Goal: Task Accomplishment & Management: Use online tool/utility

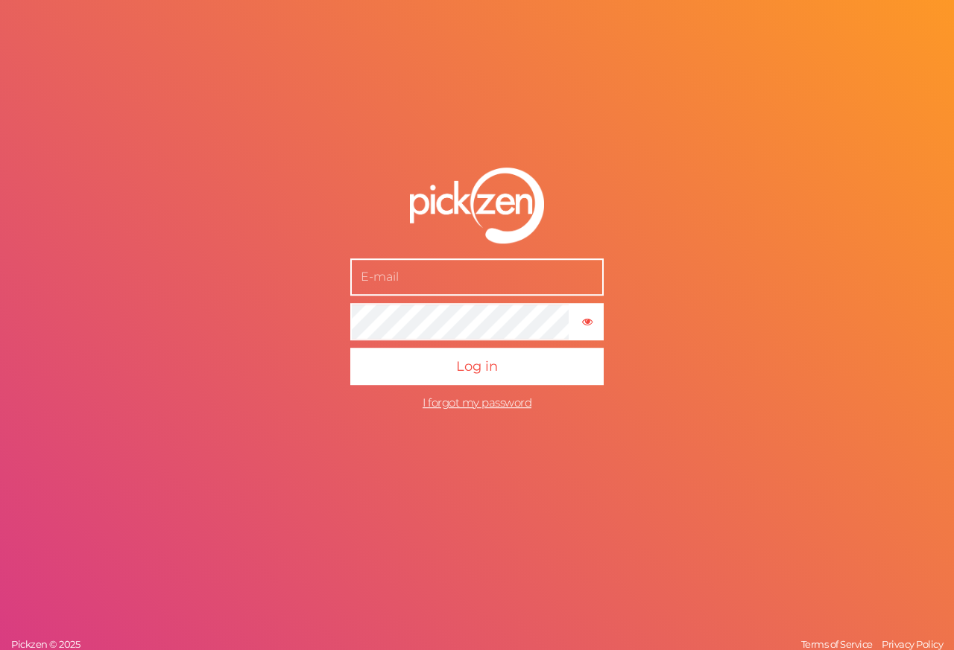
click at [444, 290] on input "text" at bounding box center [476, 277] width 253 height 37
click at [438, 280] on input "text" at bounding box center [476, 277] width 253 height 37
type input "[EMAIL_ADDRESS][DOMAIN_NAME]"
click at [592, 320] on tooltip "× Show password" at bounding box center [586, 321] width 31 height 11
click at [592, 320] on tooltip "× Hide password" at bounding box center [586, 321] width 31 height 11
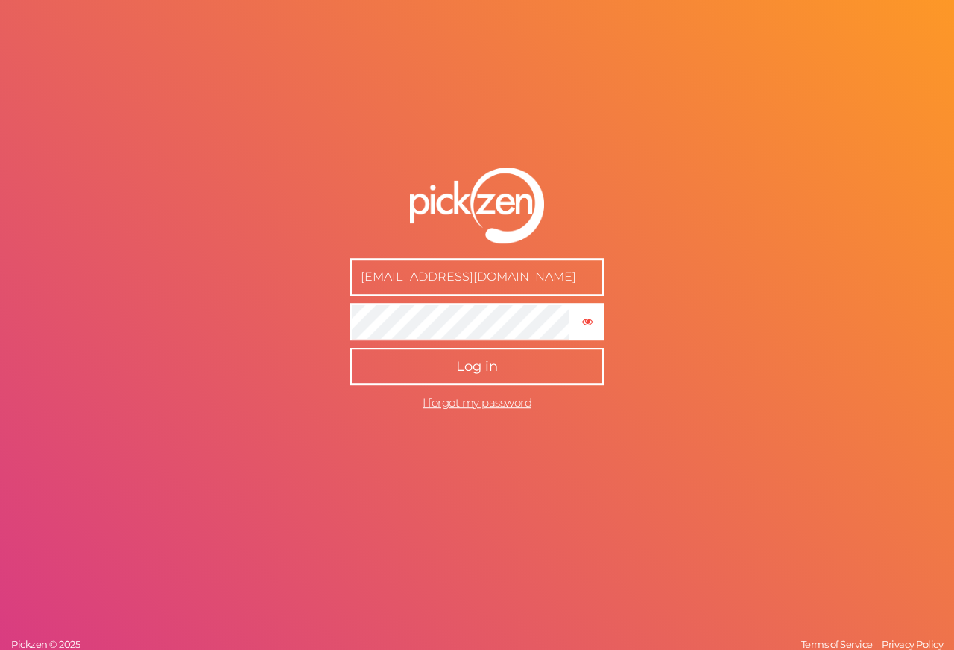
click at [501, 375] on button "Log in" at bounding box center [476, 366] width 253 height 37
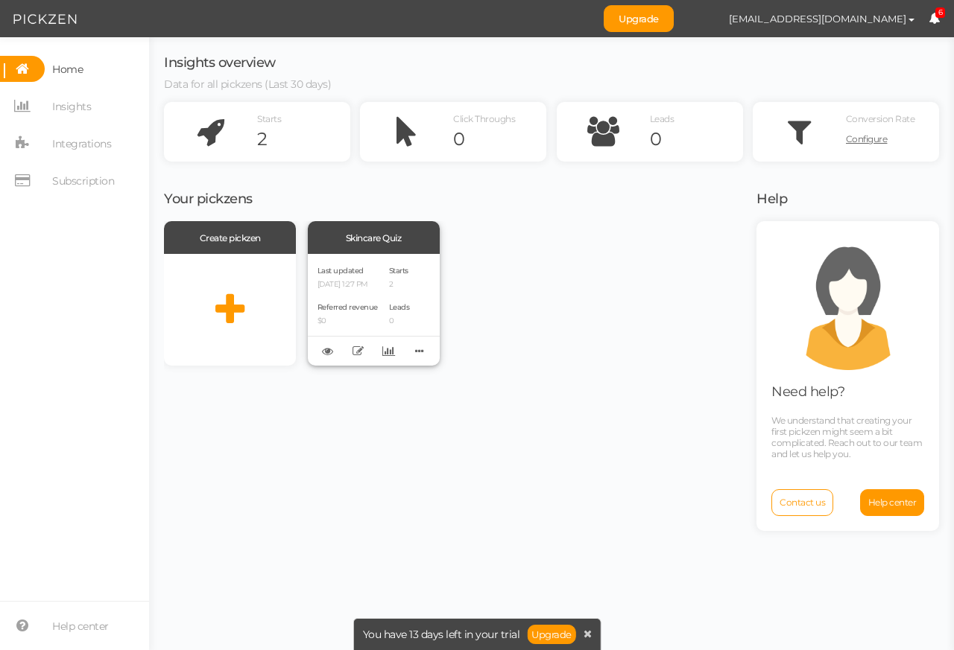
click at [340, 248] on div "Skincare Quiz" at bounding box center [374, 237] width 132 height 33
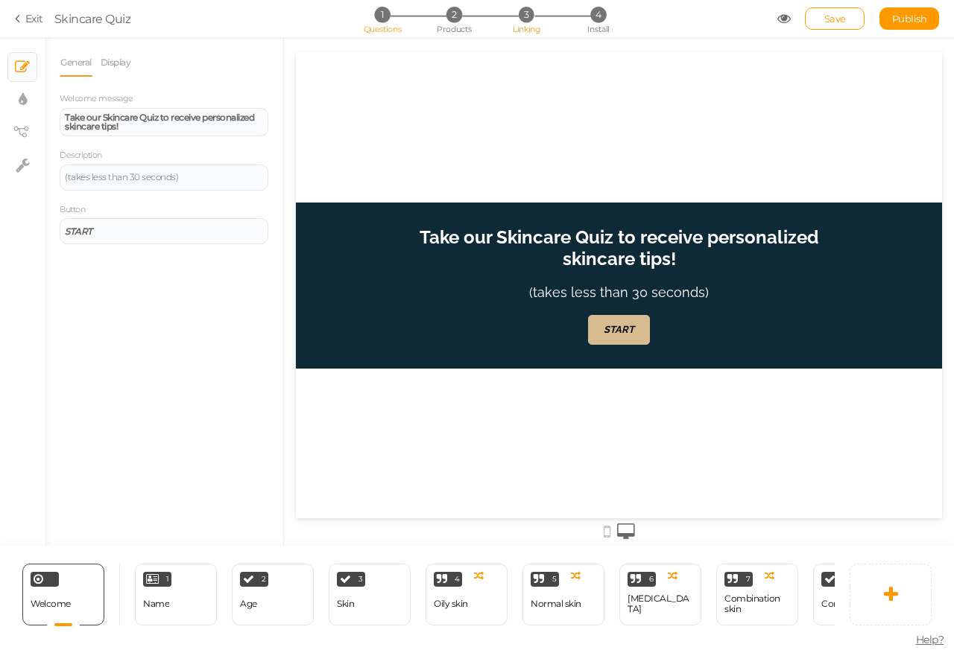
click at [507, 17] on li "3 Linking" at bounding box center [526, 15] width 69 height 16
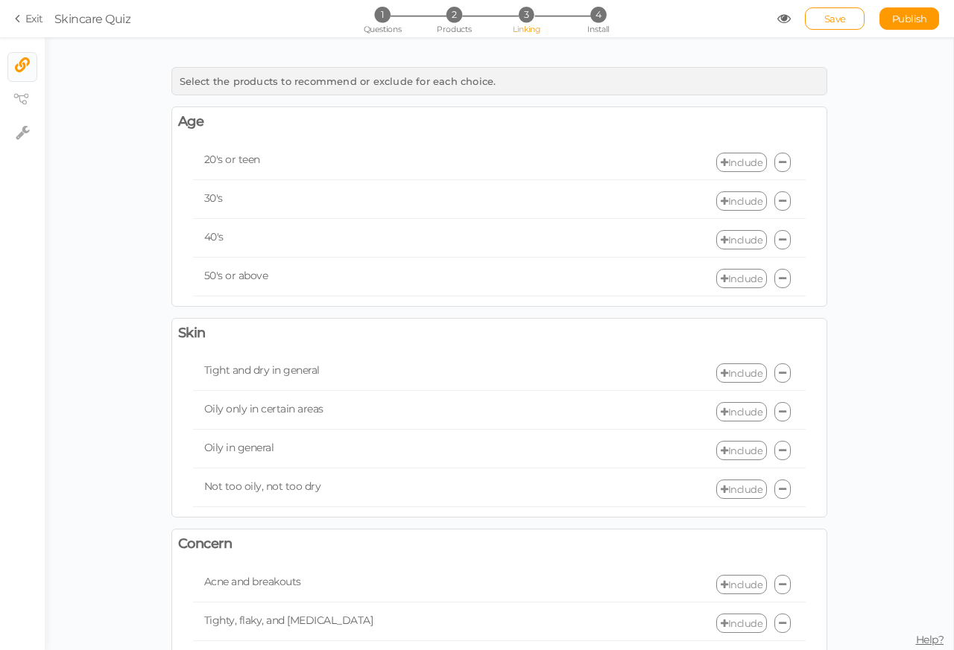
click at [734, 595] on link "Include" at bounding box center [741, 584] width 51 height 19
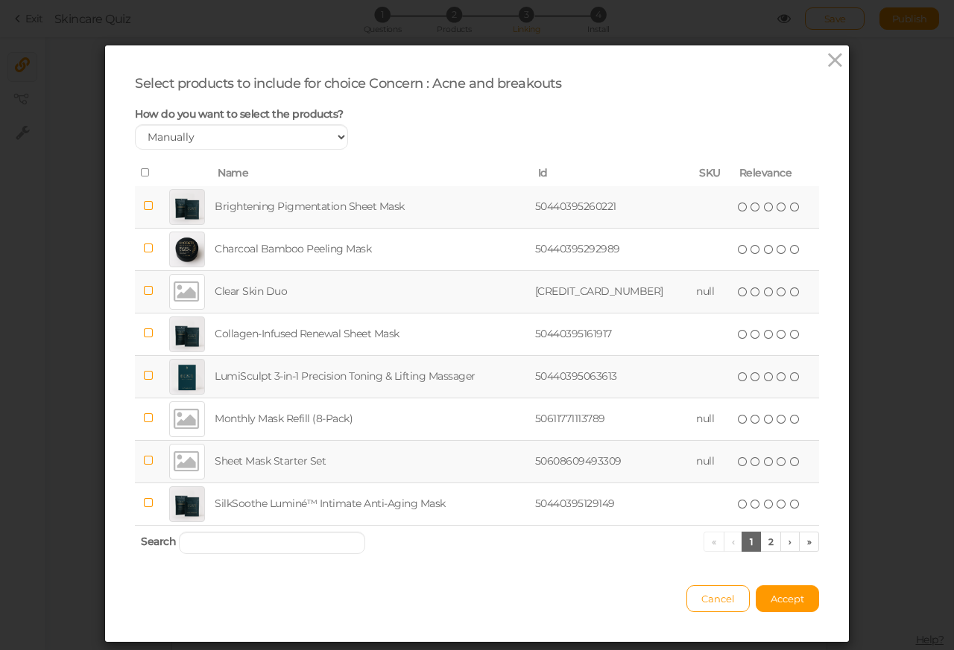
click at [165, 545] on span "Search" at bounding box center [158, 541] width 35 height 13
click at [191, 546] on input "search" at bounding box center [272, 543] width 186 height 22
paste input "Anti"
type input "Anti"
click at [189, 546] on input "search" at bounding box center [272, 543] width 186 height 22
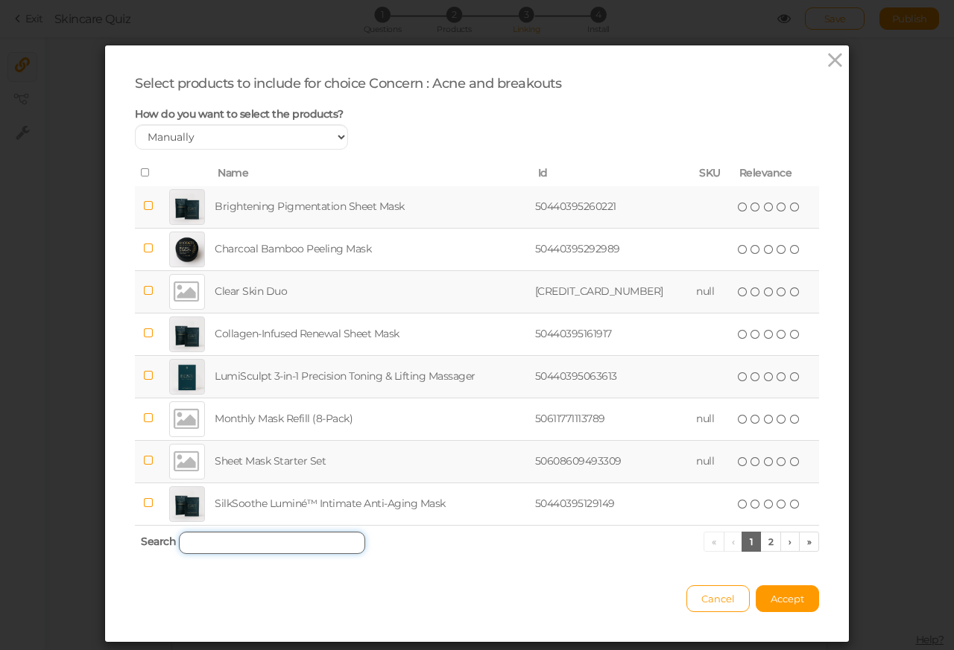
paste input "Acne"
type input "Acne"
click at [761, 543] on link "2" at bounding box center [771, 542] width 22 height 20
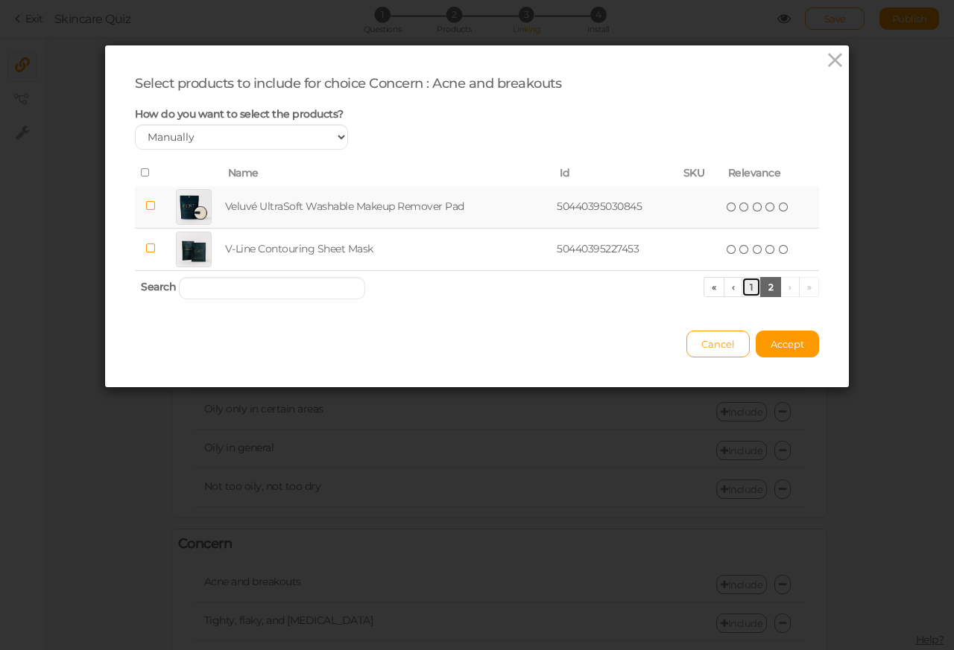
click at [747, 287] on link "1" at bounding box center [750, 287] width 19 height 20
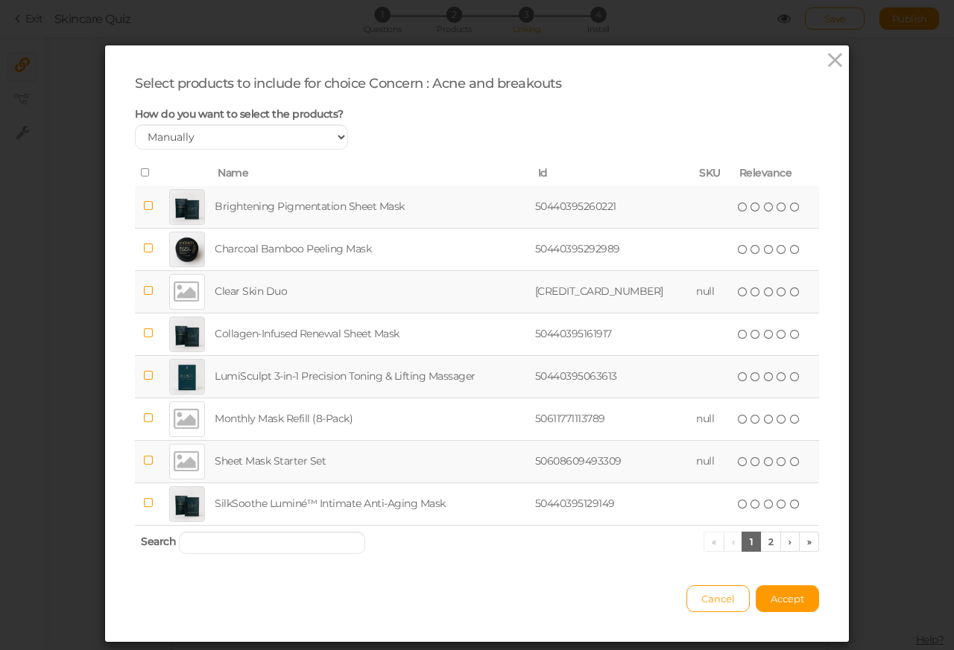
click at [146, 293] on icon at bounding box center [148, 290] width 10 height 11
click at [776, 293] on icon at bounding box center [781, 292] width 10 height 10
click at [147, 462] on icon at bounding box center [148, 460] width 10 height 11
click at [733, 462] on td "(*) ( ) ( ) ( ) ( )" at bounding box center [776, 461] width 86 height 42
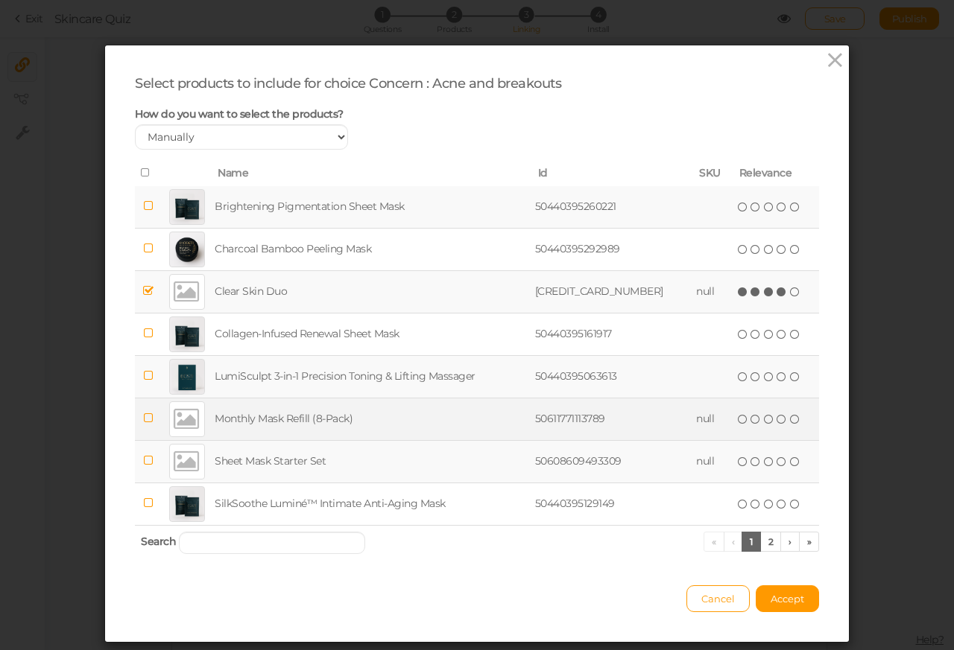
click at [145, 421] on icon at bounding box center [148, 418] width 10 height 11
click at [733, 421] on td "( ) ( ) ( ) ( ) ( )" at bounding box center [776, 419] width 86 height 42
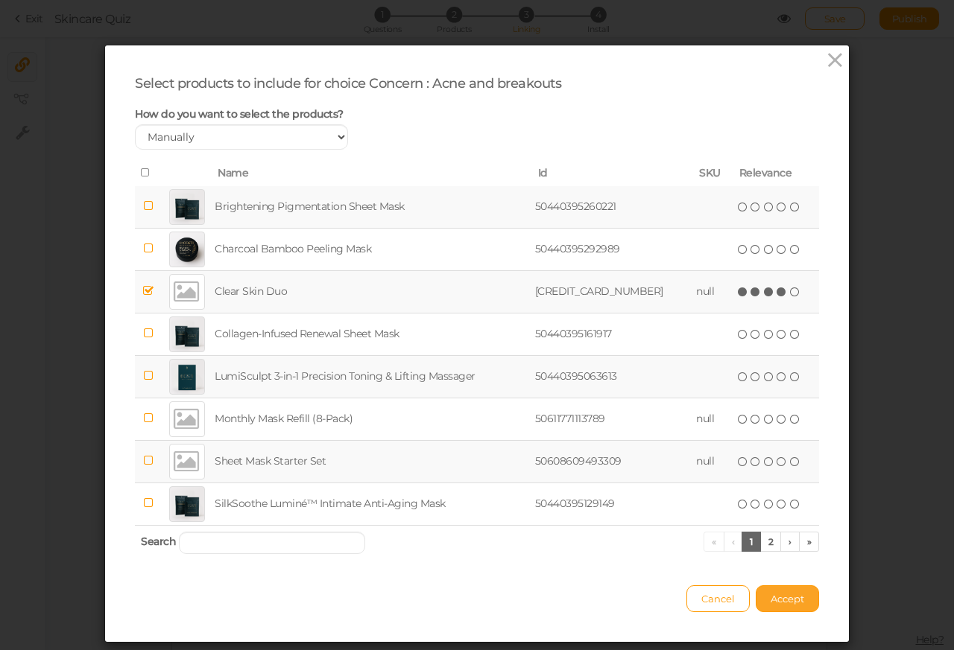
click at [776, 601] on span "Accept" at bounding box center [787, 599] width 34 height 12
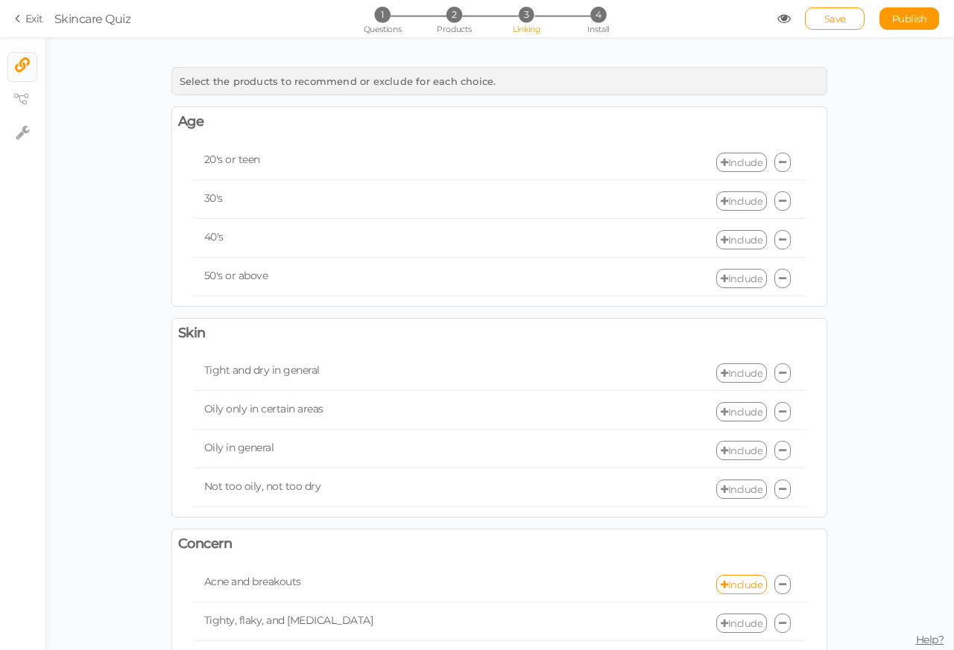
click at [732, 632] on link "Include" at bounding box center [741, 623] width 51 height 19
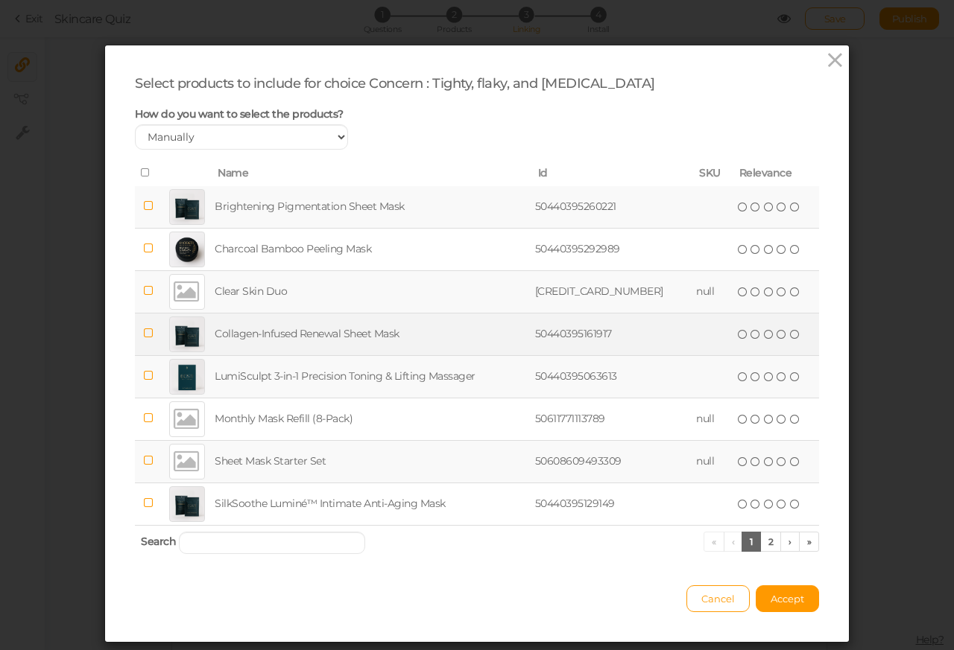
click at [147, 336] on icon at bounding box center [148, 333] width 10 height 11
click at [776, 336] on icon at bounding box center [781, 334] width 10 height 10
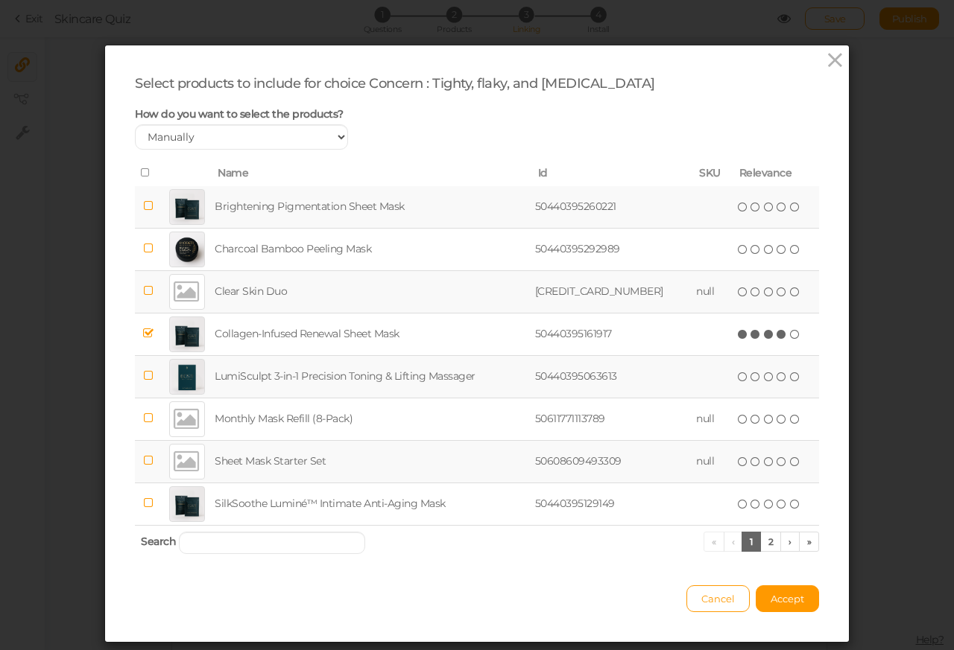
click at [144, 466] on icon at bounding box center [148, 460] width 10 height 11
click at [733, 469] on td "( ) ( ) ( ) ( ) ( )" at bounding box center [776, 461] width 86 height 42
click at [773, 599] on span "Accept" at bounding box center [787, 599] width 34 height 12
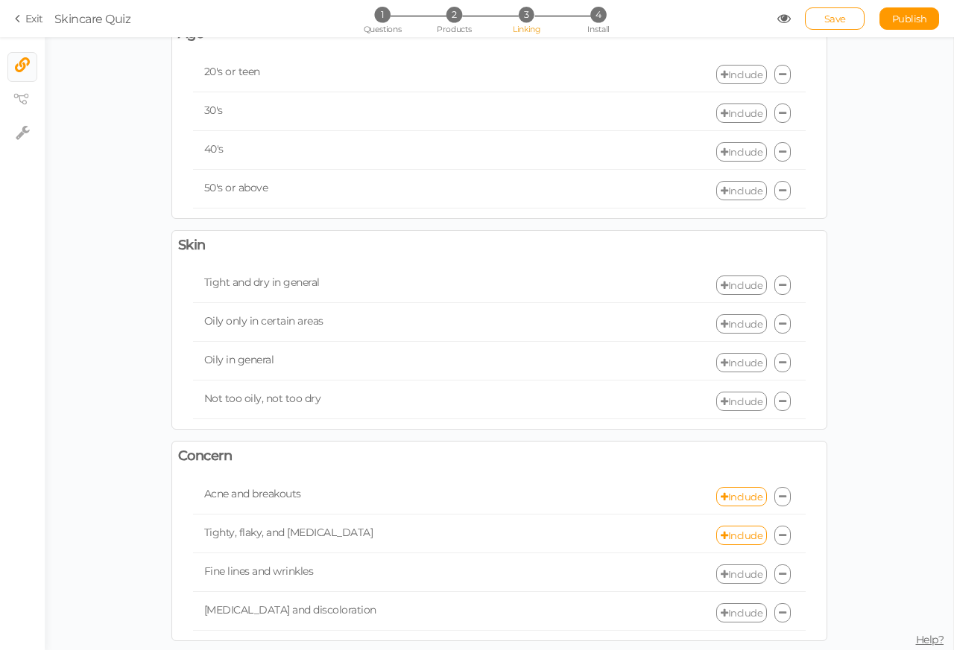
scroll to position [536, 0]
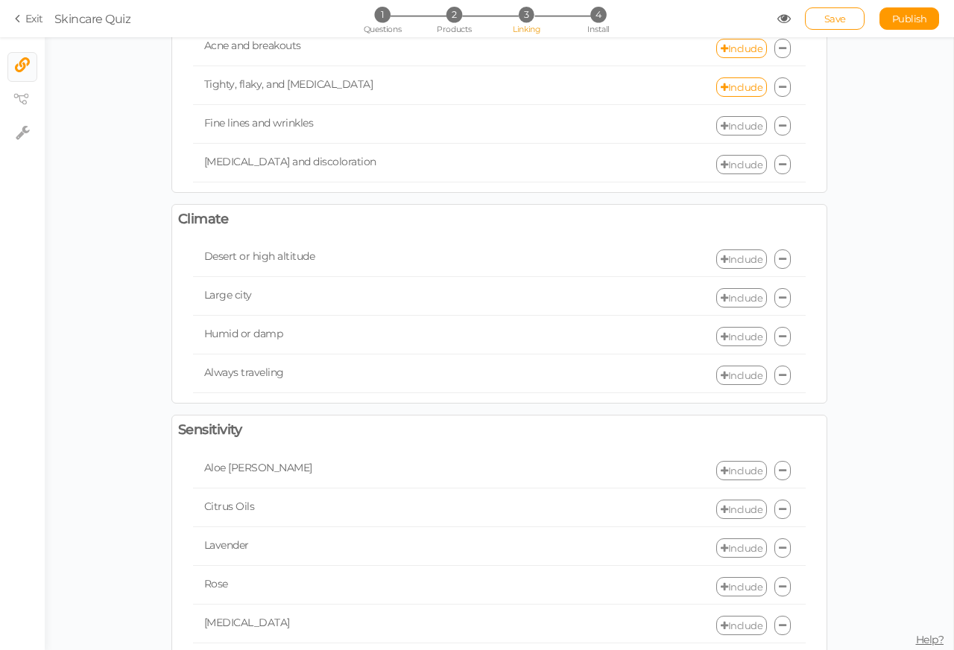
click at [732, 136] on link "Include" at bounding box center [741, 125] width 51 height 19
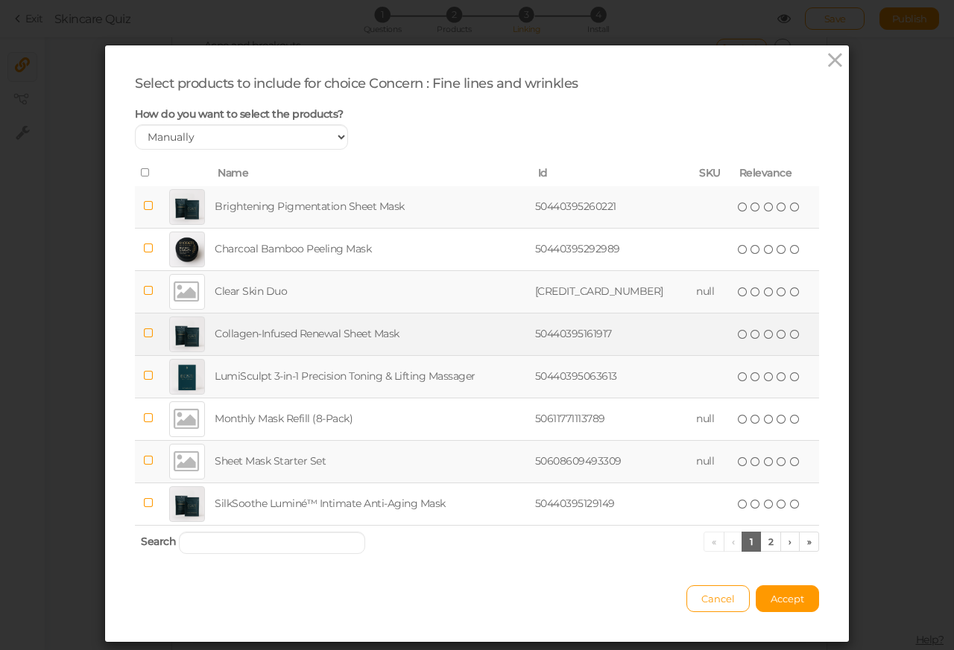
click at [146, 336] on icon at bounding box center [148, 333] width 10 height 11
click at [775, 336] on span "( ) ( ) ( ) ( ) ( )" at bounding box center [769, 334] width 66 height 16
click at [790, 336] on td "(*) ( ) ( ) ( ) ( )" at bounding box center [776, 334] width 86 height 42
click at [776, 336] on icon at bounding box center [781, 334] width 10 height 10
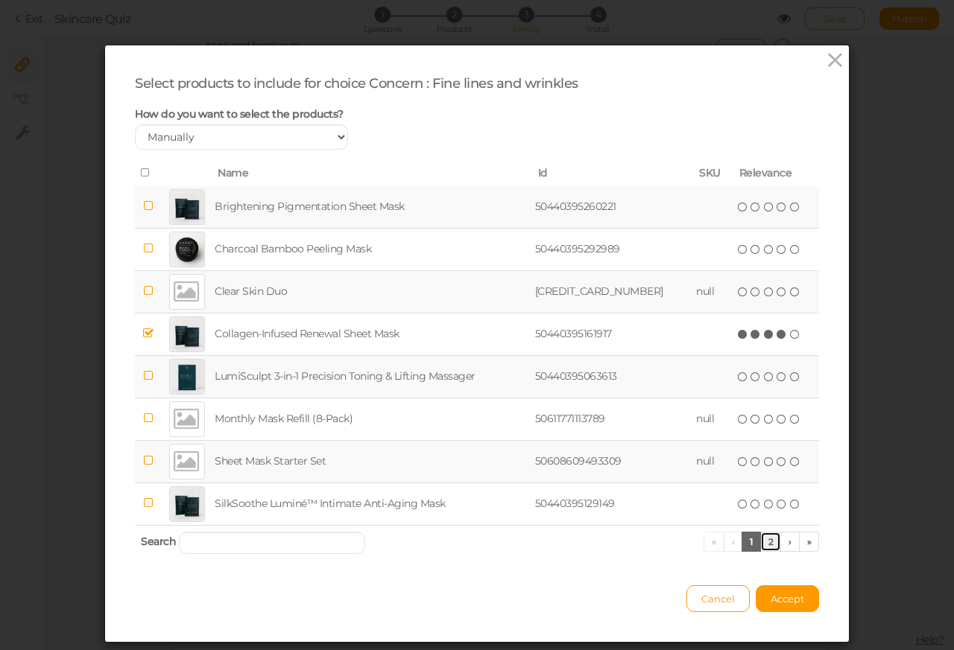
click at [764, 543] on link "2" at bounding box center [771, 542] width 22 height 20
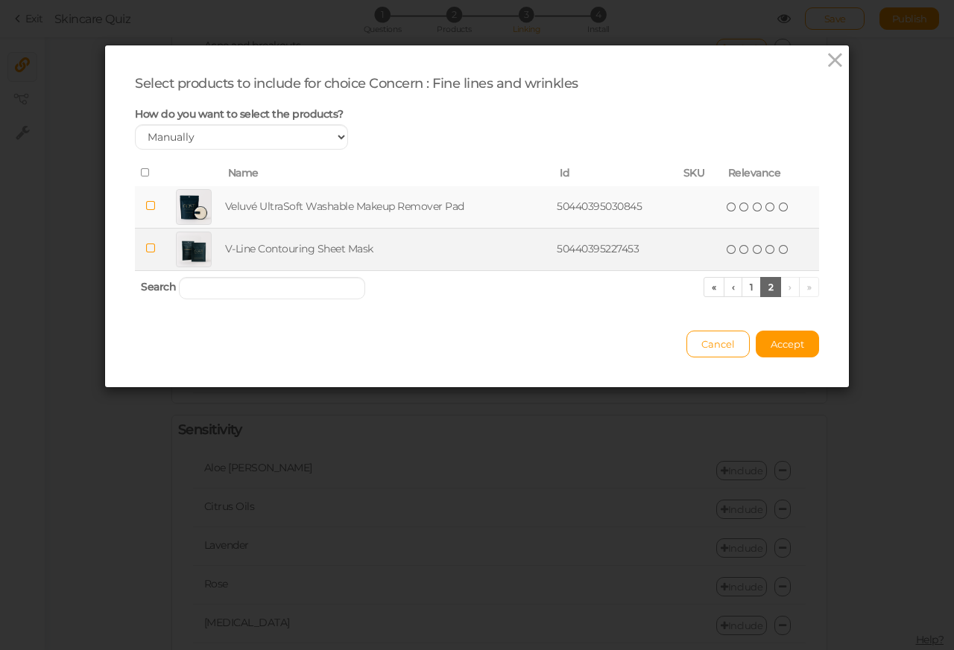
click at [145, 250] on icon at bounding box center [150, 248] width 10 height 11
click at [753, 250] on icon at bounding box center [758, 249] width 10 height 10
click at [769, 250] on icon at bounding box center [770, 249] width 10 height 10
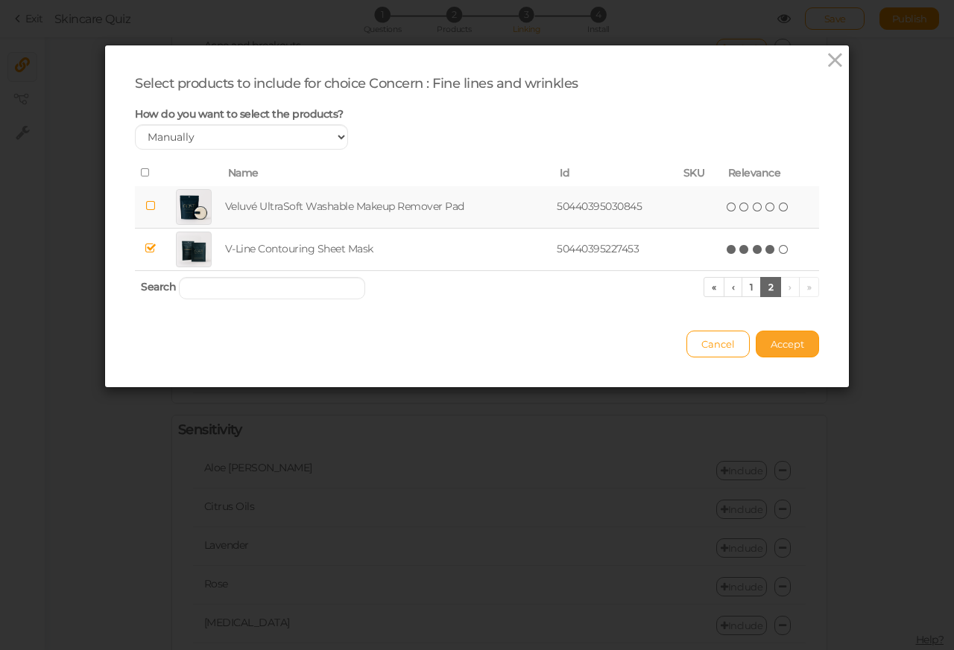
click at [772, 343] on span "Accept" at bounding box center [787, 344] width 34 height 12
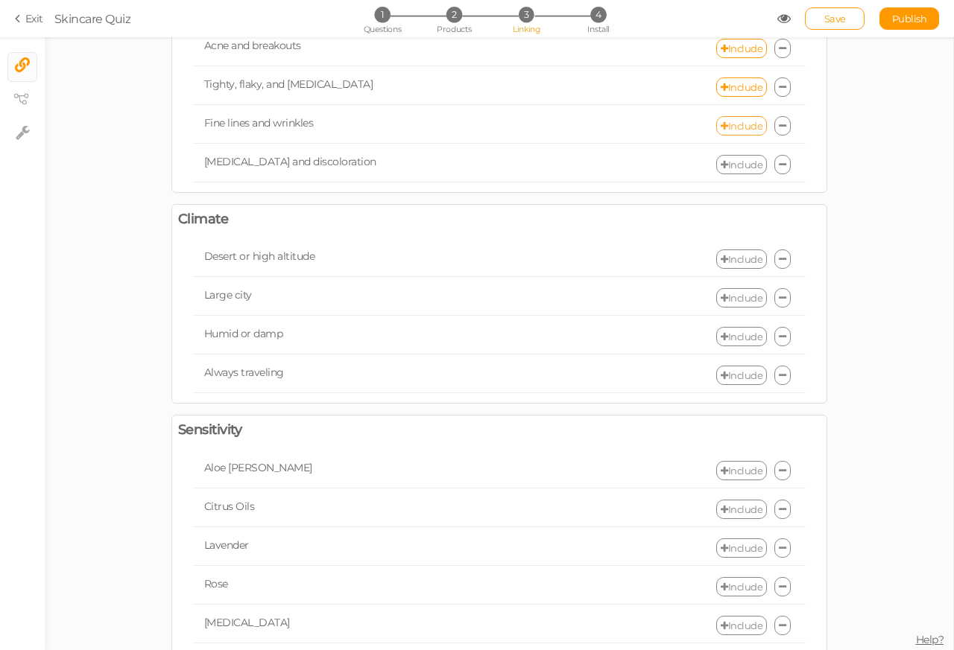
click at [734, 134] on link "Include" at bounding box center [741, 125] width 51 height 19
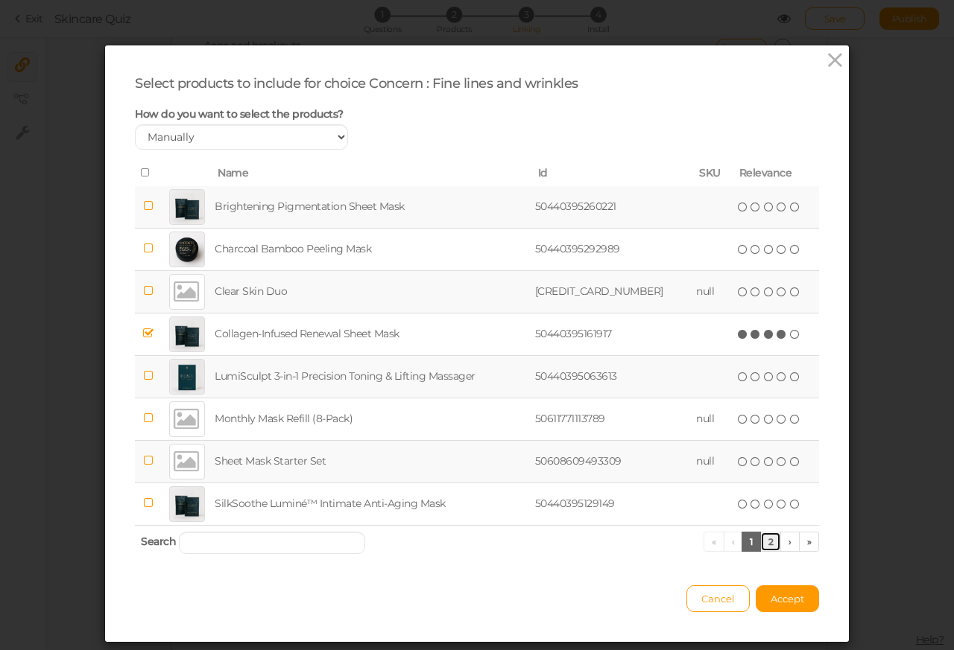
click at [764, 543] on link "2" at bounding box center [771, 542] width 22 height 20
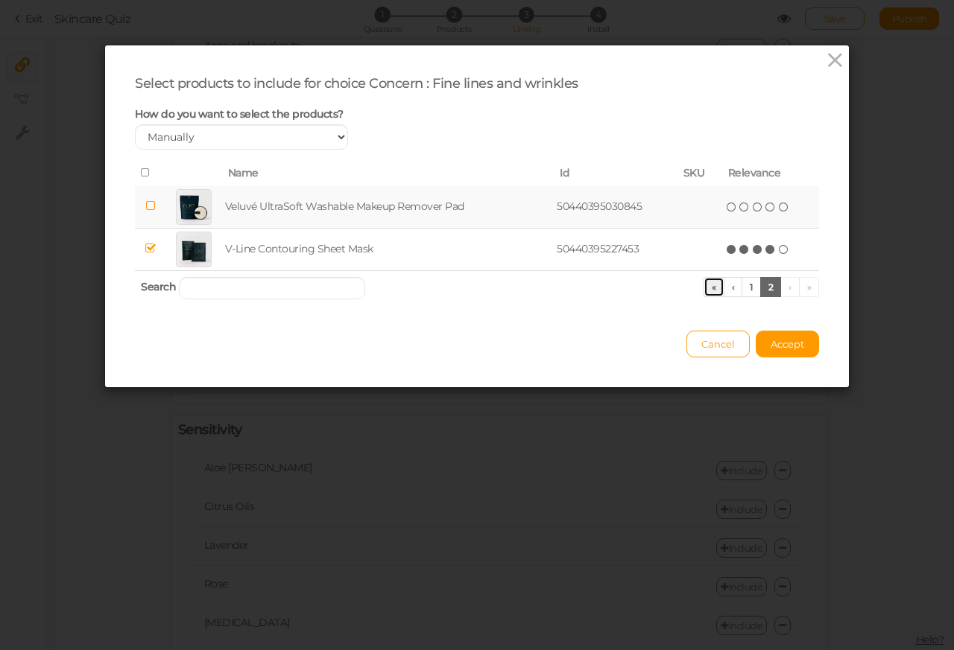
click at [703, 284] on link "«" at bounding box center [713, 287] width 21 height 20
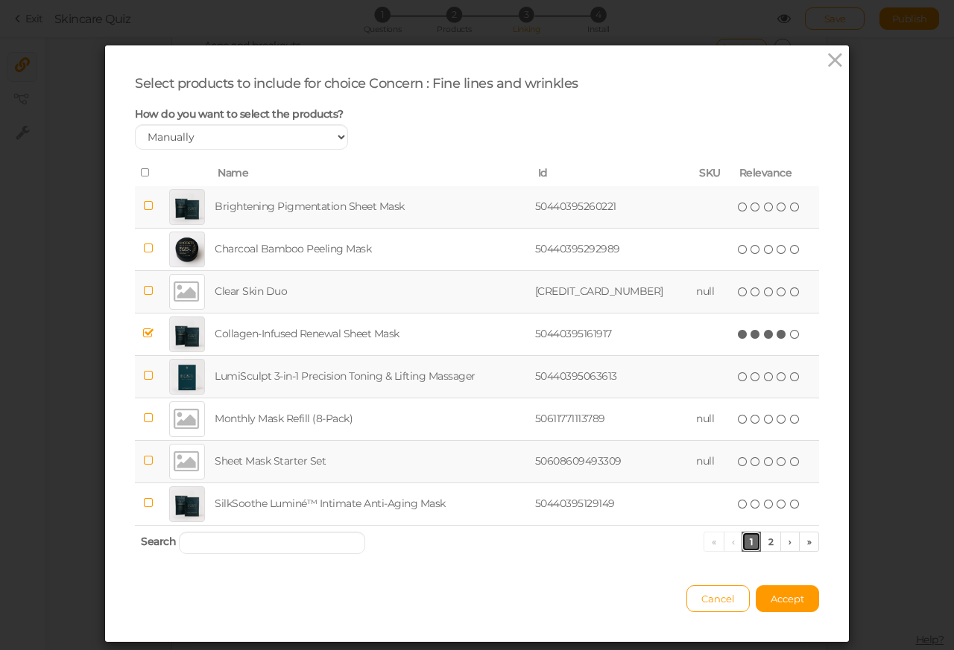
click at [751, 544] on link "1" at bounding box center [750, 542] width 19 height 20
click at [761, 543] on link "2" at bounding box center [771, 542] width 22 height 20
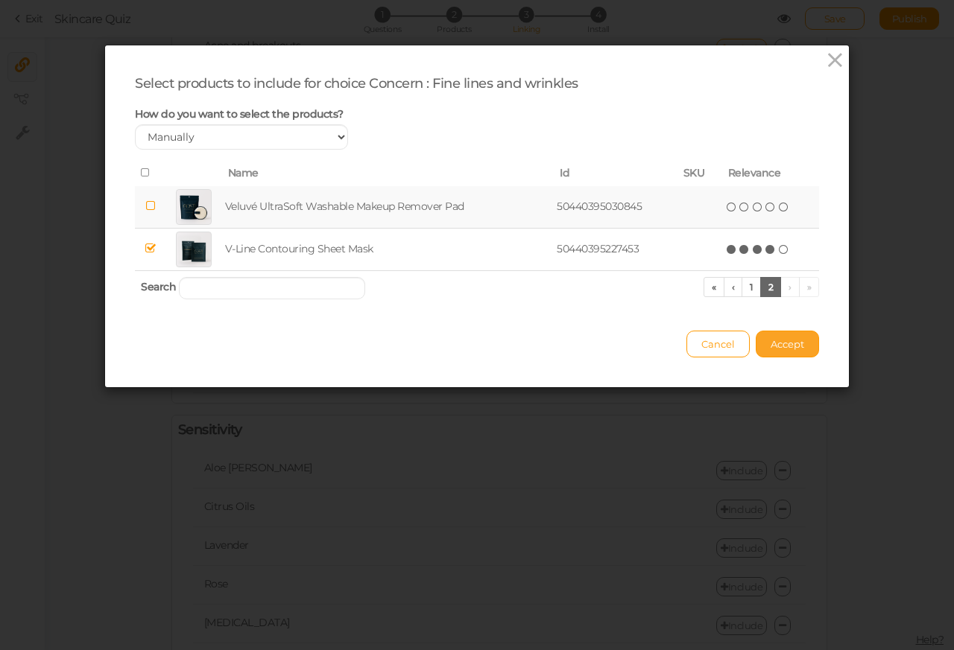
click at [780, 343] on span "Accept" at bounding box center [787, 344] width 34 height 12
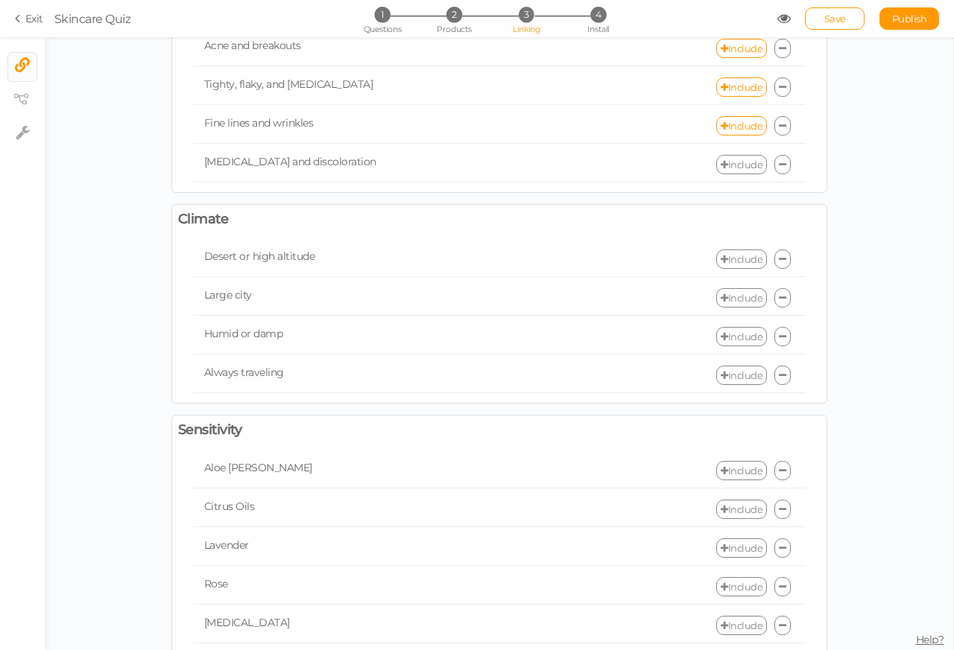
click at [735, 171] on link "Include" at bounding box center [741, 164] width 51 height 19
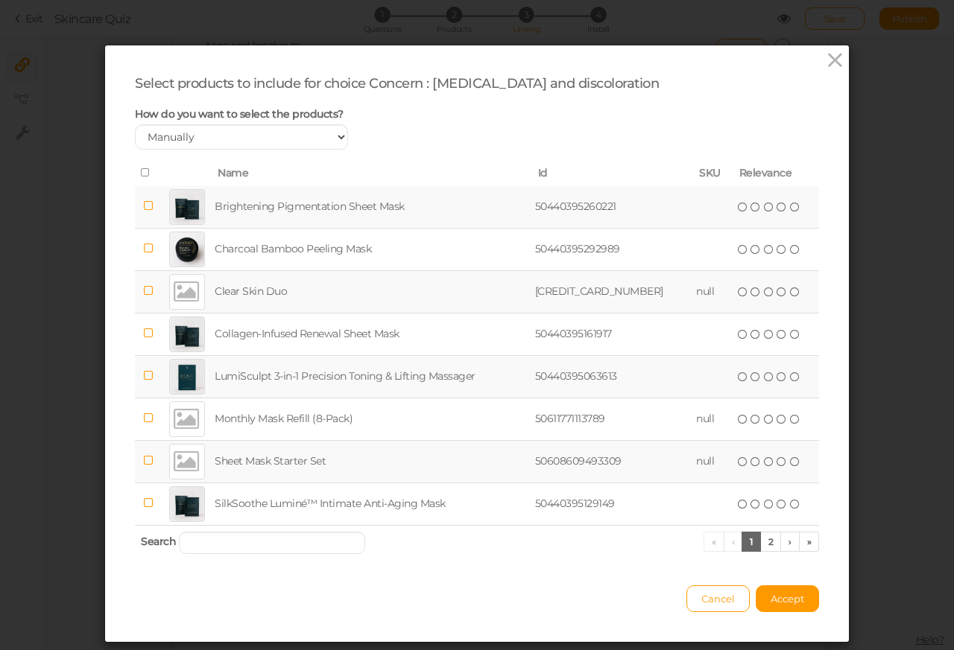
click at [177, 207] on div at bounding box center [187, 207] width 36 height 36
click at [764, 209] on icon at bounding box center [769, 207] width 10 height 10
click at [776, 209] on icon at bounding box center [781, 207] width 10 height 10
click at [790, 209] on icon at bounding box center [795, 207] width 10 height 10
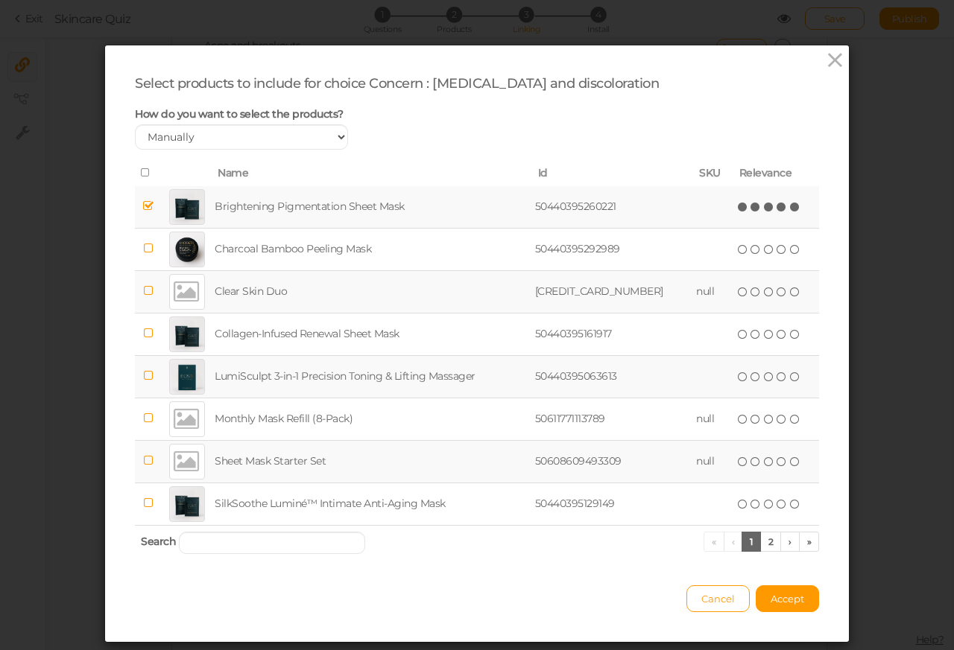
click at [787, 209] on span "(*) (*) (*) (*) (*)" at bounding box center [769, 206] width 66 height 16
click at [177, 291] on div at bounding box center [187, 292] width 36 height 36
click at [750, 293] on icon at bounding box center [755, 292] width 10 height 10
click at [764, 293] on icon at bounding box center [769, 292] width 10 height 10
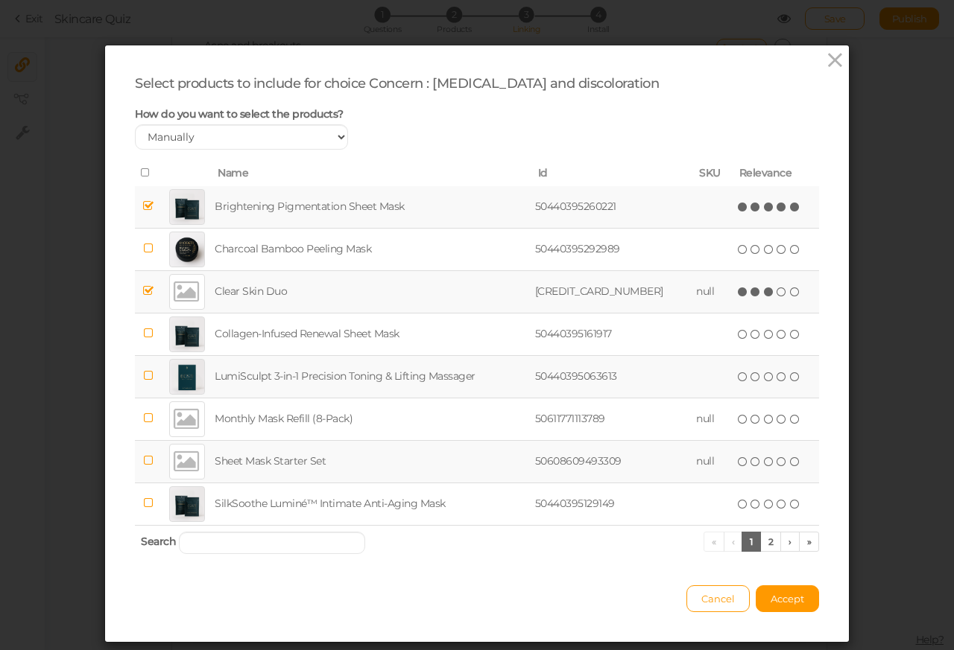
click at [176, 463] on div at bounding box center [187, 462] width 36 height 36
click at [750, 464] on icon at bounding box center [755, 462] width 10 height 10
click at [773, 602] on span "Accept" at bounding box center [787, 599] width 34 height 12
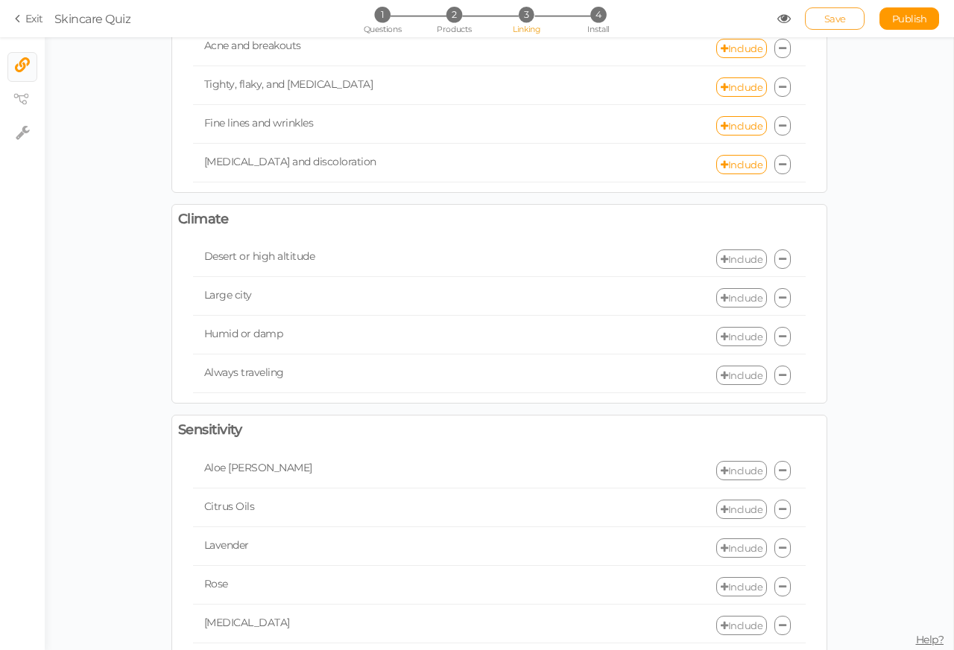
click at [837, 19] on span "Save" at bounding box center [835, 19] width 22 height 12
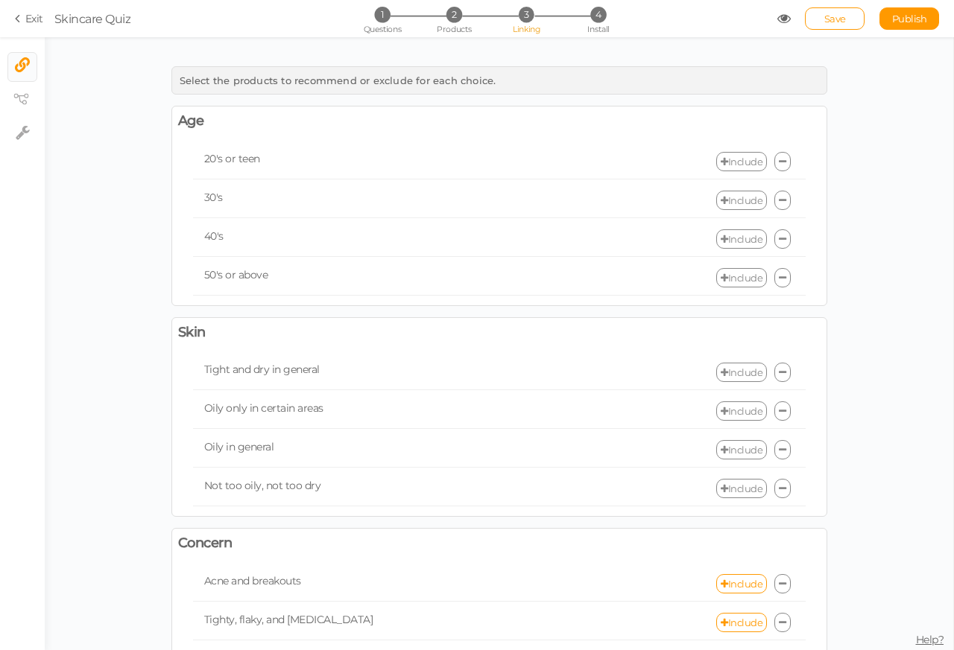
scroll to position [0, 0]
click at [736, 157] on link "Include" at bounding box center [741, 162] width 51 height 19
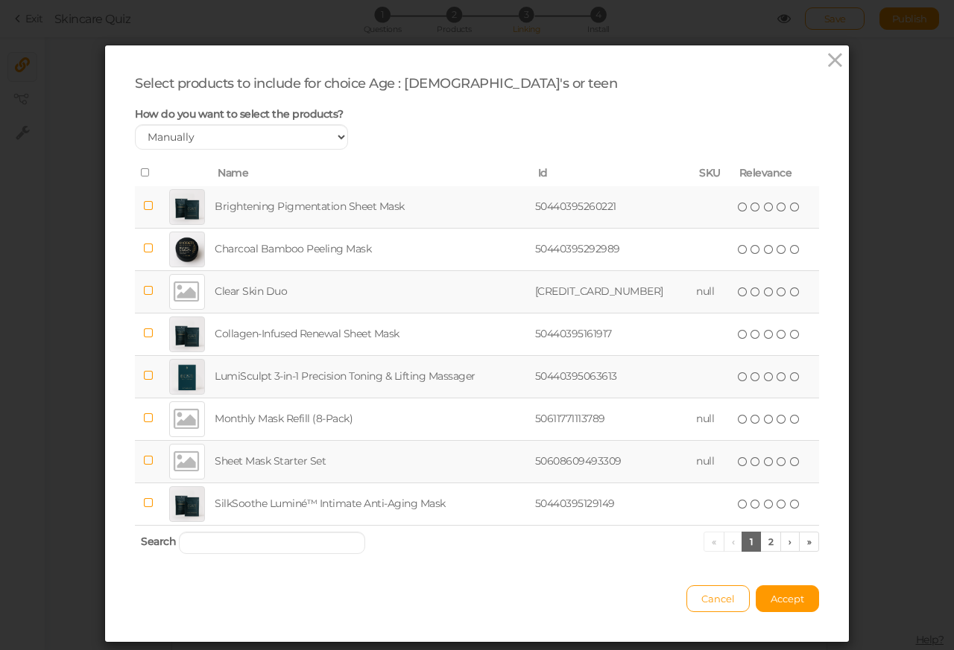
click at [177, 291] on div at bounding box center [187, 292] width 36 height 36
click at [736, 291] on span "( ) ( ) ( ) ( ) ( )" at bounding box center [769, 291] width 66 height 16
click at [750, 291] on icon at bounding box center [755, 292] width 10 height 10
click at [764, 291] on icon at bounding box center [769, 292] width 10 height 10
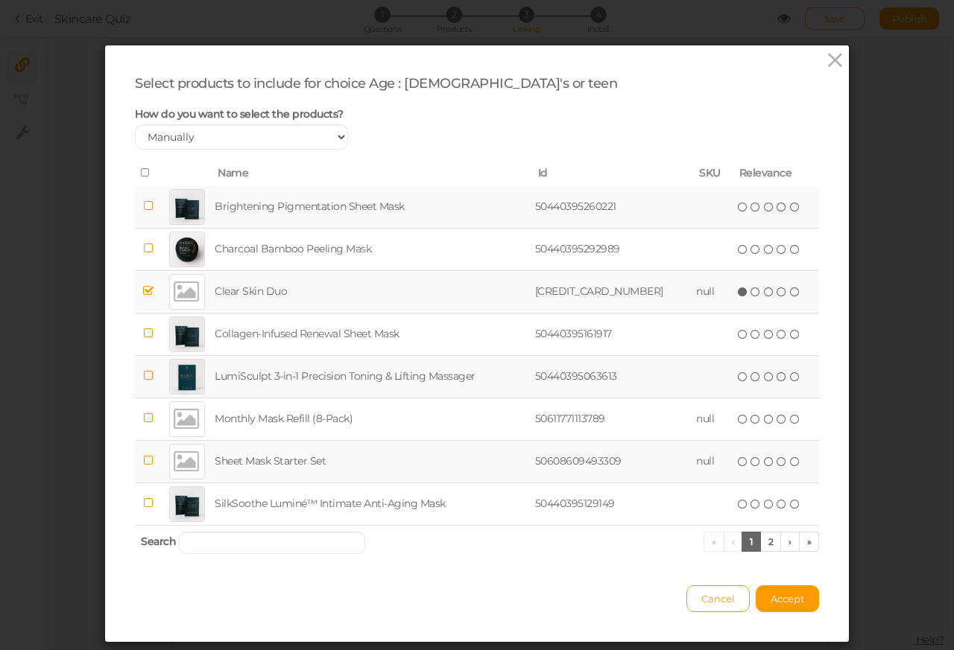
click at [776, 291] on icon at bounding box center [781, 292] width 10 height 10
click at [177, 207] on div at bounding box center [187, 207] width 36 height 36
click at [750, 209] on icon at bounding box center [755, 207] width 10 height 10
click at [764, 209] on icon at bounding box center [769, 207] width 10 height 10
click at [761, 209] on span "(*) (*) (*) ( ) ( )" at bounding box center [769, 206] width 66 height 16
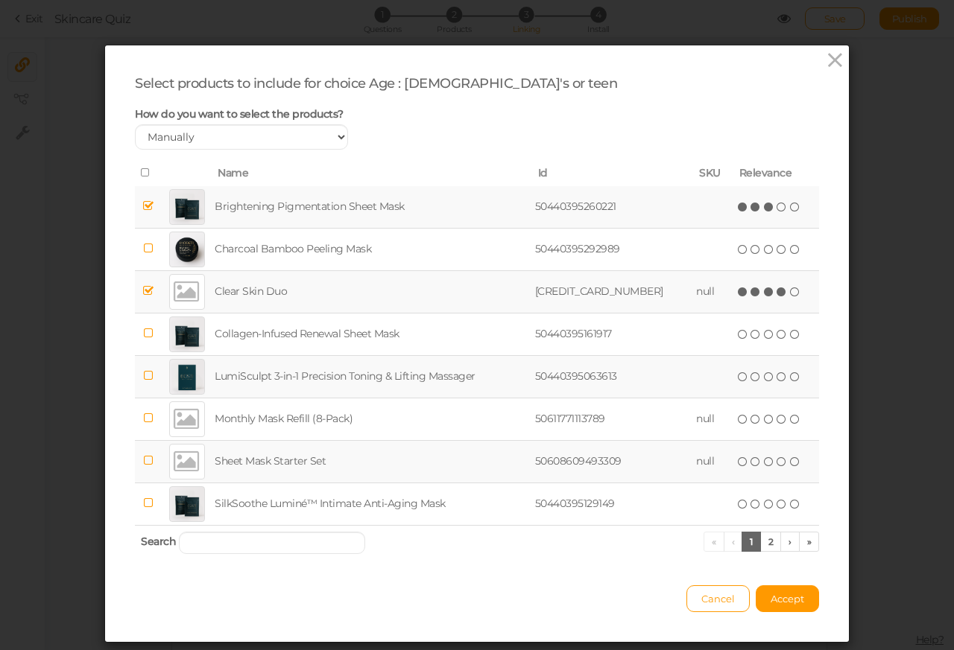
click at [177, 463] on div at bounding box center [187, 462] width 36 height 36
click at [750, 464] on icon at bounding box center [755, 462] width 10 height 10
click at [749, 464] on span "(*) (*) ( ) ( ) ( )" at bounding box center [769, 461] width 66 height 16
click at [772, 602] on span "Accept" at bounding box center [787, 599] width 34 height 12
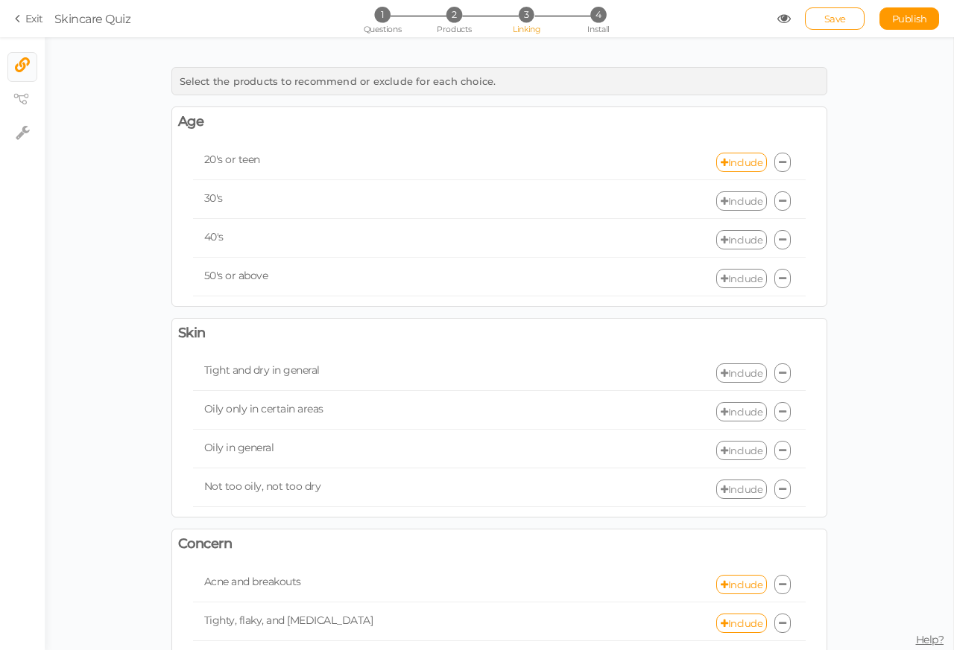
click at [736, 201] on link "Include" at bounding box center [741, 200] width 51 height 19
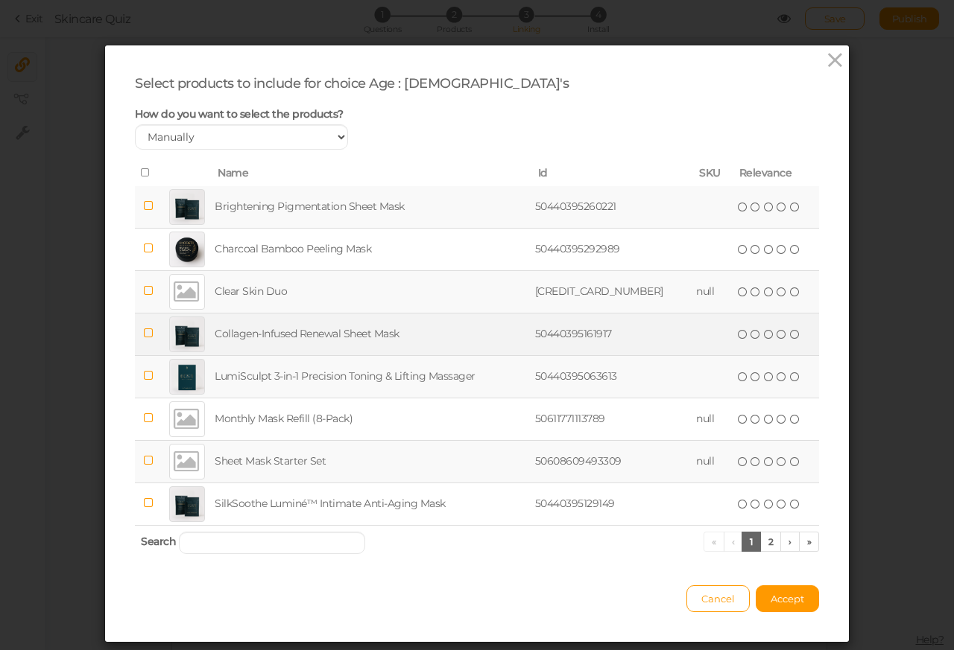
click at [177, 338] on div at bounding box center [187, 335] width 36 height 36
click at [750, 338] on icon at bounding box center [755, 334] width 10 height 10
click at [749, 338] on span "( ) ( ) ( ) ( ) ( )" at bounding box center [769, 334] width 66 height 16
click at [764, 338] on icon at bounding box center [769, 334] width 10 height 10
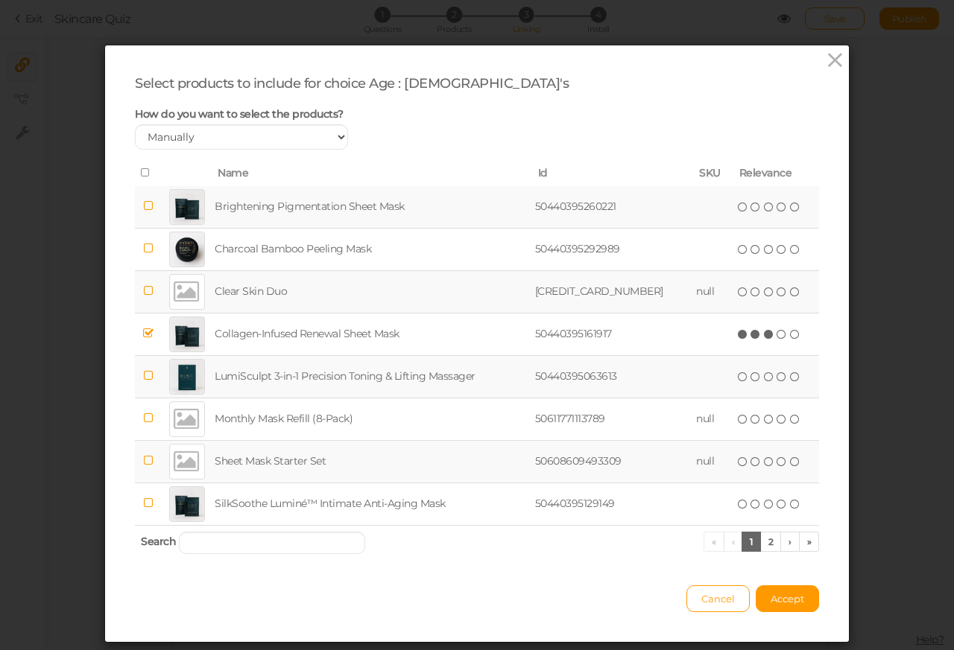
click at [177, 293] on div at bounding box center [187, 292] width 36 height 36
click at [750, 293] on icon at bounding box center [755, 292] width 10 height 10
click at [749, 293] on span "( ) ( ) ( ) ( ) ( )" at bounding box center [769, 291] width 66 height 16
click at [771, 602] on span "Accept" at bounding box center [787, 599] width 34 height 12
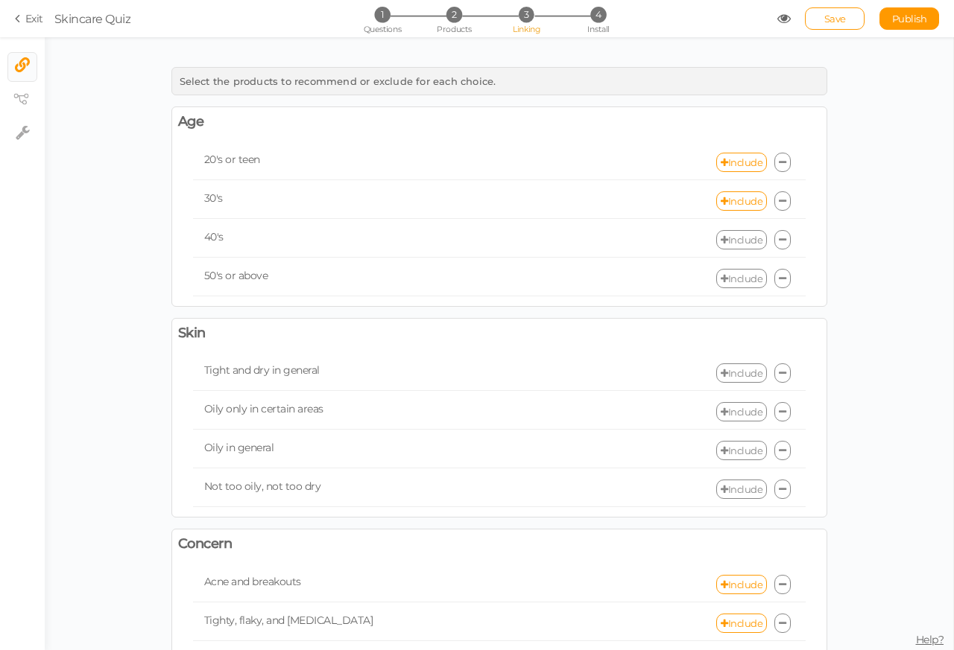
click at [735, 241] on link "Include" at bounding box center [741, 239] width 51 height 19
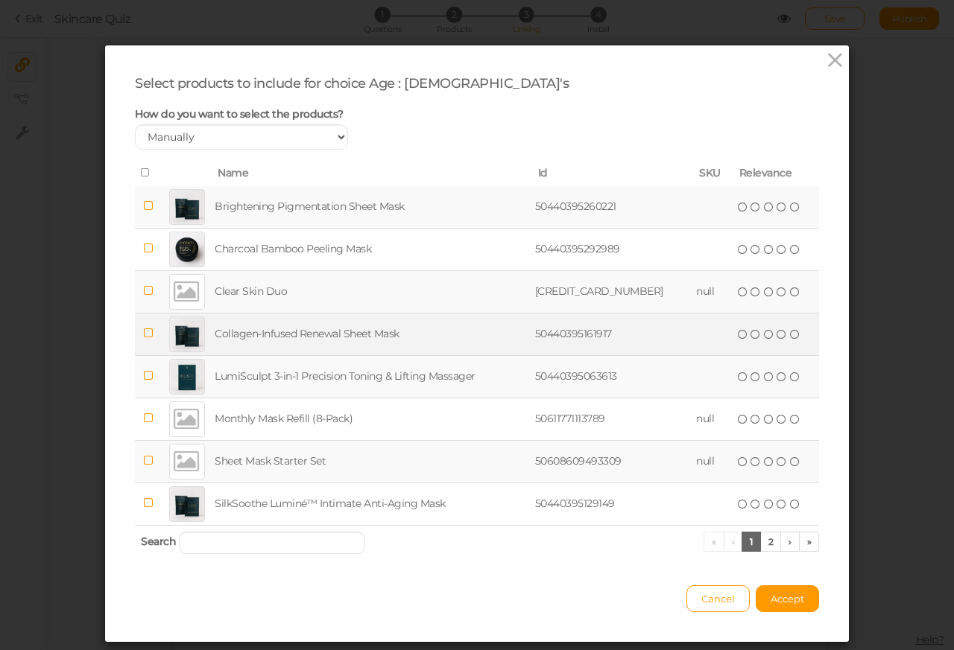
click at [177, 338] on div at bounding box center [187, 335] width 36 height 36
click at [750, 338] on icon at bounding box center [755, 334] width 10 height 10
click at [764, 338] on icon at bounding box center [769, 334] width 10 height 10
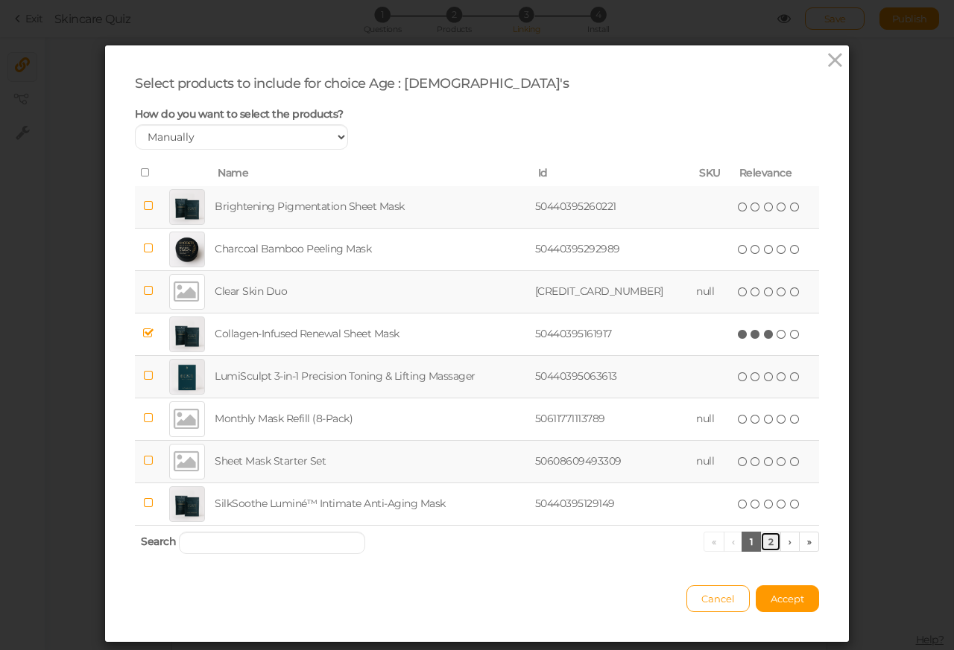
click at [761, 543] on link "2" at bounding box center [771, 542] width 22 height 20
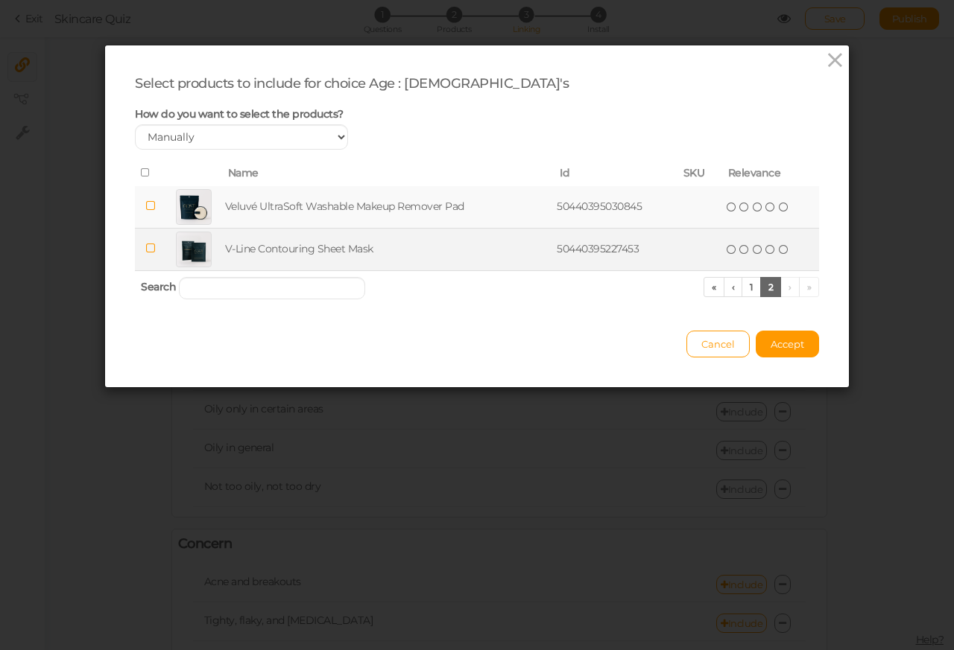
click at [177, 250] on div at bounding box center [194, 250] width 36 height 36
click at [732, 250] on span "( ) ( ) ( ) ( ) ( )" at bounding box center [758, 249] width 66 height 16
click at [740, 250] on icon at bounding box center [744, 249] width 10 height 10
click at [753, 250] on icon at bounding box center [758, 249] width 10 height 10
click at [756, 250] on icon at bounding box center [758, 249] width 10 height 10
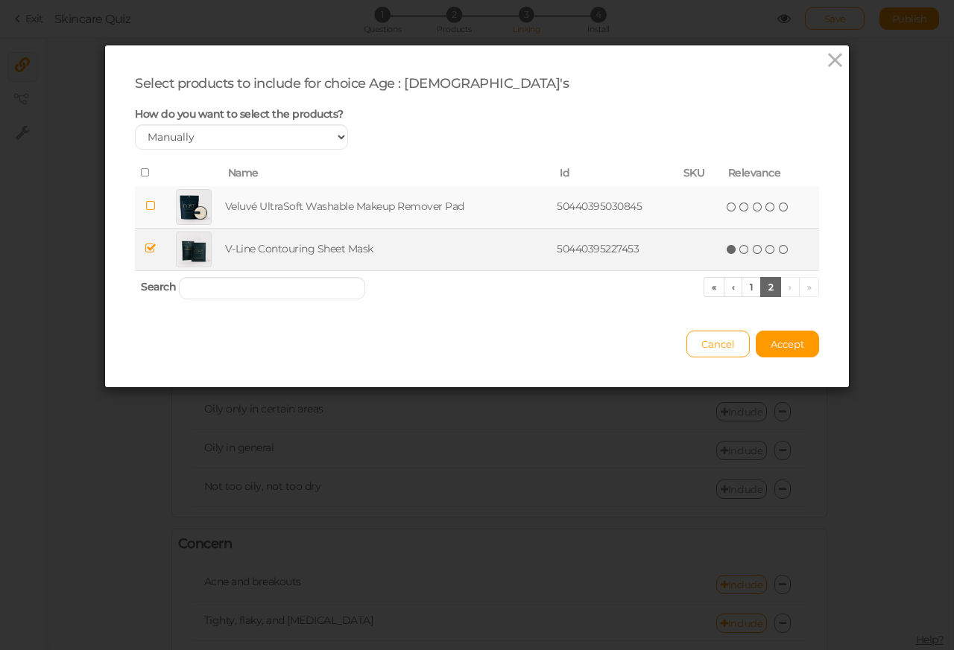
click at [765, 250] on icon at bounding box center [770, 249] width 10 height 10
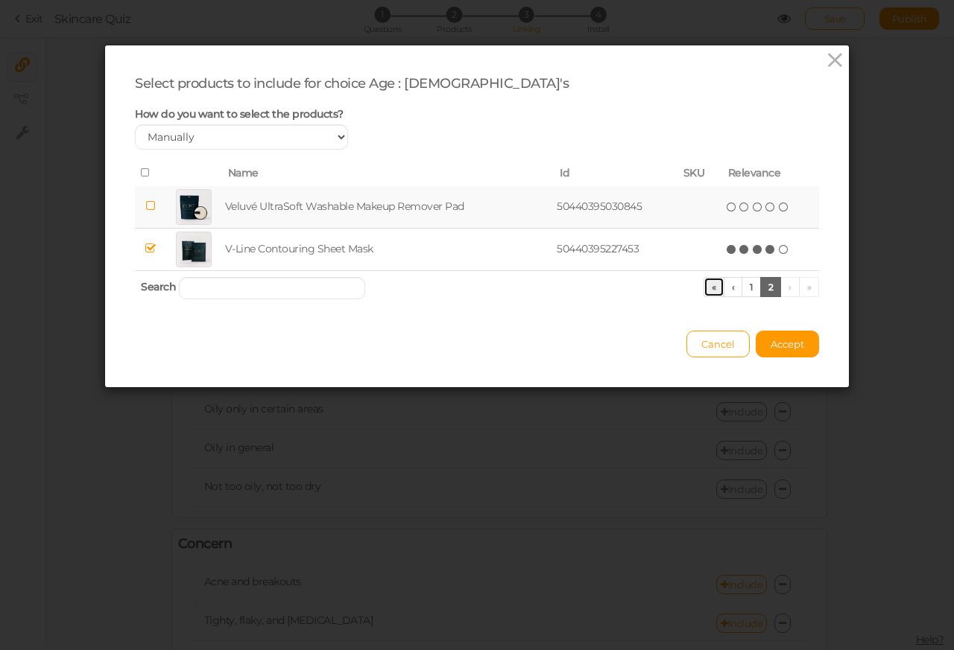
click at [714, 288] on link "«" at bounding box center [713, 287] width 21 height 20
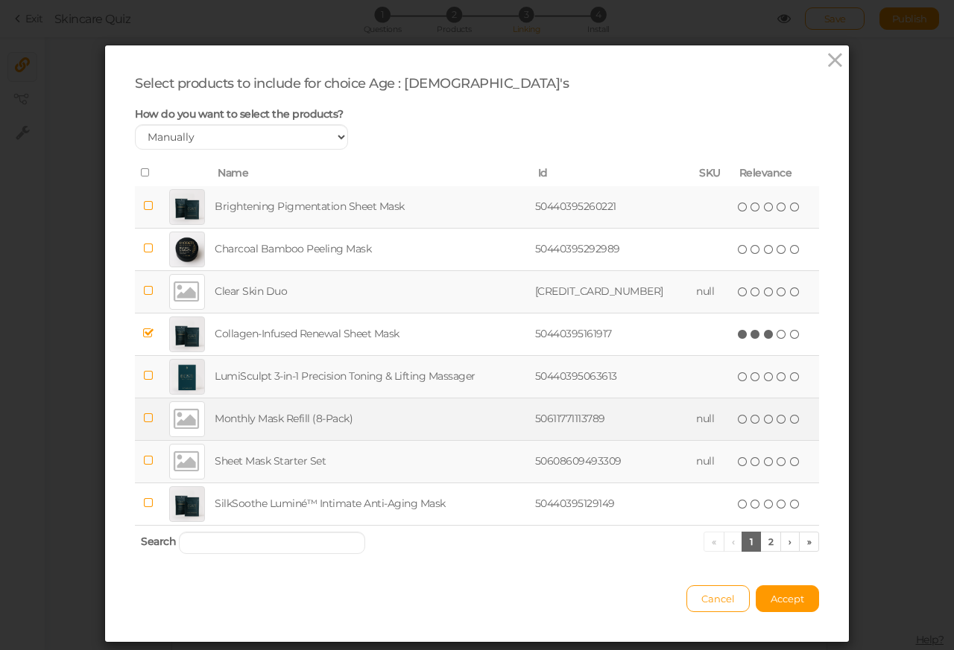
click at [177, 420] on div at bounding box center [187, 420] width 36 height 36
click at [750, 421] on icon at bounding box center [755, 419] width 10 height 10
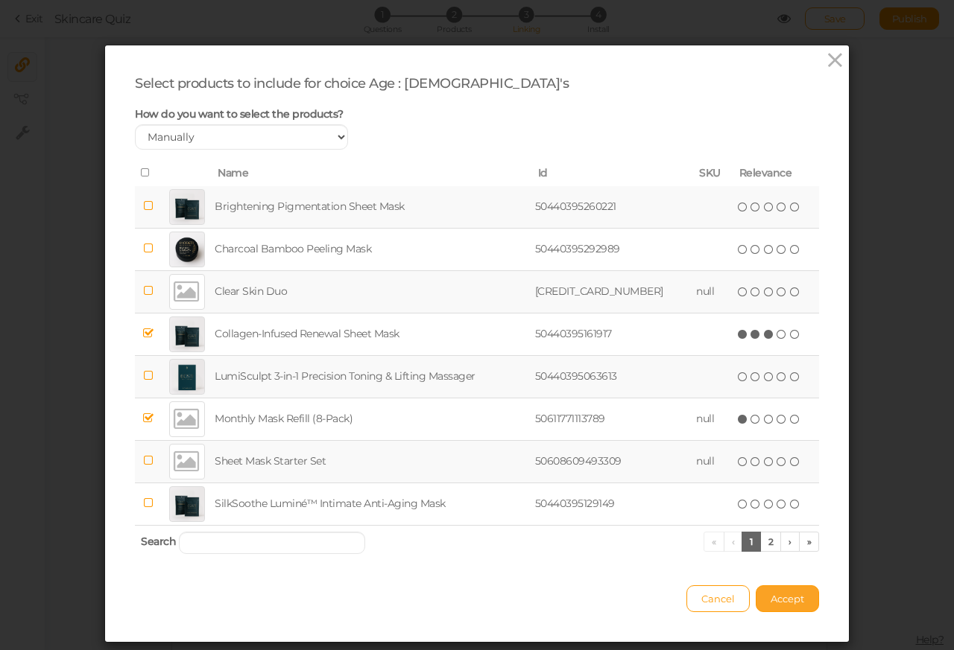
click at [771, 602] on span "Accept" at bounding box center [787, 599] width 34 height 12
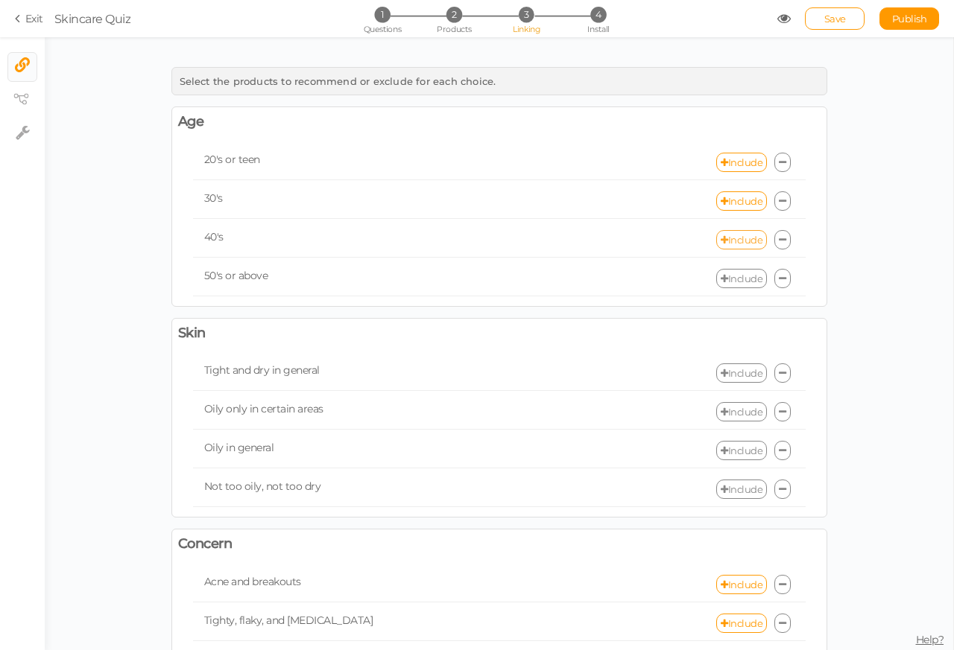
click at [736, 241] on link "Include" at bounding box center [741, 239] width 51 height 19
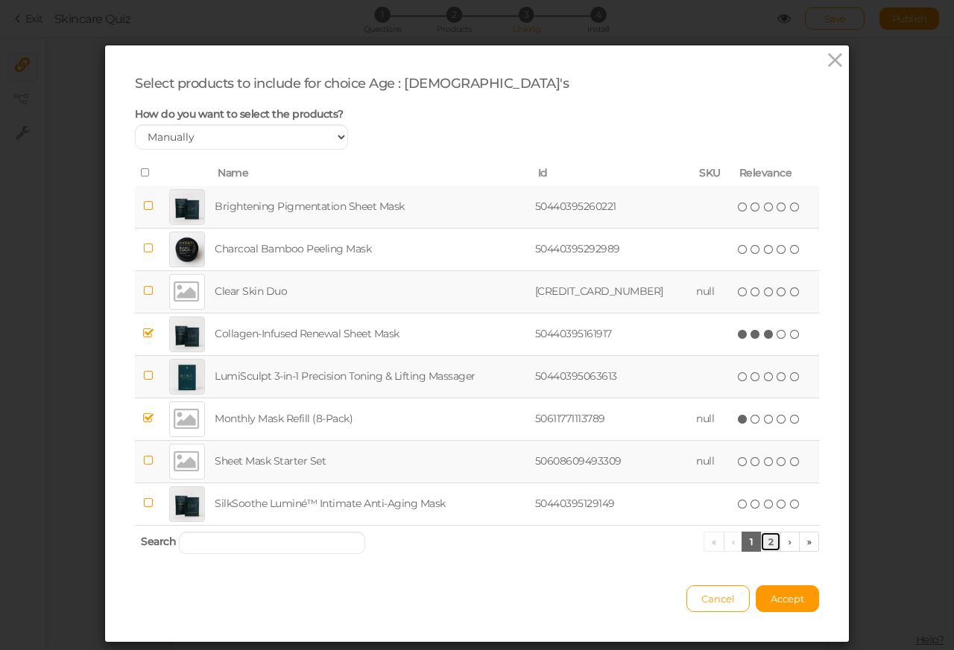
click at [762, 543] on link "2" at bounding box center [771, 542] width 22 height 20
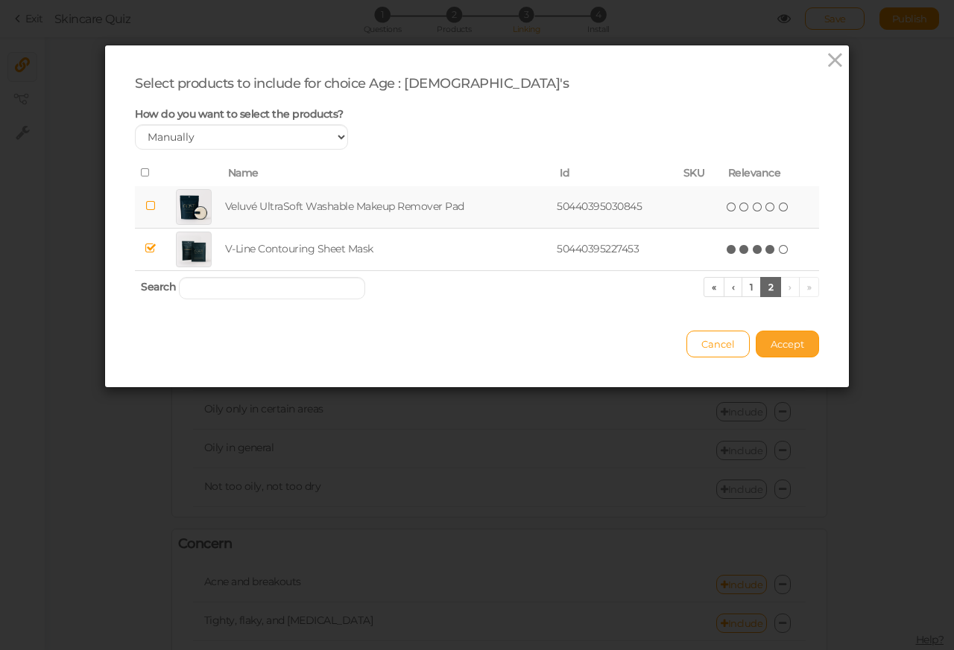
click at [771, 343] on span "Accept" at bounding box center [787, 344] width 34 height 12
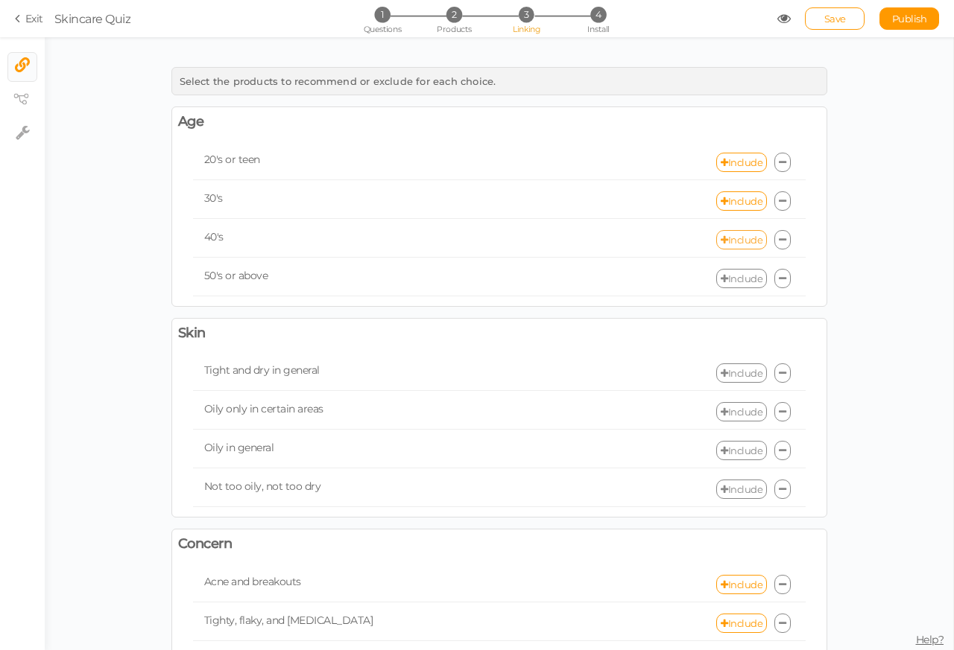
click at [736, 241] on link "Include" at bounding box center [741, 239] width 51 height 19
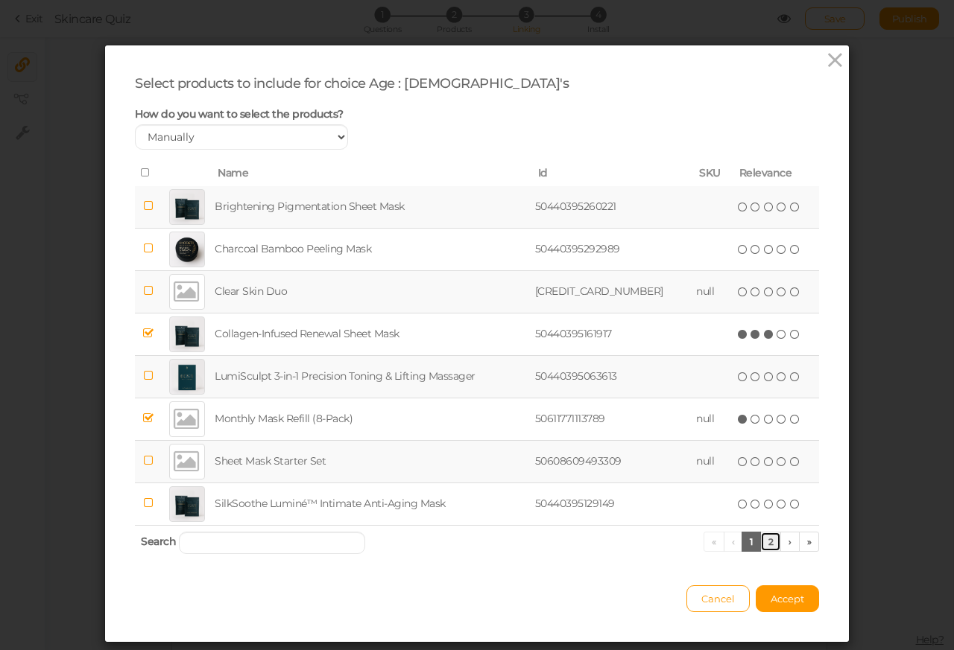
click at [764, 543] on link "2" at bounding box center [771, 542] width 22 height 20
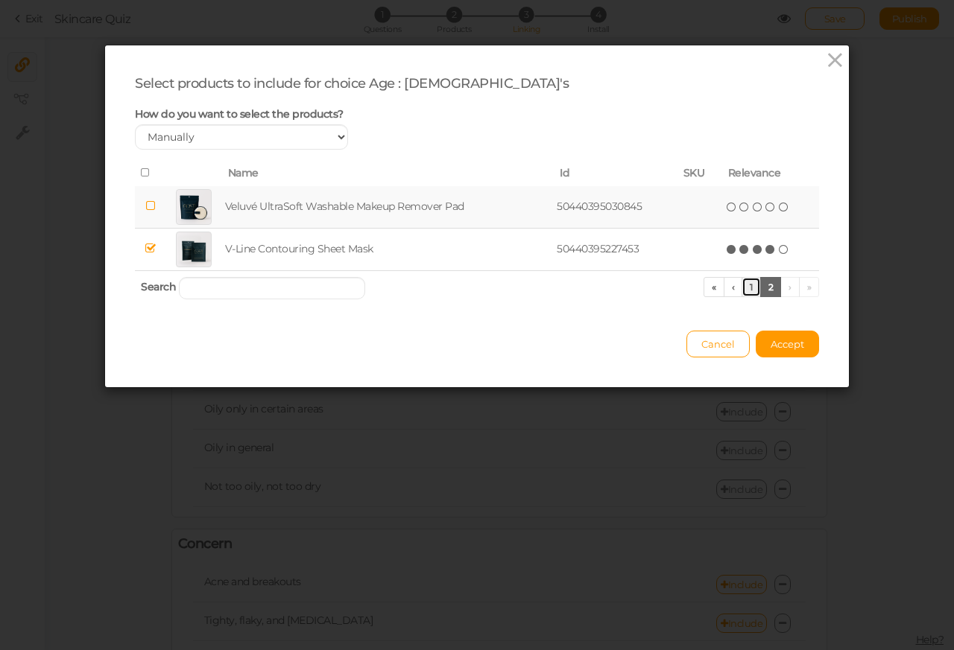
click at [744, 288] on link "1" at bounding box center [750, 287] width 19 height 20
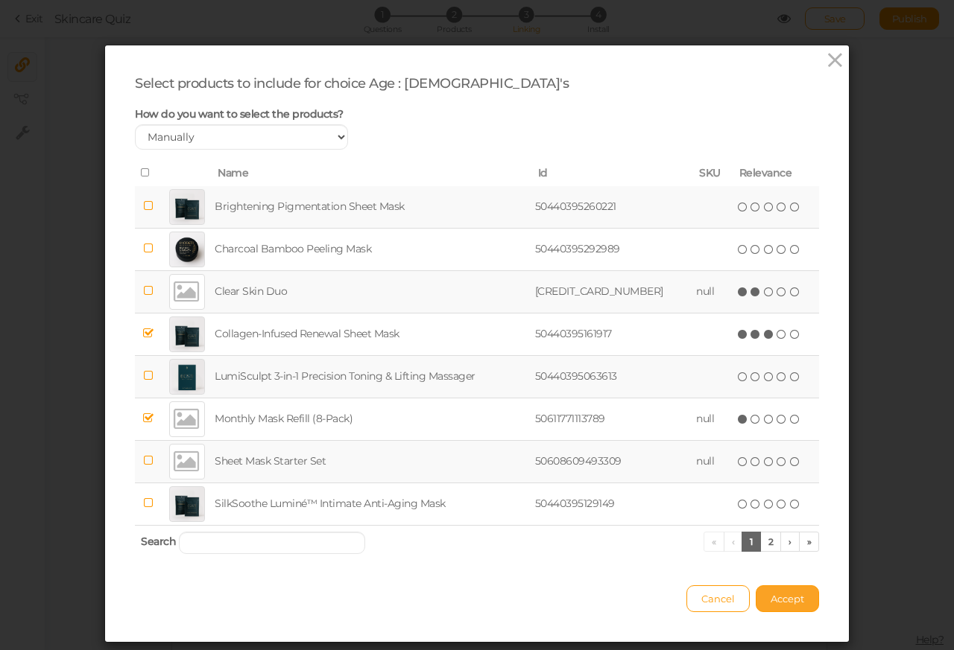
click at [771, 602] on span "Accept" at bounding box center [787, 599] width 34 height 12
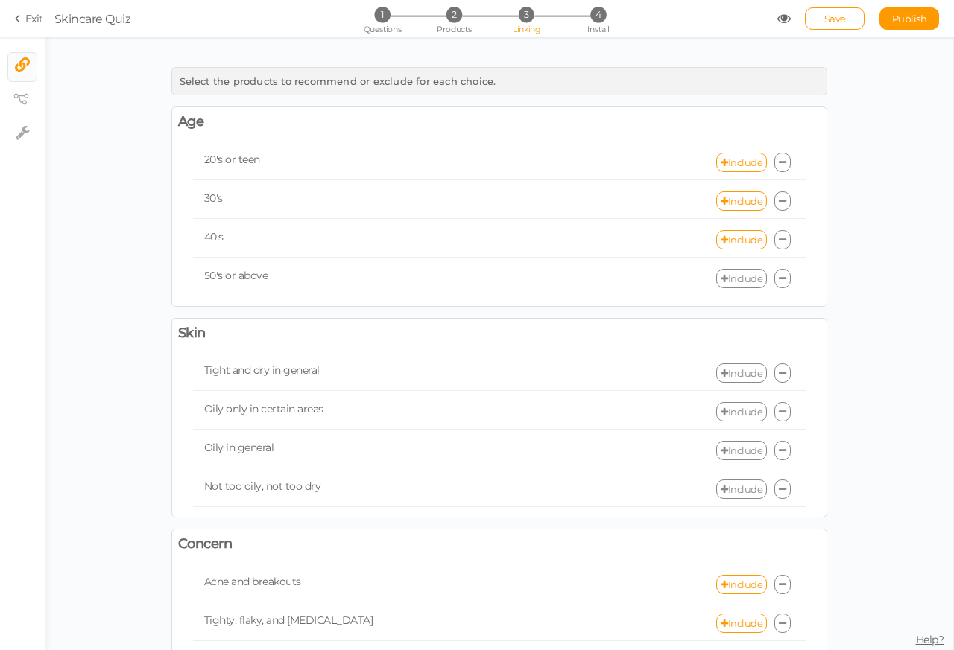
click at [738, 280] on link "Include" at bounding box center [741, 278] width 51 height 19
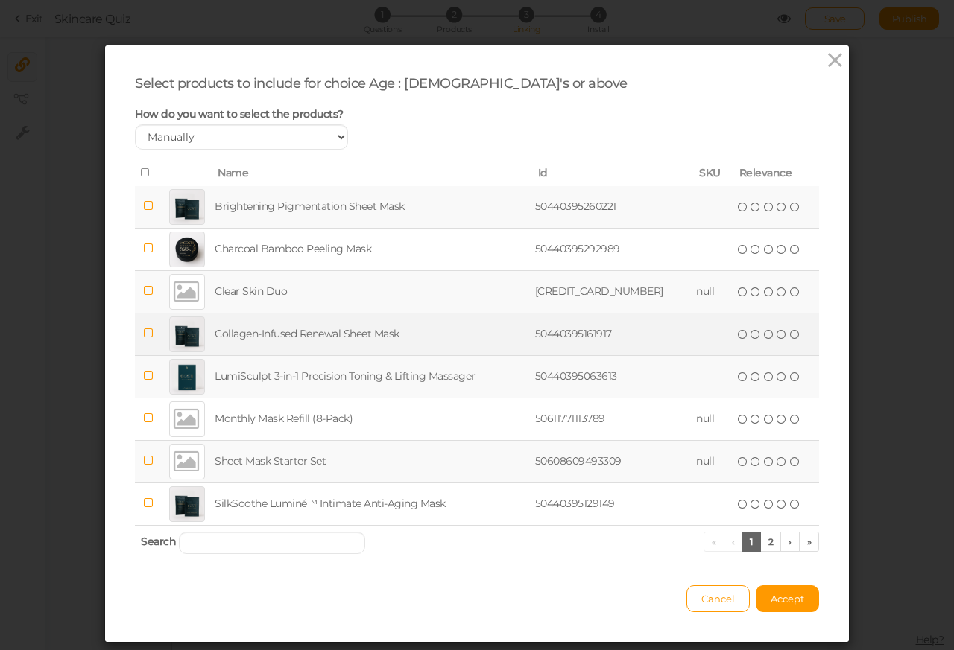
click at [177, 338] on div at bounding box center [187, 335] width 36 height 36
click at [750, 338] on icon at bounding box center [755, 334] width 10 height 10
click at [764, 338] on icon at bounding box center [769, 334] width 10 height 10
click at [761, 338] on span "(*) ( ) ( ) ( ) ( )" at bounding box center [769, 334] width 66 height 16
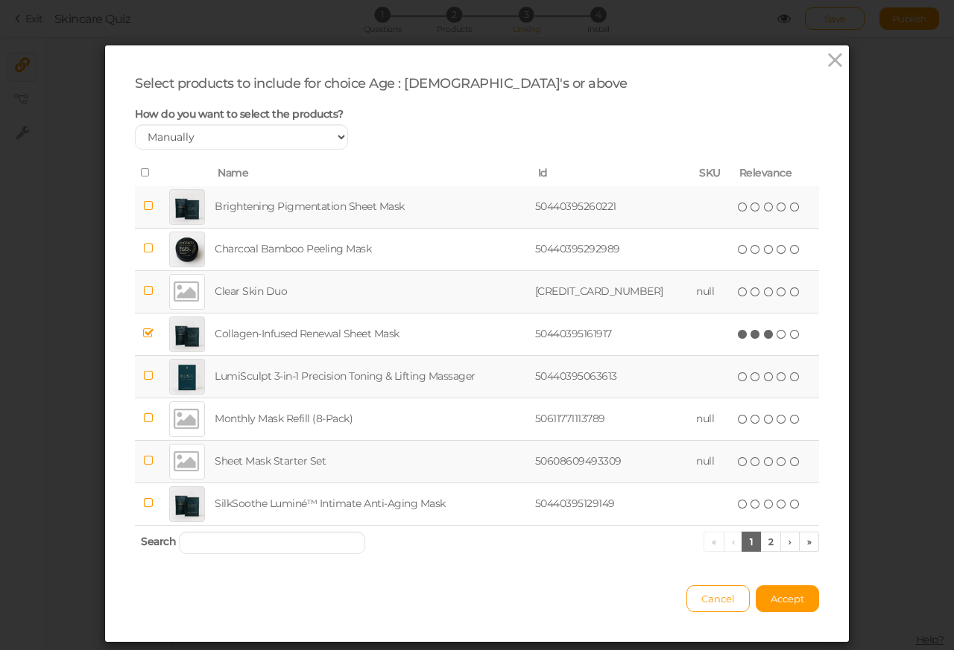
click at [727, 547] on ul "« ‹ 1 2 › »" at bounding box center [760, 542] width 115 height 20
click at [717, 545] on ul "« ‹ 1 2 › »" at bounding box center [760, 542] width 115 height 20
click at [741, 543] on link "1" at bounding box center [750, 542] width 19 height 20
click at [741, 547] on link "1" at bounding box center [750, 542] width 19 height 20
click at [715, 545] on ul "« ‹ 1 2 › »" at bounding box center [760, 542] width 115 height 20
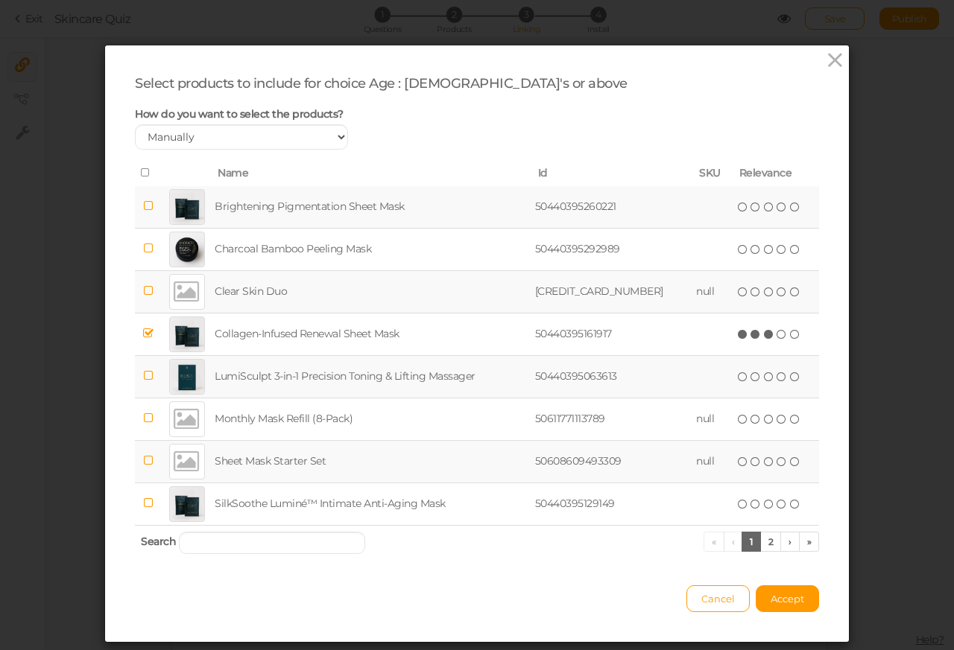
click at [709, 545] on ul "« ‹ 1 2 › »" at bounding box center [760, 542] width 115 height 20
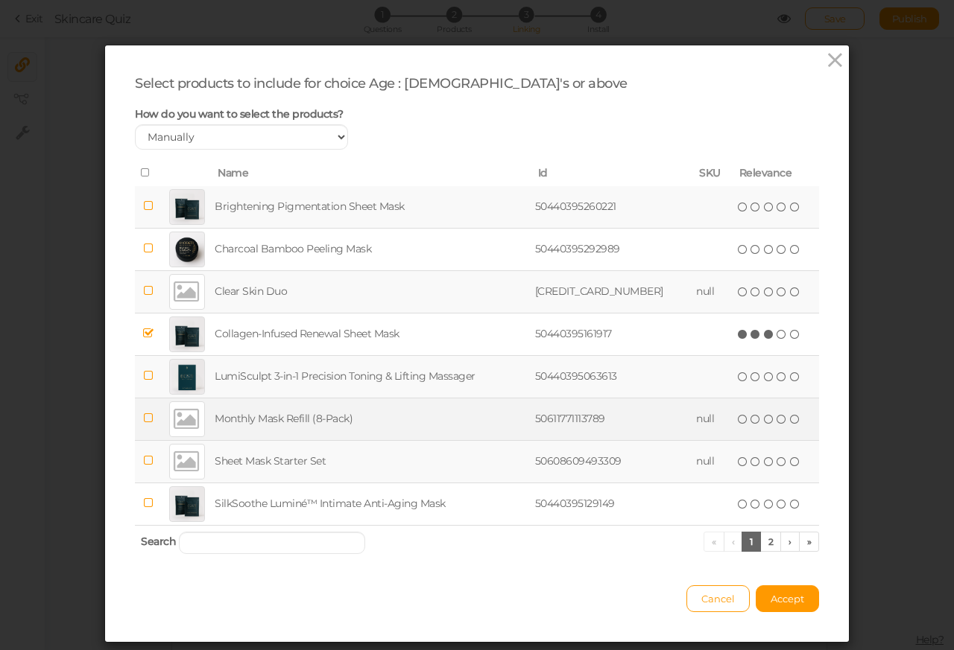
click at [153, 423] on td at bounding box center [148, 419] width 27 height 42
click at [654, 422] on td "50611771113789" at bounding box center [612, 419] width 161 height 42
click at [663, 422] on td "50611771113789" at bounding box center [612, 419] width 161 height 42
click at [671, 422] on td "50611771113789" at bounding box center [612, 419] width 161 height 42
click at [148, 423] on icon at bounding box center [148, 418] width 10 height 11
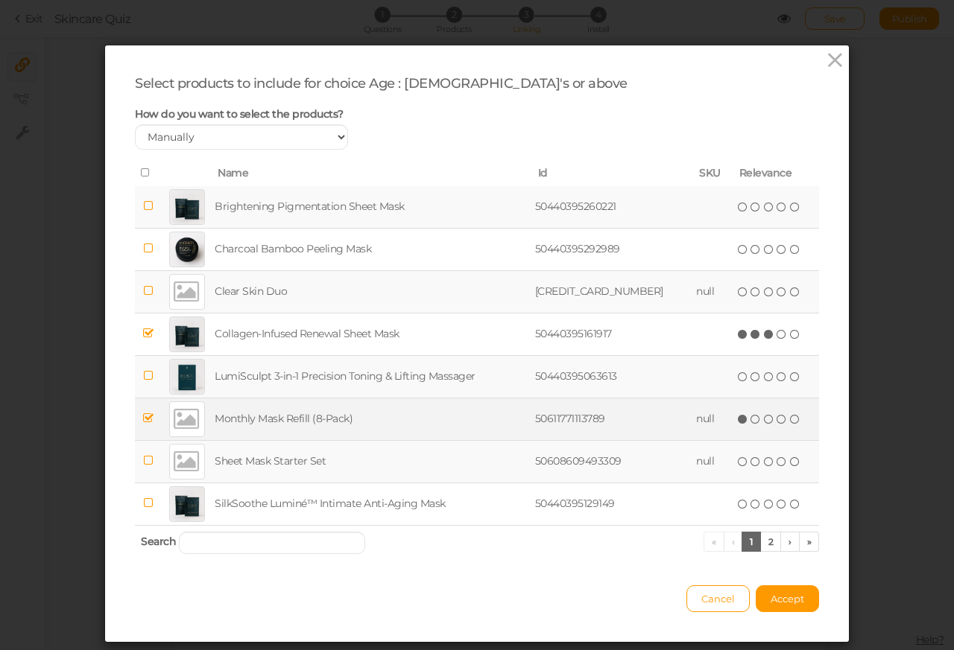
click at [738, 422] on icon at bounding box center [743, 419] width 10 height 10
click at [750, 423] on icon at bounding box center [755, 419] width 10 height 10
click at [764, 423] on icon at bounding box center [769, 419] width 10 height 10
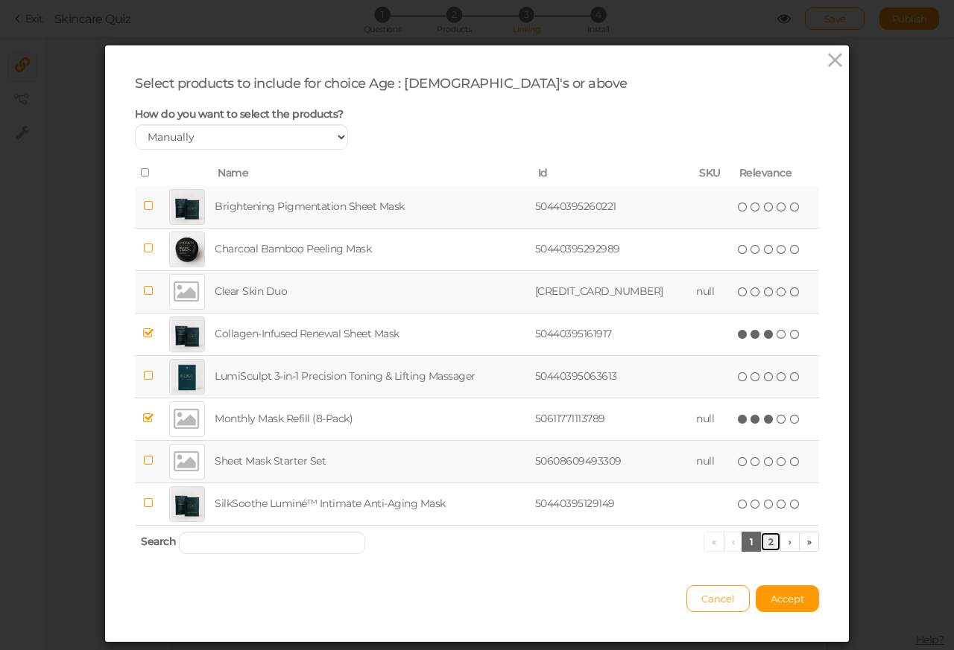
click at [761, 544] on link "2" at bounding box center [771, 542] width 22 height 20
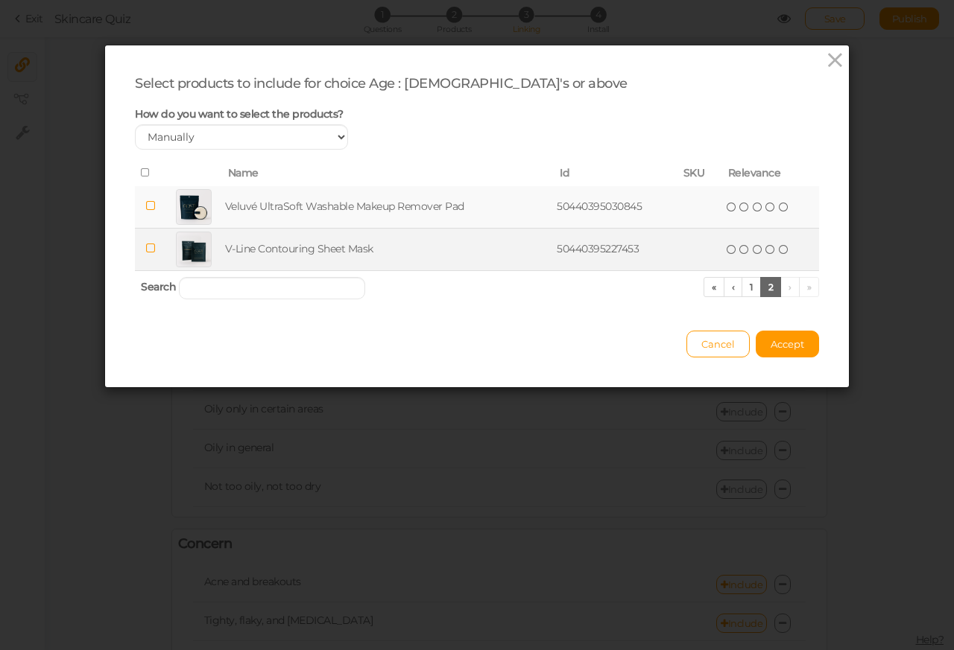
click at [177, 252] on div at bounding box center [194, 250] width 36 height 36
click at [728, 250] on icon at bounding box center [731, 249] width 10 height 10
click at [739, 250] on icon at bounding box center [744, 249] width 10 height 10
click at [753, 250] on icon at bounding box center [758, 249] width 10 height 10
click at [756, 250] on icon at bounding box center [758, 249] width 10 height 10
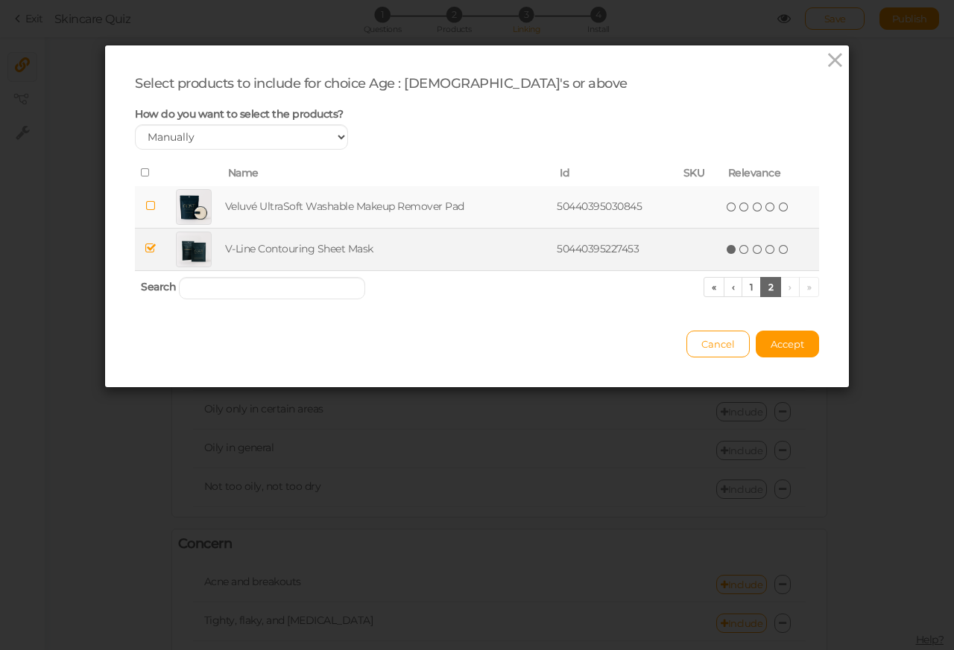
click at [753, 252] on icon at bounding box center [758, 249] width 10 height 10
click at [755, 252] on icon at bounding box center [758, 249] width 10 height 10
click at [765, 252] on icon at bounding box center [770, 249] width 10 height 10
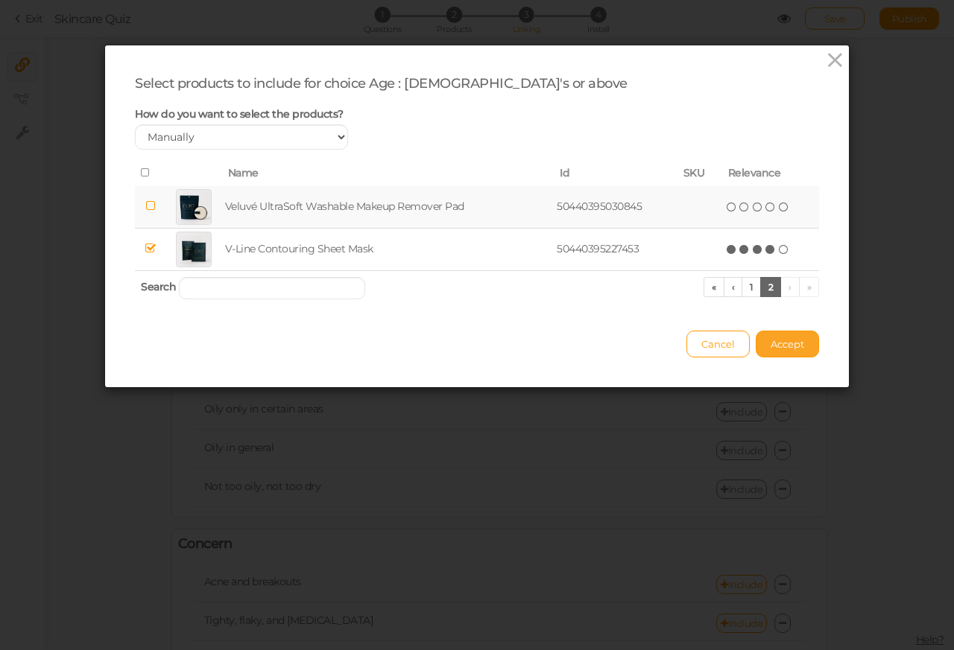
click at [775, 346] on span "Accept" at bounding box center [787, 344] width 34 height 12
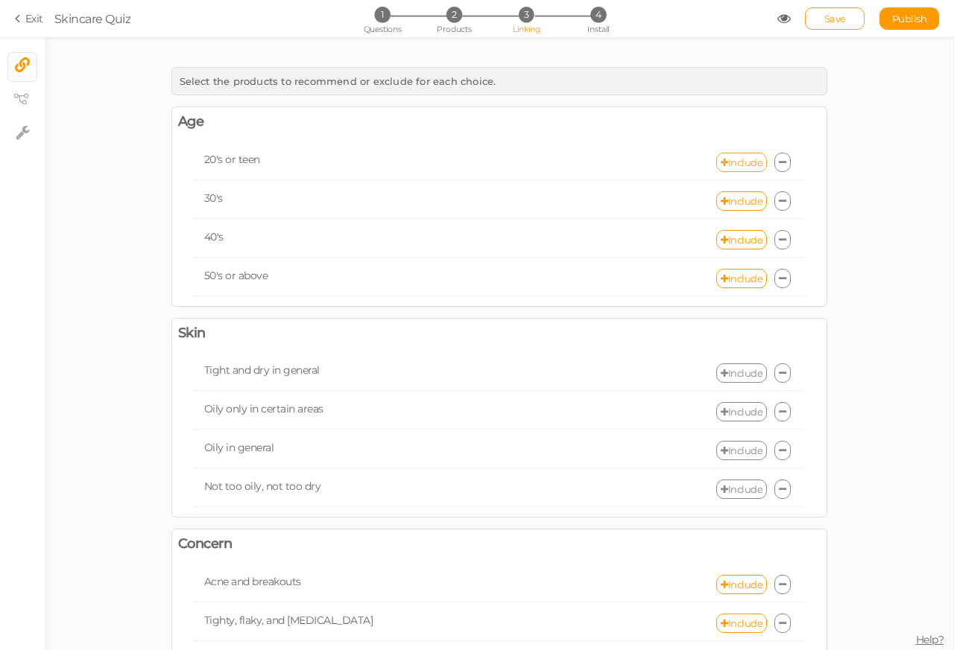
click at [734, 164] on link "Include" at bounding box center [741, 162] width 51 height 19
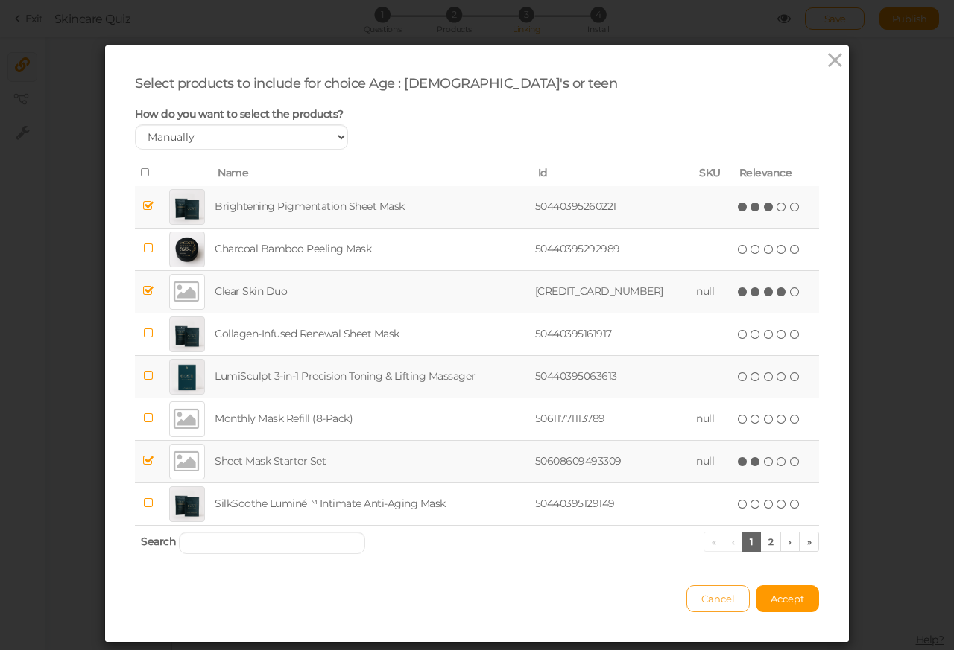
click at [701, 603] on span "Cancel" at bounding box center [718, 599] width 34 height 12
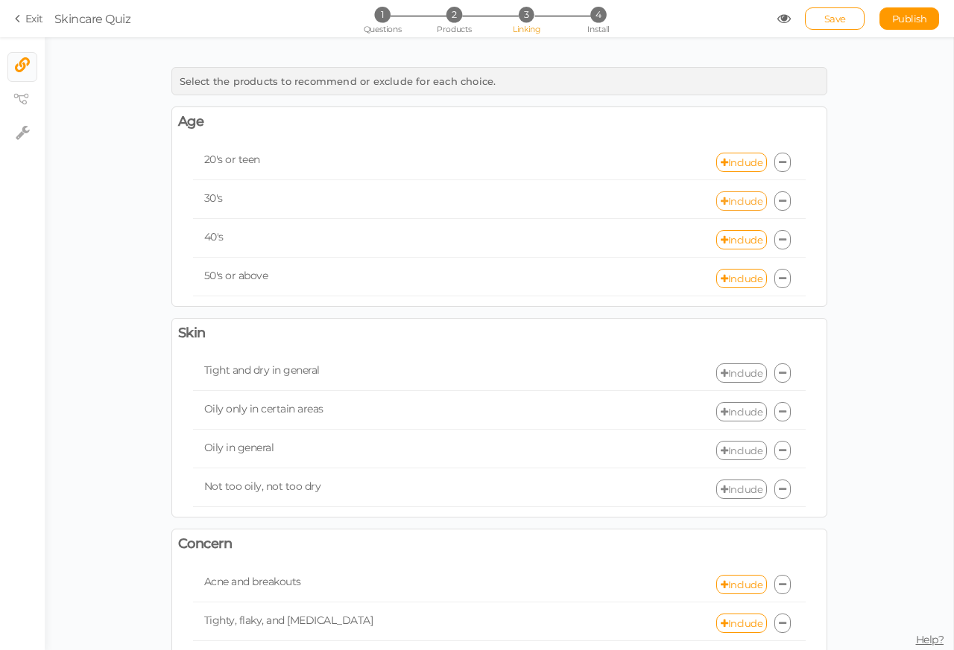
click at [732, 202] on link "Include" at bounding box center [741, 200] width 51 height 19
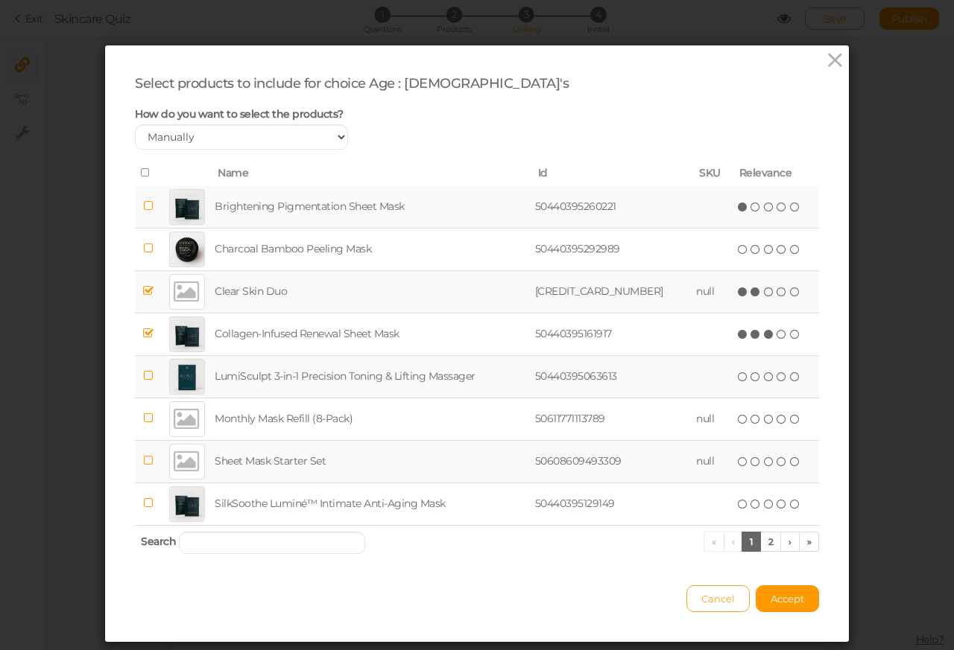
click at [702, 603] on span "Cancel" at bounding box center [718, 599] width 34 height 12
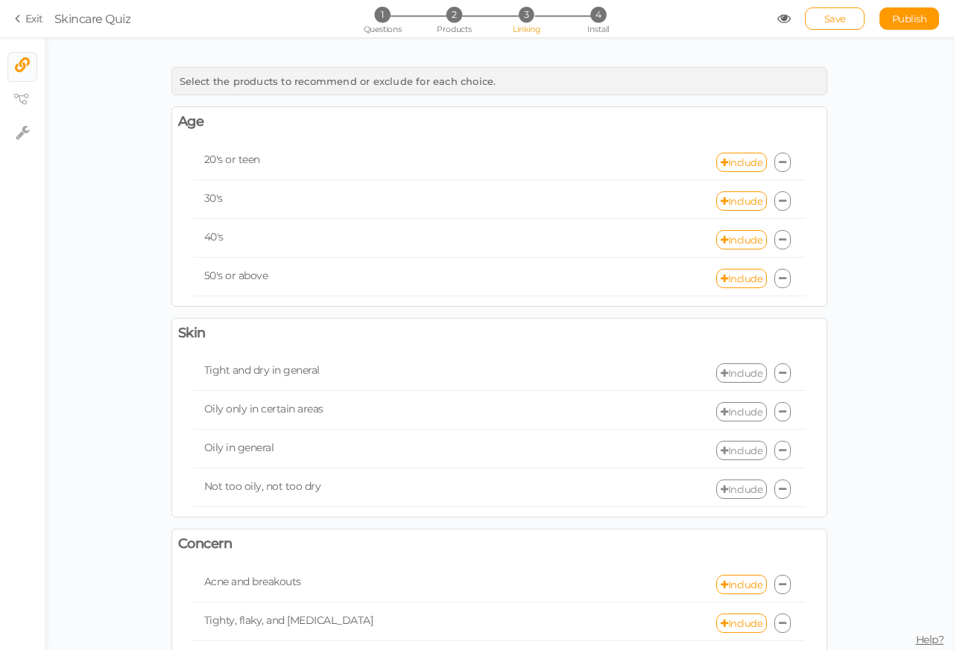
click at [729, 376] on link "Include" at bounding box center [741, 373] width 51 height 19
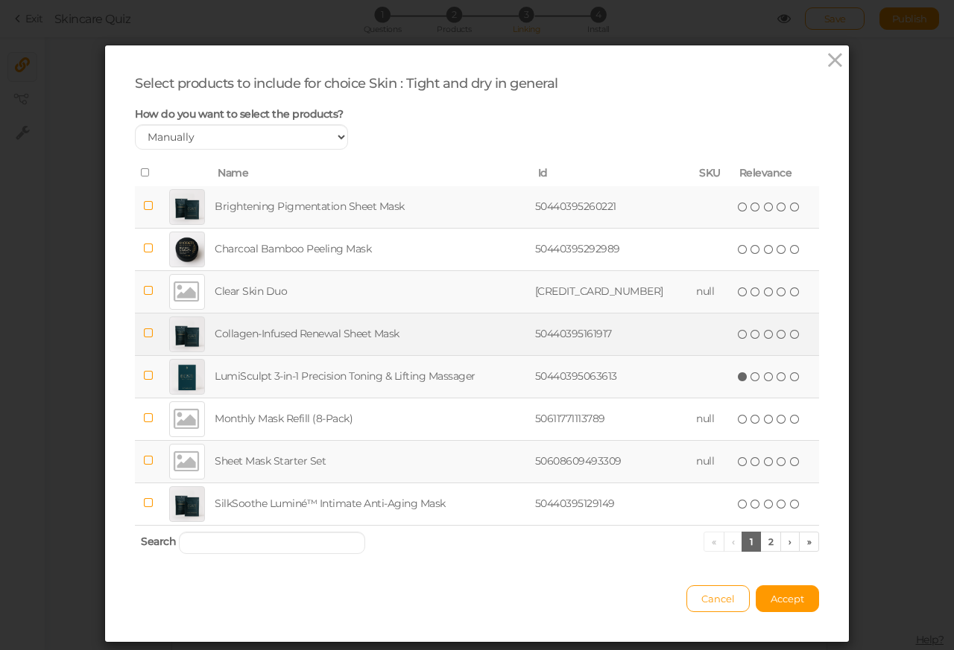
click at [149, 335] on icon at bounding box center [148, 333] width 10 height 11
click at [715, 335] on td at bounding box center [712, 334] width 39 height 42
click at [733, 335] on td "( ) ( ) ( ) ( ) ( )" at bounding box center [776, 334] width 86 height 42
click at [738, 335] on icon at bounding box center [743, 334] width 10 height 10
click at [736, 335] on span "(*) ( ) ( ) ( ) ( )" at bounding box center [769, 334] width 66 height 16
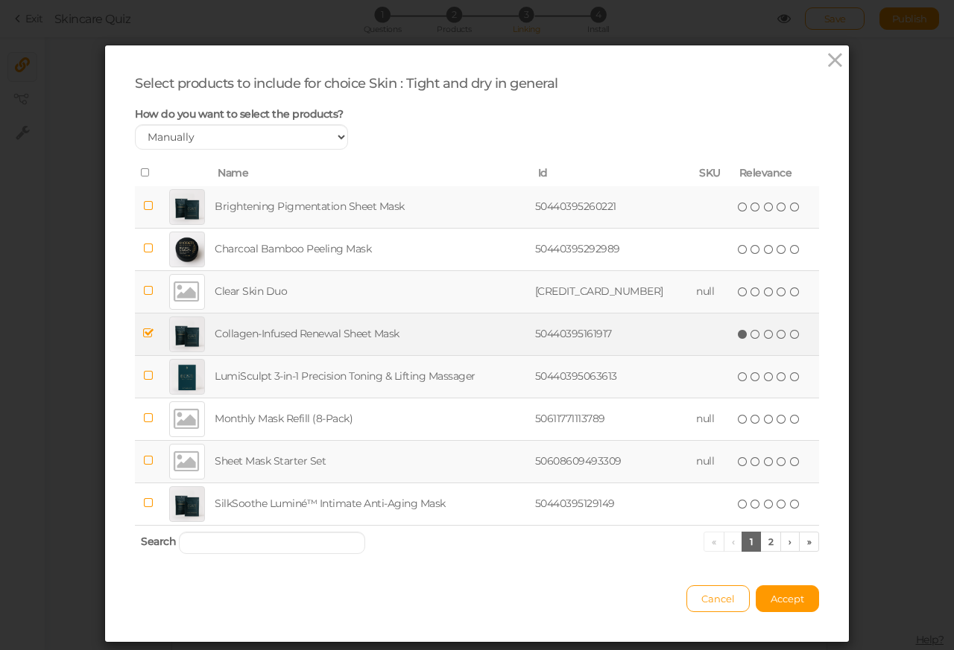
click at [736, 335] on span "(*) ( ) ( ) ( ) ( )" at bounding box center [769, 334] width 66 height 16
click at [738, 335] on icon at bounding box center [743, 334] width 10 height 10
click at [736, 335] on span "(*) ( ) ( ) ( ) ( )" at bounding box center [769, 334] width 66 height 16
click at [750, 335] on icon at bounding box center [755, 334] width 10 height 10
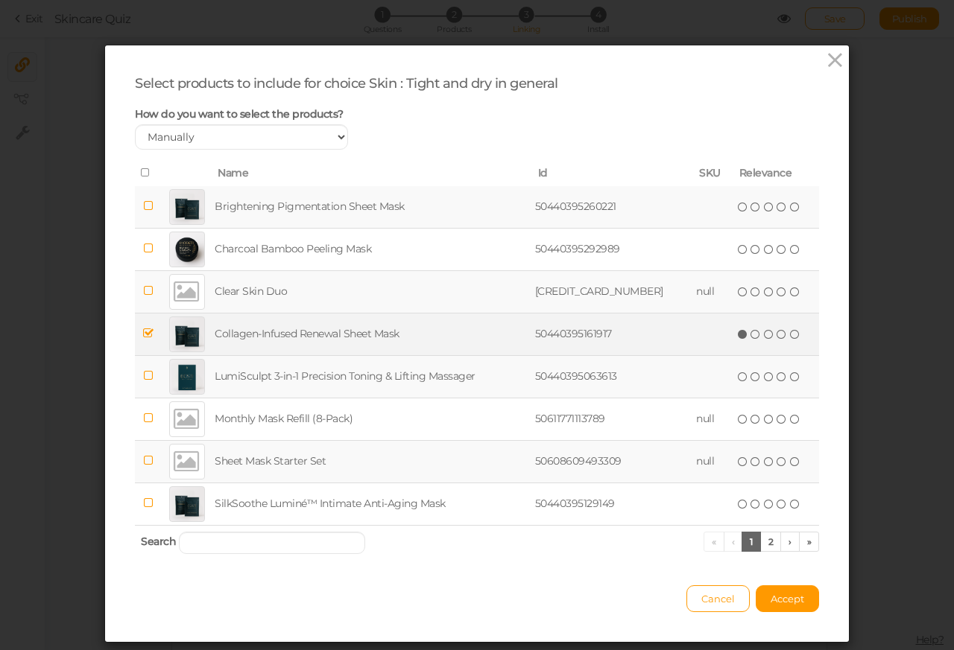
click at [764, 335] on icon at bounding box center [769, 334] width 10 height 10
click at [776, 335] on icon at bounding box center [781, 334] width 10 height 10
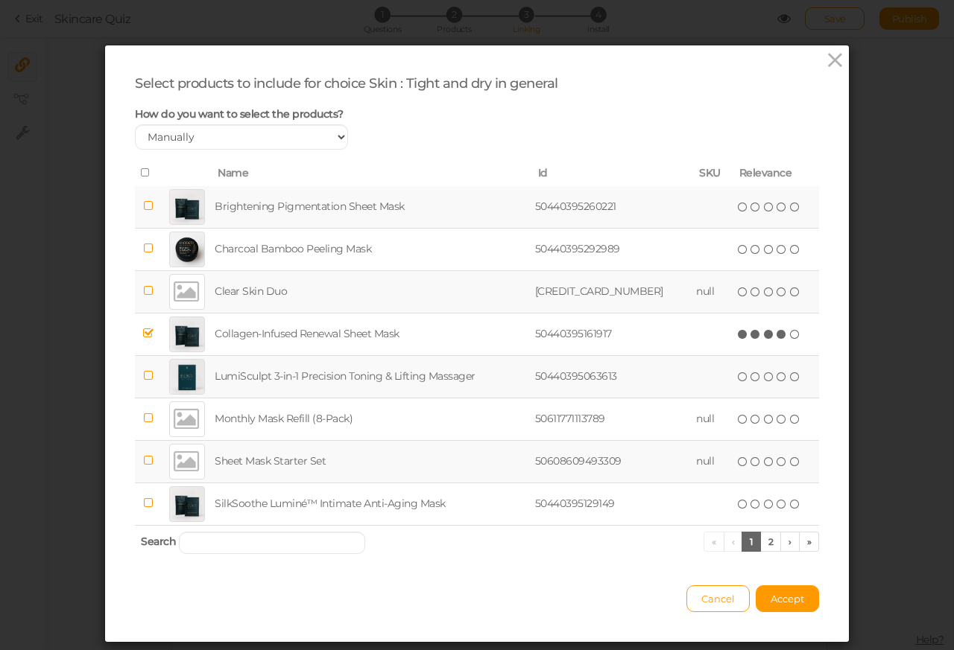
click at [150, 462] on td at bounding box center [148, 461] width 27 height 42
click at [738, 462] on icon at bounding box center [743, 462] width 10 height 10
click at [750, 462] on icon at bounding box center [755, 462] width 10 height 10
click at [750, 465] on icon at bounding box center [755, 462] width 10 height 10
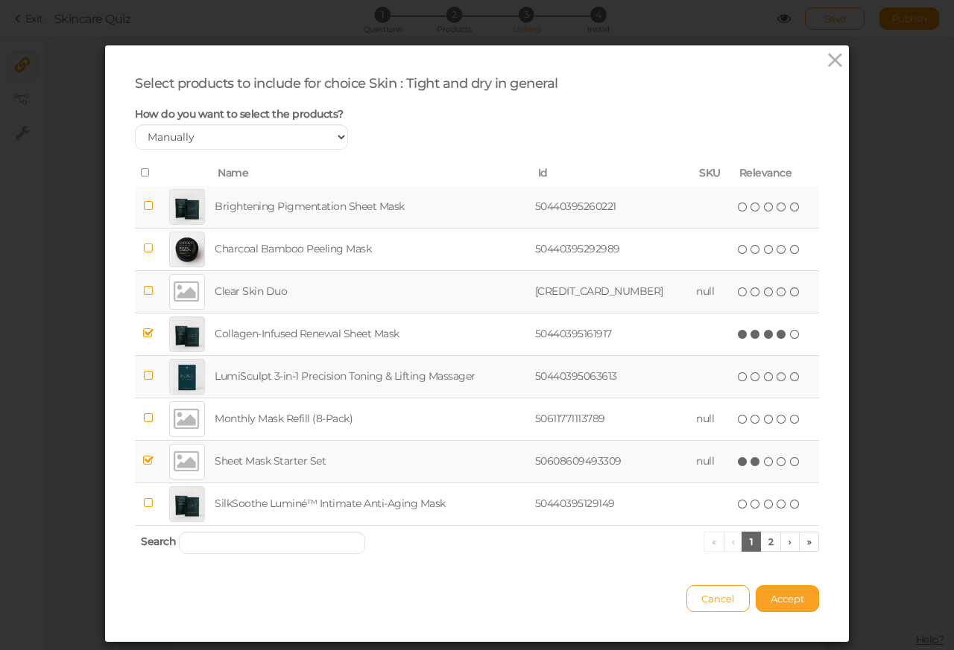
click at [777, 603] on span "Accept" at bounding box center [787, 599] width 34 height 12
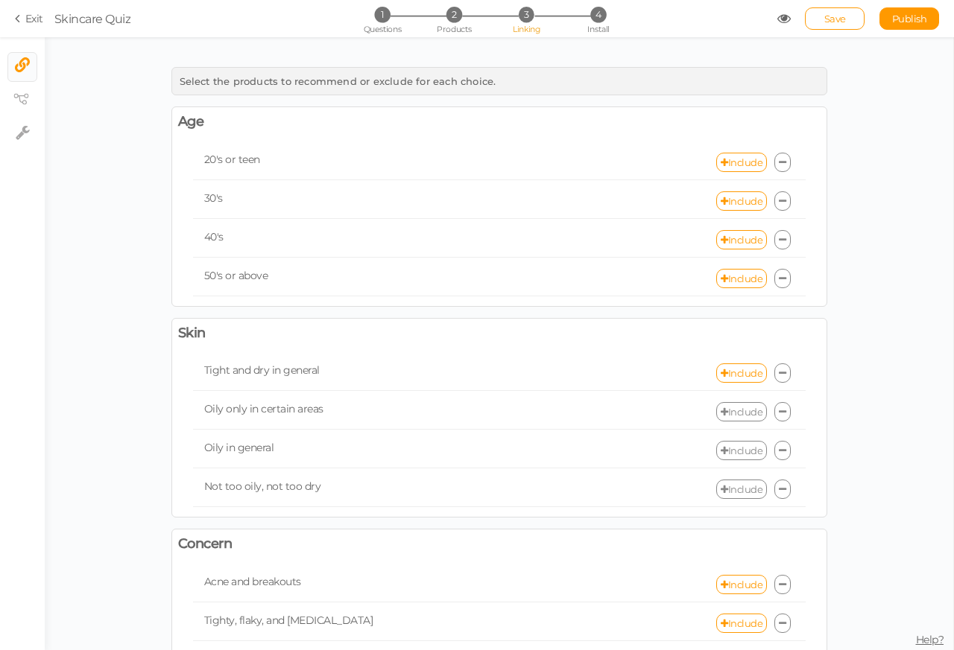
click at [726, 416] on link "Include" at bounding box center [741, 411] width 51 height 19
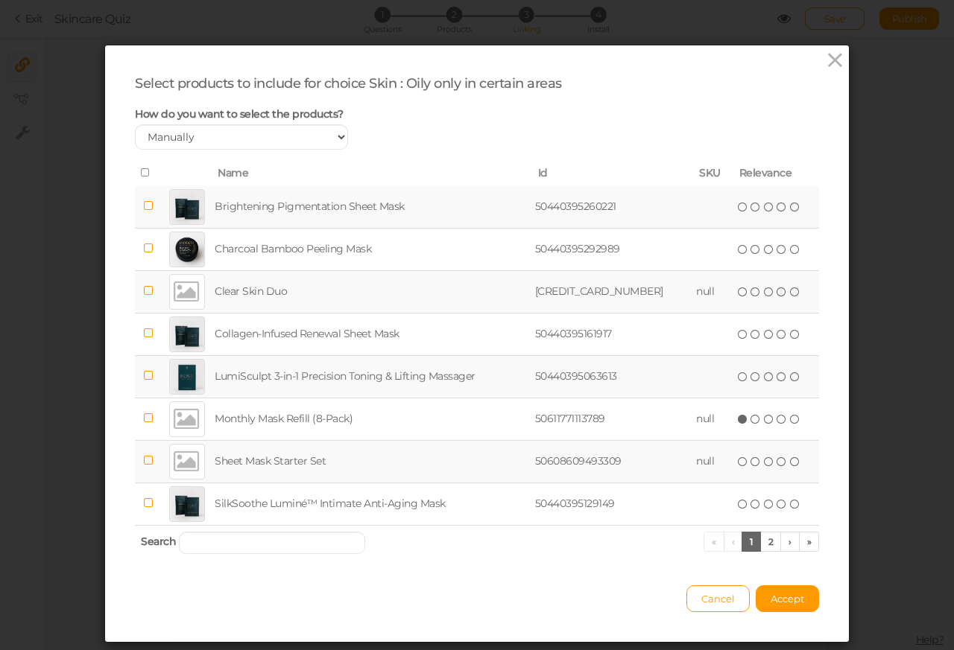
click at [147, 291] on icon at bounding box center [148, 290] width 10 height 11
click at [716, 291] on td "null" at bounding box center [712, 291] width 39 height 42
click at [736, 291] on span "(*) ( ) ( ) ( ) ( )" at bounding box center [769, 291] width 66 height 16
click at [738, 291] on icon at bounding box center [743, 292] width 10 height 10
click at [750, 291] on icon at bounding box center [755, 292] width 10 height 10
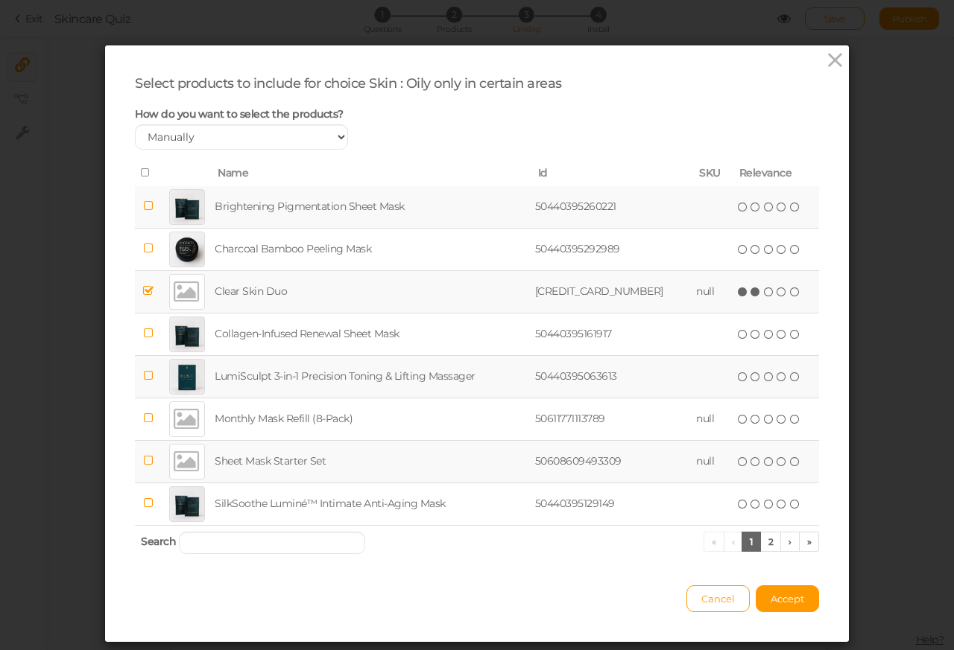
click at [764, 291] on icon at bounding box center [769, 292] width 10 height 10
click at [750, 291] on icon at bounding box center [755, 292] width 10 height 10
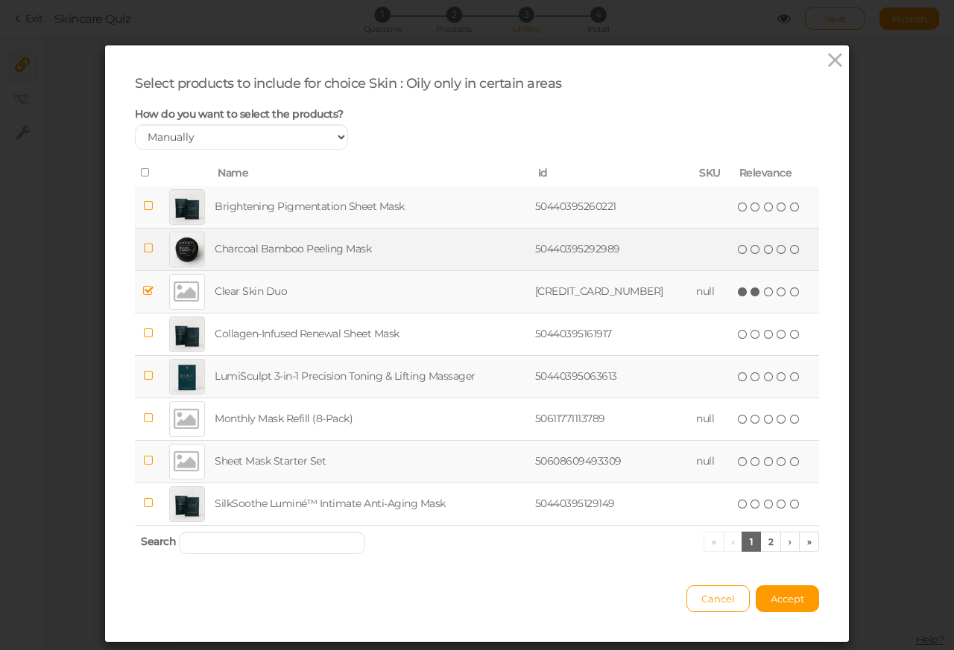
click at [149, 250] on icon at bounding box center [148, 248] width 10 height 11
click at [738, 250] on icon at bounding box center [743, 249] width 10 height 10
click at [736, 252] on span "(*) ( ) ( ) ( ) ( )" at bounding box center [769, 249] width 66 height 16
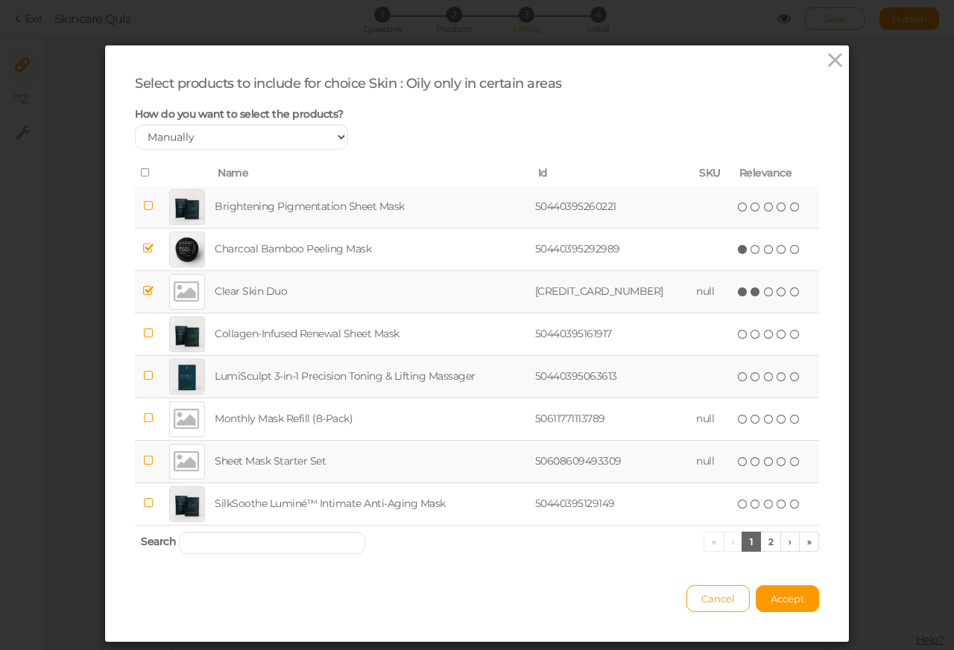
click at [150, 465] on td at bounding box center [148, 461] width 27 height 42
click at [738, 465] on icon at bounding box center [743, 462] width 10 height 10
click at [750, 465] on icon at bounding box center [755, 462] width 10 height 10
click at [770, 602] on span "Accept" at bounding box center [787, 599] width 34 height 12
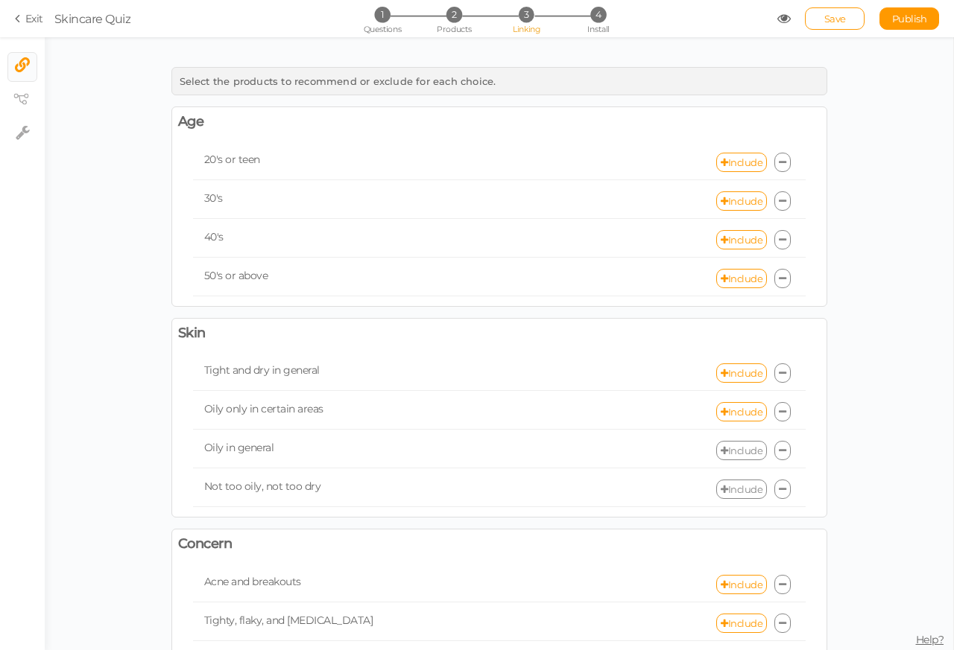
click at [726, 457] on link "Include" at bounding box center [741, 450] width 51 height 19
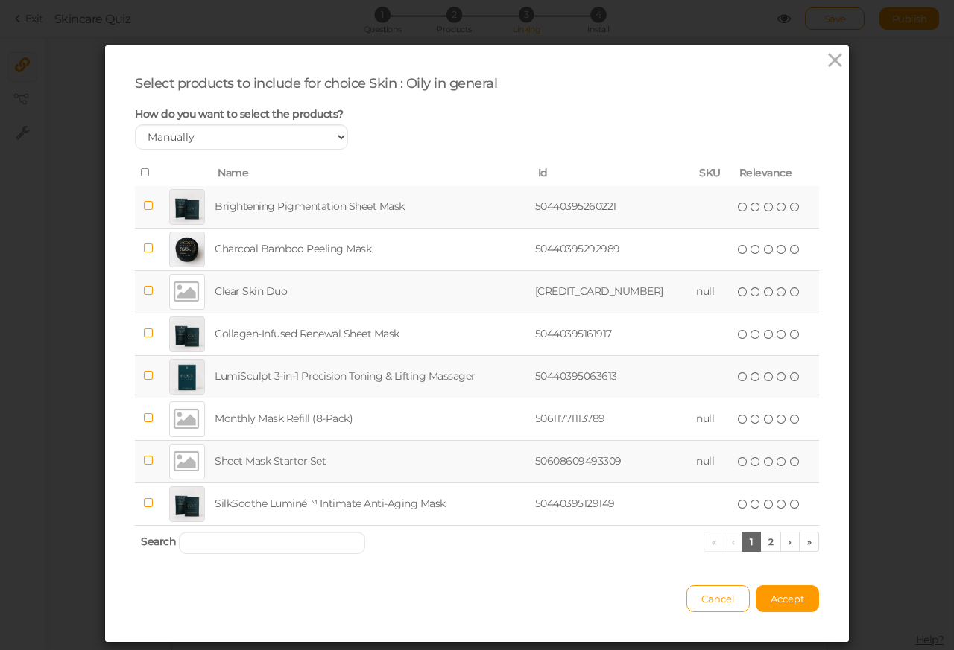
click at [148, 291] on icon at bounding box center [148, 290] width 10 height 11
click at [738, 291] on icon at bounding box center [743, 292] width 10 height 10
click at [750, 291] on icon at bounding box center [755, 292] width 10 height 10
click at [749, 291] on span "(*) ( ) ( ) ( ) ( )" at bounding box center [769, 291] width 66 height 16
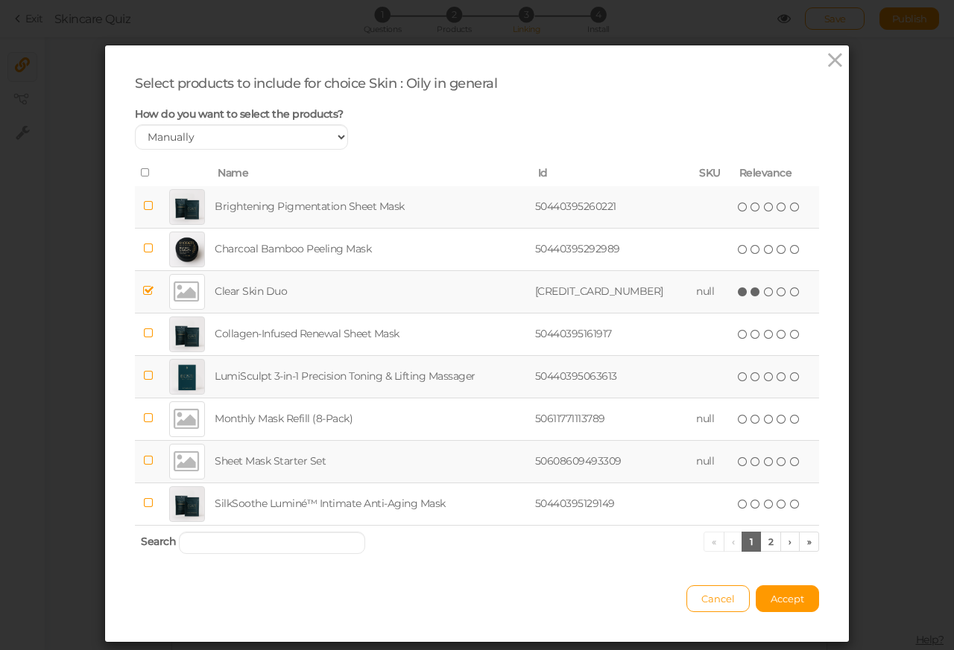
click at [764, 291] on icon at bounding box center [769, 292] width 10 height 10
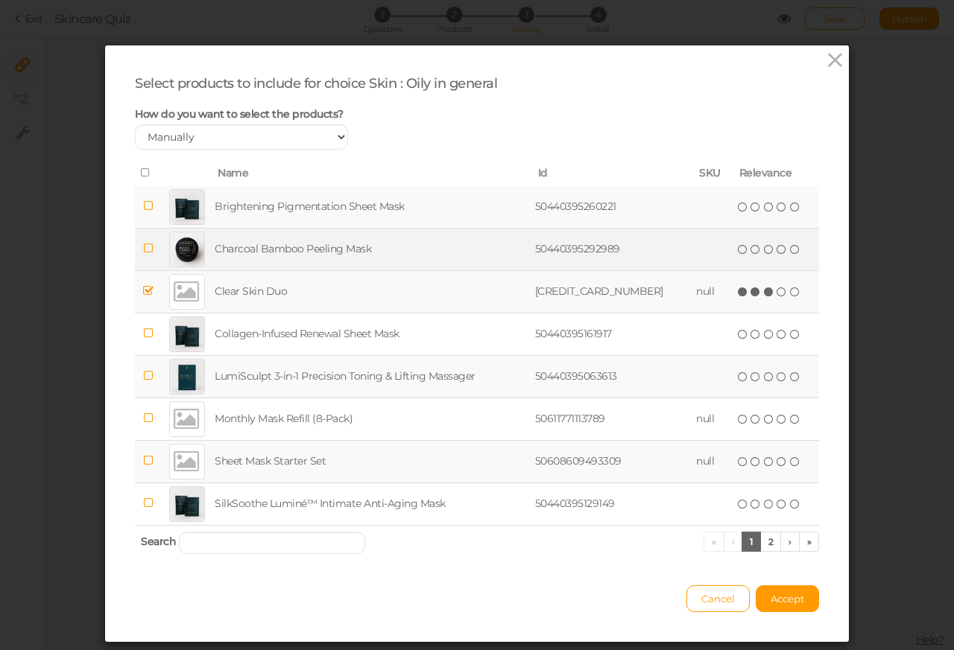
click at [172, 252] on div at bounding box center [187, 250] width 36 height 36
click at [750, 250] on icon at bounding box center [755, 249] width 10 height 10
click at [764, 250] on icon at bounding box center [769, 249] width 10 height 10
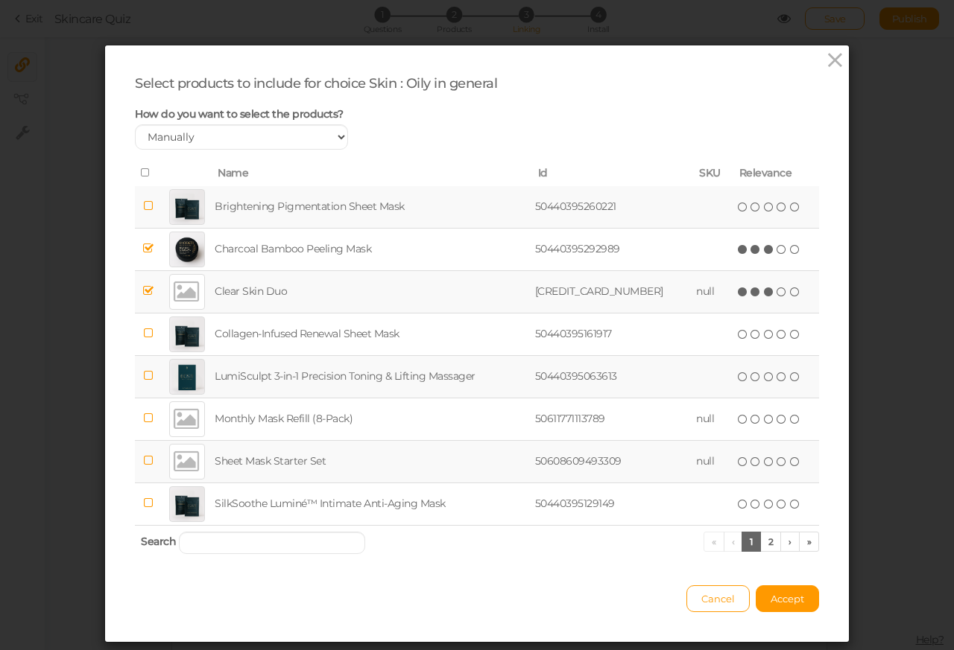
click at [173, 465] on div at bounding box center [187, 462] width 36 height 36
click at [750, 465] on icon at bounding box center [755, 462] width 10 height 10
click at [781, 602] on span "Accept" at bounding box center [787, 599] width 34 height 12
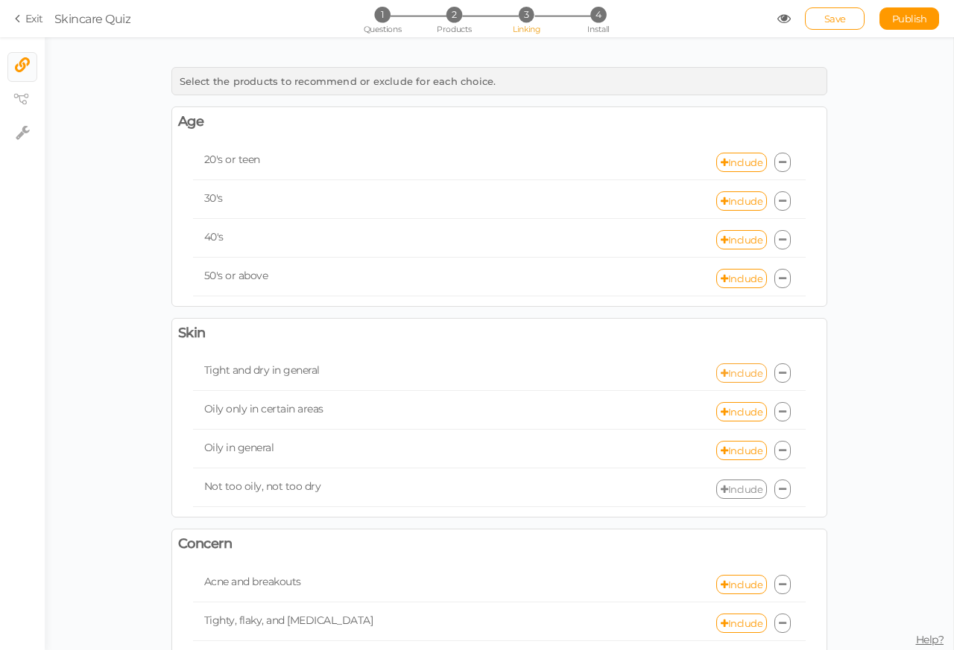
click at [735, 376] on link "Include" at bounding box center [741, 373] width 51 height 19
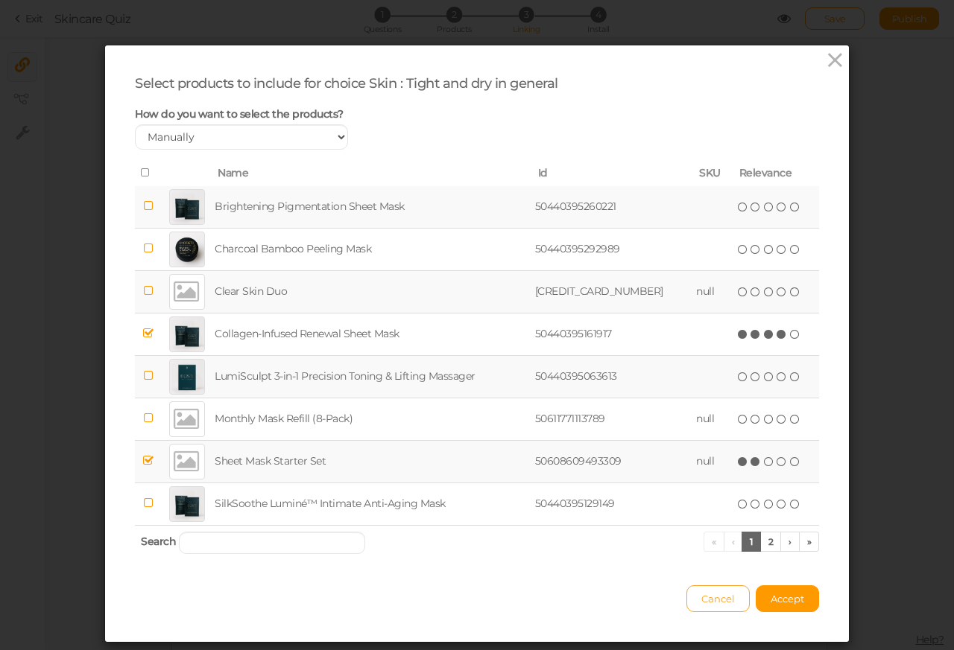
click at [703, 602] on span "Cancel" at bounding box center [718, 599] width 34 height 12
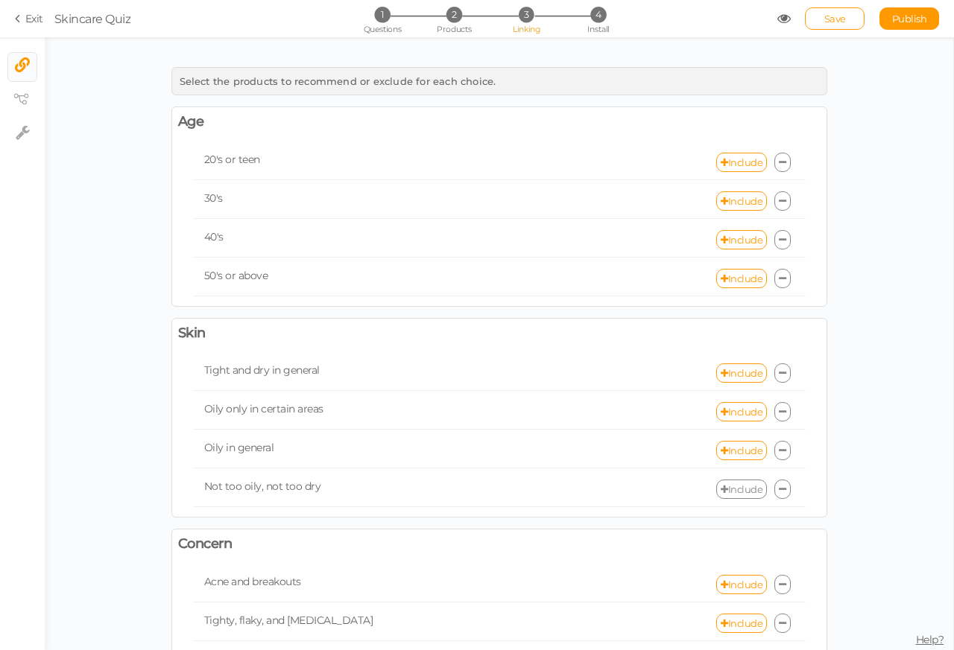
click at [734, 495] on link "Include" at bounding box center [741, 489] width 51 height 19
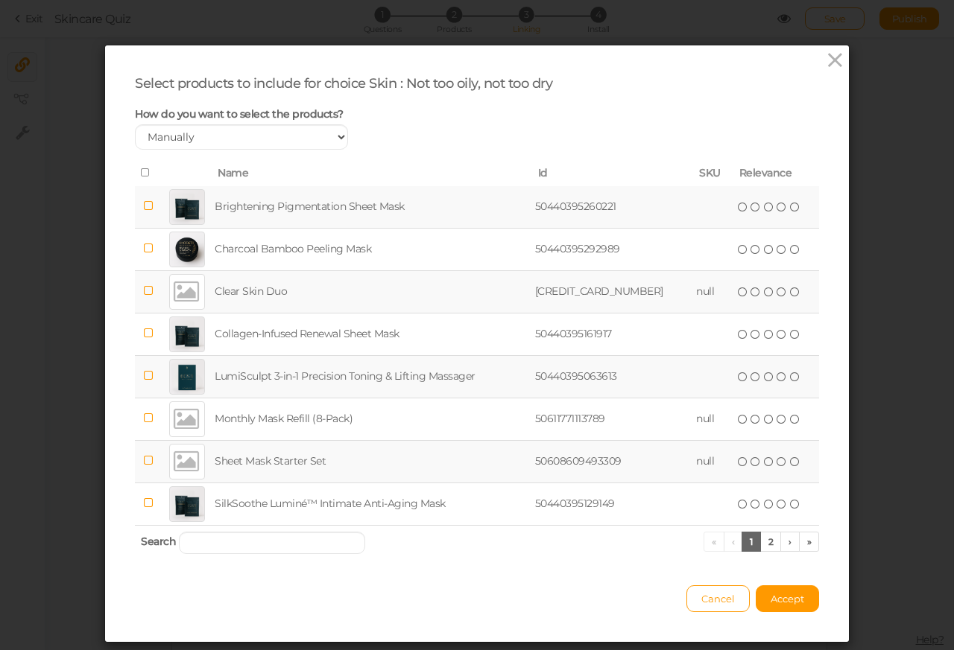
click at [173, 291] on div at bounding box center [187, 292] width 36 height 36
click at [750, 291] on icon at bounding box center [755, 292] width 10 height 10
click at [174, 208] on div at bounding box center [187, 207] width 36 height 36
click at [738, 208] on icon at bounding box center [743, 207] width 10 height 10
click at [173, 462] on div at bounding box center [187, 462] width 36 height 36
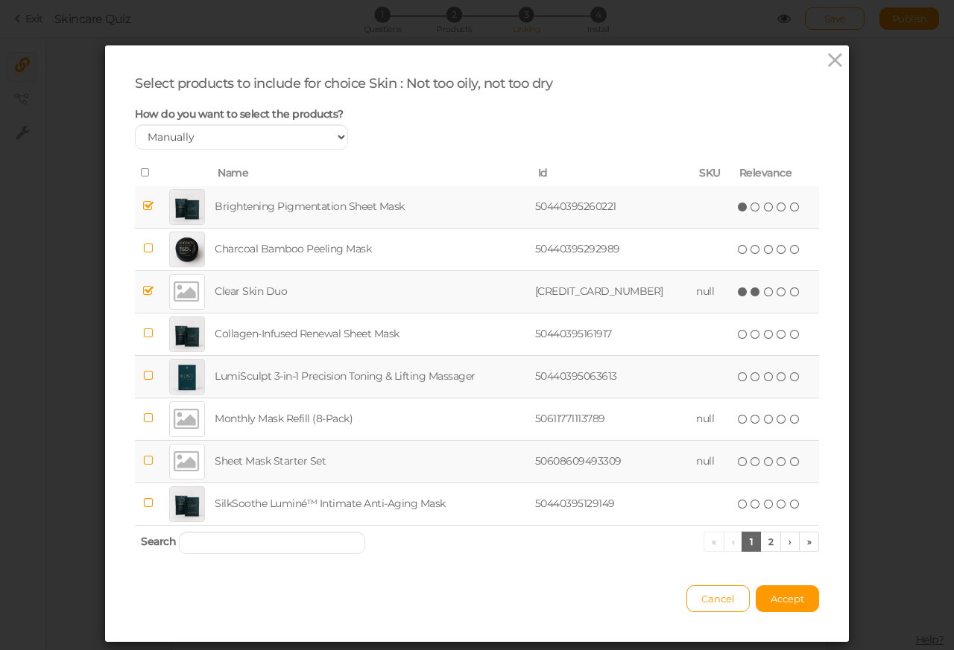
click at [736, 462] on span "( ) ( ) ( ) ( ) ( )" at bounding box center [769, 461] width 66 height 16
click at [781, 603] on span "Accept" at bounding box center [787, 599] width 34 height 12
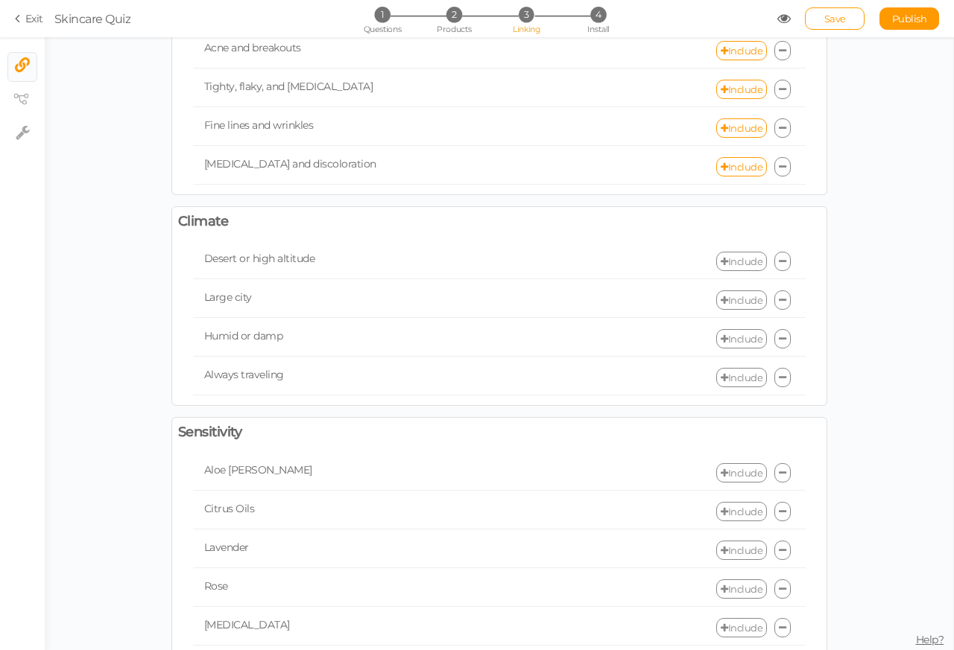
scroll to position [447, 0]
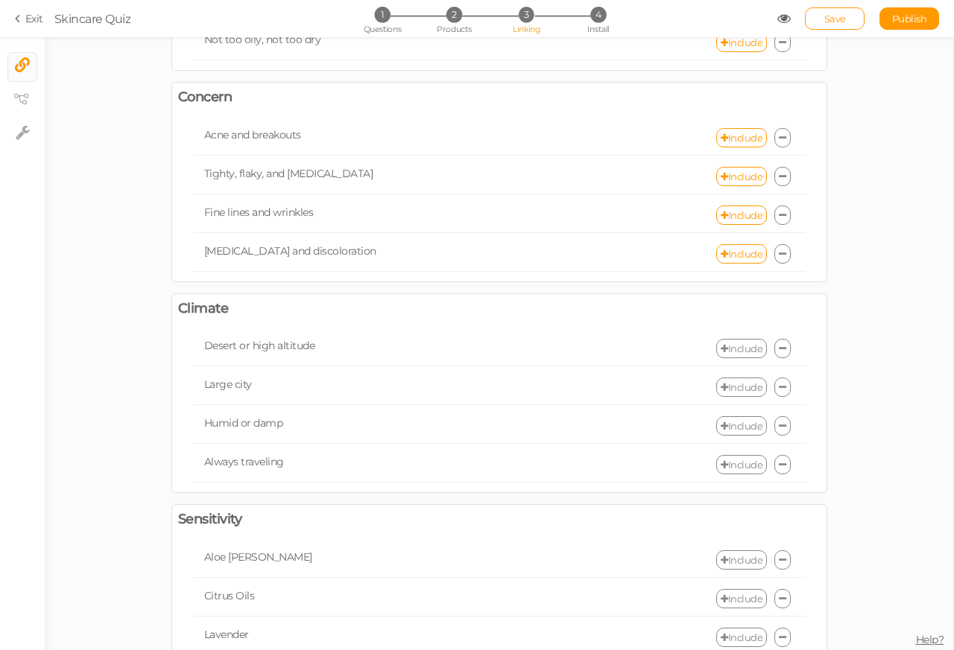
click at [732, 104] on div "Concern" at bounding box center [499, 97] width 665 height 17
click at [727, 144] on link "Include" at bounding box center [741, 137] width 51 height 19
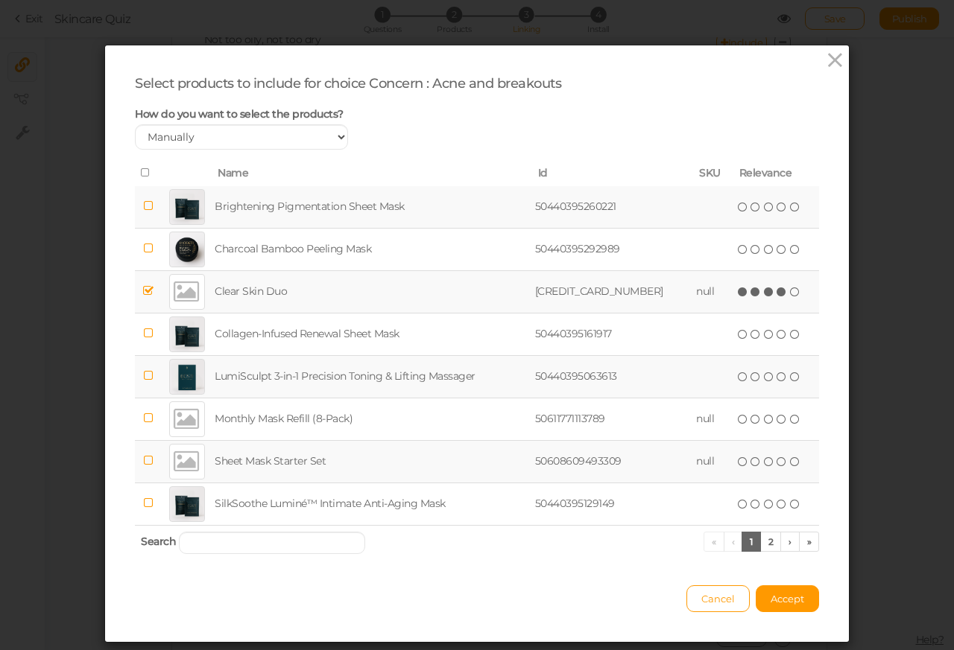
click at [175, 419] on div at bounding box center [187, 420] width 36 height 36
click at [750, 419] on icon at bounding box center [755, 419] width 10 height 10
click at [173, 465] on div at bounding box center [187, 462] width 36 height 36
click at [738, 465] on icon at bounding box center [743, 462] width 10 height 10
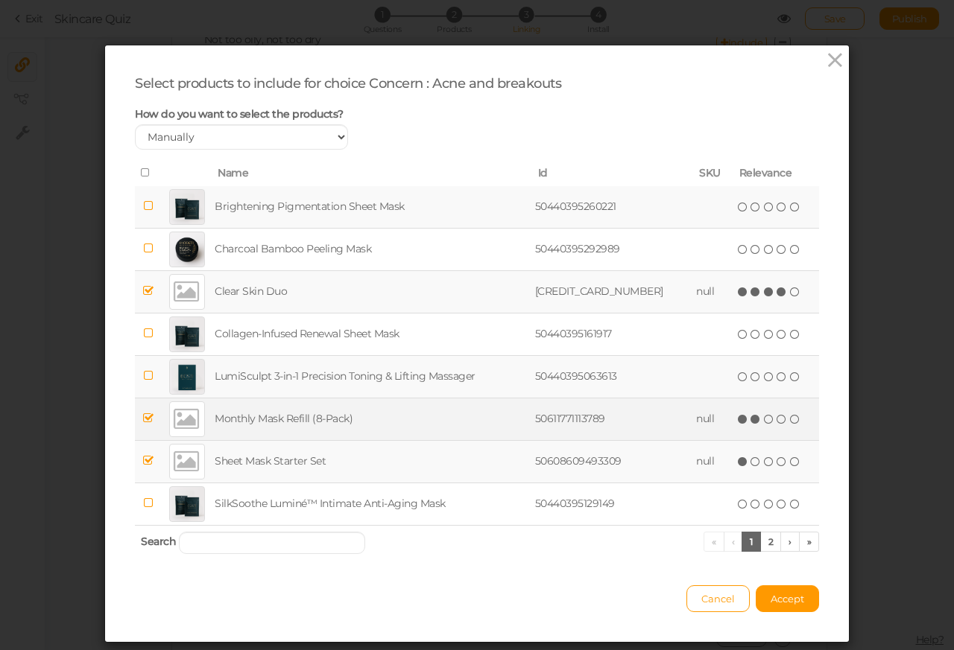
click at [764, 421] on icon at bounding box center [769, 419] width 10 height 10
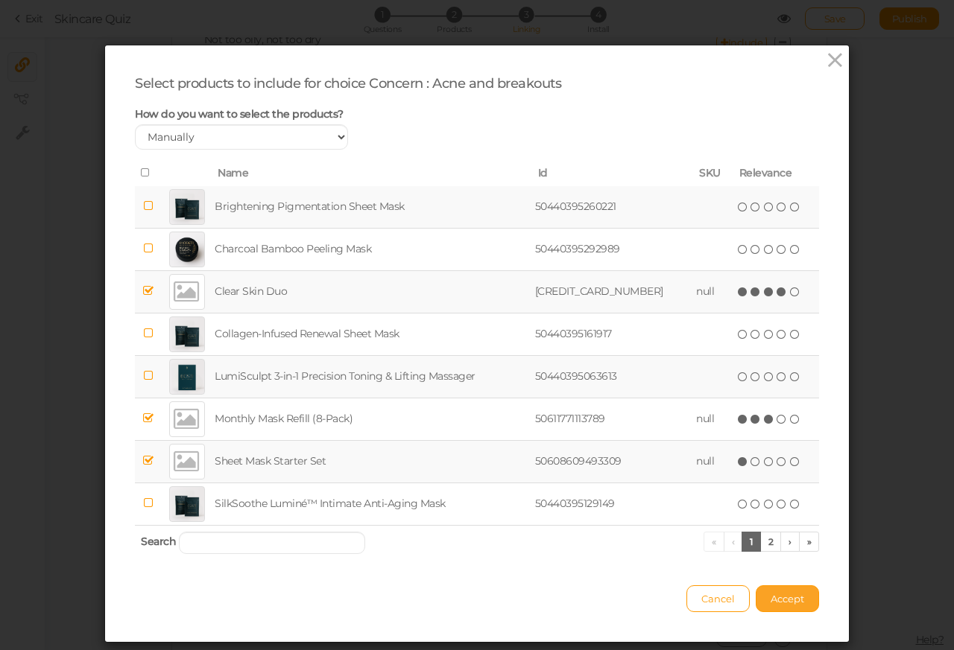
click at [780, 602] on span "Accept" at bounding box center [787, 599] width 34 height 12
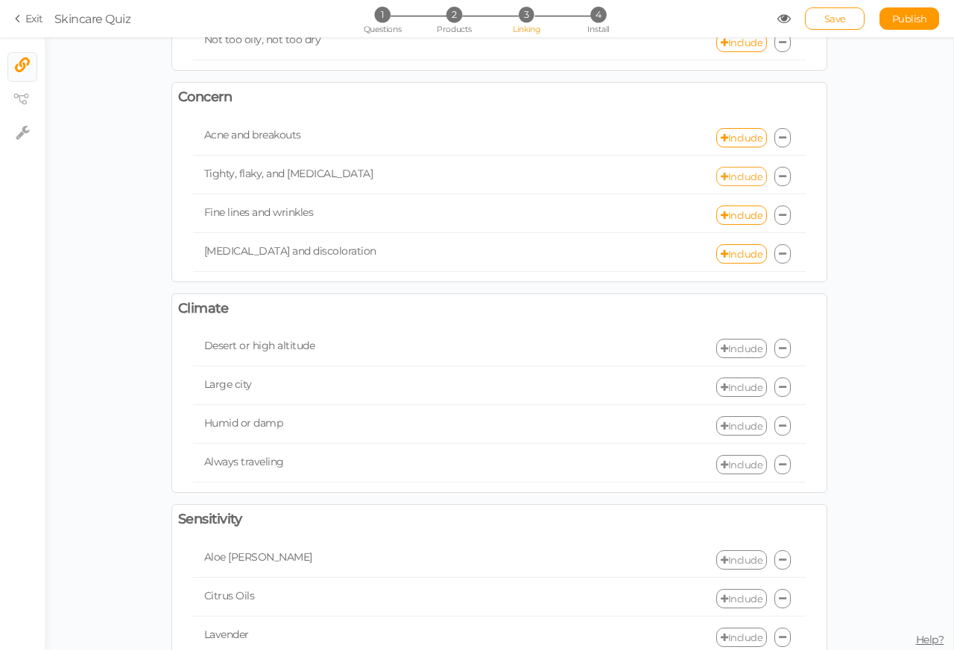
click at [728, 183] on link "Include" at bounding box center [741, 176] width 51 height 19
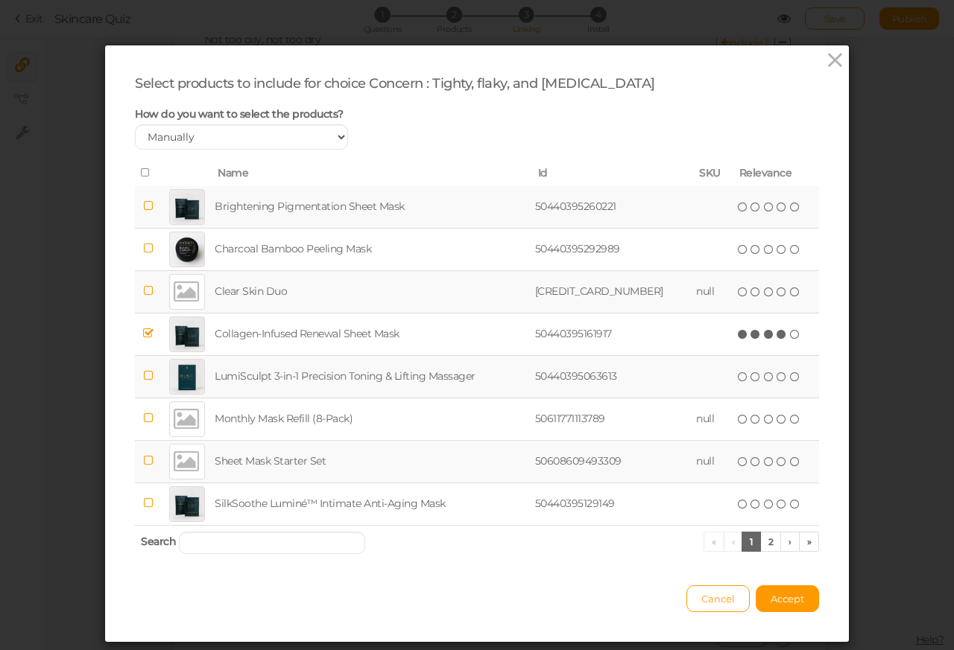
click at [175, 465] on div at bounding box center [187, 462] width 36 height 36
click at [750, 465] on icon at bounding box center [755, 462] width 10 height 10
click at [764, 465] on icon at bounding box center [769, 462] width 10 height 10
click at [782, 602] on span "Accept" at bounding box center [787, 599] width 34 height 12
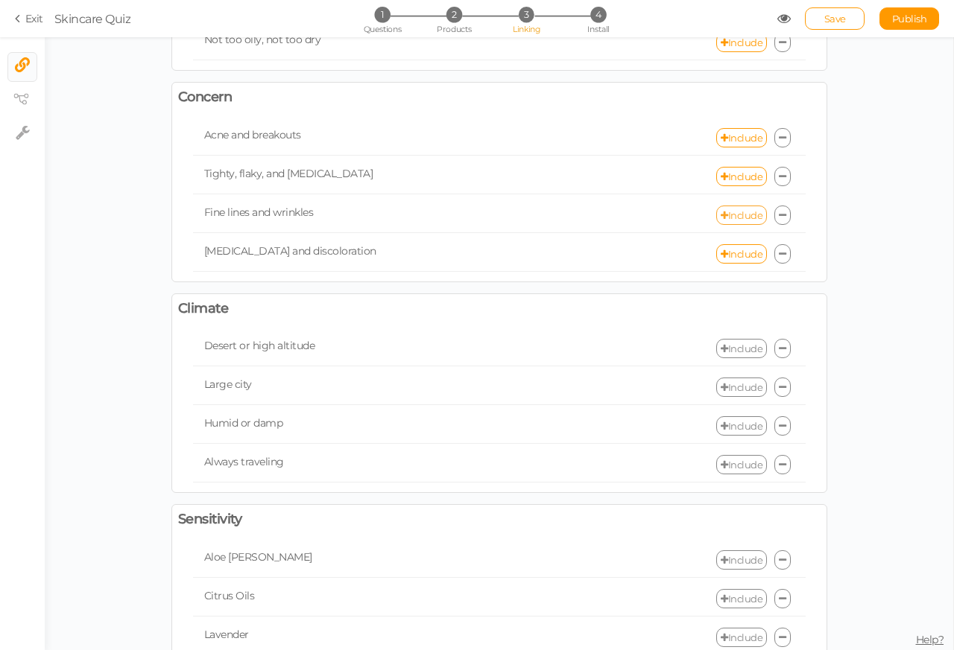
click at [729, 224] on link "Include" at bounding box center [741, 215] width 51 height 19
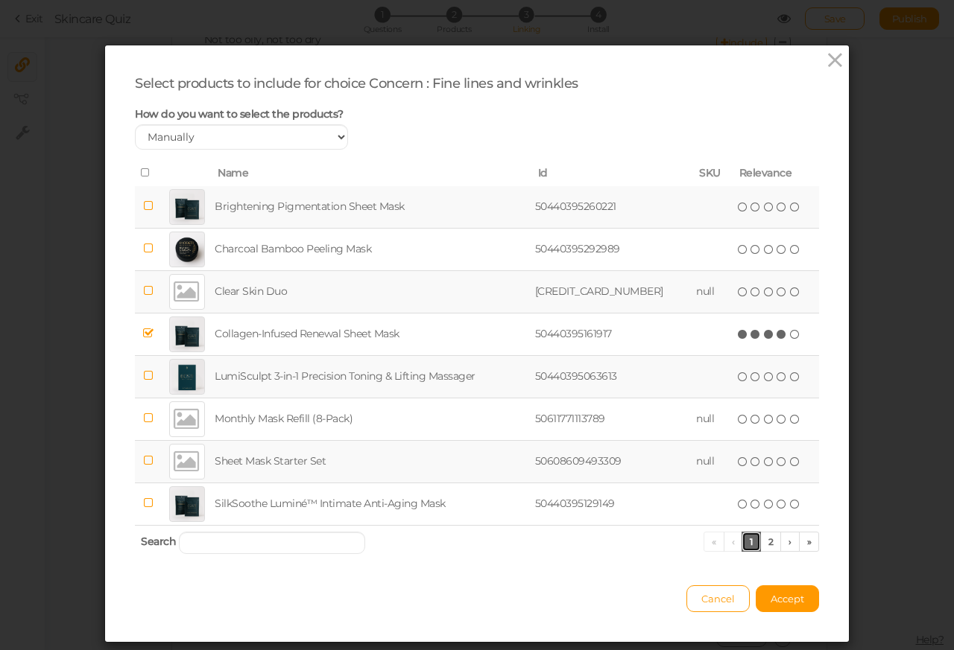
click at [744, 544] on link "1" at bounding box center [750, 542] width 19 height 20
click at [760, 544] on link "2" at bounding box center [771, 542] width 22 height 20
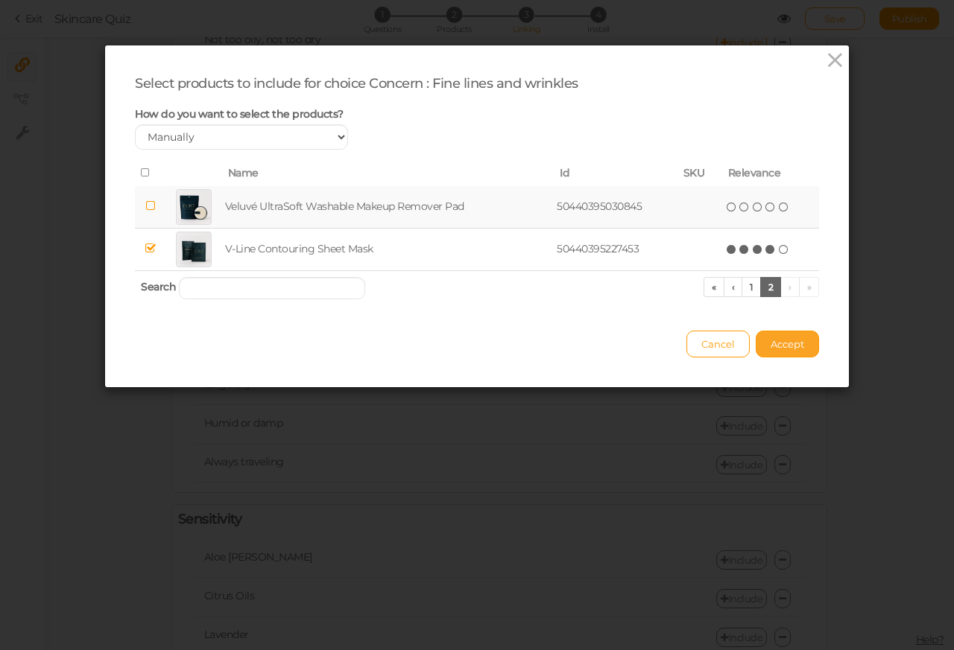
click at [780, 345] on span "Accept" at bounding box center [787, 344] width 34 height 12
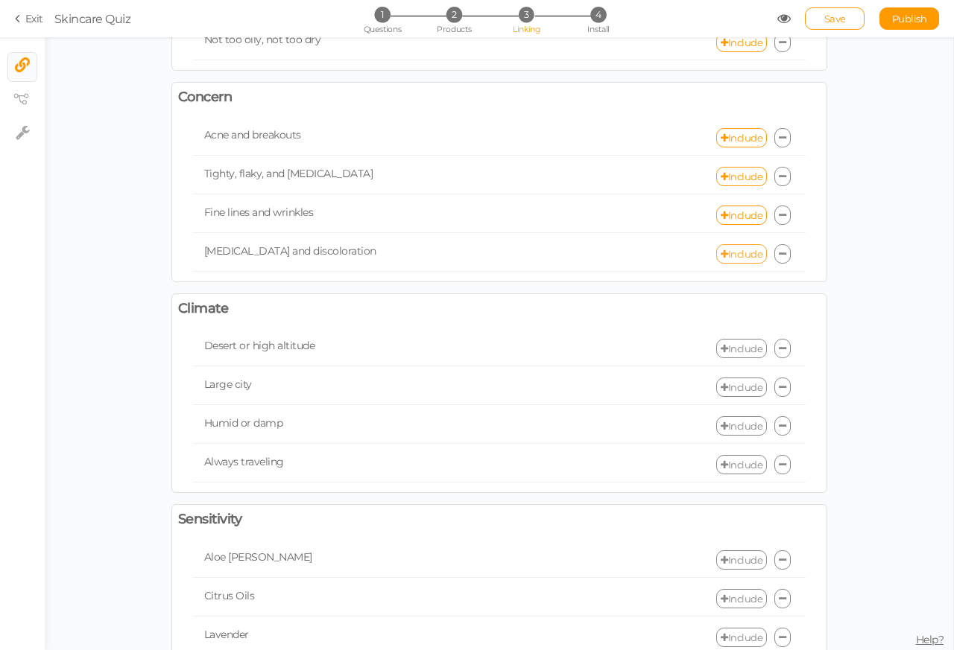
click at [730, 261] on link "Include" at bounding box center [741, 253] width 51 height 19
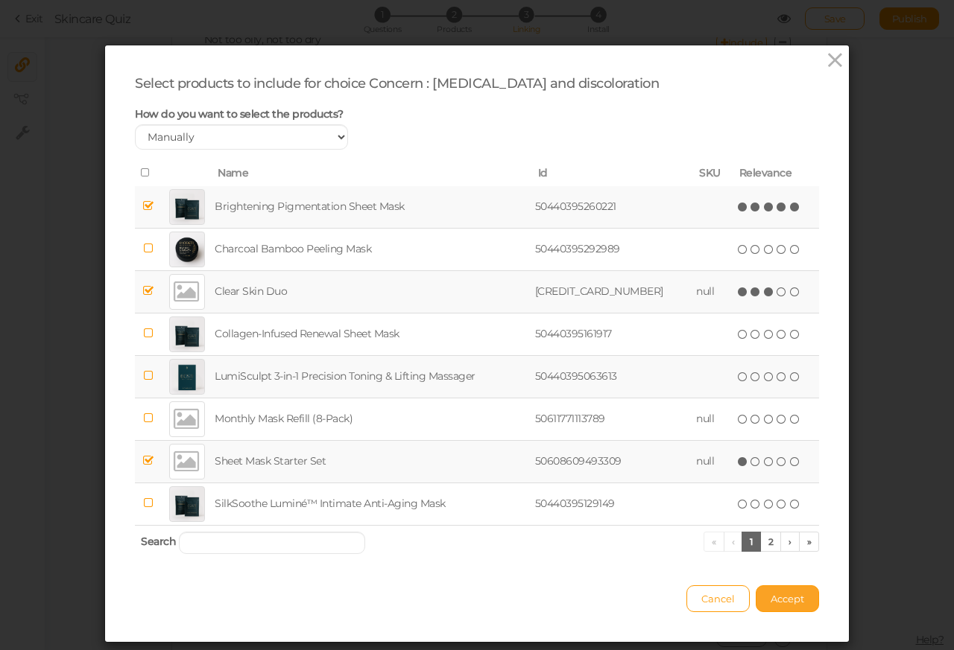
click at [780, 602] on span "Accept" at bounding box center [787, 599] width 34 height 12
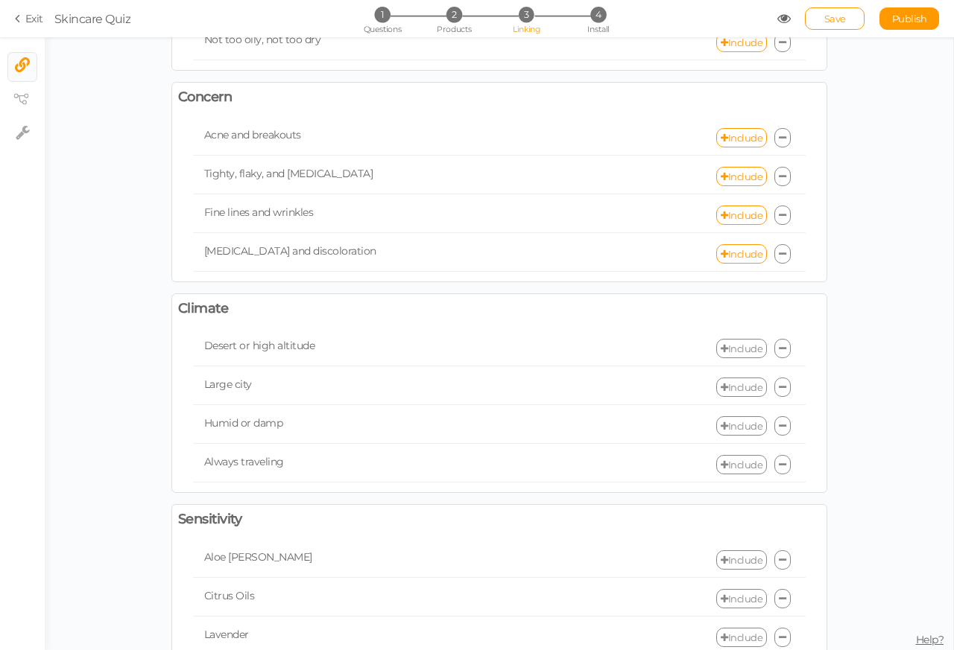
click at [729, 356] on link "Include" at bounding box center [741, 348] width 51 height 19
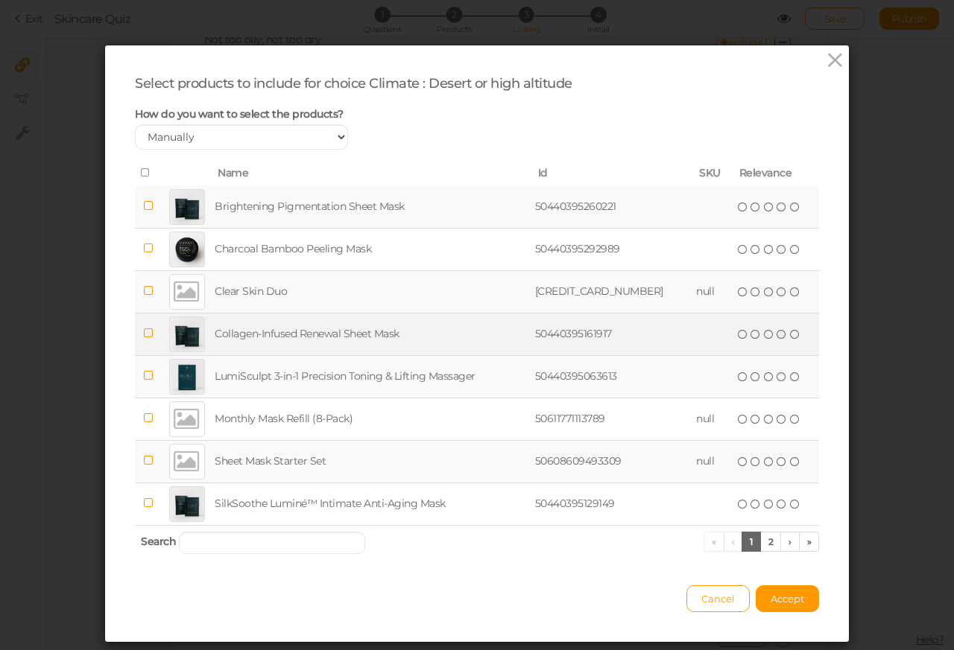
click at [173, 336] on div at bounding box center [187, 335] width 36 height 36
click at [764, 336] on icon at bounding box center [769, 334] width 10 height 10
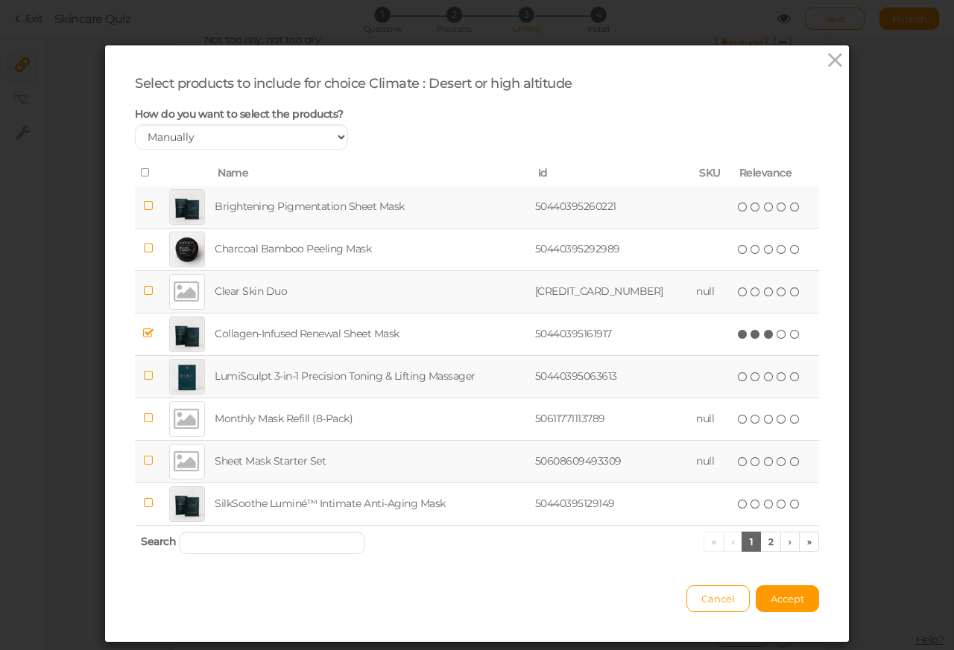
click at [173, 465] on div at bounding box center [187, 462] width 36 height 36
click at [750, 465] on icon at bounding box center [755, 462] width 10 height 10
click at [749, 465] on span "( ) ( ) ( ) ( ) ( )" at bounding box center [769, 461] width 66 height 16
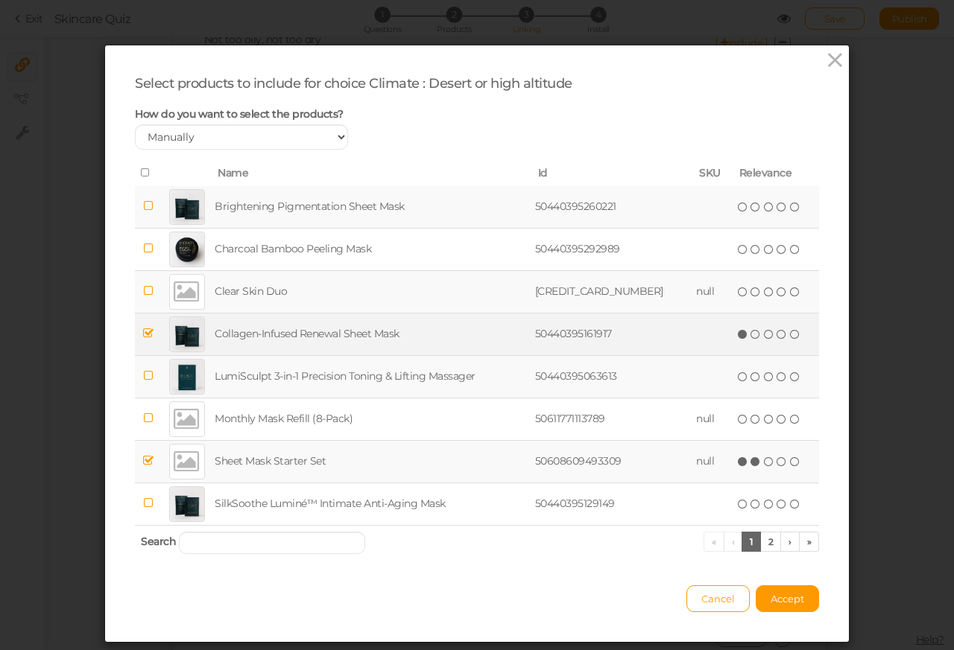
click at [764, 336] on icon at bounding box center [769, 334] width 10 height 10
click at [776, 336] on icon at bounding box center [781, 334] width 10 height 10
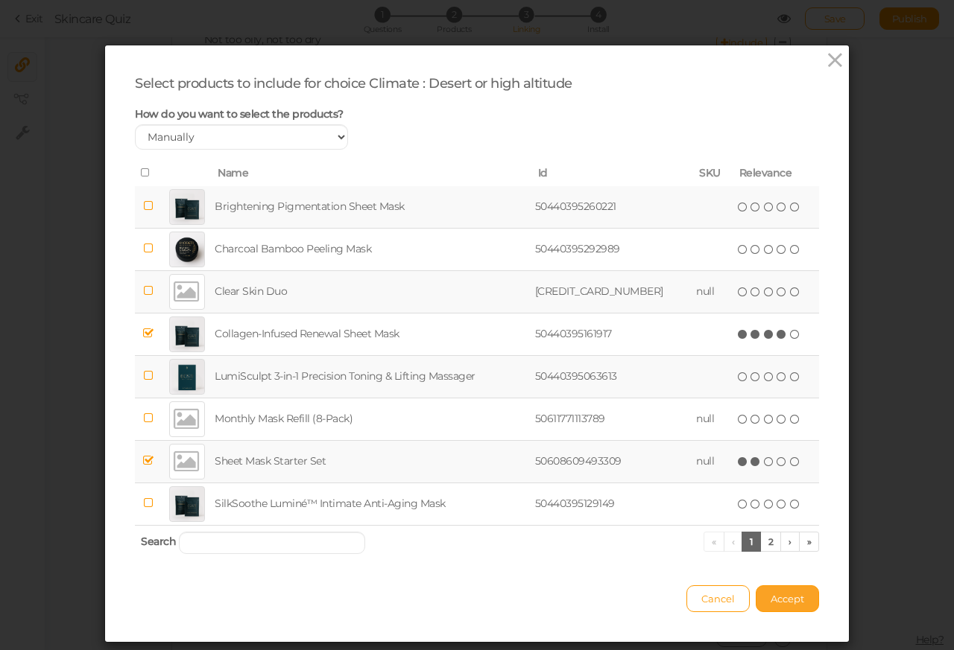
click at [780, 602] on span "Accept" at bounding box center [787, 599] width 34 height 12
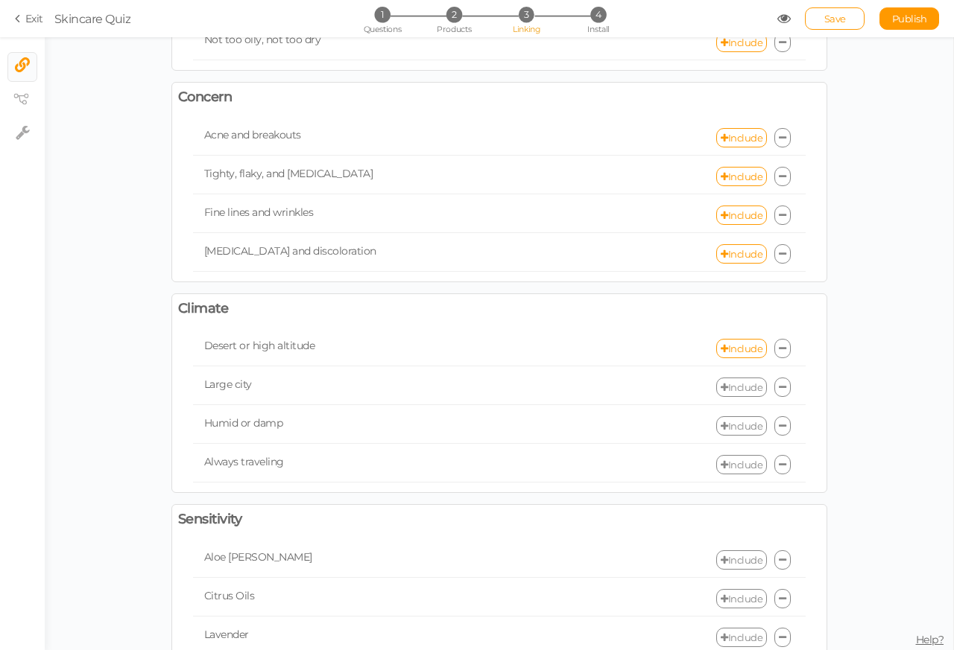
click at [731, 397] on link "Include" at bounding box center [741, 387] width 51 height 19
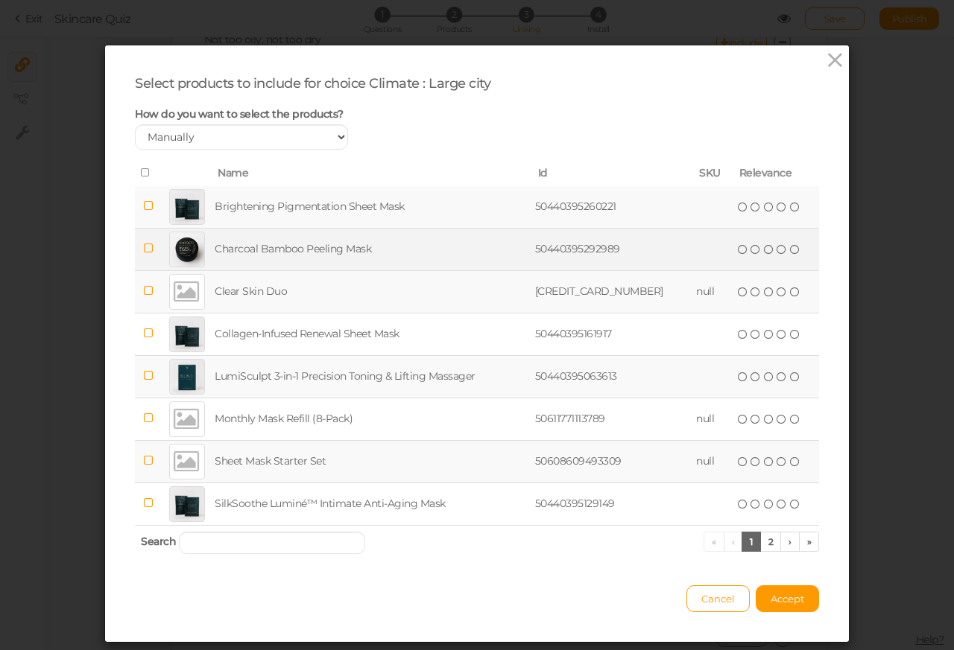
click at [174, 250] on div at bounding box center [187, 250] width 36 height 36
click at [750, 252] on icon at bounding box center [755, 249] width 10 height 10
click at [764, 252] on icon at bounding box center [769, 249] width 10 height 10
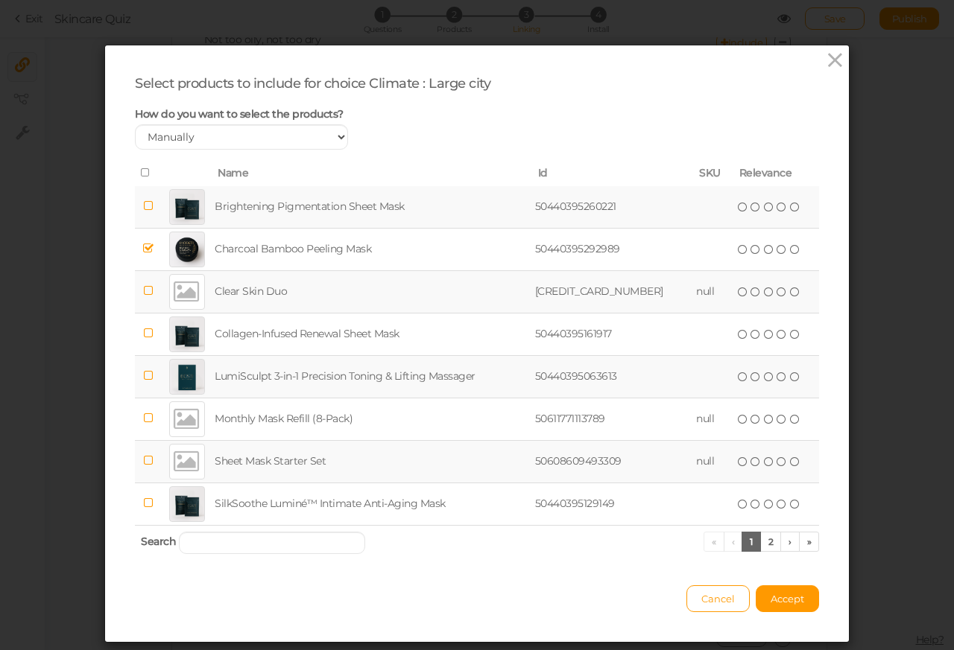
click at [173, 208] on div at bounding box center [187, 207] width 36 height 36
click at [738, 208] on icon at bounding box center [743, 207] width 10 height 10
click at [750, 207] on icon at bounding box center [755, 207] width 10 height 10
click at [750, 207] on span "(*) (*) ( ) ( ) ( )" at bounding box center [769, 206] width 66 height 16
click at [781, 602] on span "Accept" at bounding box center [787, 599] width 34 height 12
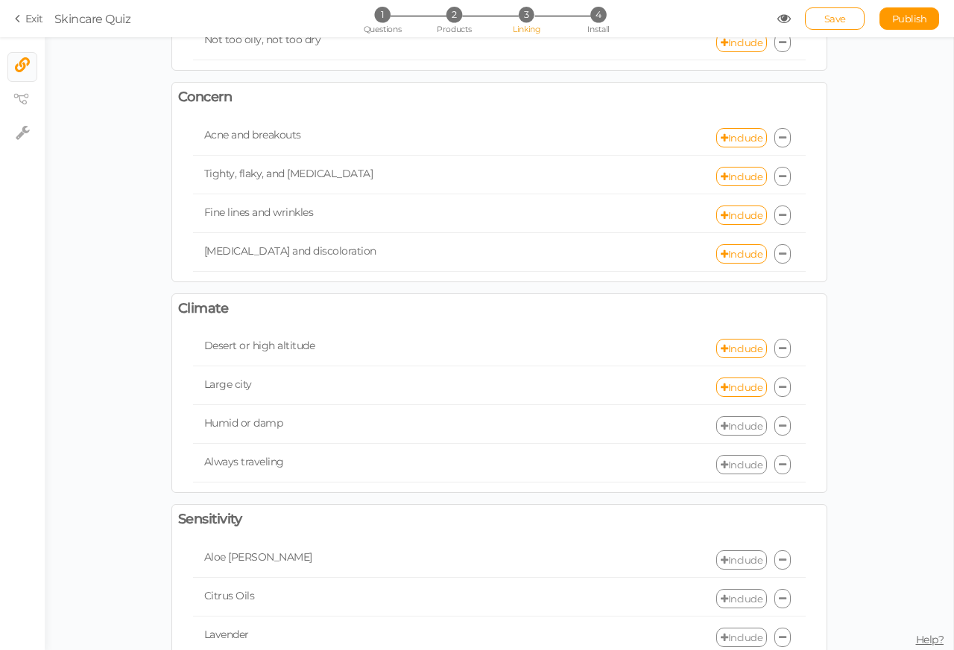
click at [732, 436] on link "Include" at bounding box center [741, 426] width 51 height 19
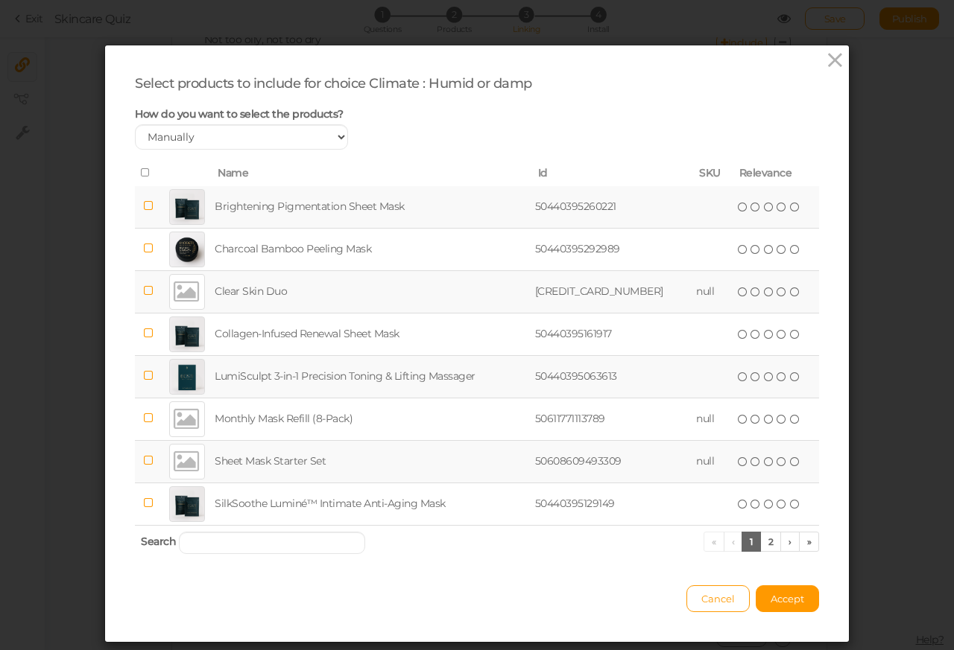
click at [173, 291] on div at bounding box center [187, 292] width 36 height 36
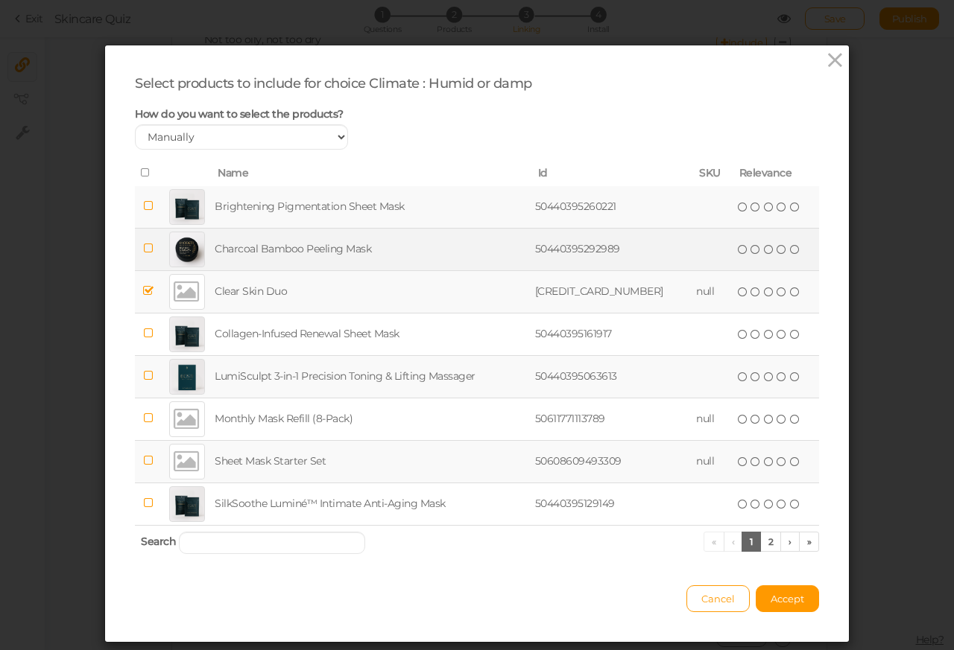
click at [750, 291] on icon at bounding box center [755, 292] width 10 height 10
click at [173, 250] on div at bounding box center [187, 250] width 36 height 36
click at [750, 250] on icon at bounding box center [755, 249] width 10 height 10
click at [764, 250] on icon at bounding box center [769, 249] width 10 height 10
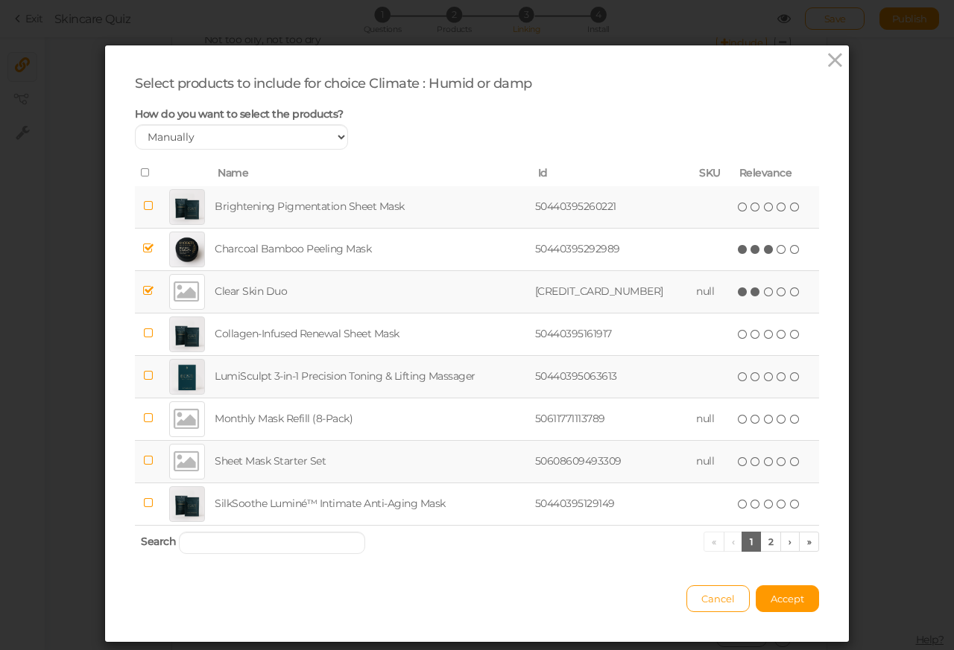
click at [173, 207] on div at bounding box center [187, 207] width 36 height 36
click at [750, 207] on icon at bounding box center [755, 207] width 10 height 10
click at [781, 602] on span "Accept" at bounding box center [787, 599] width 34 height 12
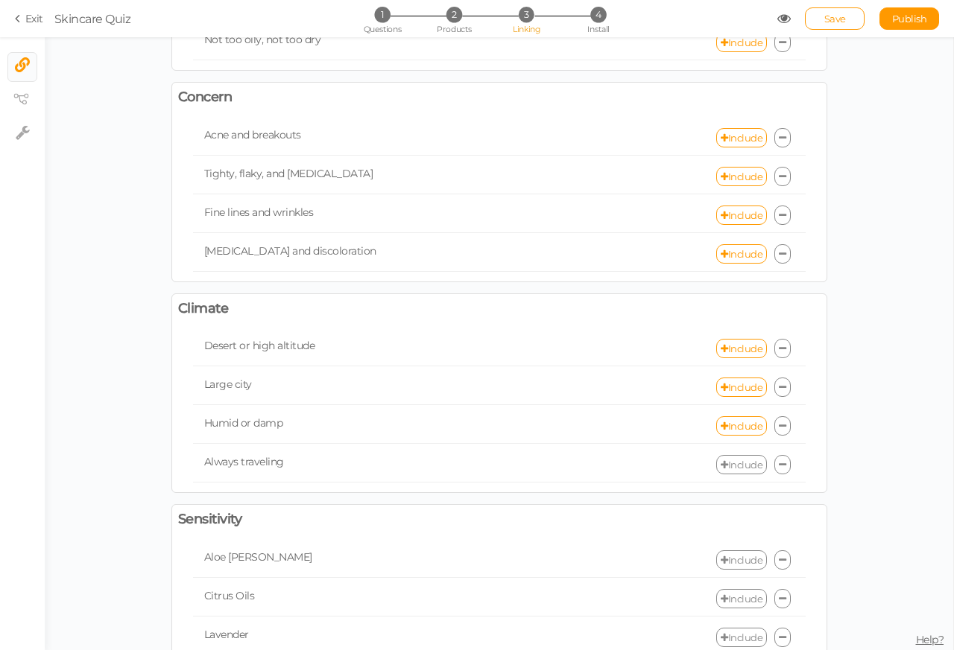
click at [732, 475] on link "Include" at bounding box center [741, 464] width 51 height 19
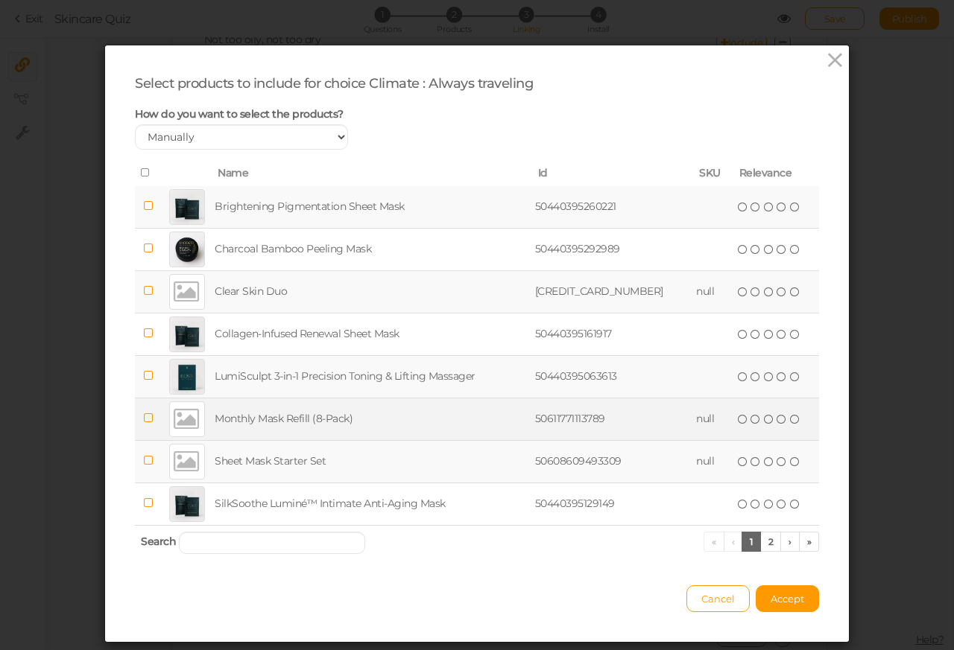
click at [173, 420] on div at bounding box center [187, 420] width 36 height 36
click at [750, 420] on icon at bounding box center [755, 419] width 10 height 10
click at [764, 420] on icon at bounding box center [769, 419] width 10 height 10
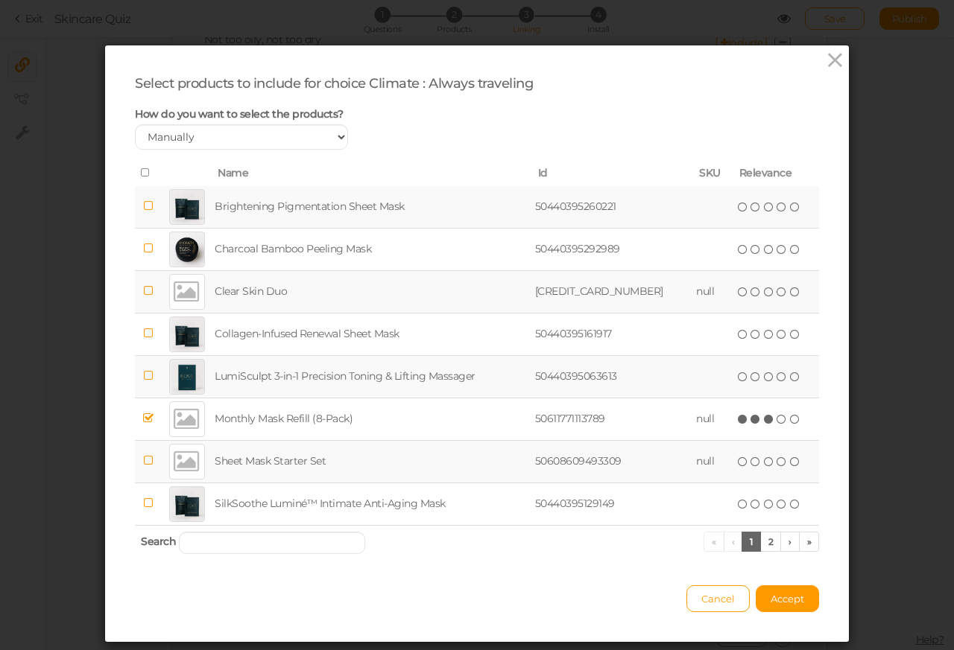
click at [174, 465] on div at bounding box center [187, 462] width 36 height 36
click at [750, 465] on icon at bounding box center [755, 462] width 10 height 10
click at [173, 291] on div at bounding box center [187, 292] width 36 height 36
click at [750, 291] on icon at bounding box center [755, 292] width 10 height 10
click at [749, 465] on span "(*) (*) ( ) ( ) ( )" at bounding box center [769, 461] width 66 height 16
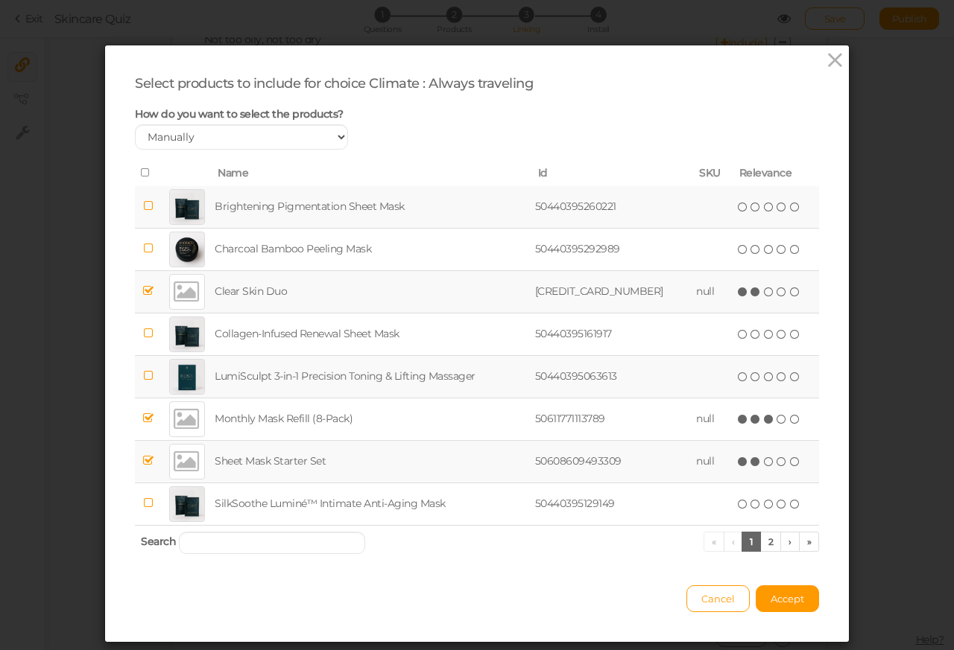
click at [713, 293] on td "null" at bounding box center [712, 291] width 39 height 42
click at [143, 293] on icon at bounding box center [148, 290] width 10 height 11
click at [701, 294] on td "null" at bounding box center [712, 291] width 39 height 42
click at [143, 293] on icon at bounding box center [148, 290] width 10 height 11
click at [761, 602] on button "Accept" at bounding box center [787, 599] width 63 height 27
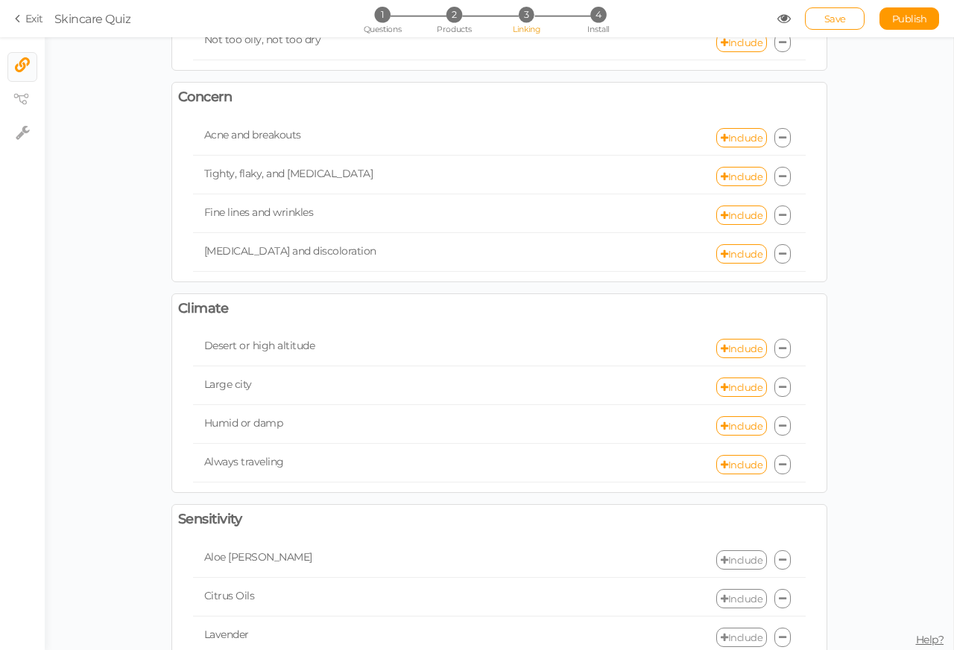
click at [730, 570] on link "Include" at bounding box center [741, 560] width 51 height 19
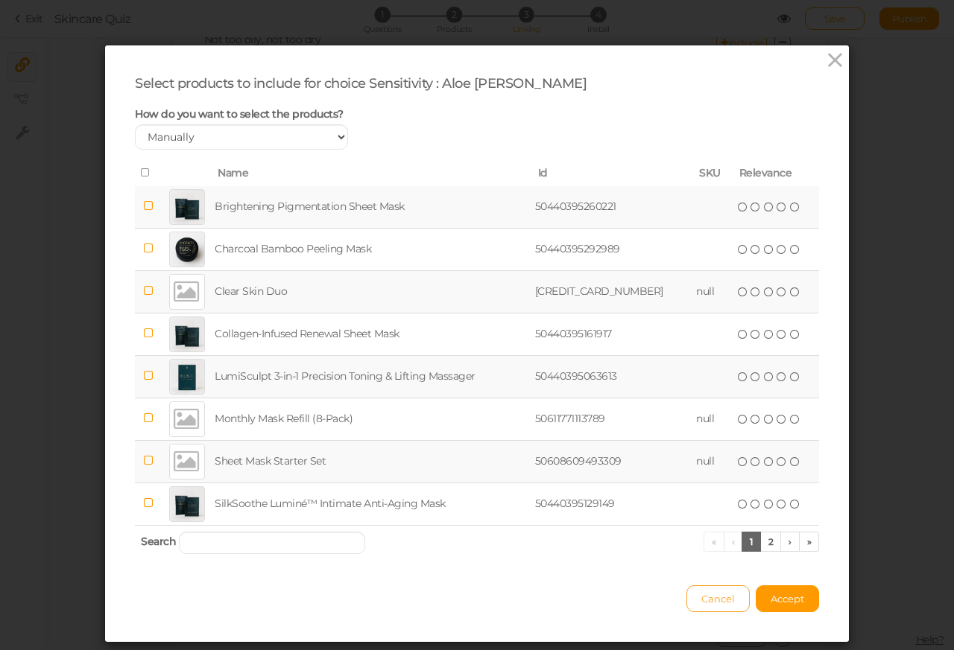
click at [702, 602] on span "Cancel" at bounding box center [718, 599] width 34 height 12
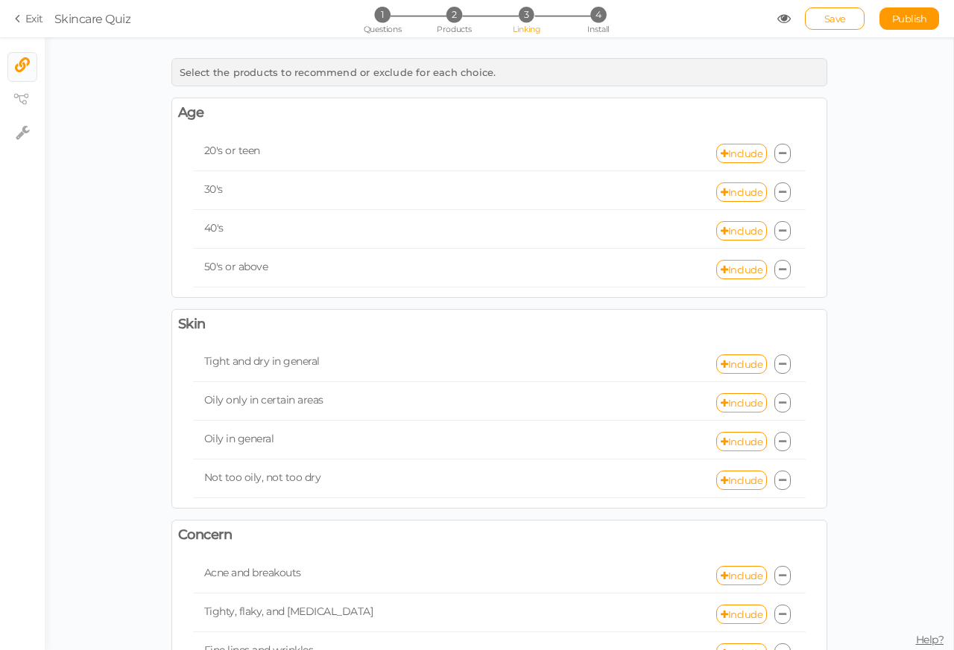
scroll to position [0, 0]
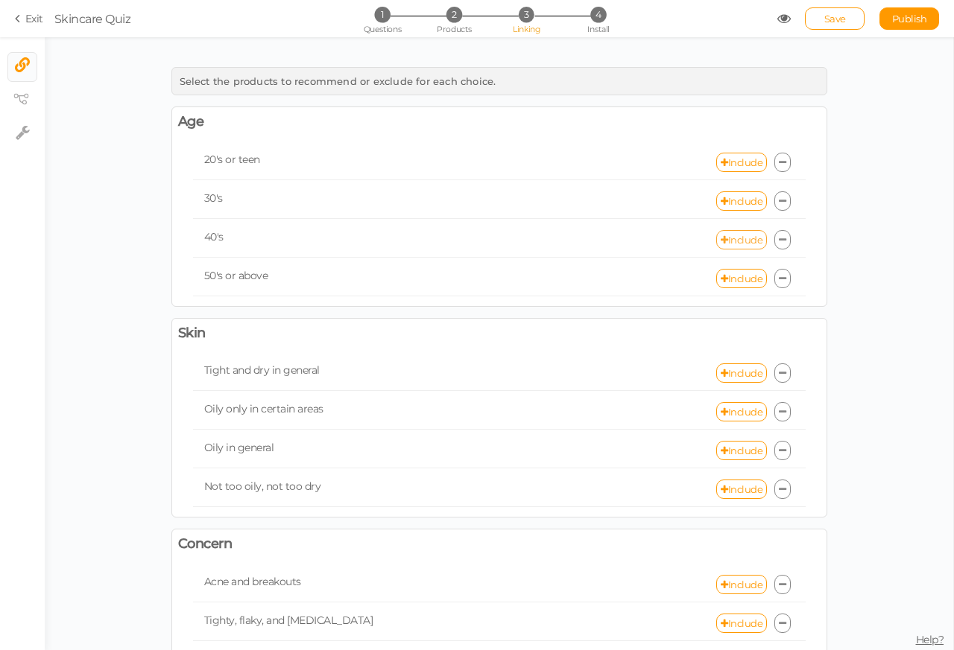
click at [732, 242] on link "Include" at bounding box center [741, 239] width 51 height 19
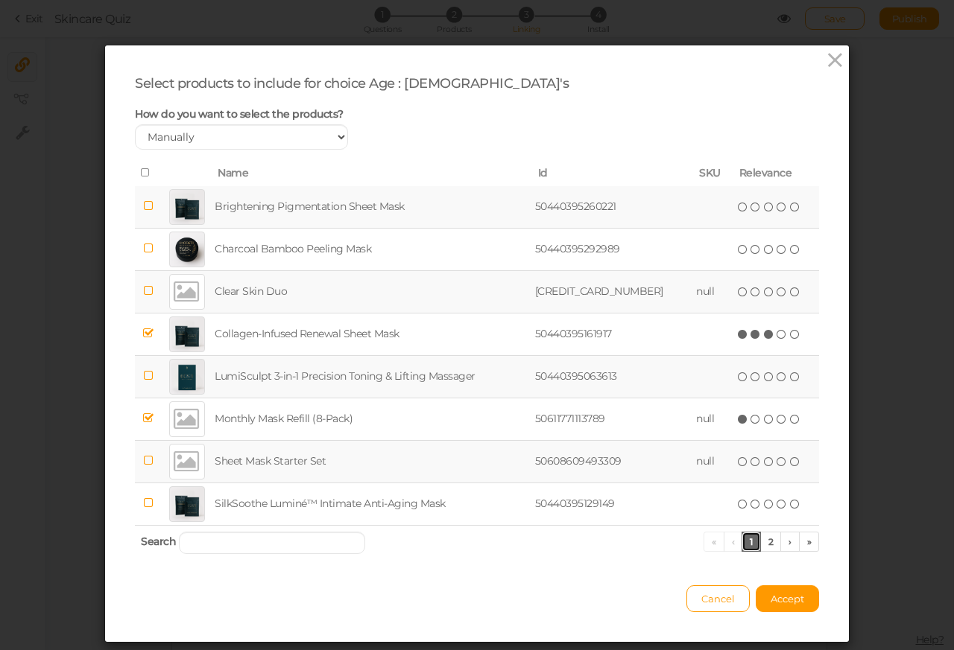
click at [741, 543] on link "1" at bounding box center [750, 542] width 19 height 20
click at [751, 543] on link "1" at bounding box center [750, 542] width 19 height 20
click at [761, 543] on link "2" at bounding box center [771, 542] width 22 height 20
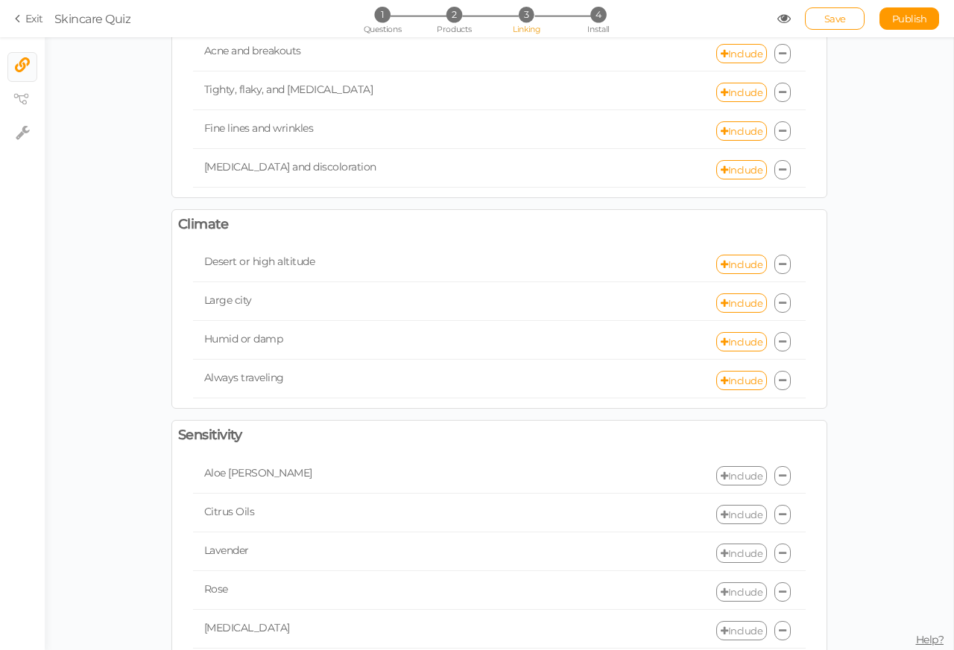
scroll to position [536, 0]
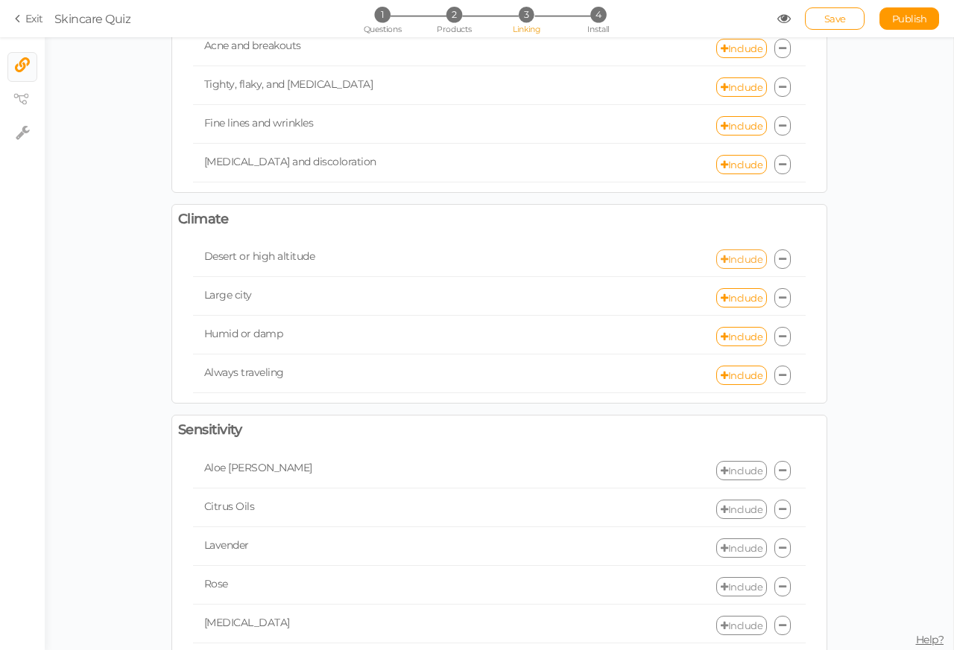
click at [728, 269] on link "Include" at bounding box center [741, 259] width 51 height 19
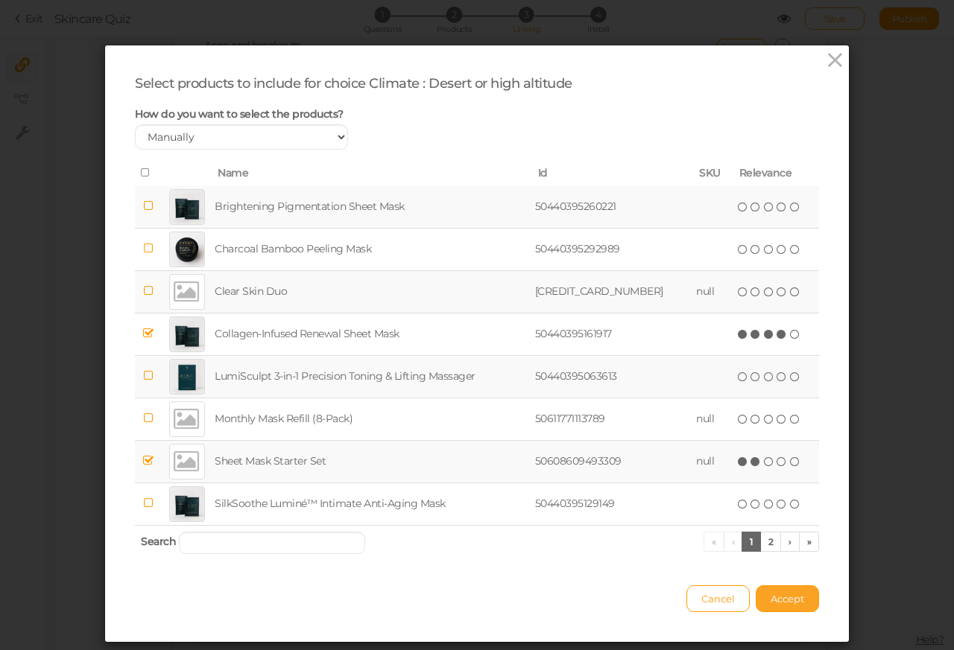
click at [761, 602] on button "Accept" at bounding box center [787, 599] width 63 height 27
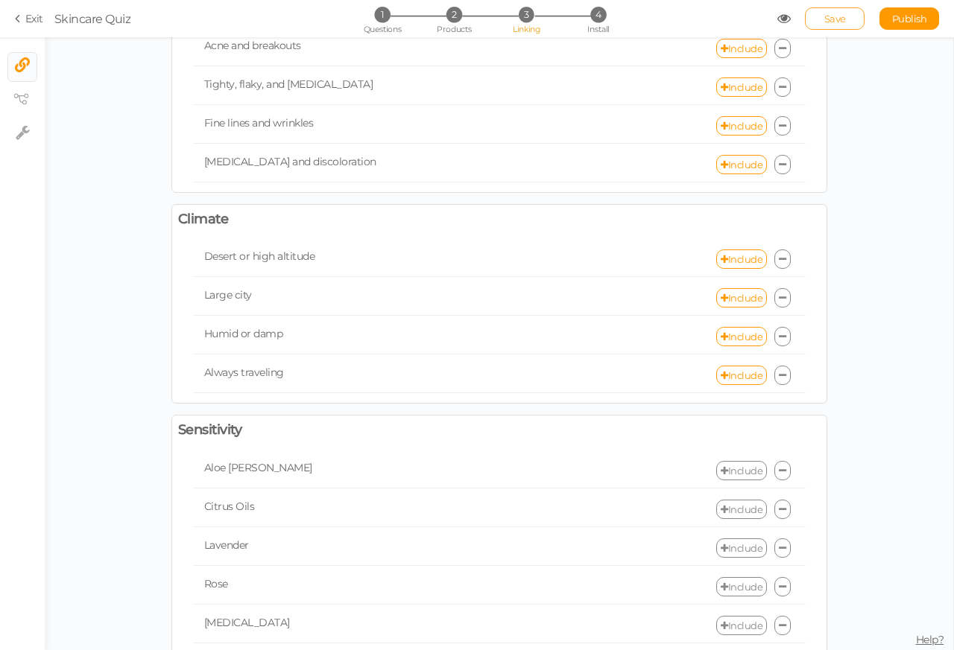
click at [831, 21] on span "Save" at bounding box center [835, 19] width 22 height 12
click at [922, 189] on div "Select the products to recommend or exclude for each choice. Age [DEMOGRAPHIC_D…" at bounding box center [499, 146] width 908 height 1247
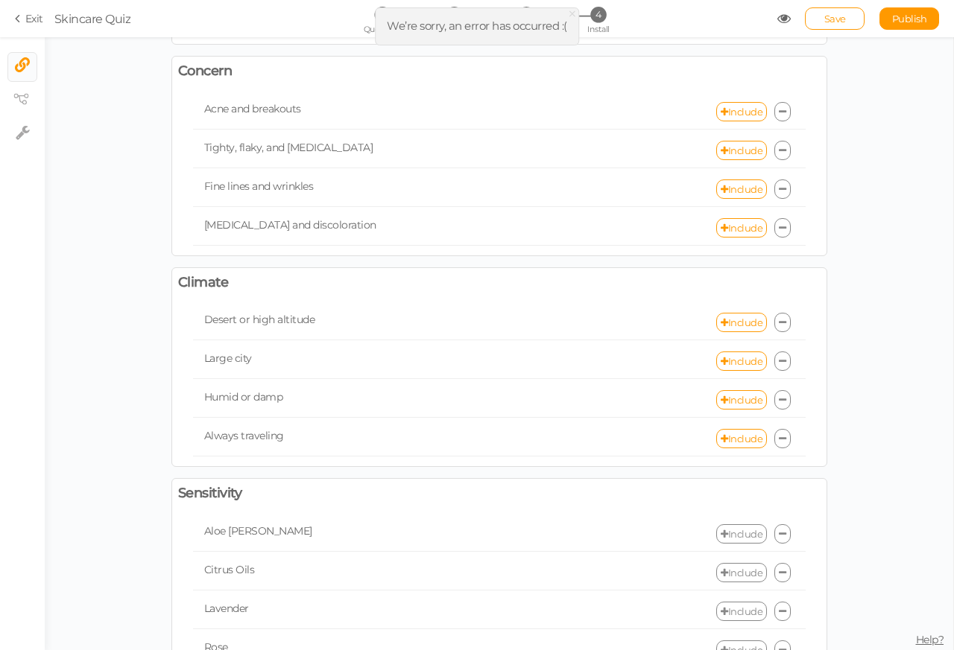
scroll to position [89, 0]
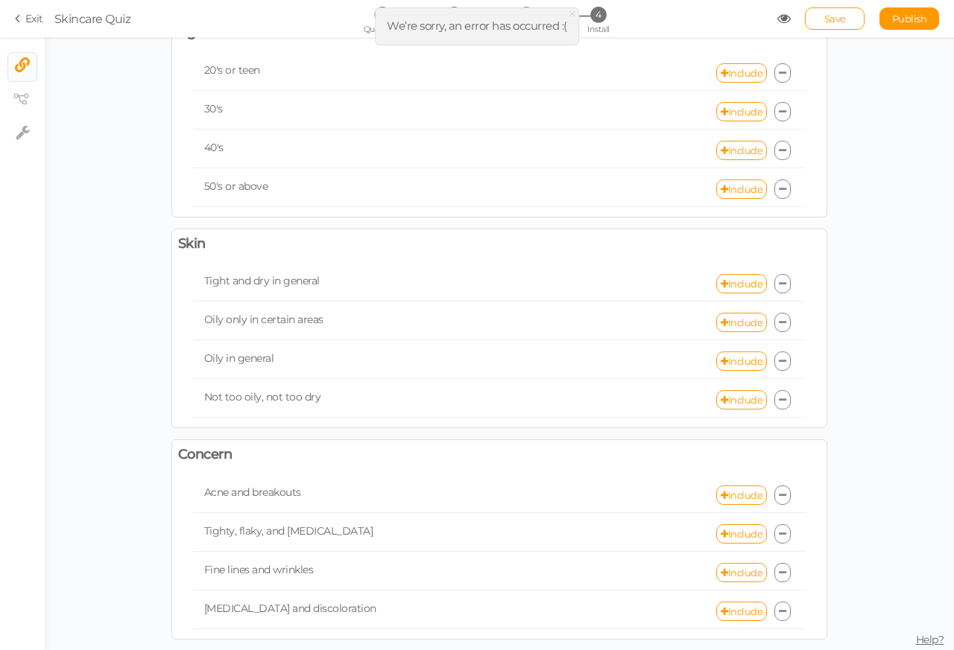
click at [736, 60] on div "20's or teen Include" at bounding box center [499, 73] width 612 height 35
click at [575, 15] on span "×" at bounding box center [572, 14] width 10 height 22
click at [732, 73] on link "Include" at bounding box center [741, 72] width 51 height 19
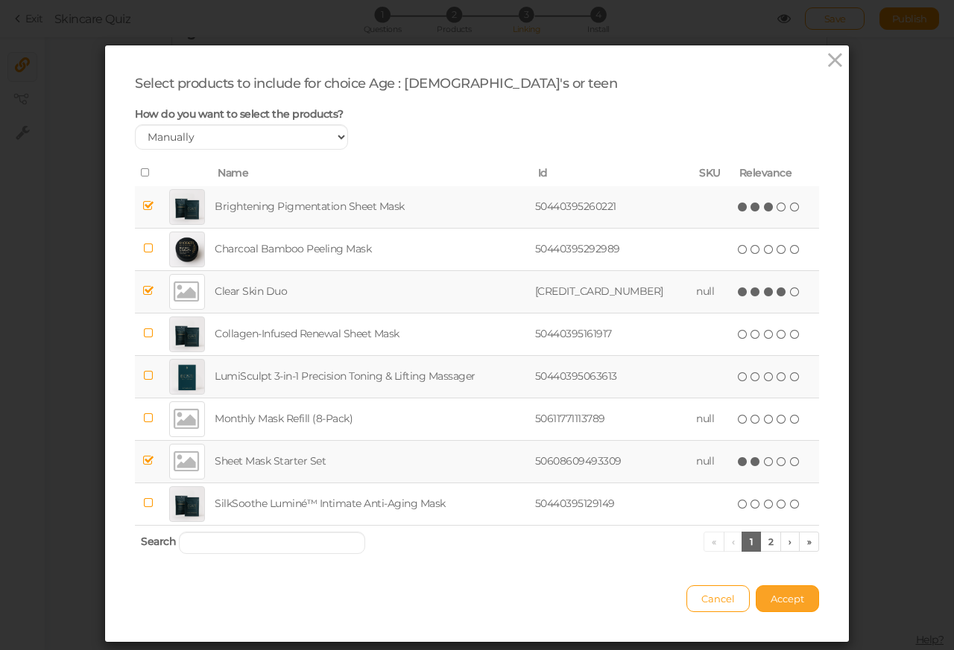
click at [779, 603] on span "Accept" at bounding box center [787, 599] width 34 height 12
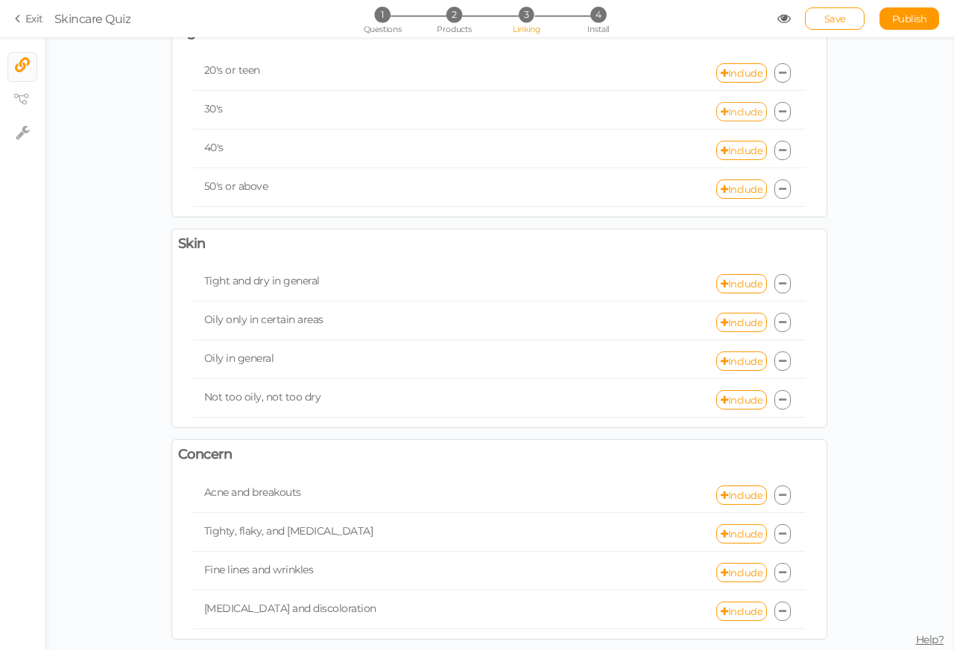
click at [736, 113] on link "Include" at bounding box center [741, 111] width 51 height 19
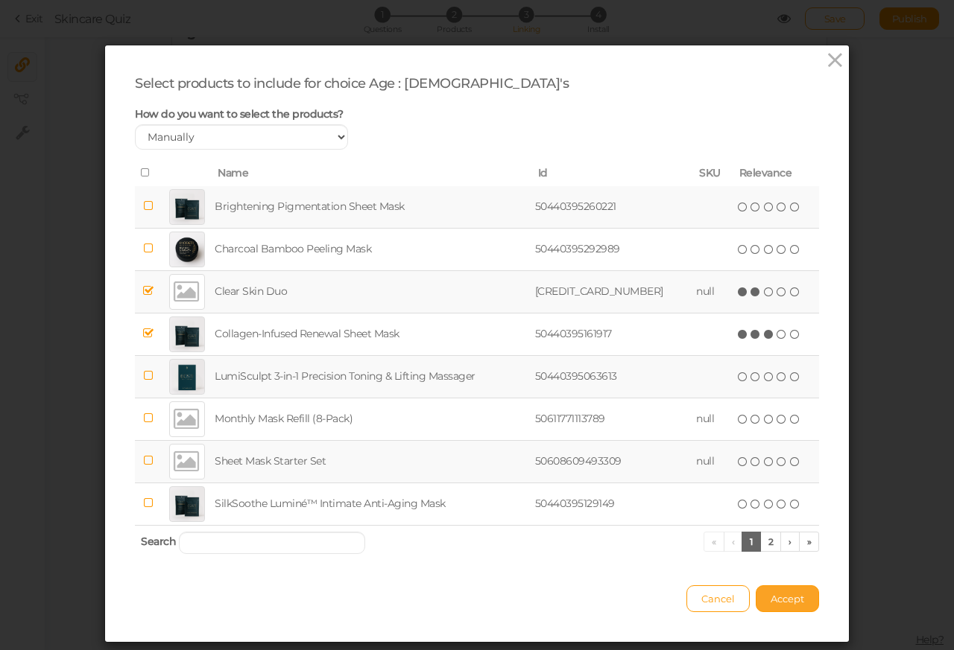
click at [779, 602] on span "Accept" at bounding box center [787, 599] width 34 height 12
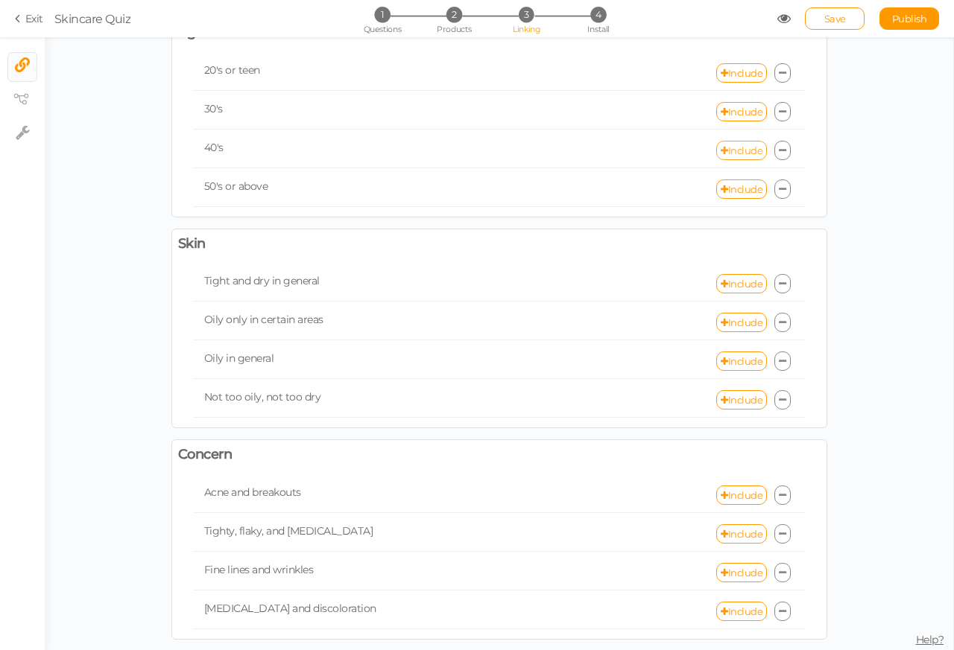
click at [738, 150] on link "Include" at bounding box center [741, 150] width 51 height 19
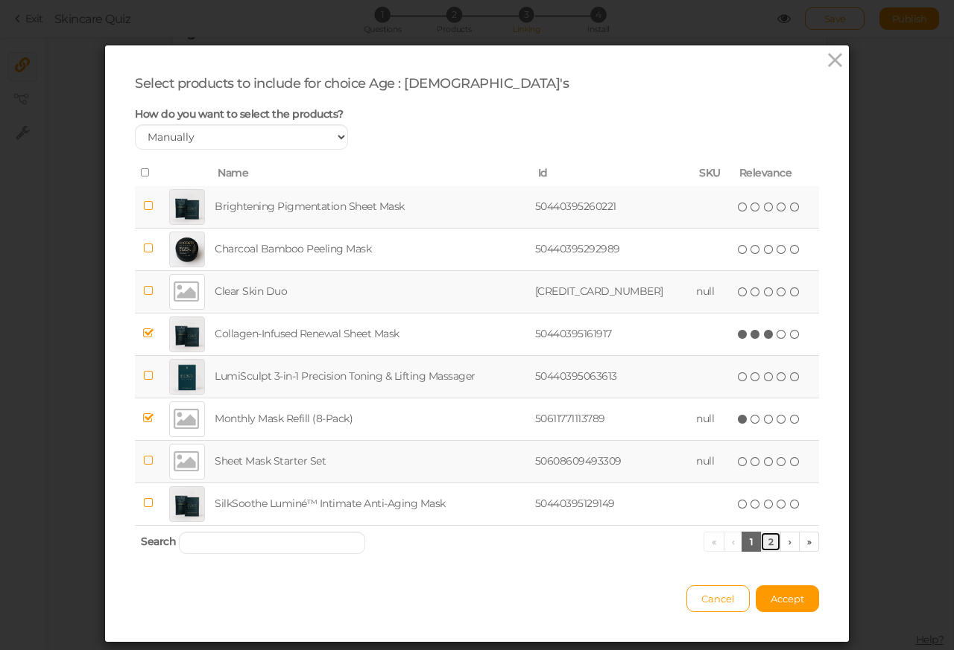
click at [762, 543] on link "2" at bounding box center [771, 542] width 22 height 20
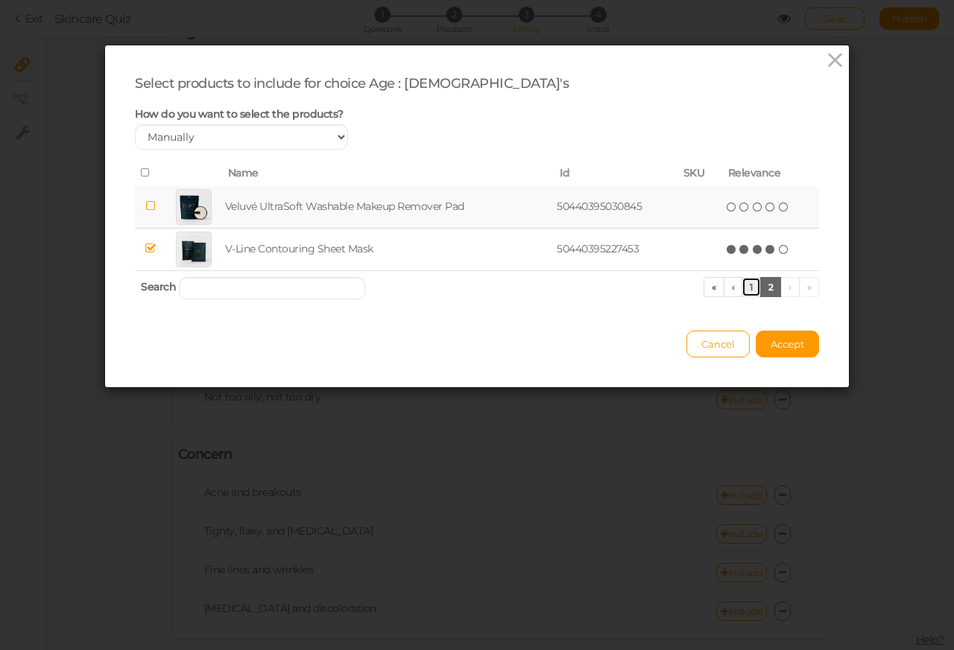
click at [746, 289] on link "1" at bounding box center [750, 287] width 19 height 20
click at [762, 297] on link "2" at bounding box center [771, 287] width 22 height 20
click at [741, 290] on link "1" at bounding box center [750, 287] width 19 height 20
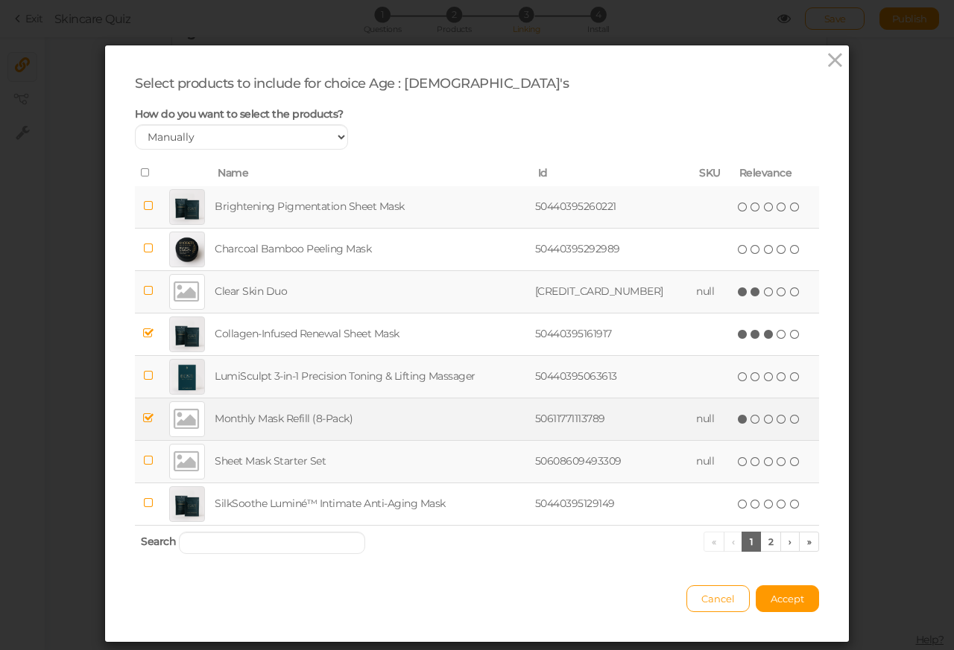
click at [750, 423] on icon at bounding box center [755, 419] width 10 height 10
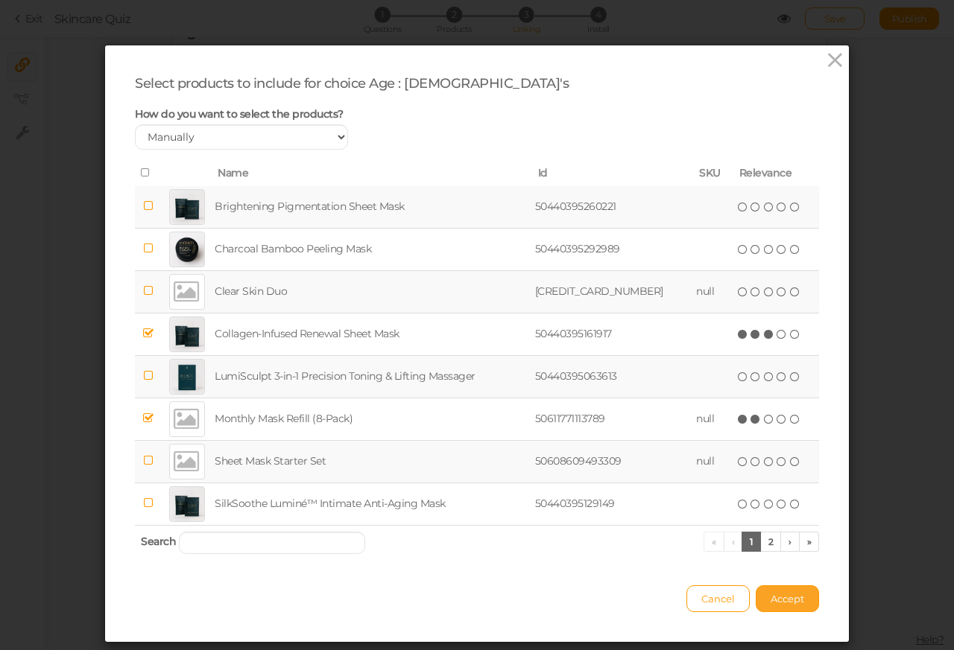
click at [779, 602] on span "Accept" at bounding box center [787, 599] width 34 height 12
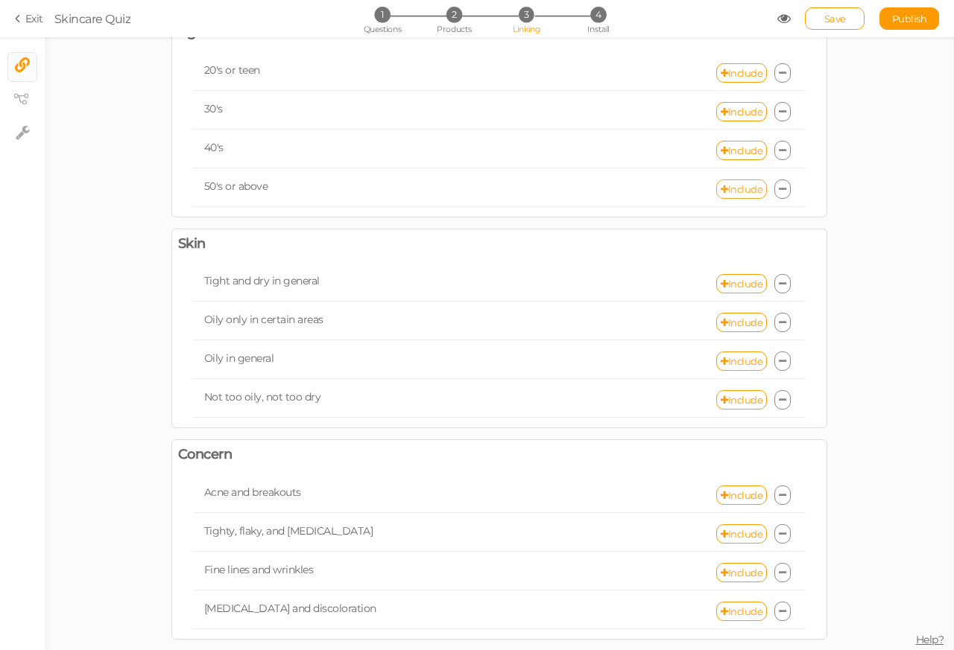
click at [738, 192] on link "Include" at bounding box center [741, 189] width 51 height 19
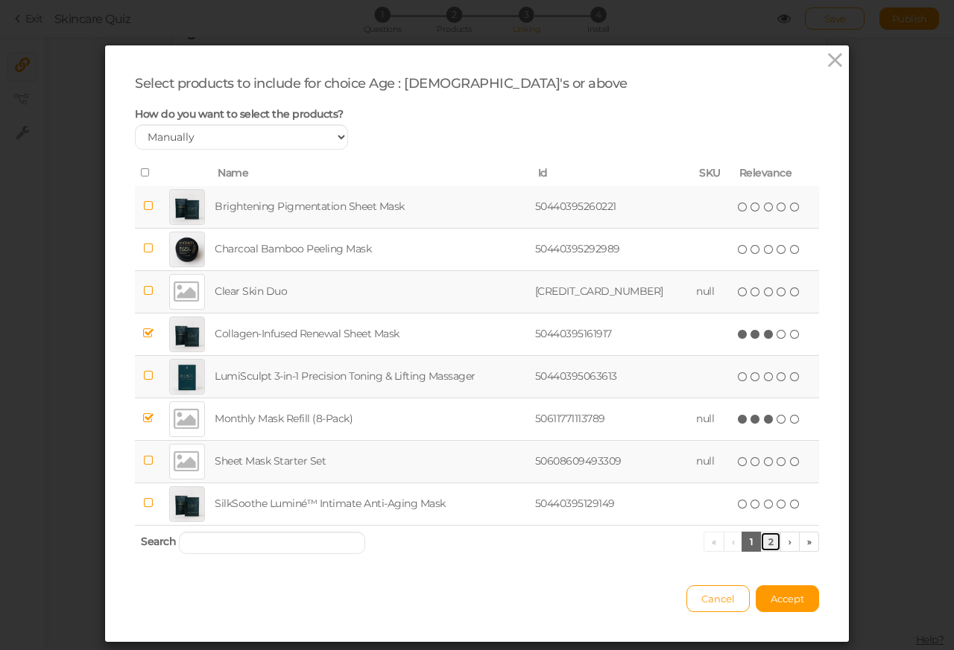
click at [762, 543] on link "2" at bounding box center [771, 542] width 22 height 20
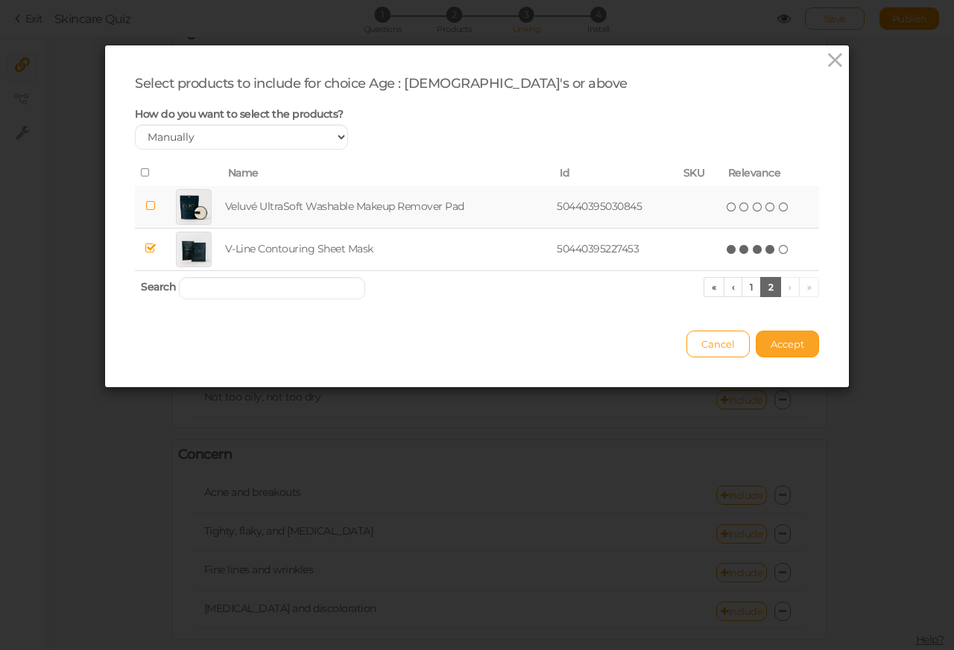
click at [776, 346] on span "Accept" at bounding box center [787, 344] width 34 height 12
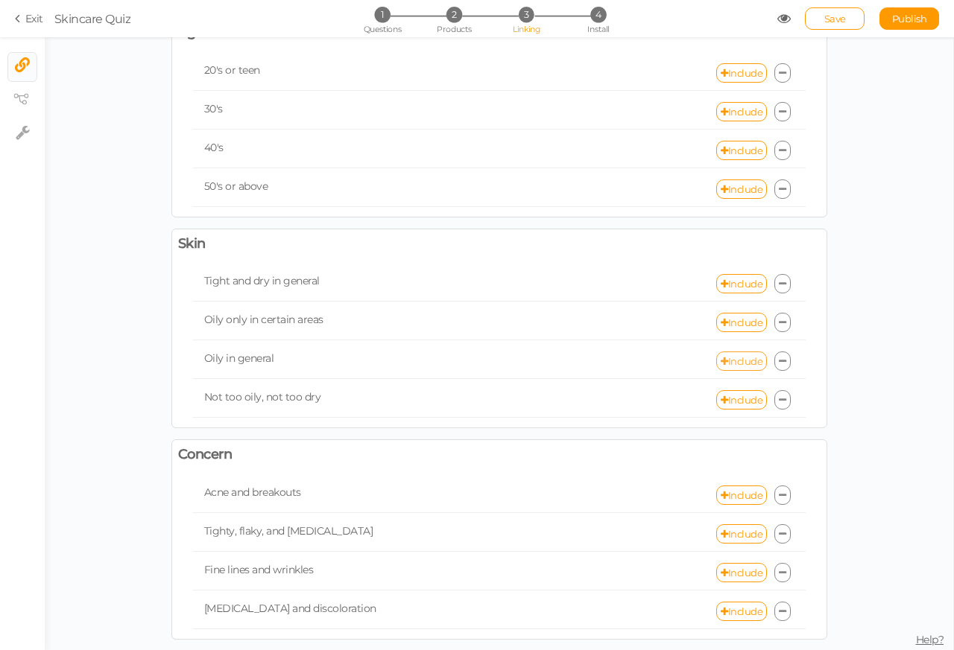
click at [734, 366] on link "Include" at bounding box center [741, 361] width 51 height 19
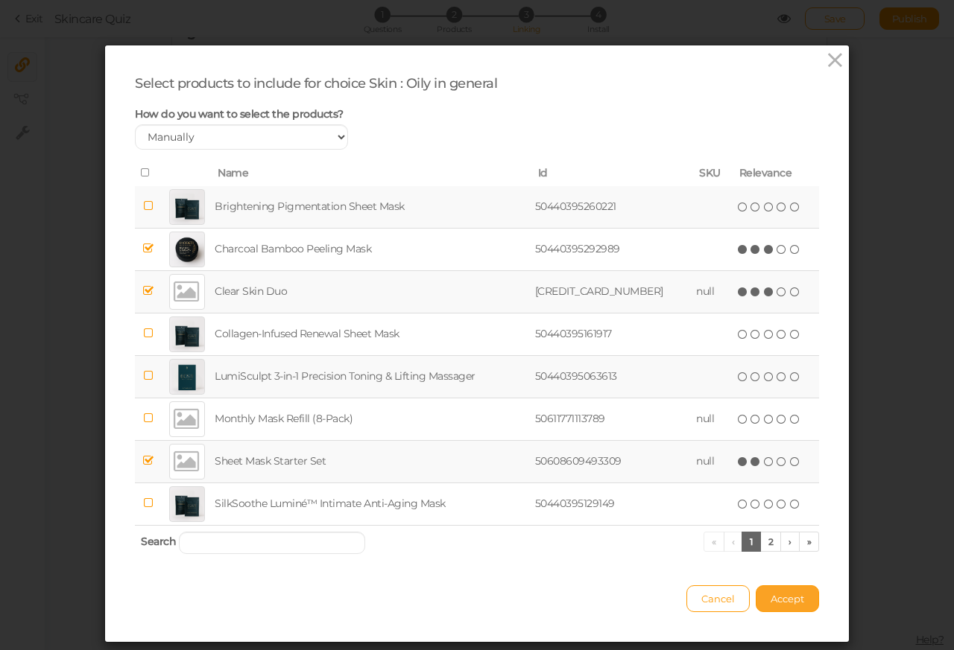
click at [779, 602] on span "Accept" at bounding box center [787, 599] width 34 height 12
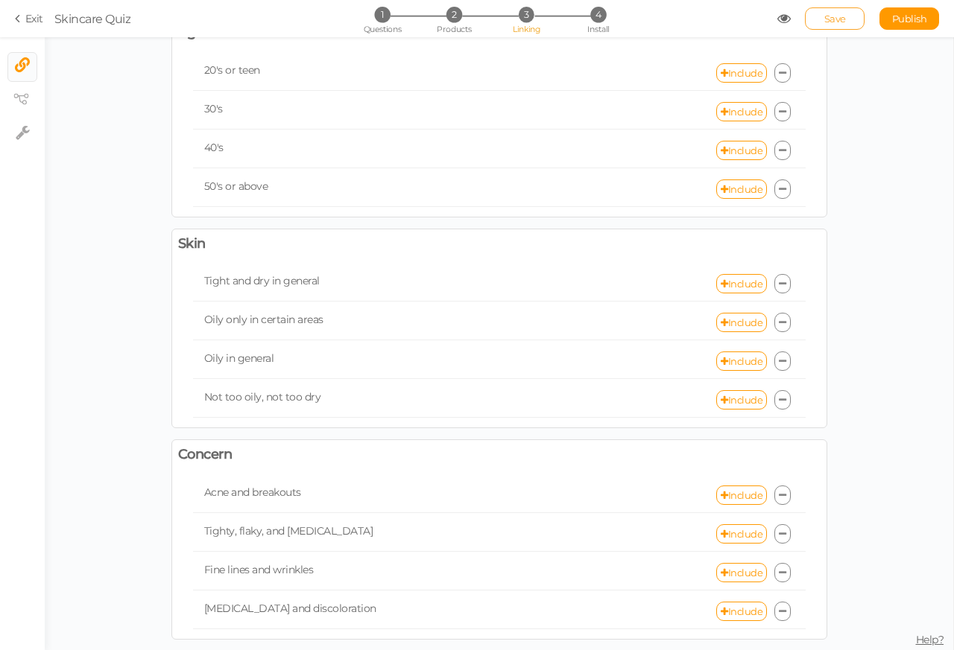
click at [838, 21] on span "Save" at bounding box center [835, 19] width 22 height 12
click at [608, 19] on li "4 Install" at bounding box center [597, 15] width 69 height 16
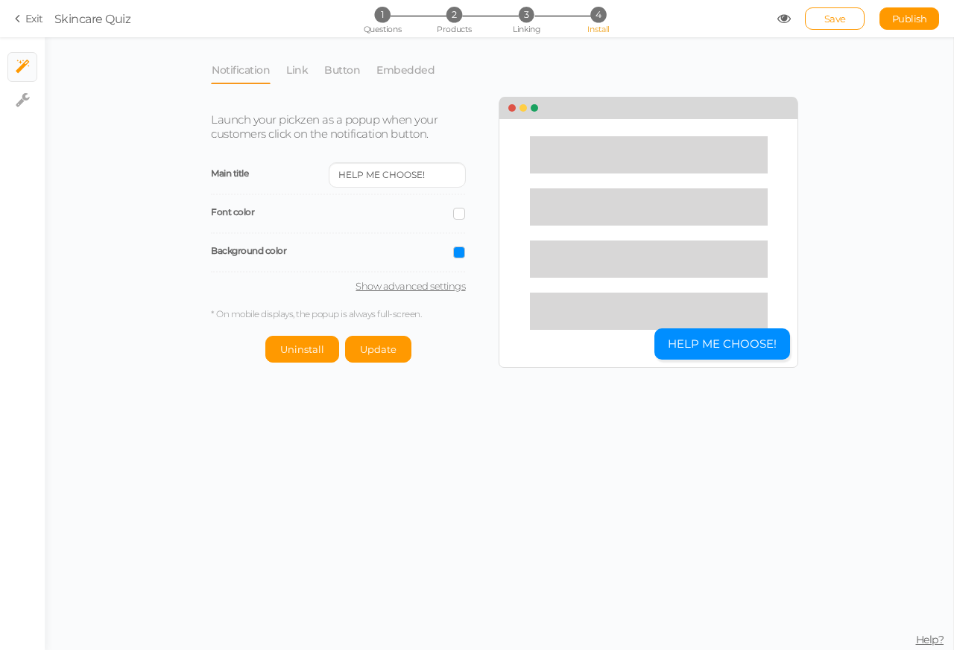
click at [400, 283] on link "Show advanced settings" at bounding box center [338, 286] width 254 height 12
select select "pct"
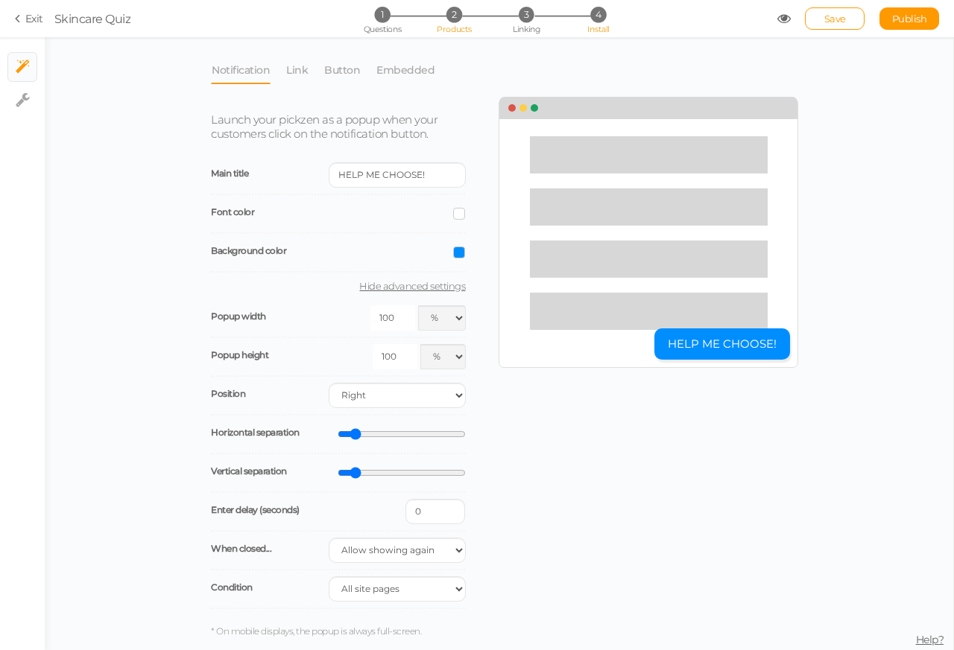
click at [441, 16] on li "2 Products" at bounding box center [453, 15] width 69 height 16
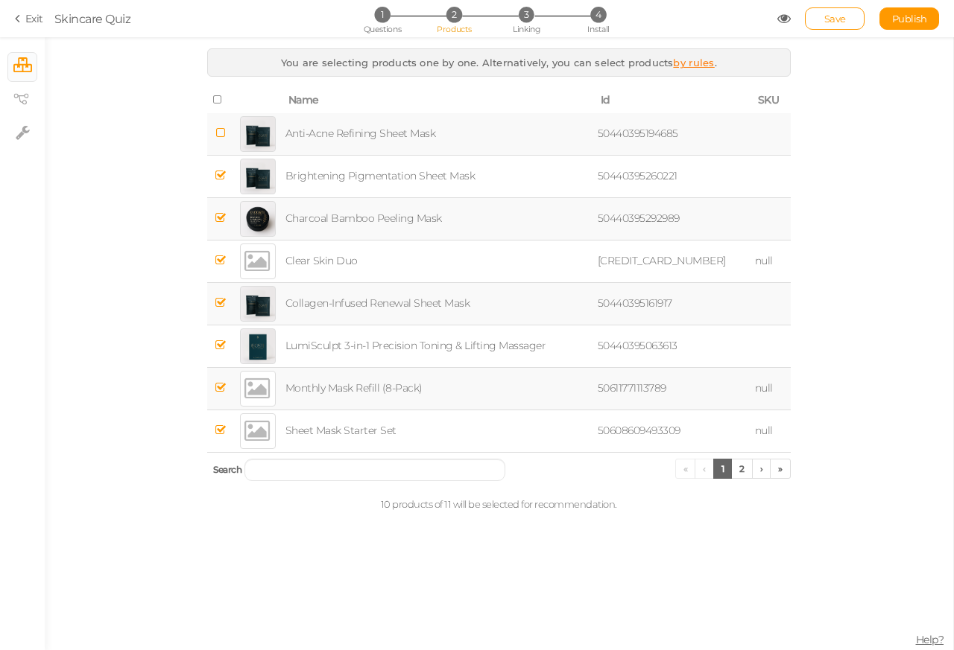
click at [665, 63] on span "You are selecting products one by one. Alternatively, you can select products" at bounding box center [477, 63] width 392 height 12
click at [691, 64] on link "by rules" at bounding box center [693, 63] width 41 height 12
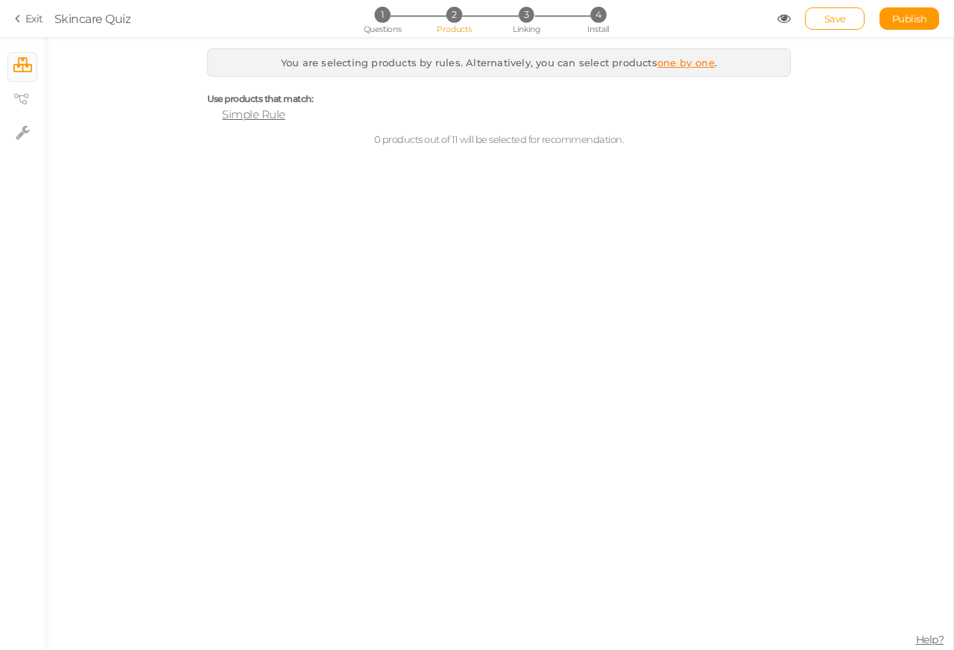
click at [256, 118] on span "Simple Rule" at bounding box center [253, 114] width 63 height 14
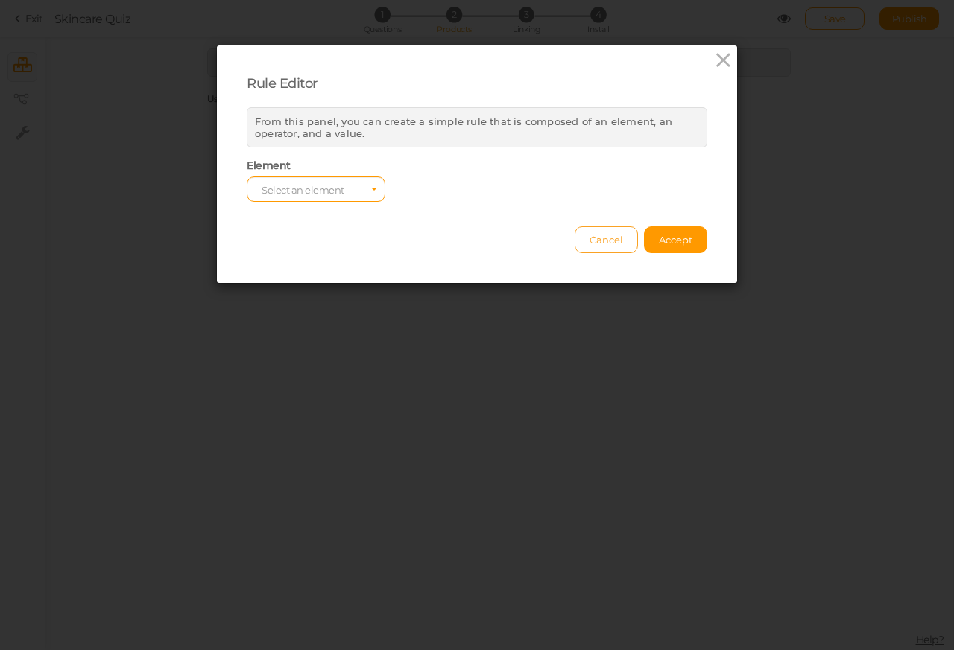
click at [589, 239] on span "Cancel" at bounding box center [606, 240] width 34 height 12
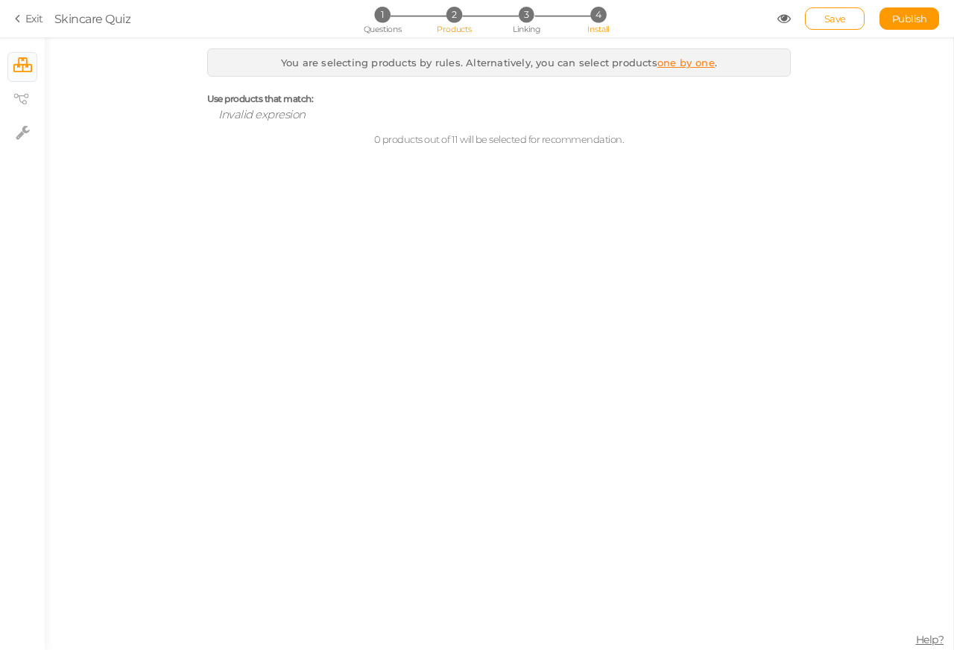
click at [601, 11] on span "4" at bounding box center [598, 15] width 16 height 16
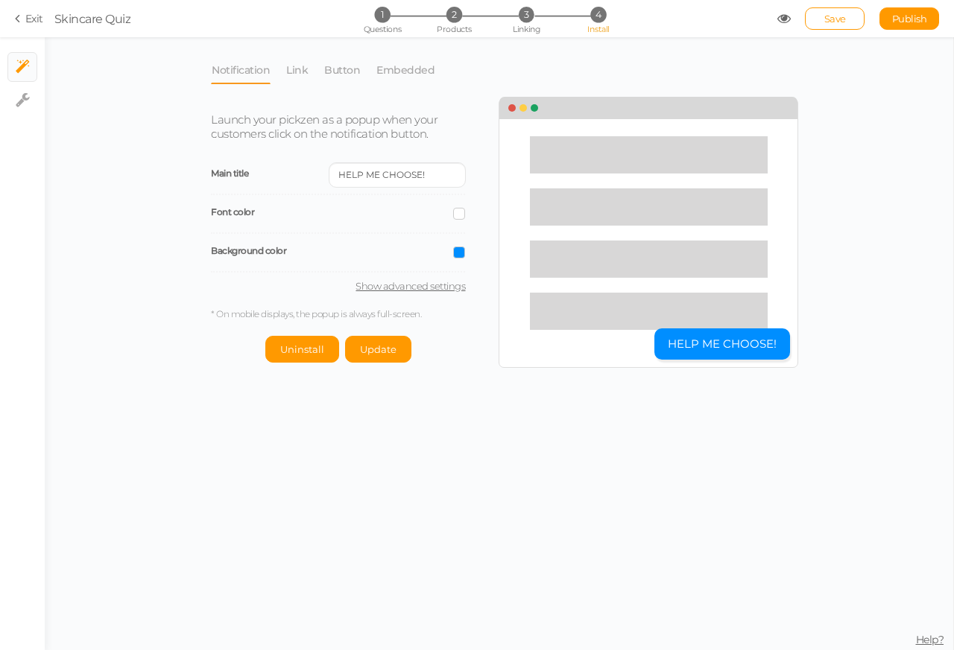
click at [449, 72] on ul "Notification Link Button Embedded" at bounding box center [499, 70] width 576 height 28
click at [270, 72] on link "Notification" at bounding box center [241, 70] width 60 height 28
click at [297, 72] on link "Link" at bounding box center [296, 70] width 23 height 28
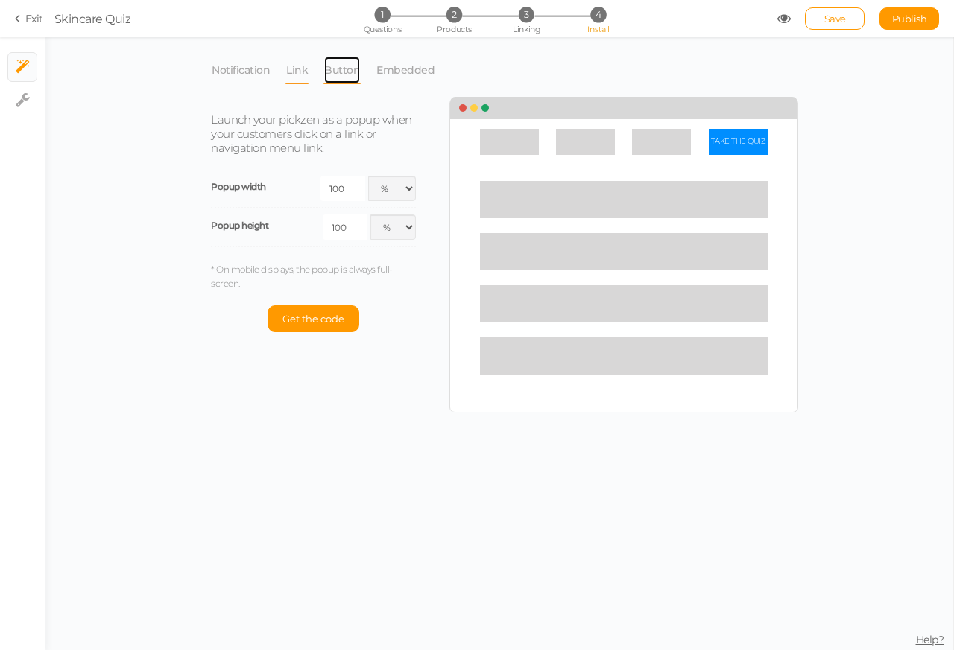
click at [335, 72] on link "Button" at bounding box center [341, 70] width 37 height 28
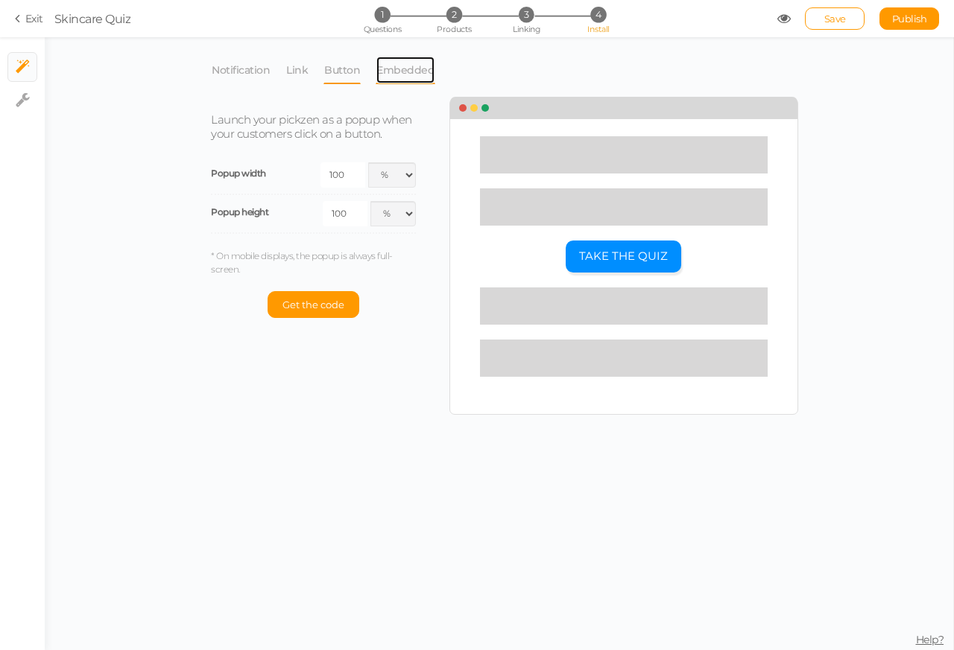
click at [395, 72] on link "Embedded" at bounding box center [406, 70] width 60 height 28
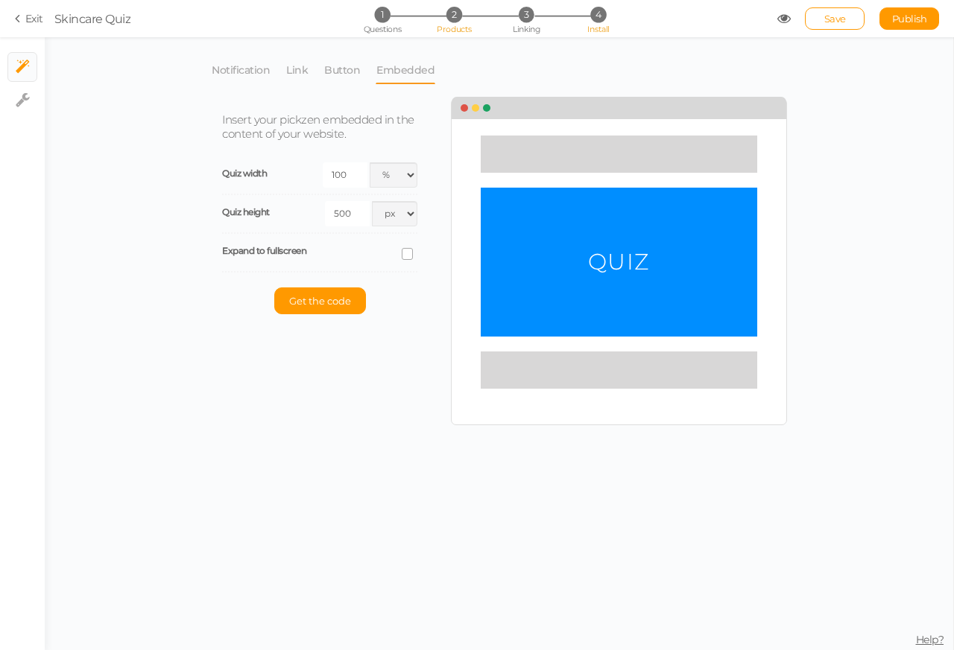
click at [434, 11] on li "2 Products" at bounding box center [453, 15] width 69 height 16
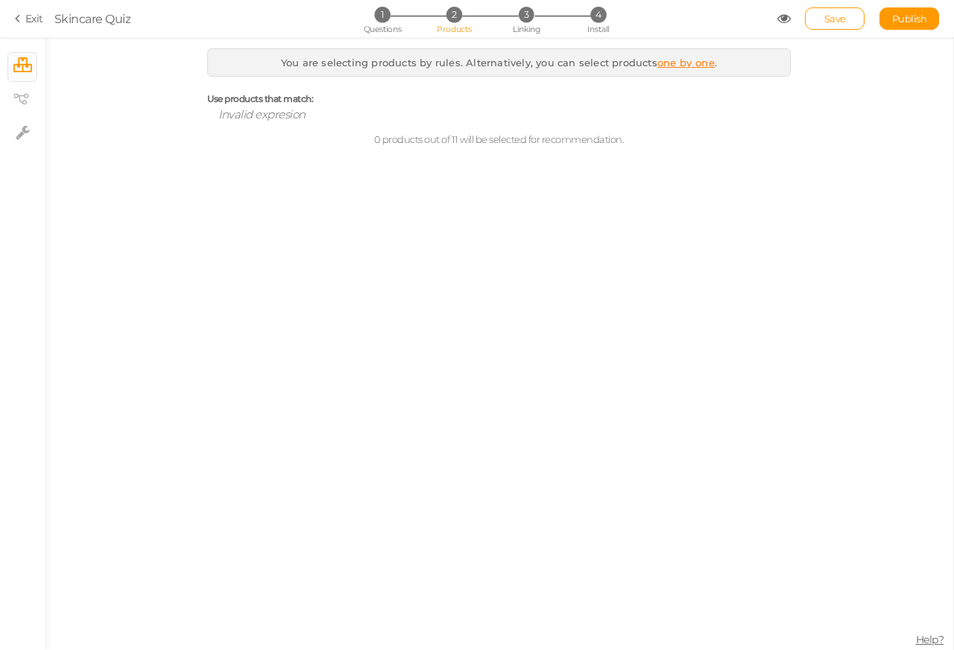
click at [677, 63] on link "one by one" at bounding box center [685, 63] width 57 height 12
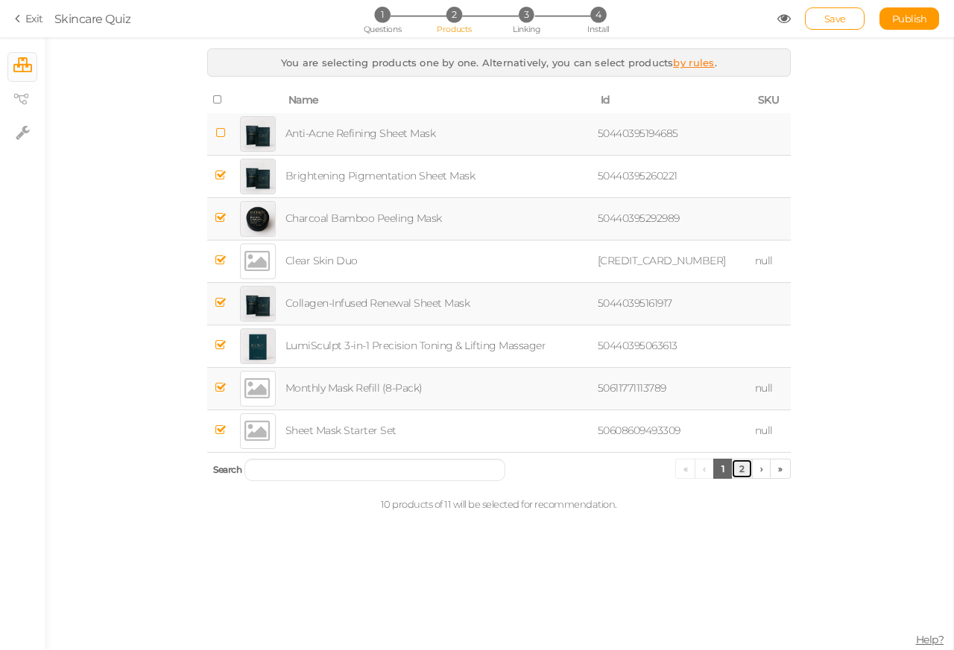
click at [732, 470] on link "2" at bounding box center [742, 469] width 22 height 20
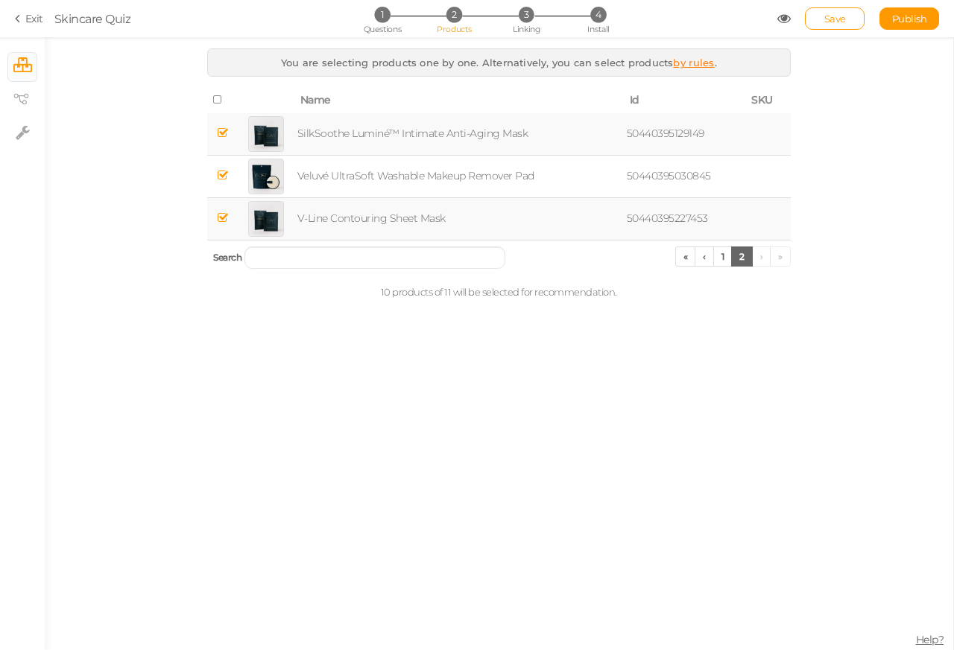
click at [767, 22] on span "Skincare Quiz" at bounding box center [415, 19] width 723 height 18
click at [836, 21] on span "Save" at bounding box center [835, 19] width 22 height 12
click at [511, 13] on li "3 Linking" at bounding box center [526, 15] width 69 height 16
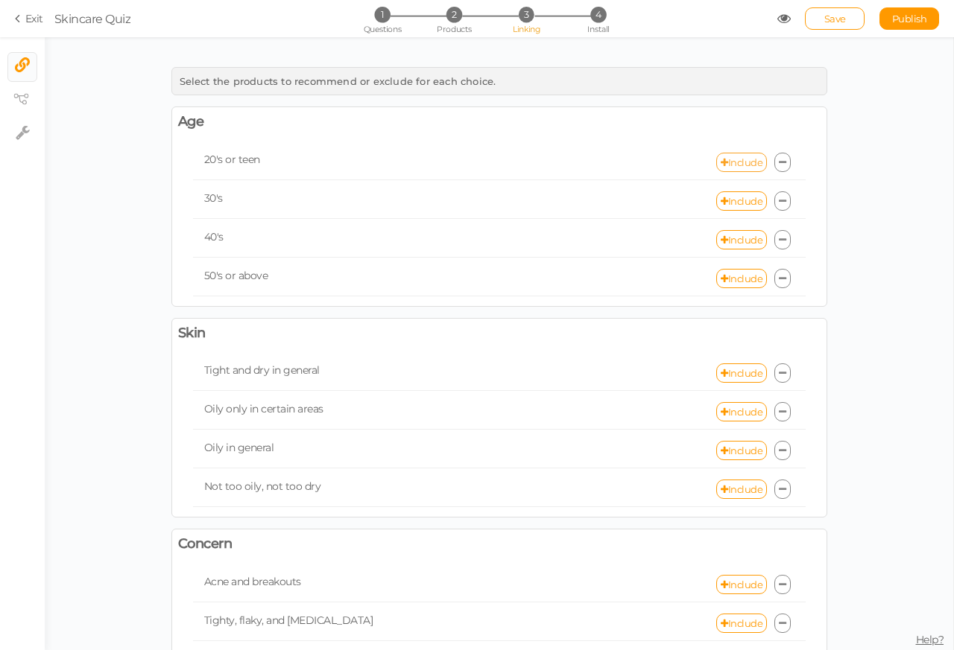
click at [734, 162] on link "Include" at bounding box center [741, 162] width 51 height 19
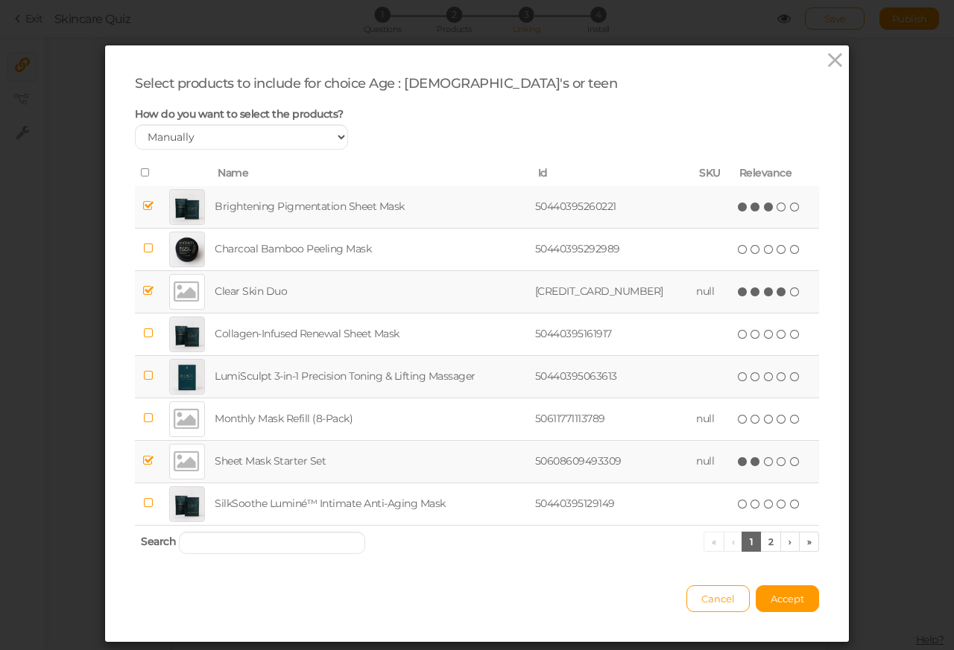
click at [143, 206] on icon at bounding box center [148, 205] width 10 height 11
click at [143, 291] on icon at bounding box center [148, 290] width 10 height 11
click at [143, 466] on icon at bounding box center [148, 460] width 10 height 11
click at [762, 602] on button "Accept" at bounding box center [787, 599] width 63 height 27
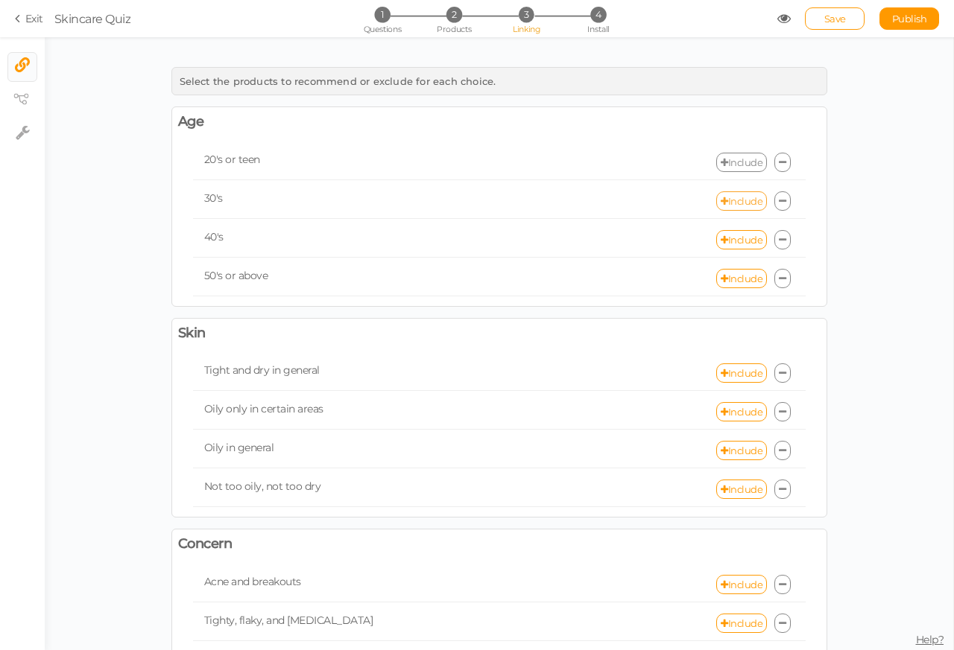
click at [734, 201] on link "Include" at bounding box center [741, 200] width 51 height 19
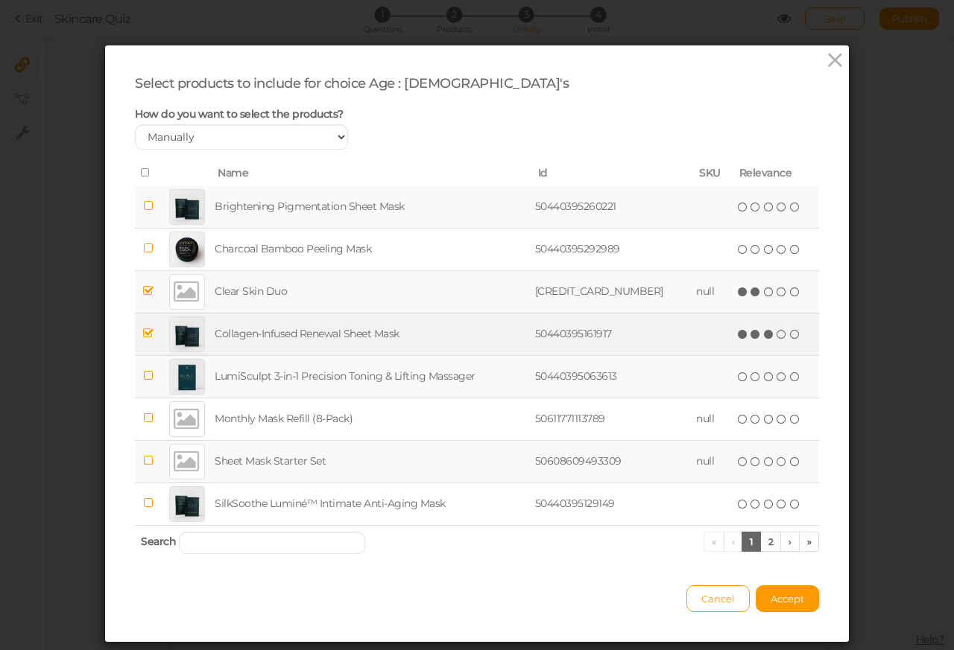
click at [143, 291] on icon at bounding box center [148, 290] width 10 height 11
click at [143, 323] on td at bounding box center [148, 334] width 27 height 42
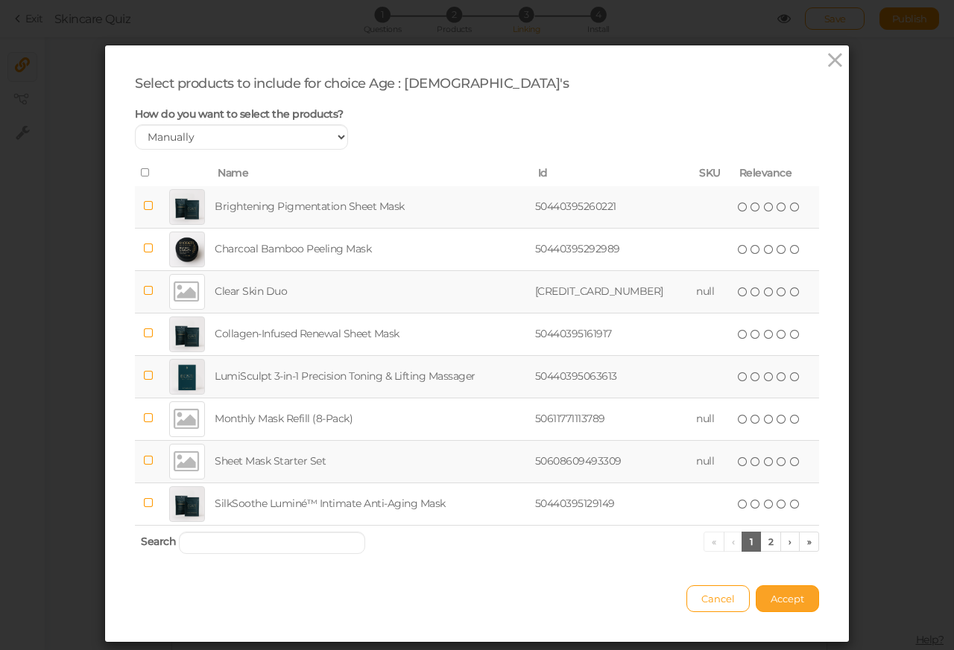
click at [762, 602] on button "Accept" at bounding box center [787, 599] width 63 height 27
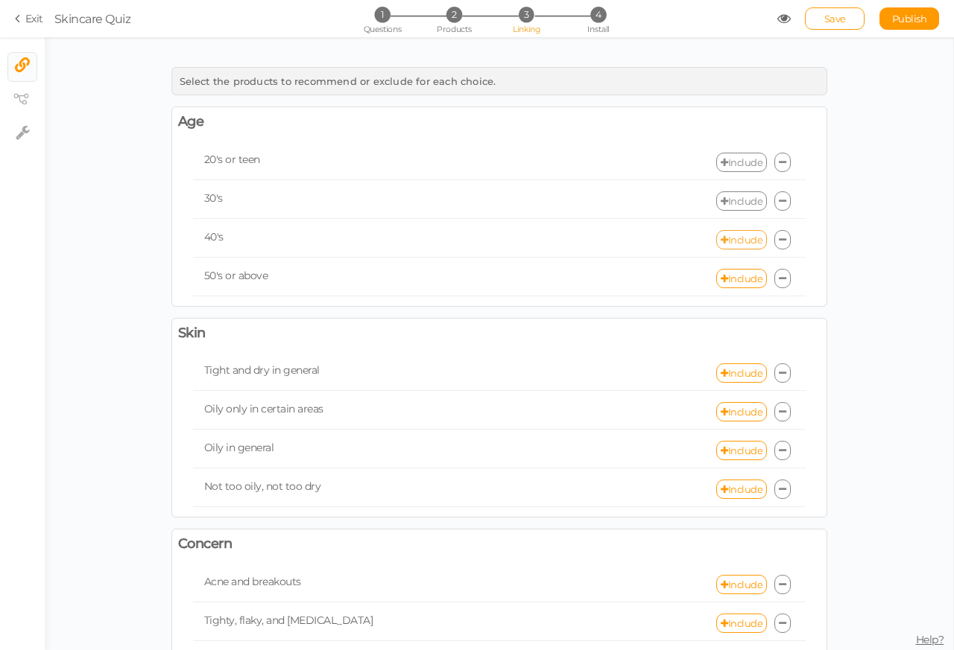
click at [734, 241] on link "Include" at bounding box center [741, 239] width 51 height 19
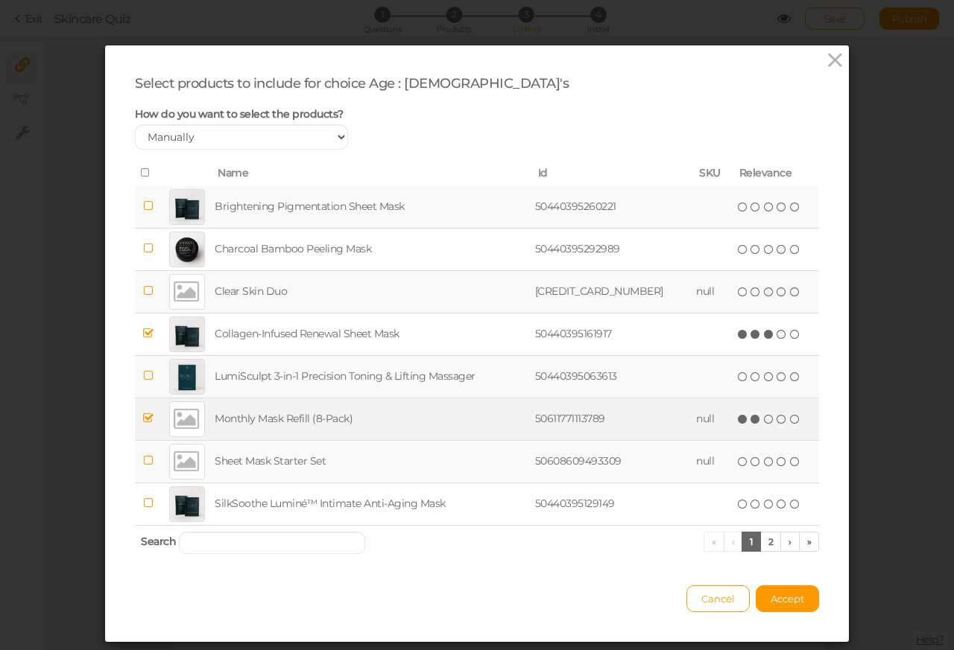
click at [143, 335] on icon at bounding box center [148, 333] width 10 height 11
click at [143, 422] on icon at bounding box center [148, 418] width 10 height 11
click at [741, 545] on link "1" at bounding box center [750, 542] width 19 height 20
click at [760, 545] on link "2" at bounding box center [771, 542] width 22 height 20
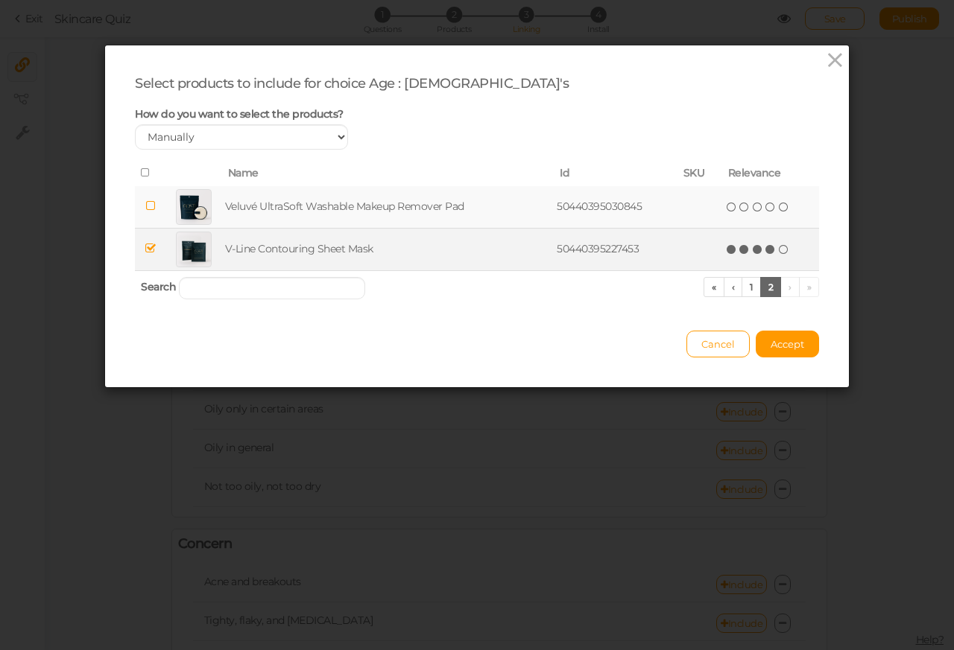
click at [145, 252] on icon at bounding box center [150, 248] width 10 height 11
click at [770, 346] on span "Accept" at bounding box center [787, 344] width 34 height 12
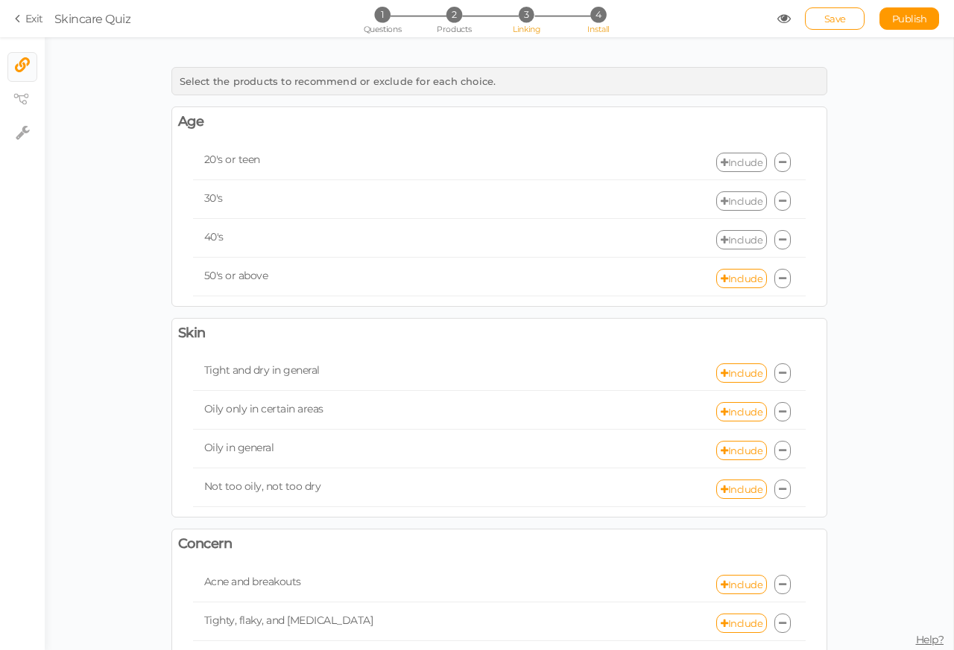
click at [583, 22] on li "4 Install" at bounding box center [597, 15] width 69 height 16
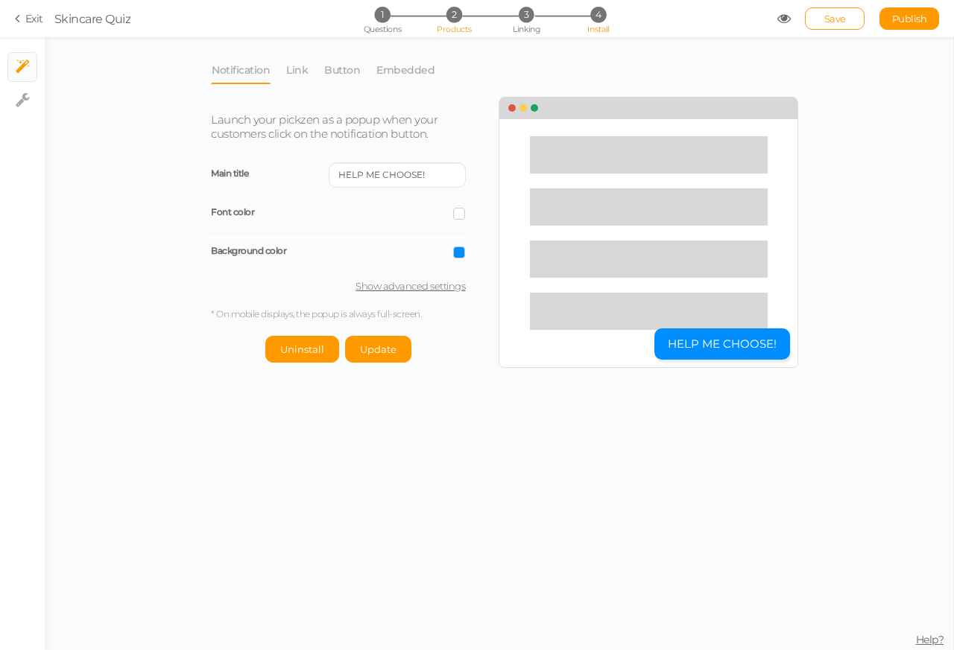
click at [455, 14] on span "2" at bounding box center [454, 15] width 16 height 16
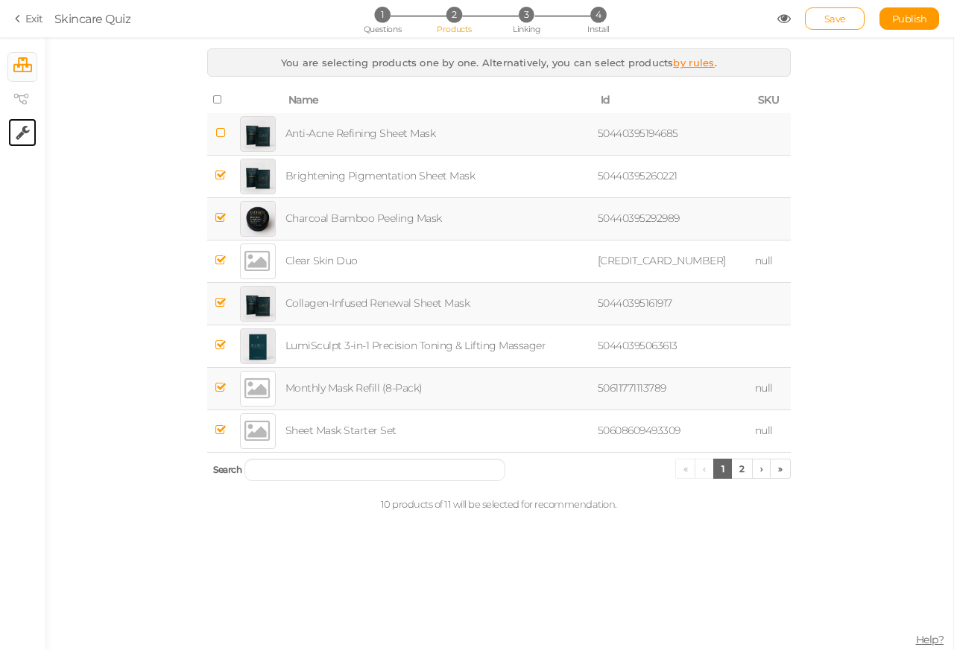
click at [16, 130] on icon at bounding box center [23, 132] width 14 height 15
select select "en"
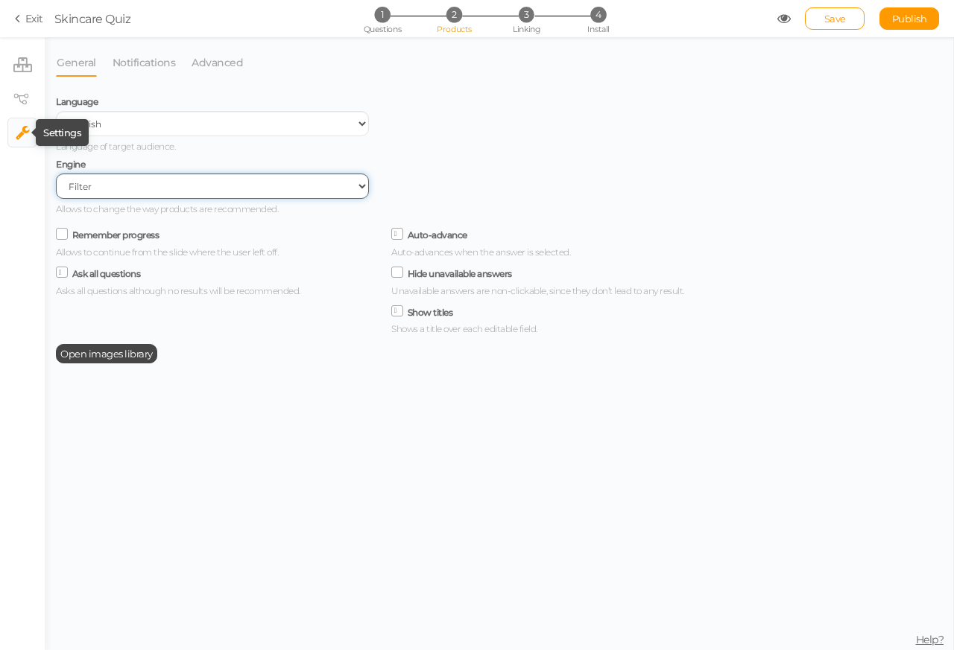
click at [160, 189] on select "Filter AI Tree No-Code Form (No products)" at bounding box center [212, 186] width 313 height 25
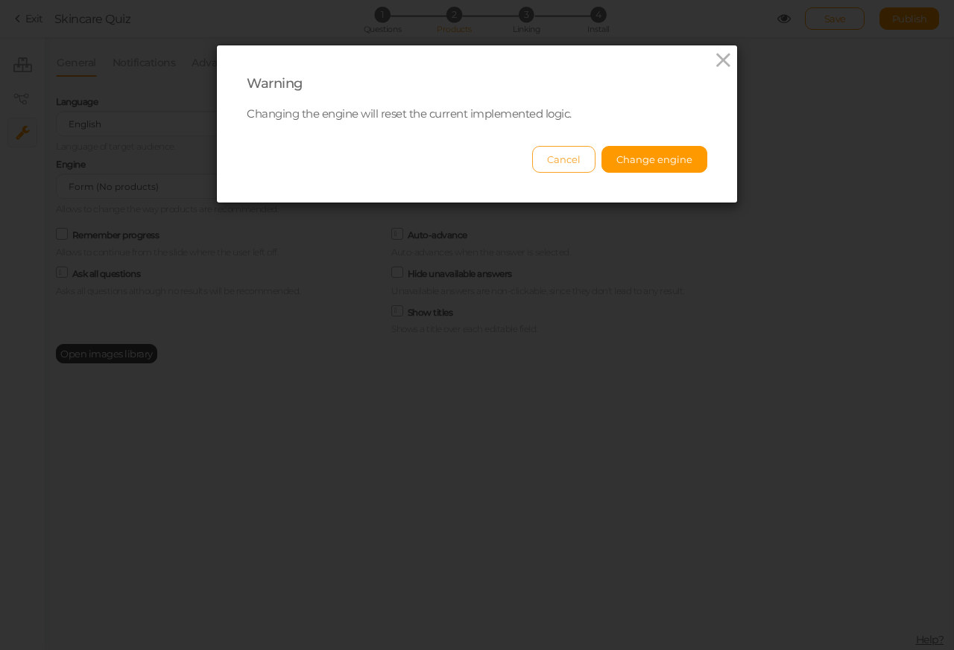
click at [552, 161] on button "Cancel" at bounding box center [563, 159] width 63 height 27
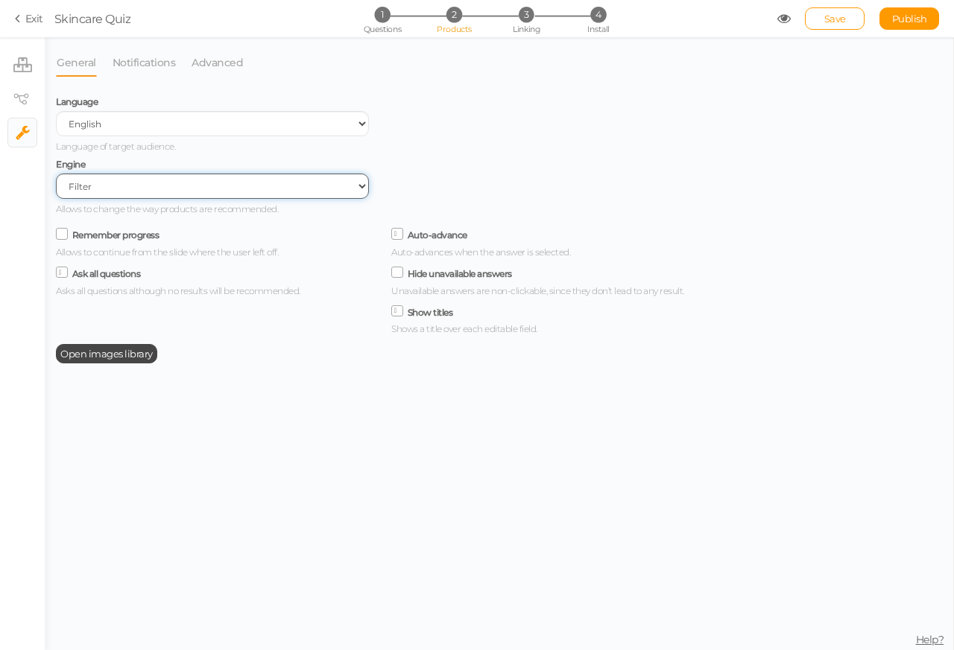
click at [162, 187] on select "Filter AI Tree No-Code Form (No products)" at bounding box center [212, 186] width 313 height 25
click at [56, 176] on select "Filter AI Tree No-Code Form (No products)" at bounding box center [212, 186] width 313 height 25
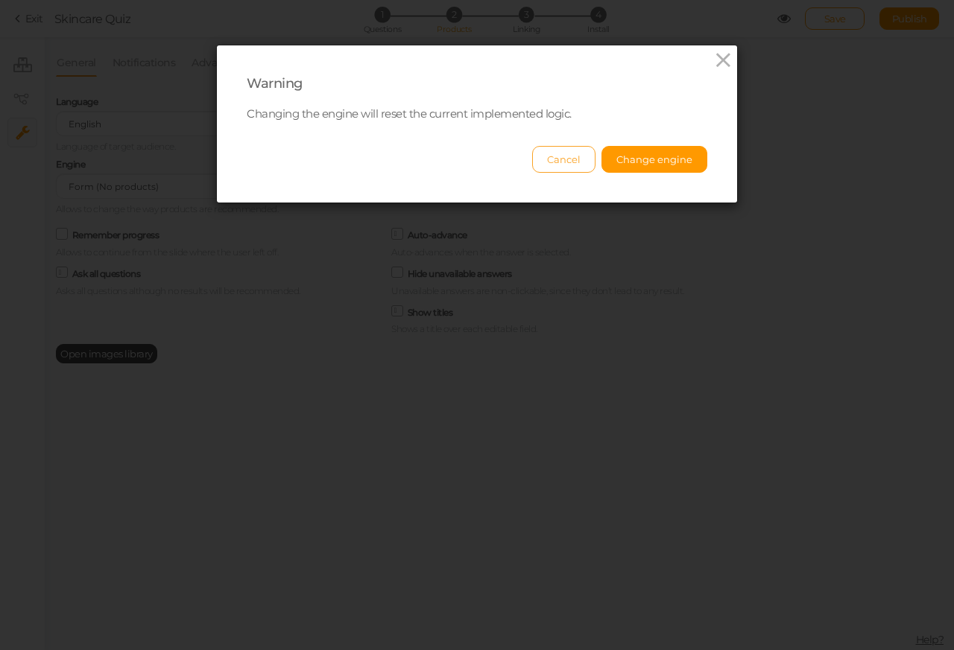
click at [550, 161] on button "Cancel" at bounding box center [563, 159] width 63 height 27
select select "filter"
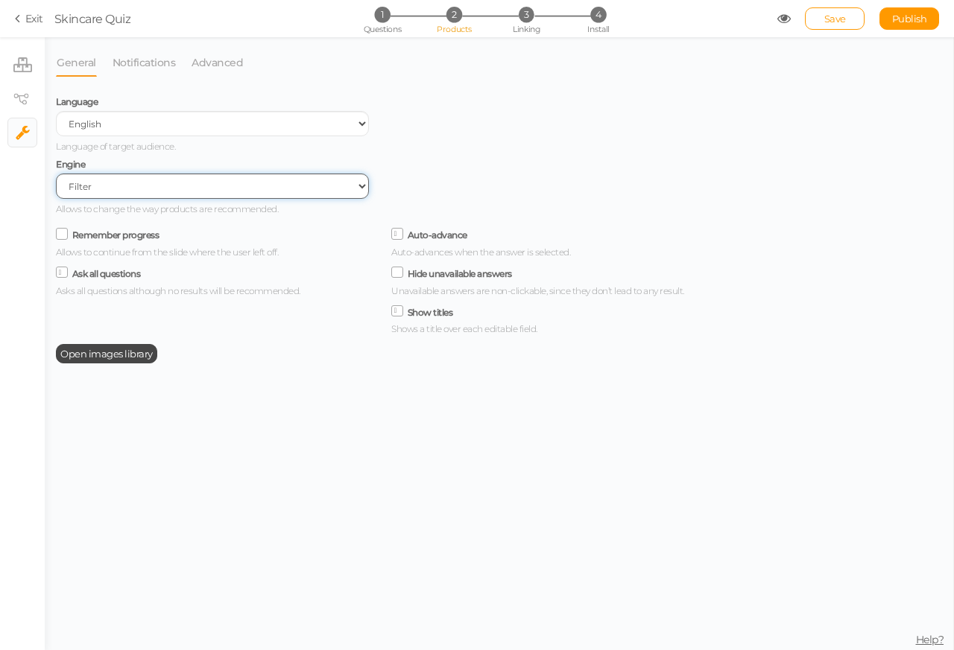
click at [161, 189] on select "Filter AI Tree No-Code Form (No products)" at bounding box center [212, 186] width 313 height 25
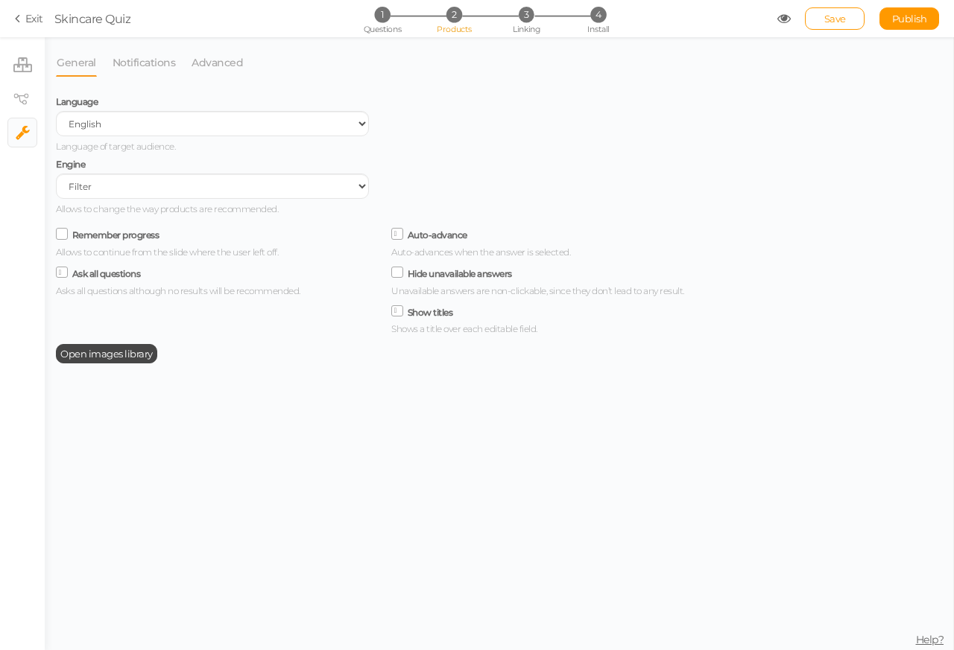
click at [189, 63] on li "Notifications" at bounding box center [152, 62] width 80 height 28
click at [222, 64] on link "Advanced" at bounding box center [217, 62] width 53 height 28
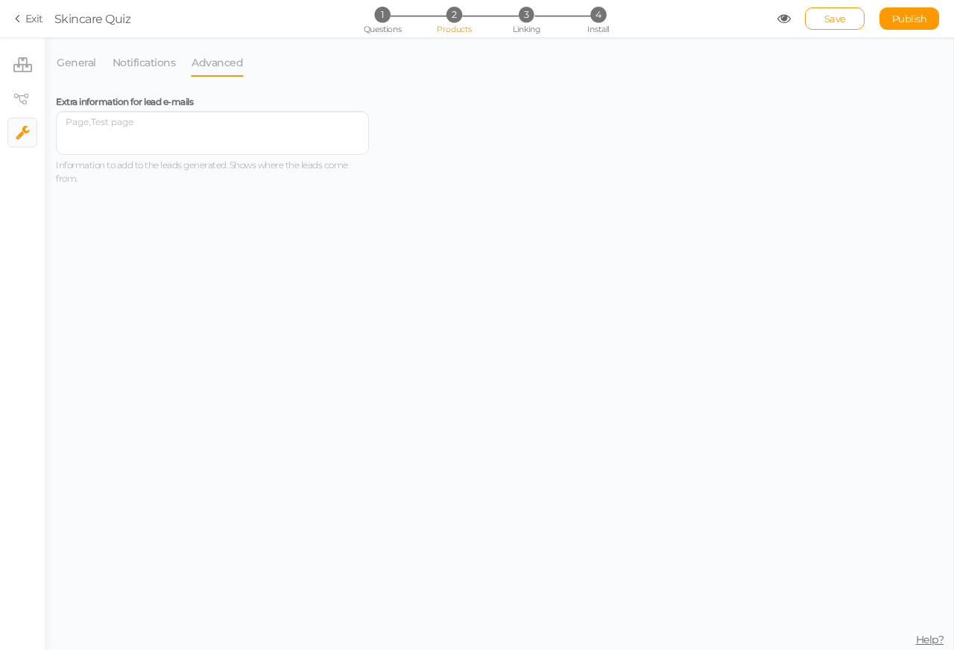
click at [162, 189] on div "Extra information for lead e-mails Information to add to the leads generated. S…" at bounding box center [380, 371] width 648 height 560
click at [72, 64] on link "General" at bounding box center [76, 62] width 41 height 28
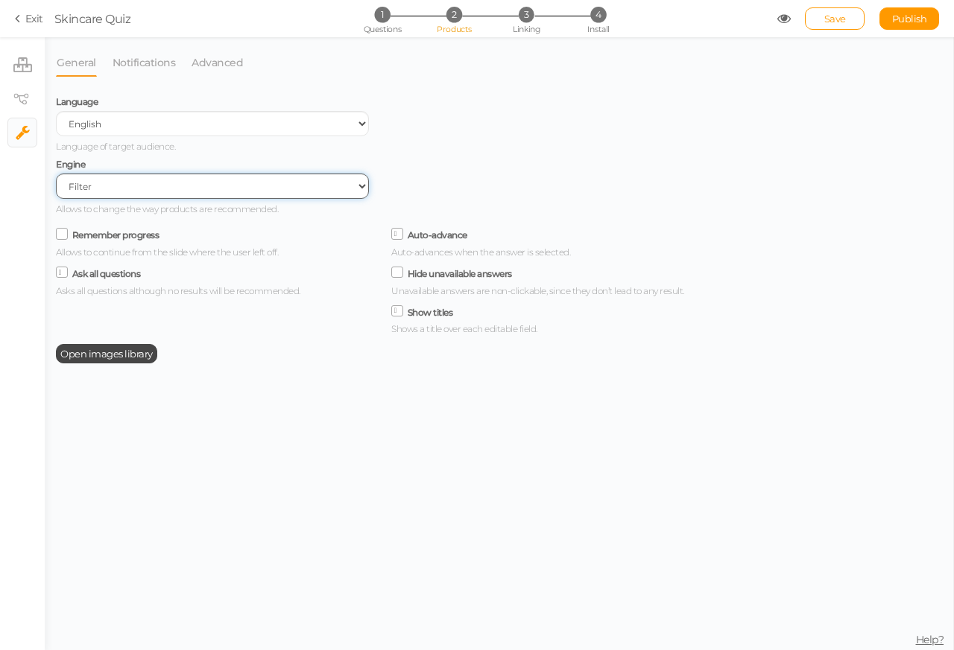
click at [164, 189] on select "Filter AI Tree No-Code Form (No products)" at bounding box center [212, 186] width 313 height 25
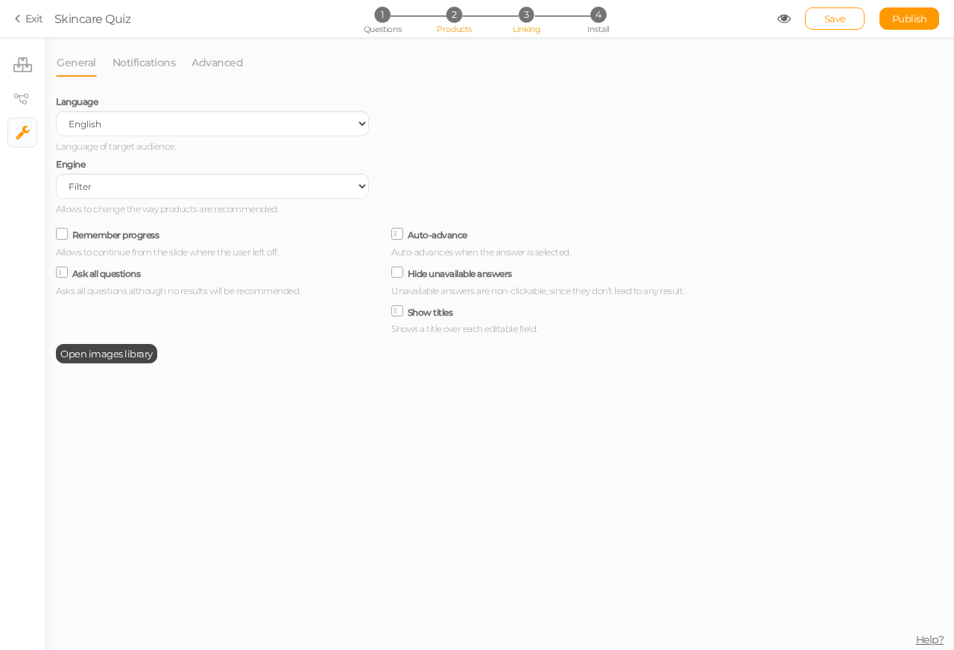
click at [513, 22] on li "3 Linking" at bounding box center [526, 15] width 69 height 16
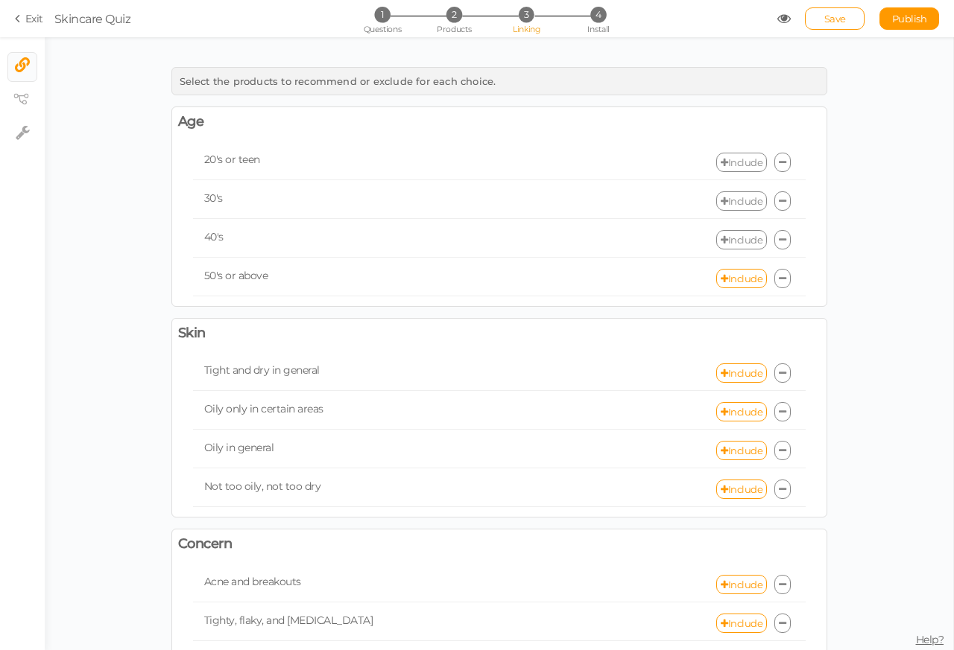
click at [735, 164] on link "Include" at bounding box center [741, 162] width 51 height 19
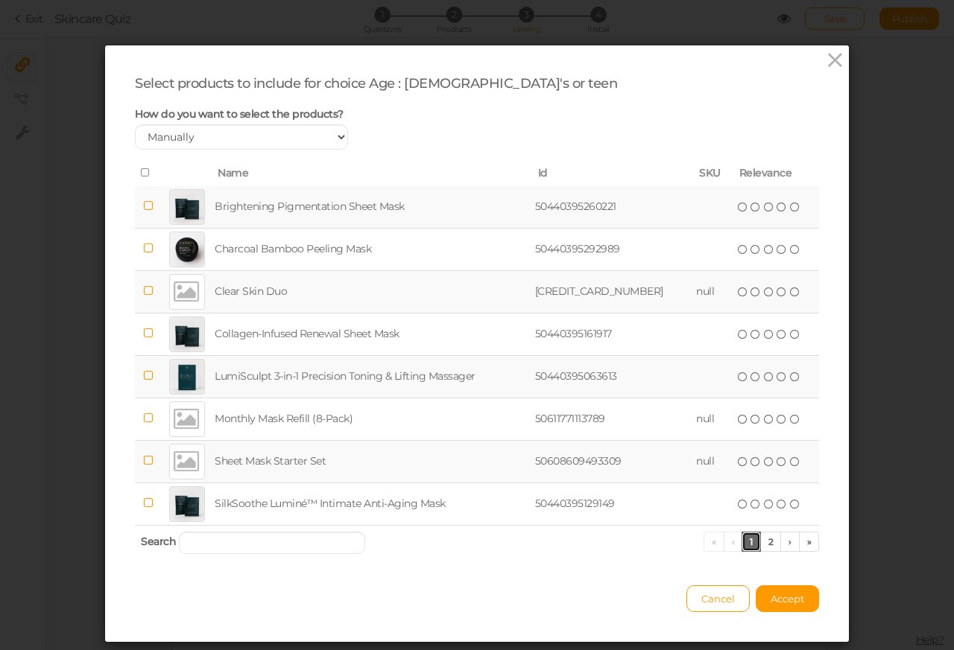
click at [750, 544] on link "1" at bounding box center [750, 542] width 19 height 20
click at [762, 545] on link "2" at bounding box center [771, 542] width 22 height 20
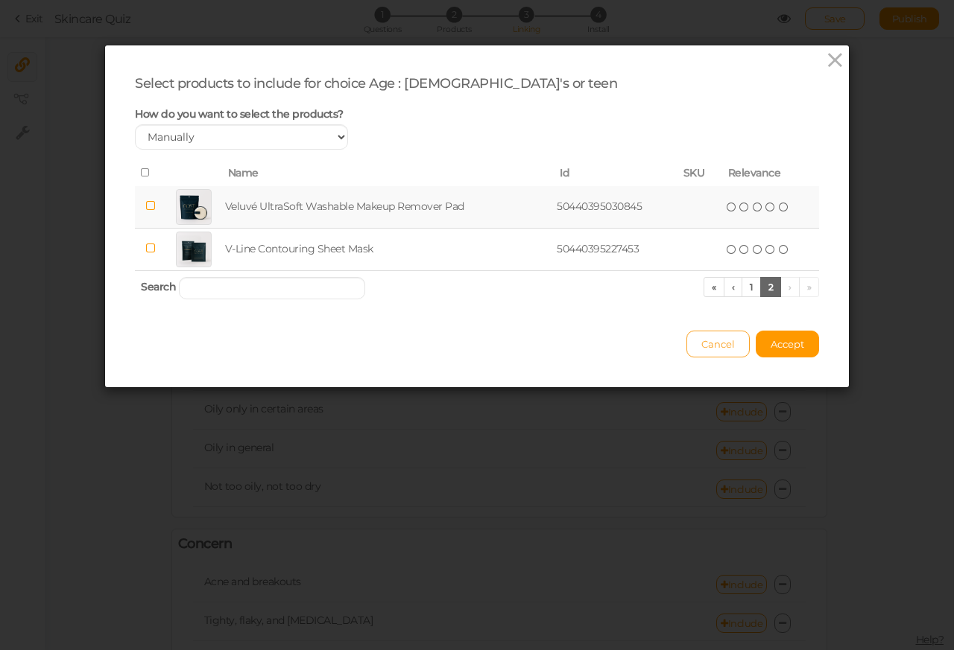
click at [701, 346] on span "Cancel" at bounding box center [718, 344] width 34 height 12
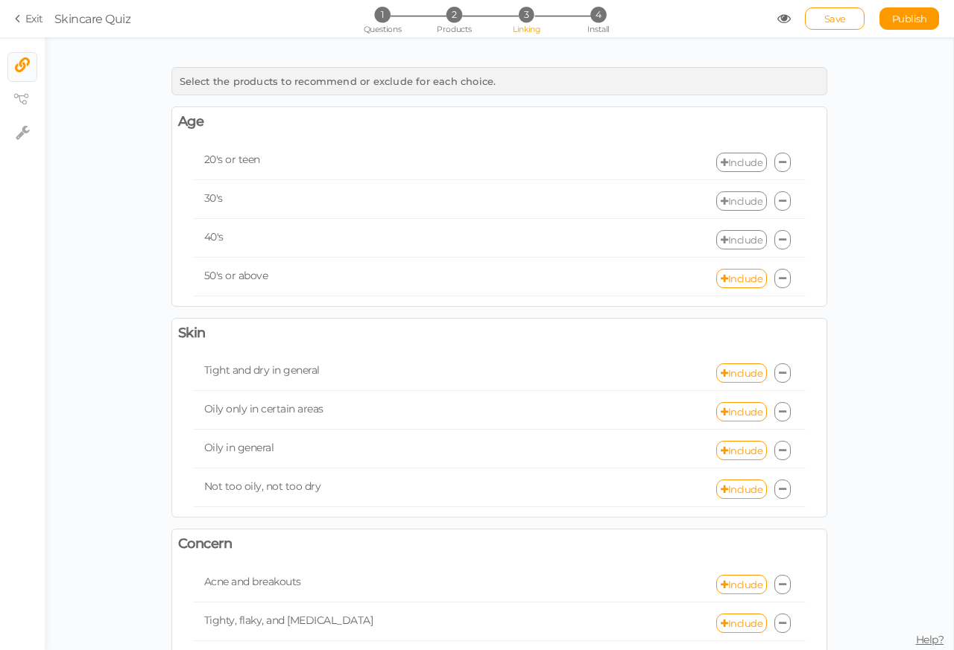
click at [735, 202] on link "Include" at bounding box center [741, 200] width 51 height 19
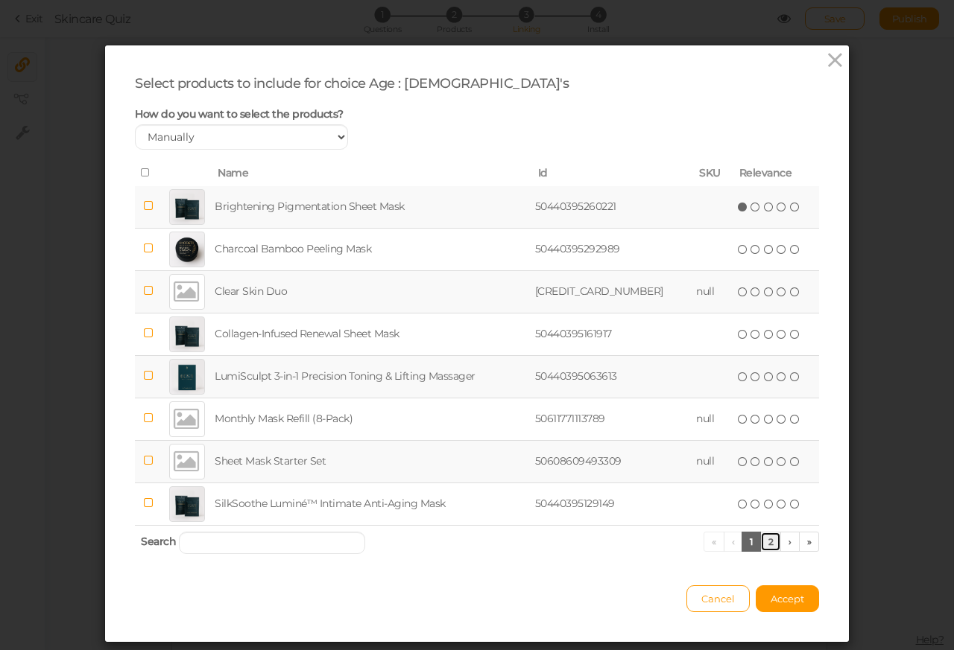
click at [762, 544] on link "2" at bounding box center [771, 542] width 22 height 20
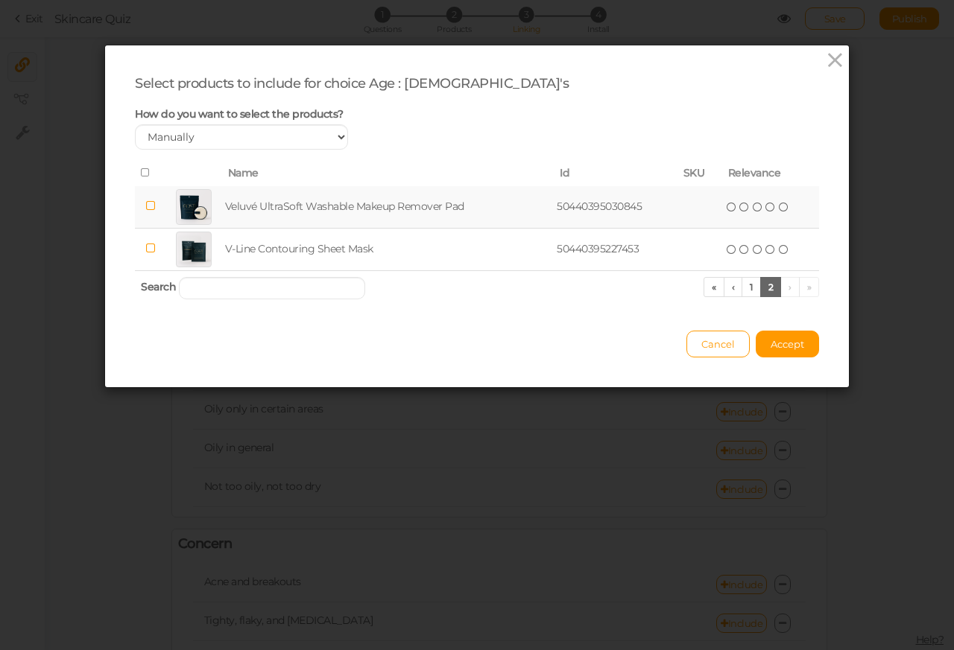
click at [693, 286] on th "Search « ‹ 1 2 › »" at bounding box center [477, 287] width 684 height 35
click at [683, 289] on th "Search « ‹ 1 2 › »" at bounding box center [477, 287] width 684 height 35
click at [741, 287] on link "1" at bounding box center [750, 287] width 19 height 20
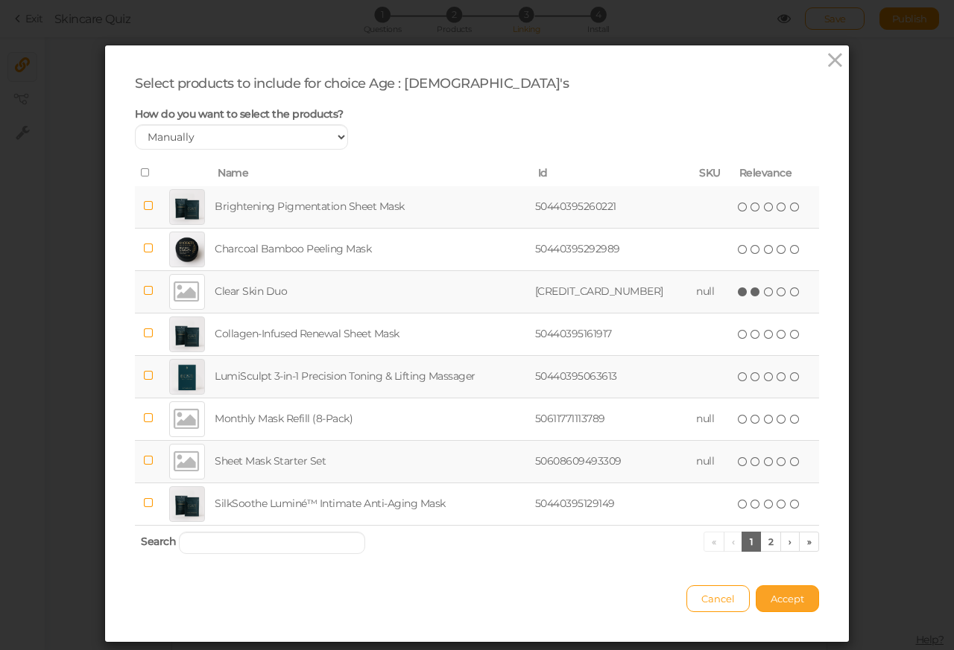
click at [770, 602] on span "Accept" at bounding box center [787, 599] width 34 height 12
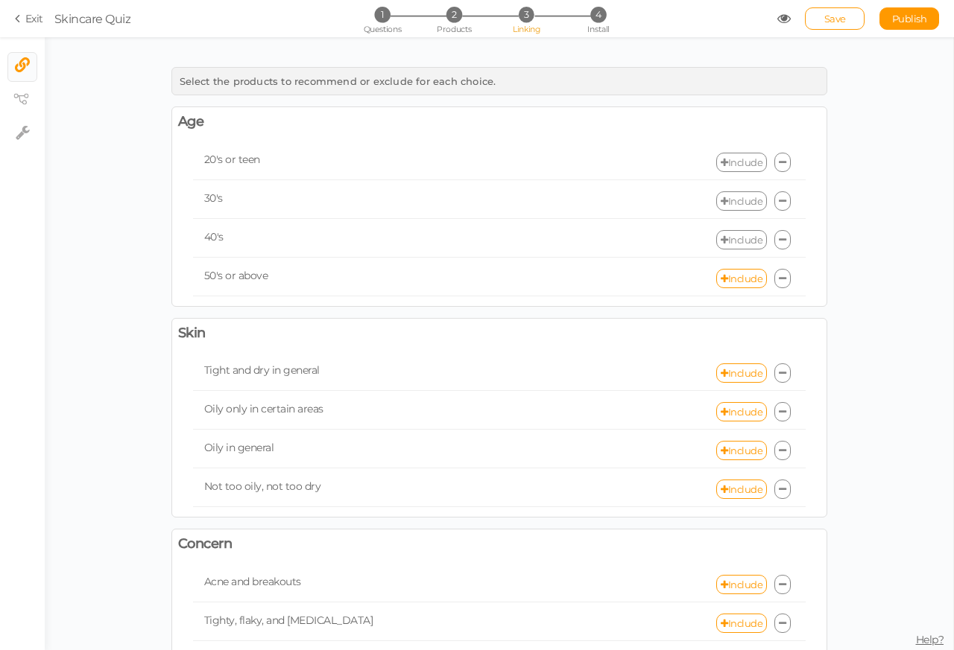
click at [729, 162] on link "Include" at bounding box center [741, 162] width 51 height 19
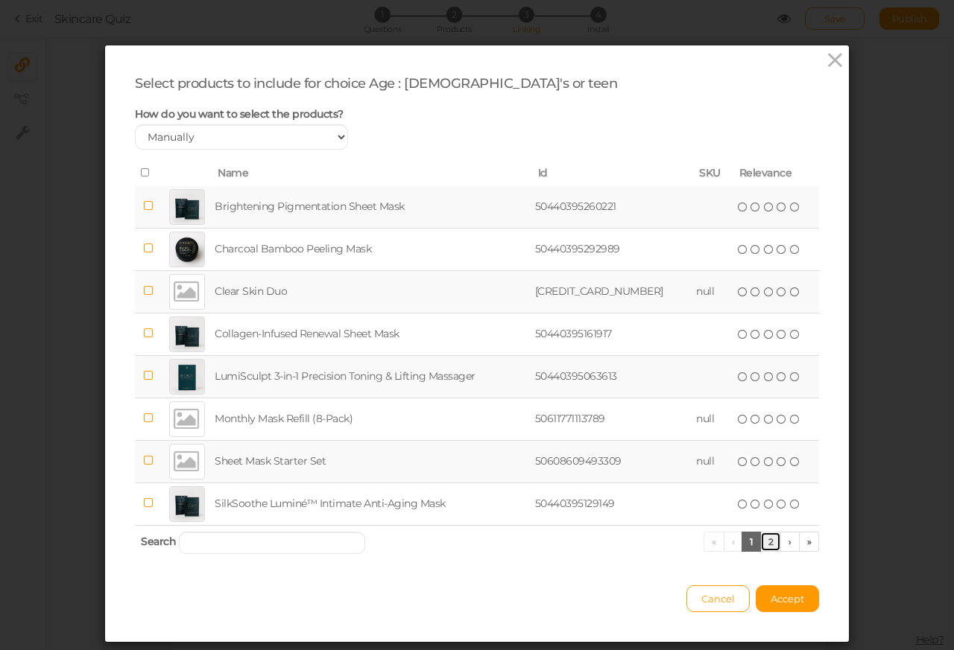
click at [760, 543] on link "2" at bounding box center [771, 542] width 22 height 20
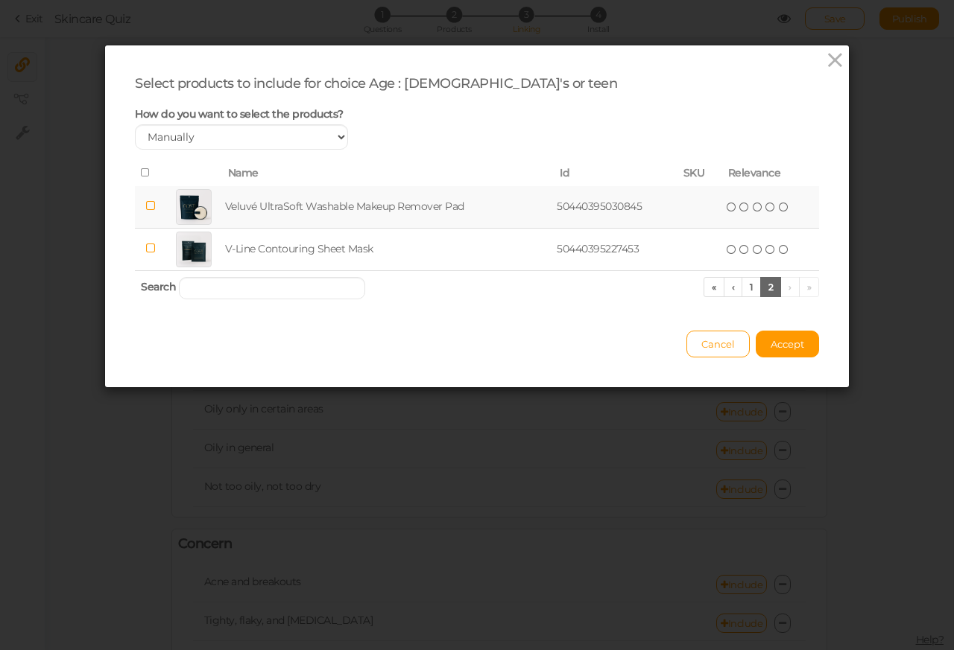
click at [832, 137] on div "Select products to include for choice Age : [DEMOGRAPHIC_DATA]'s or teen How do…" at bounding box center [477, 216] width 744 height 342
click at [701, 346] on span "Cancel" at bounding box center [718, 344] width 34 height 12
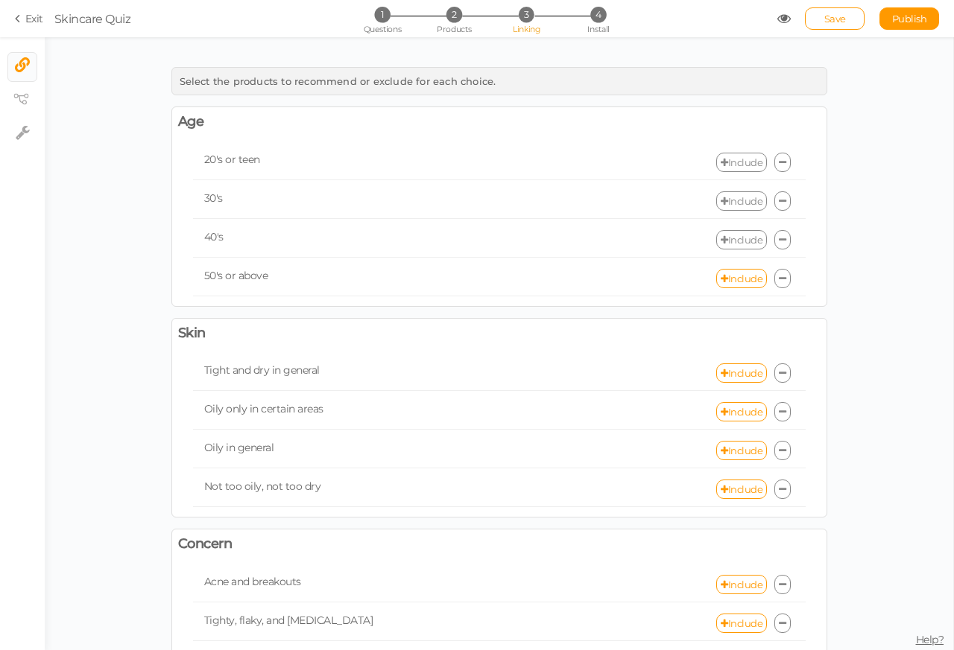
click at [736, 244] on link "Include" at bounding box center [741, 239] width 51 height 19
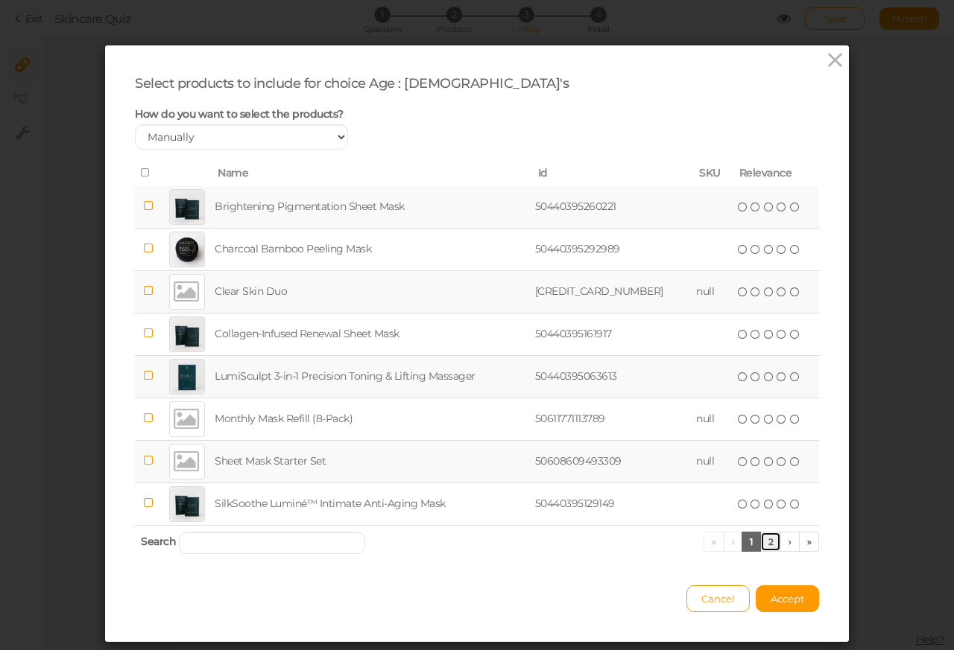
click at [760, 543] on link "2" at bounding box center [771, 542] width 22 height 20
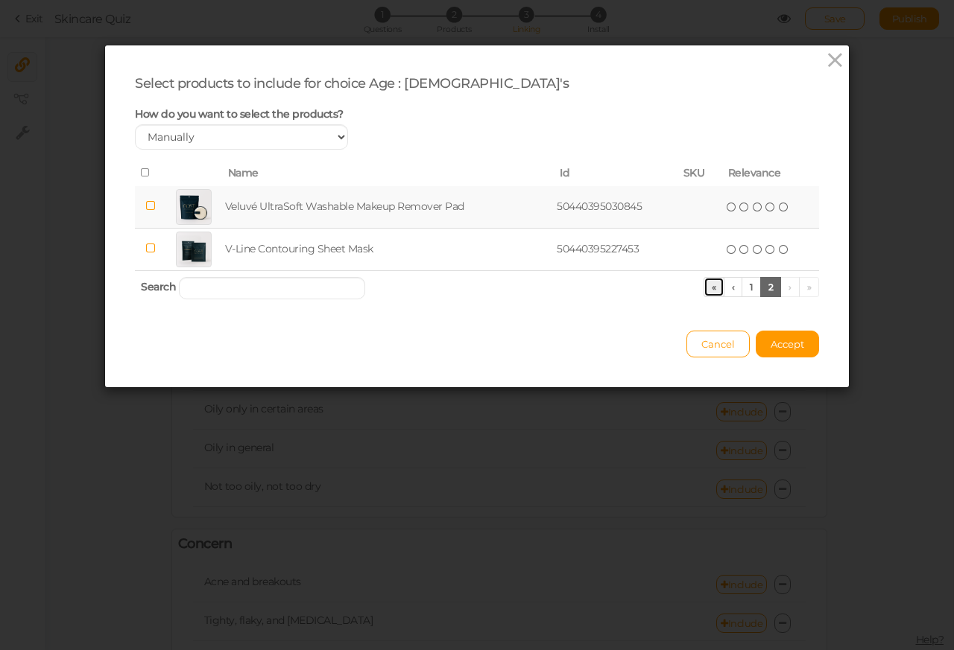
click at [703, 277] on link "«" at bounding box center [713, 287] width 21 height 20
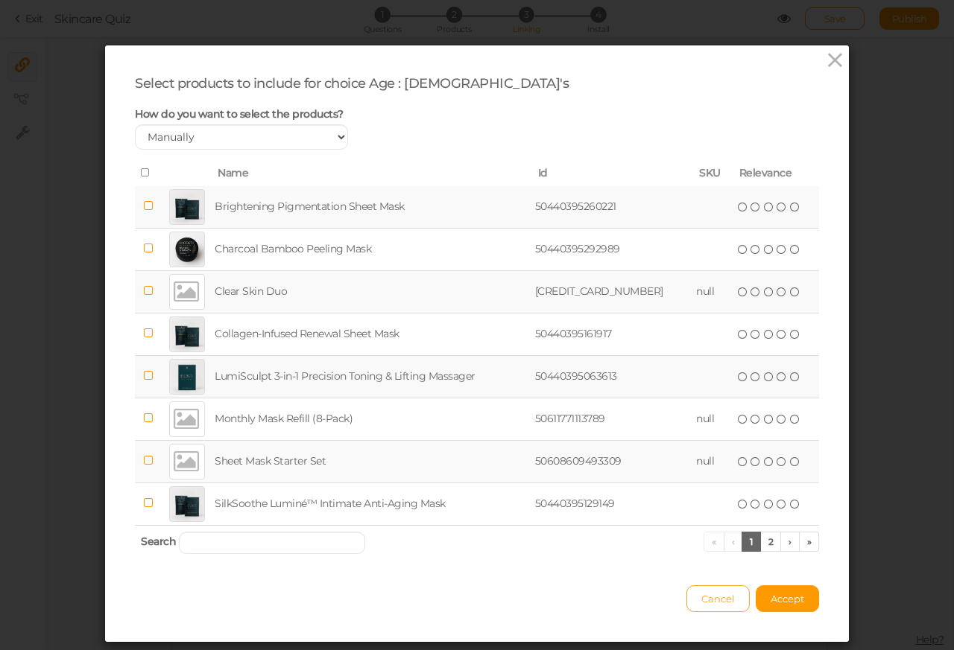
click at [701, 602] on span "Cancel" at bounding box center [718, 599] width 34 height 12
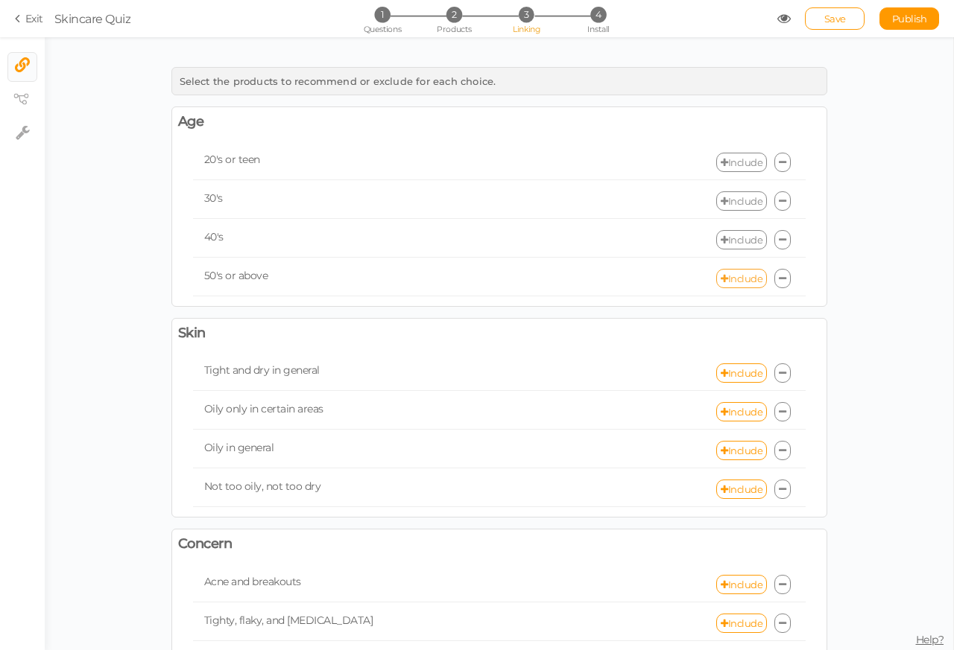
click at [738, 280] on link "Include" at bounding box center [741, 278] width 51 height 19
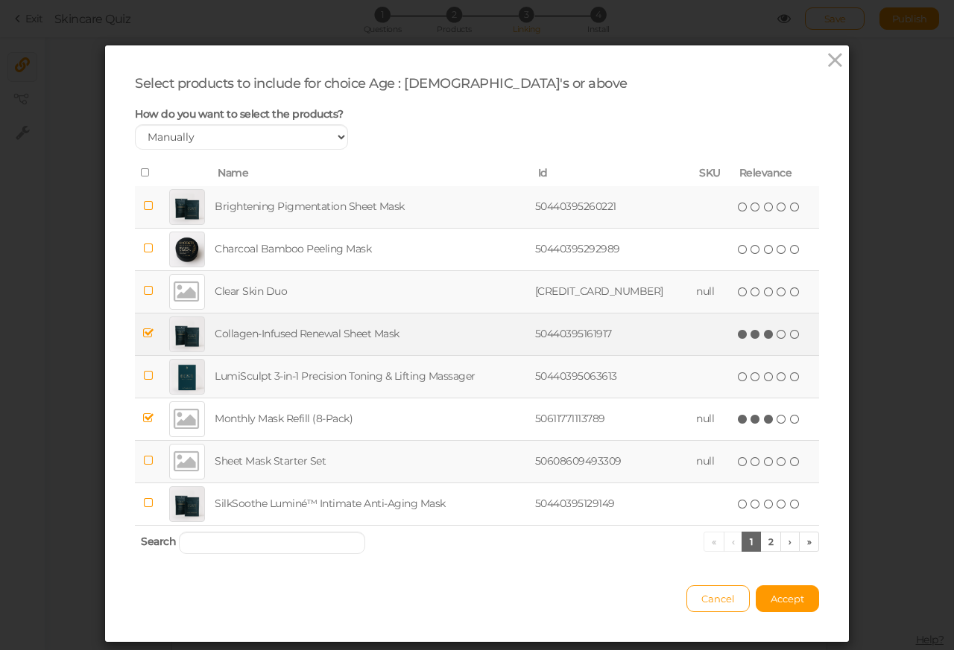
click at [173, 335] on div at bounding box center [187, 335] width 36 height 36
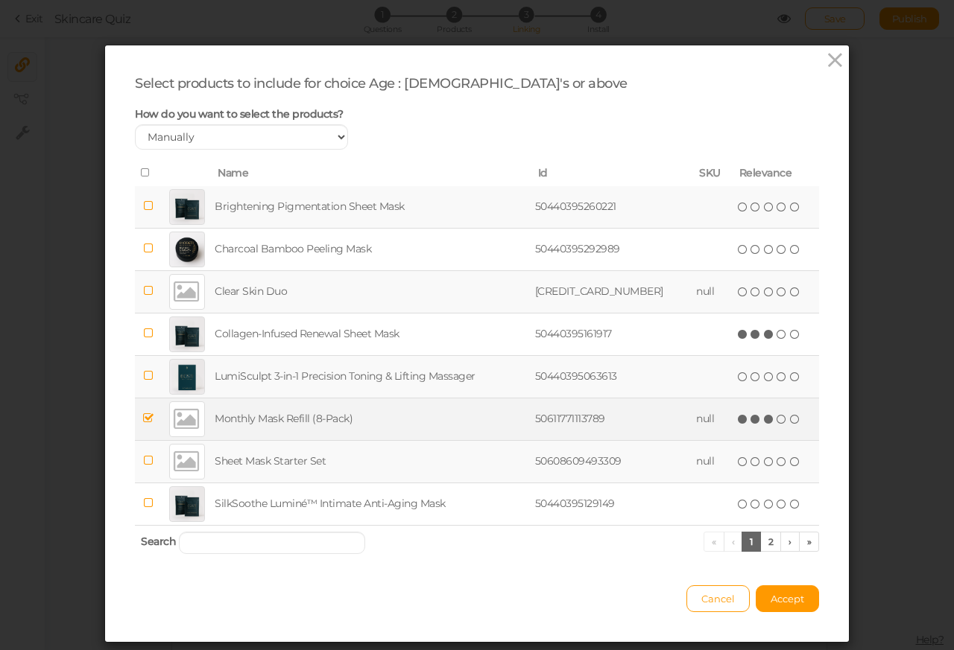
click at [171, 422] on div at bounding box center [187, 420] width 36 height 36
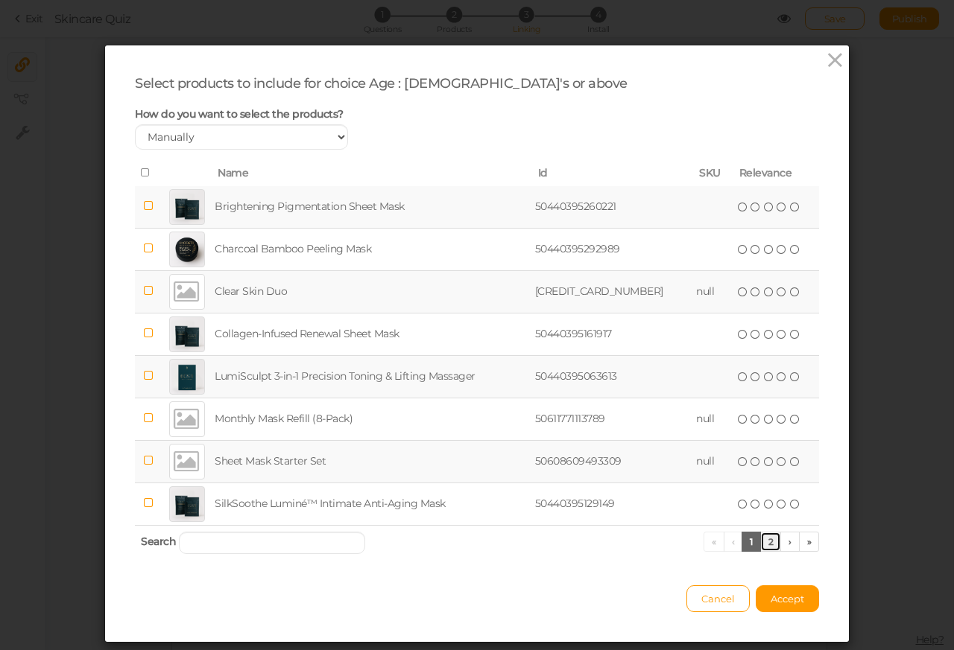
click at [760, 543] on link "2" at bounding box center [771, 542] width 22 height 20
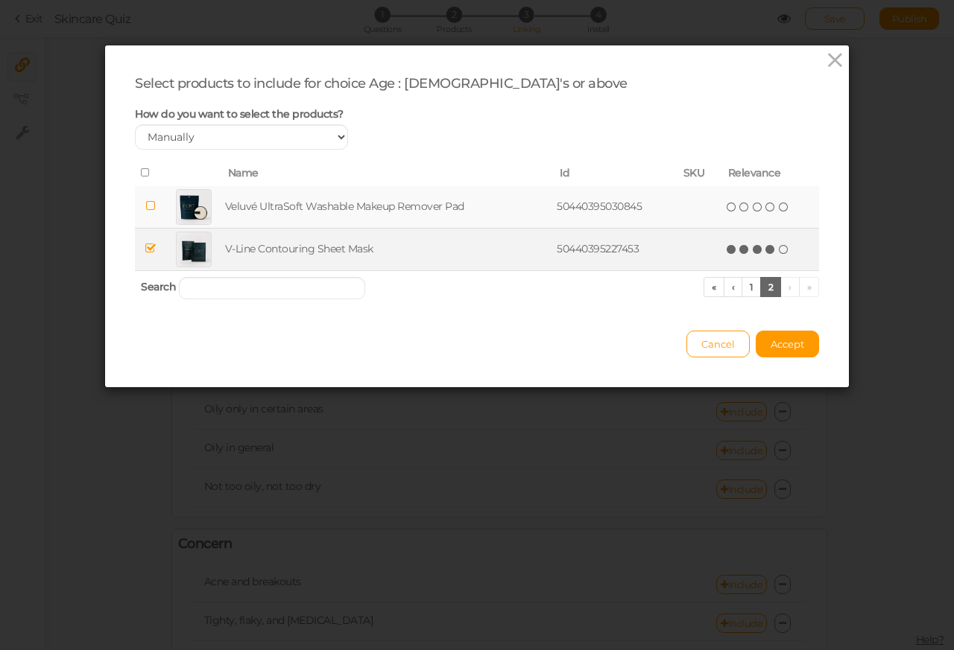
click at [176, 250] on div at bounding box center [194, 250] width 36 height 36
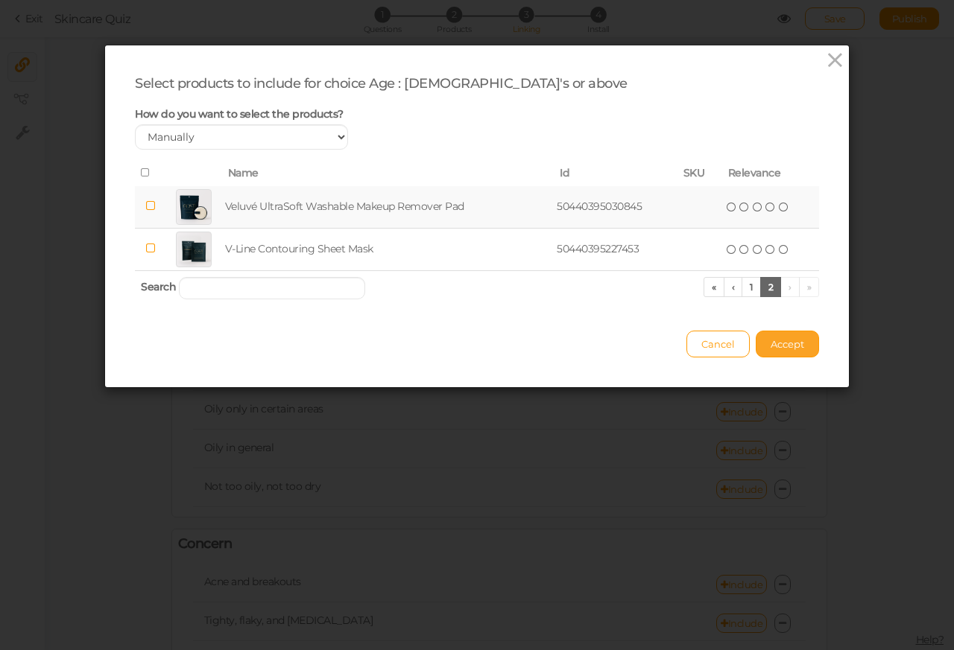
click at [779, 346] on span "Accept" at bounding box center [787, 344] width 34 height 12
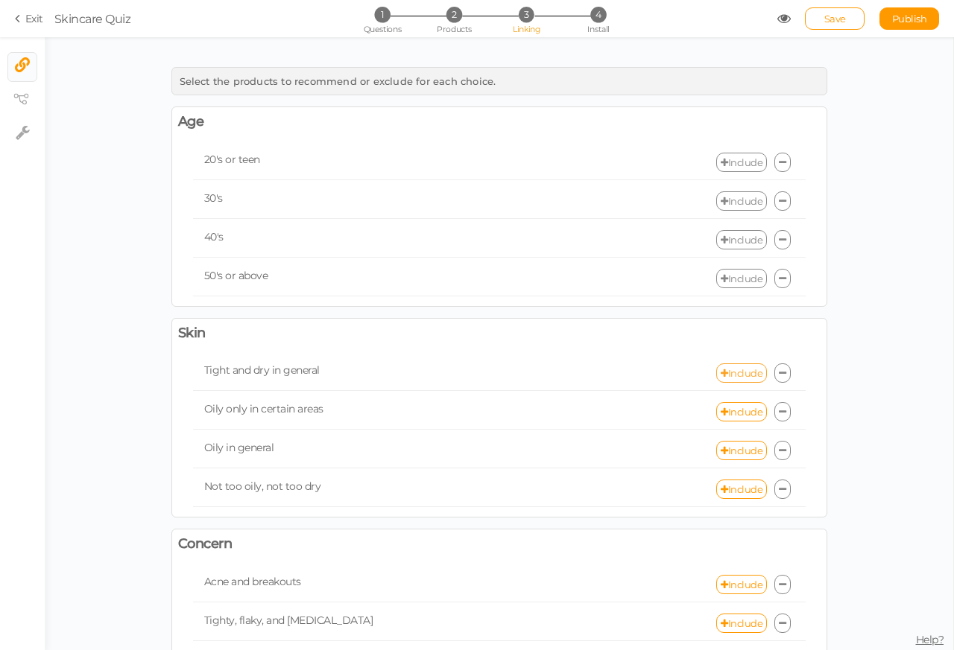
click at [734, 376] on link "Include" at bounding box center [741, 373] width 51 height 19
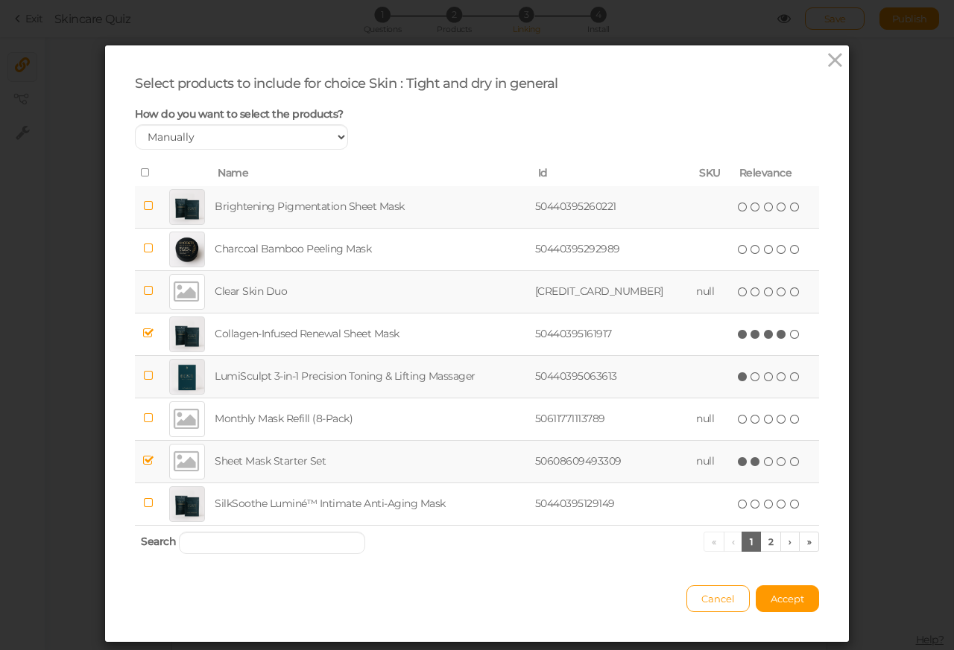
click at [172, 335] on div at bounding box center [187, 335] width 36 height 36
click at [173, 466] on div at bounding box center [187, 462] width 36 height 36
click at [760, 544] on link "2" at bounding box center [771, 542] width 22 height 20
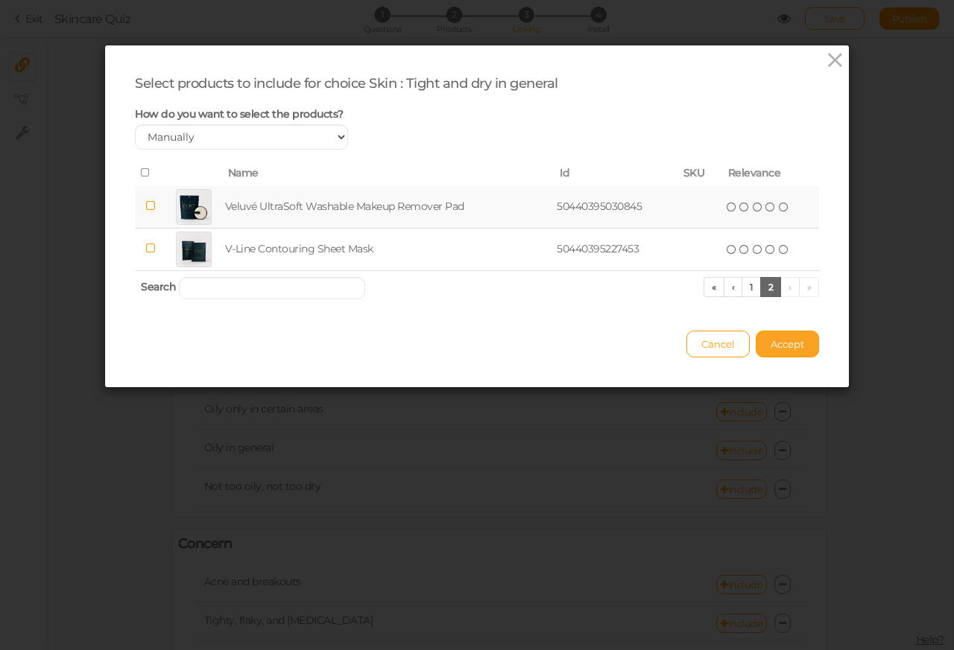
click at [780, 346] on span "Accept" at bounding box center [787, 344] width 34 height 12
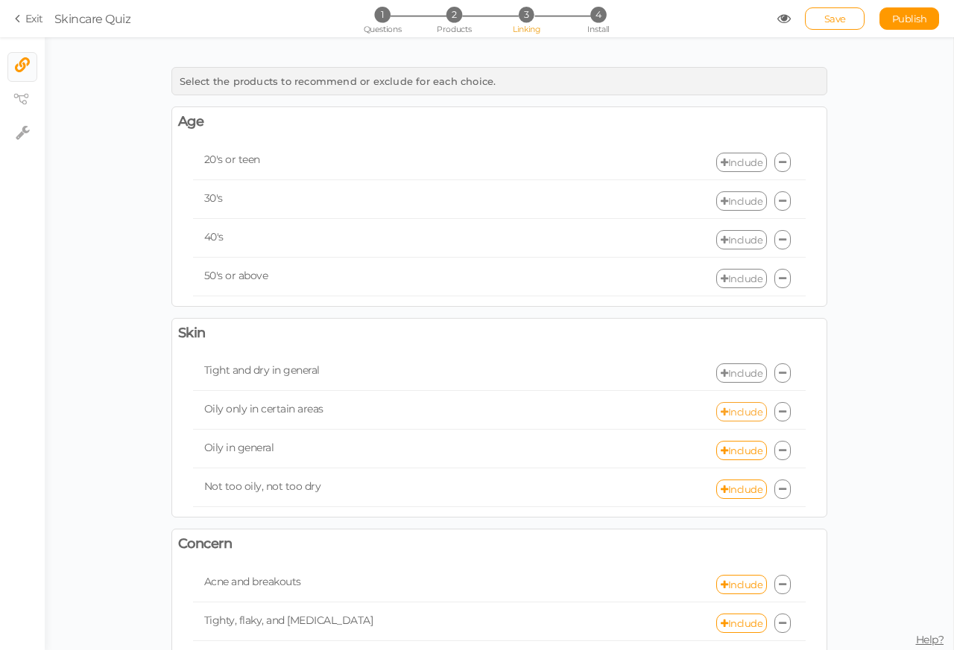
click at [732, 419] on link "Include" at bounding box center [741, 411] width 51 height 19
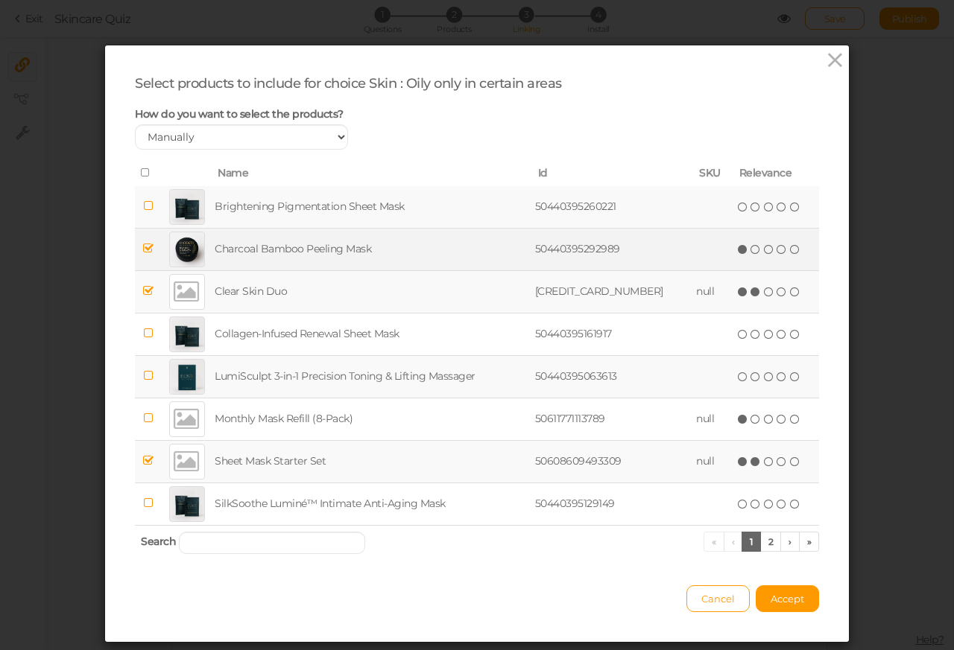
click at [171, 250] on div at bounding box center [187, 250] width 36 height 36
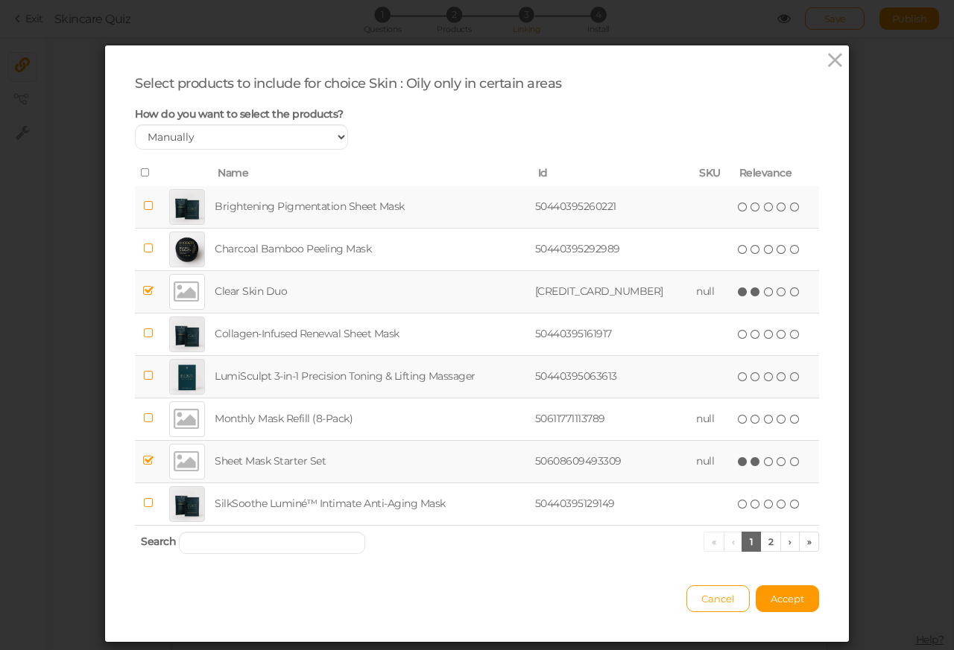
click at [171, 466] on div at bounding box center [187, 462] width 36 height 36
click at [169, 291] on div at bounding box center [187, 292] width 36 height 36
click at [761, 543] on link "2" at bounding box center [771, 542] width 22 height 20
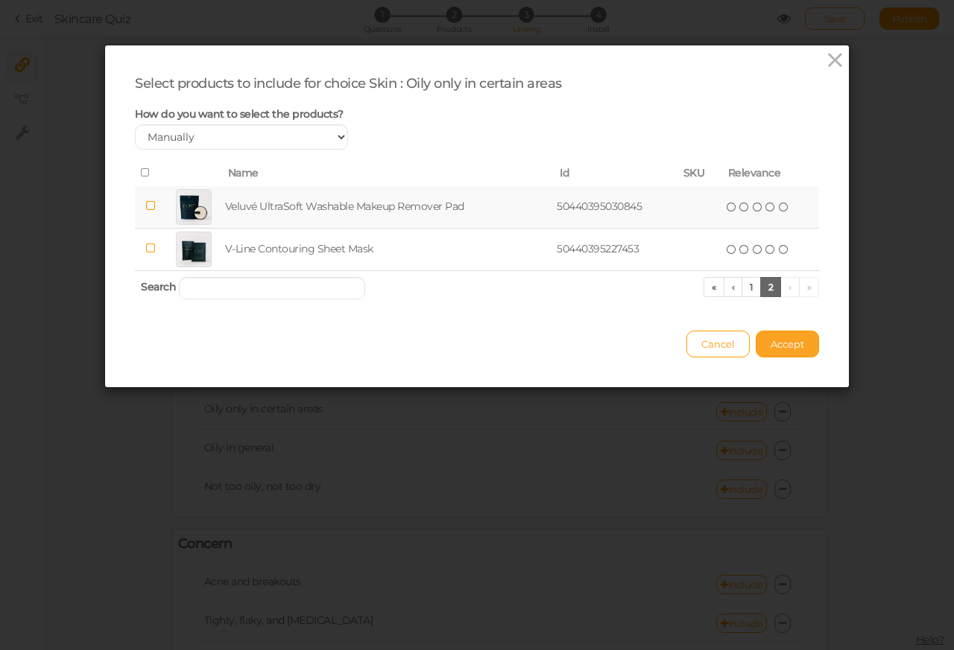
click at [779, 346] on span "Accept" at bounding box center [787, 344] width 34 height 12
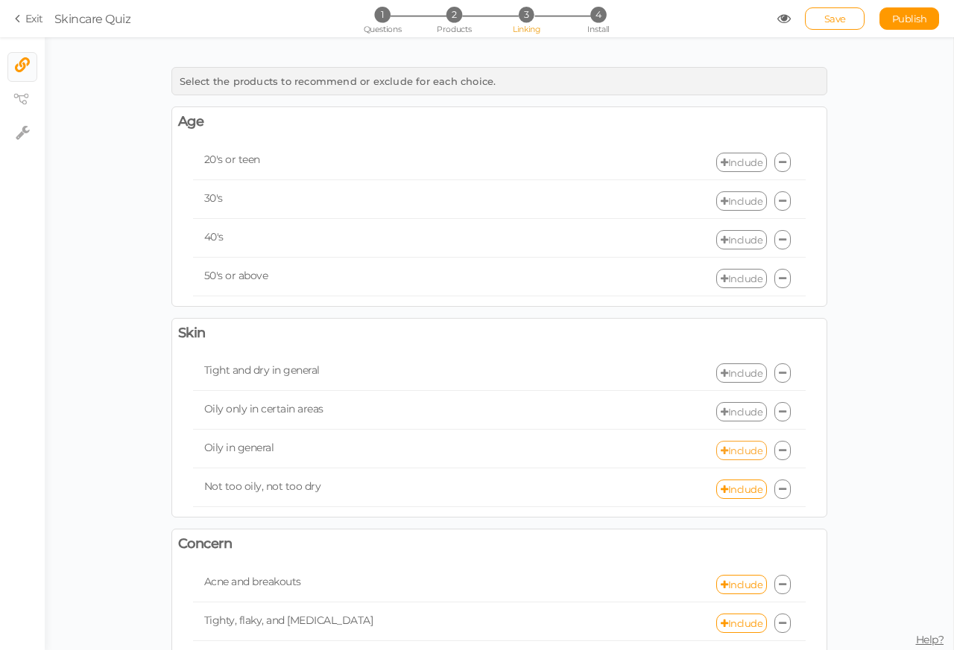
click at [731, 455] on link "Include" at bounding box center [741, 450] width 51 height 19
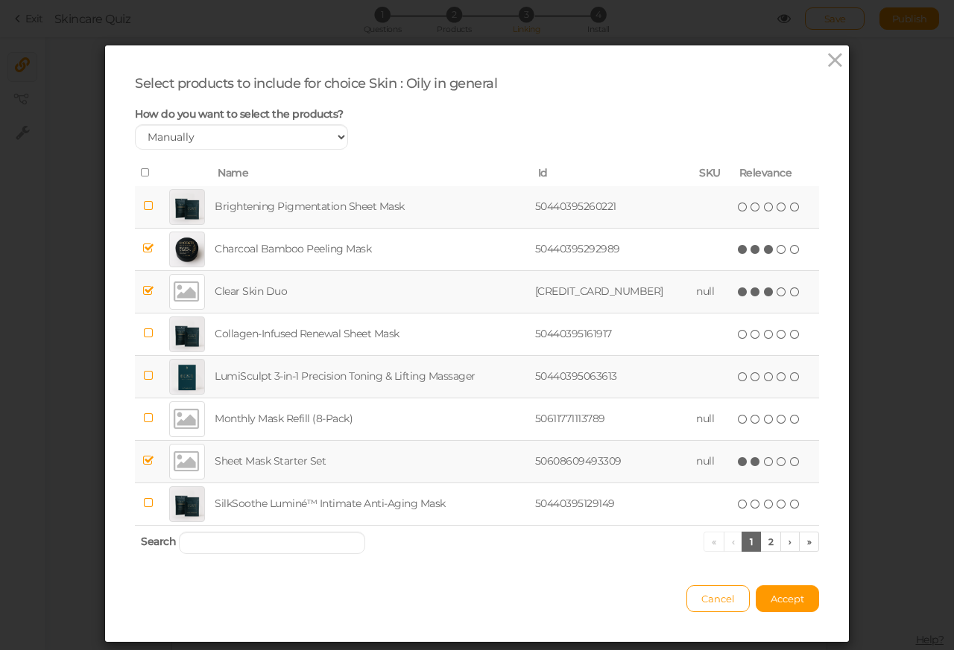
click at [170, 250] on div at bounding box center [187, 250] width 36 height 36
click at [171, 466] on div at bounding box center [187, 462] width 36 height 36
click at [169, 293] on div at bounding box center [187, 292] width 36 height 36
click at [760, 544] on link "2" at bounding box center [771, 542] width 22 height 20
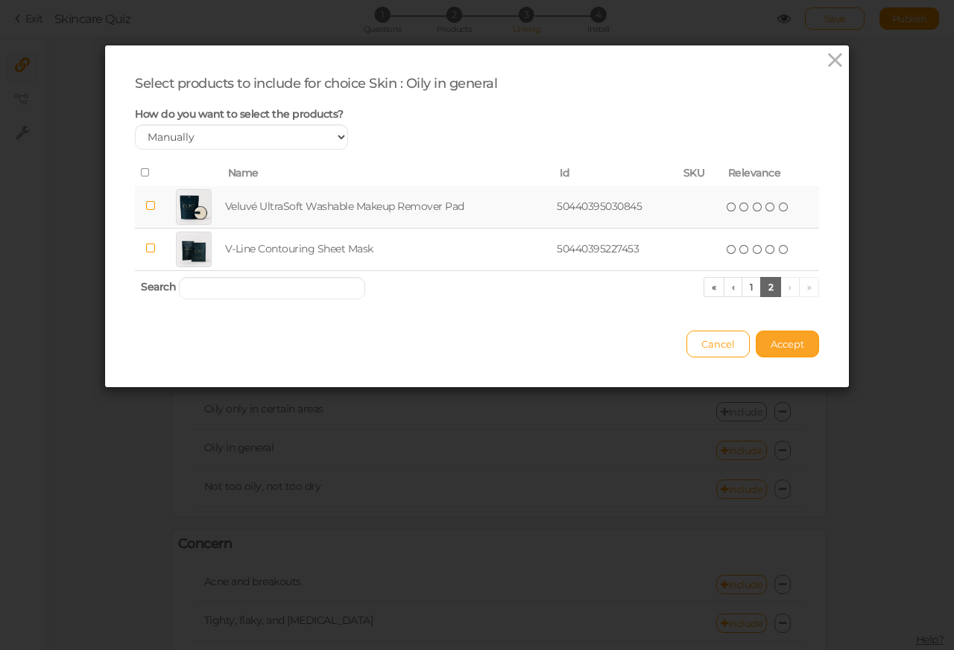
click at [780, 346] on span "Accept" at bounding box center [787, 344] width 34 height 12
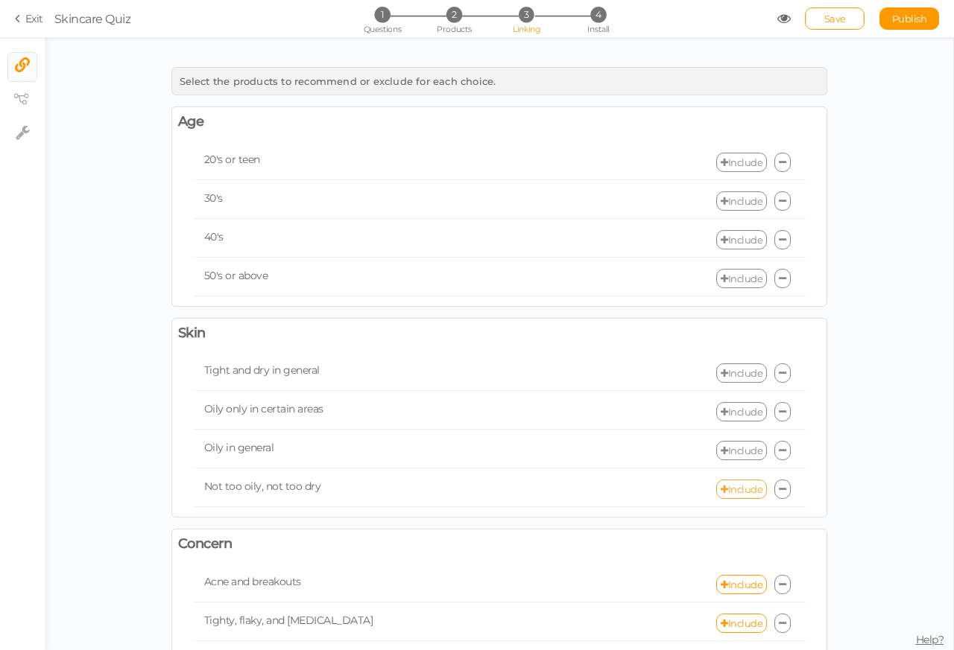
click at [735, 498] on link "Include" at bounding box center [741, 489] width 51 height 19
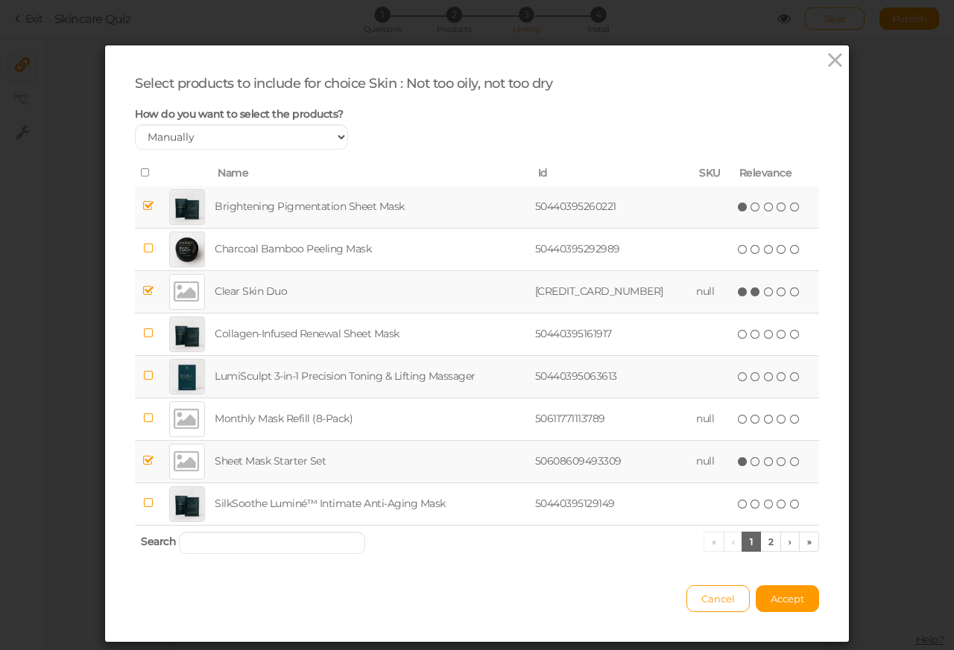
click at [169, 206] on div at bounding box center [187, 207] width 36 height 36
click at [170, 291] on div at bounding box center [187, 292] width 36 height 36
click at [170, 466] on div at bounding box center [187, 462] width 36 height 36
click at [760, 544] on link "2" at bounding box center [771, 542] width 22 height 20
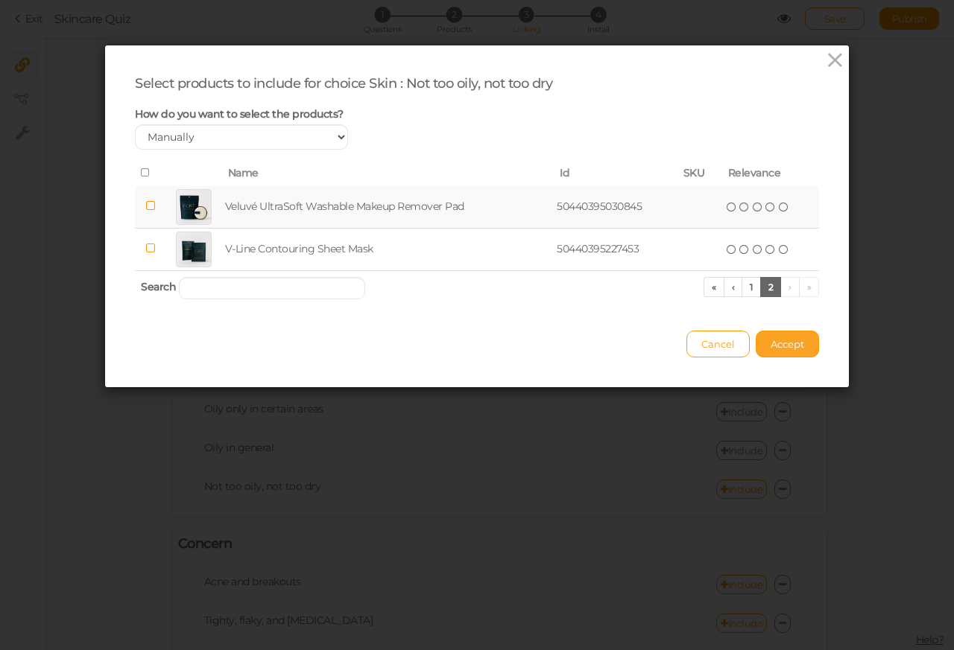
click at [779, 346] on span "Accept" at bounding box center [787, 344] width 34 height 12
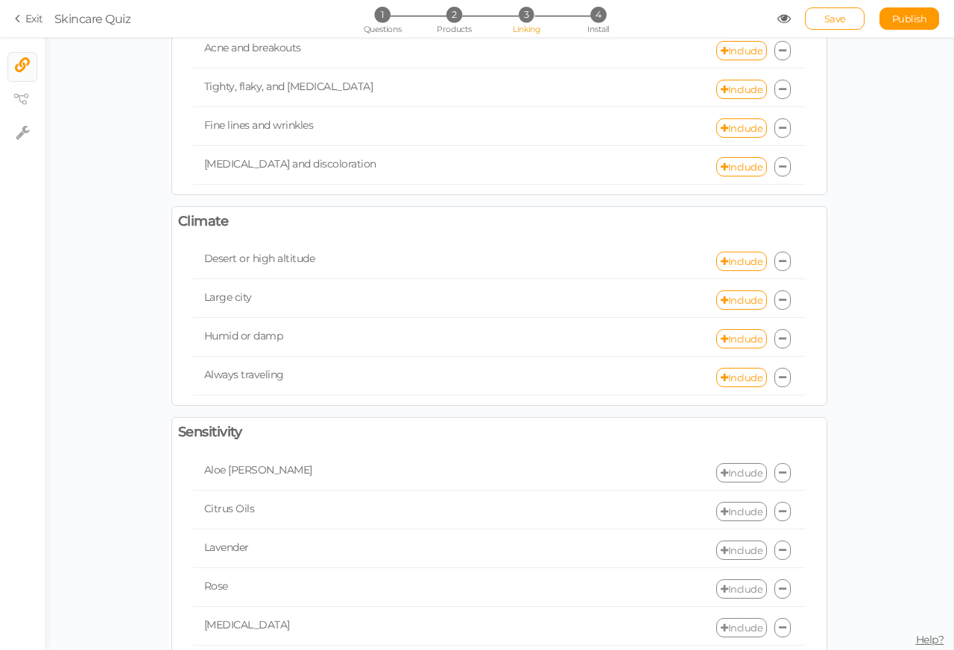
scroll to position [536, 0]
click at [732, 277] on div "Desert or high altitude Include" at bounding box center [499, 259] width 612 height 35
click at [728, 267] on link "Include" at bounding box center [741, 259] width 51 height 19
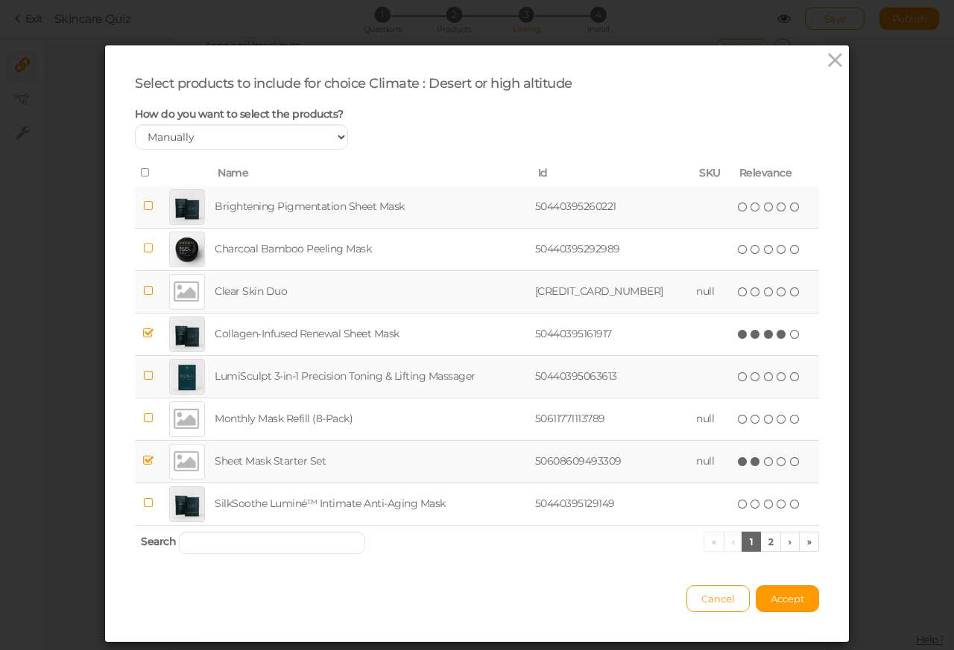
click at [171, 335] on div at bounding box center [187, 335] width 36 height 36
click at [171, 466] on div at bounding box center [187, 462] width 36 height 36
click at [760, 544] on link "2" at bounding box center [771, 542] width 22 height 20
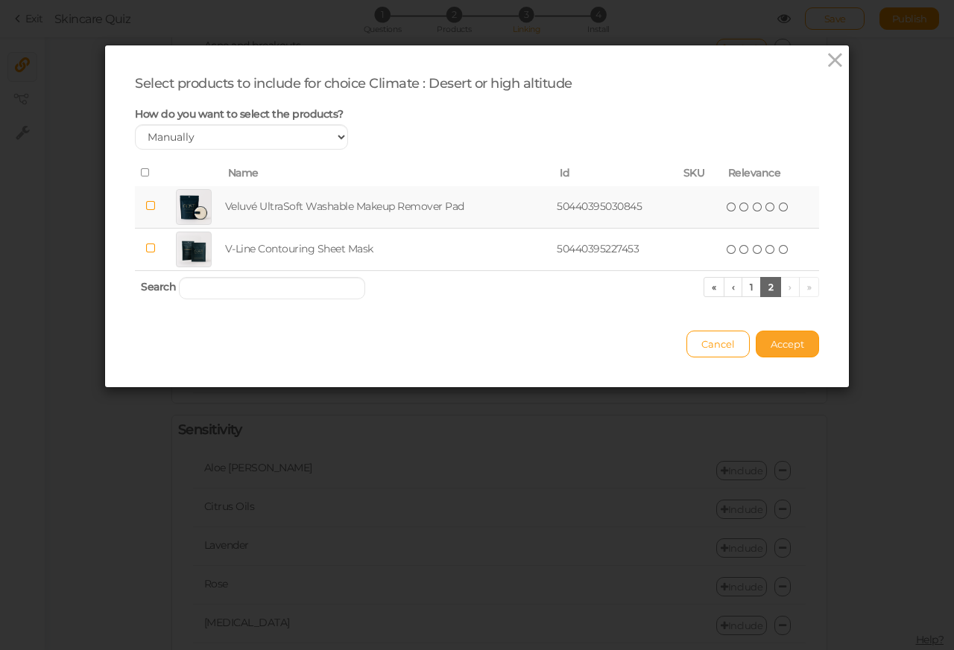
click at [779, 346] on span "Accept" at bounding box center [787, 344] width 34 height 12
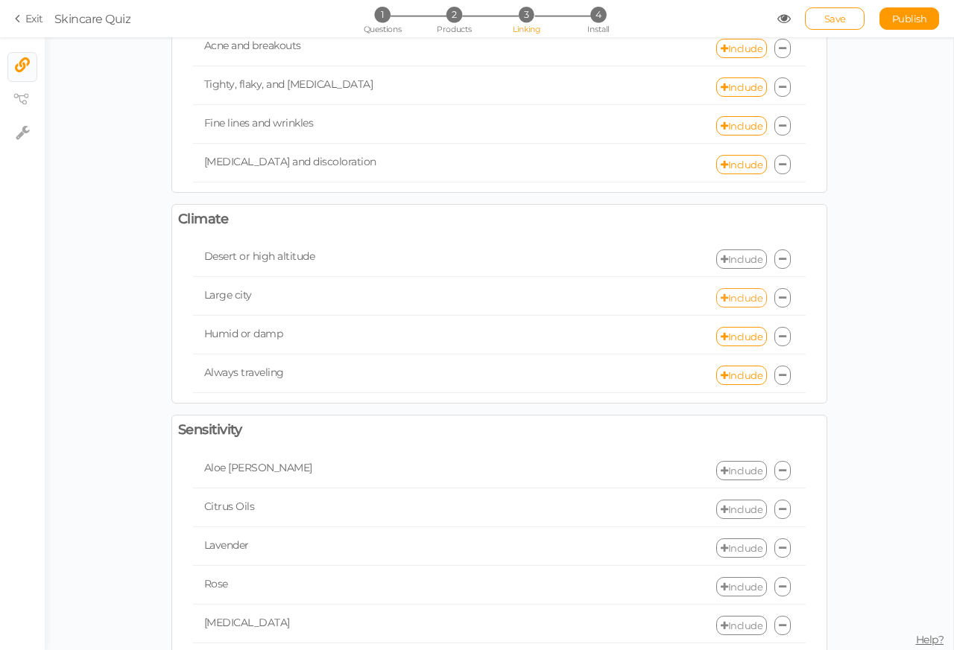
click at [730, 308] on link "Include" at bounding box center [741, 297] width 51 height 19
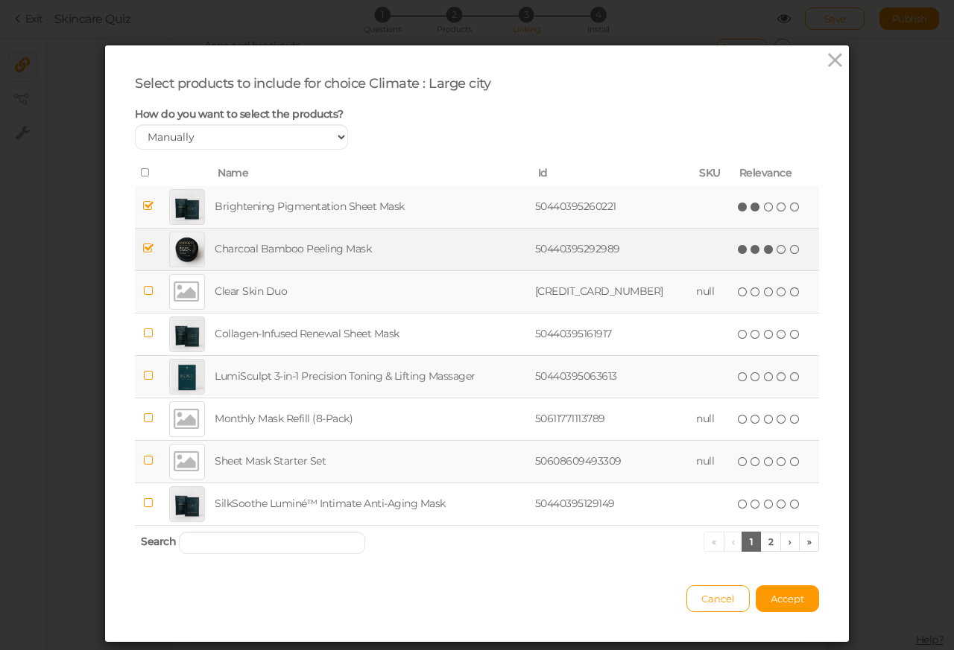
click at [170, 206] on div at bounding box center [187, 207] width 36 height 36
click at [171, 250] on div at bounding box center [187, 250] width 36 height 36
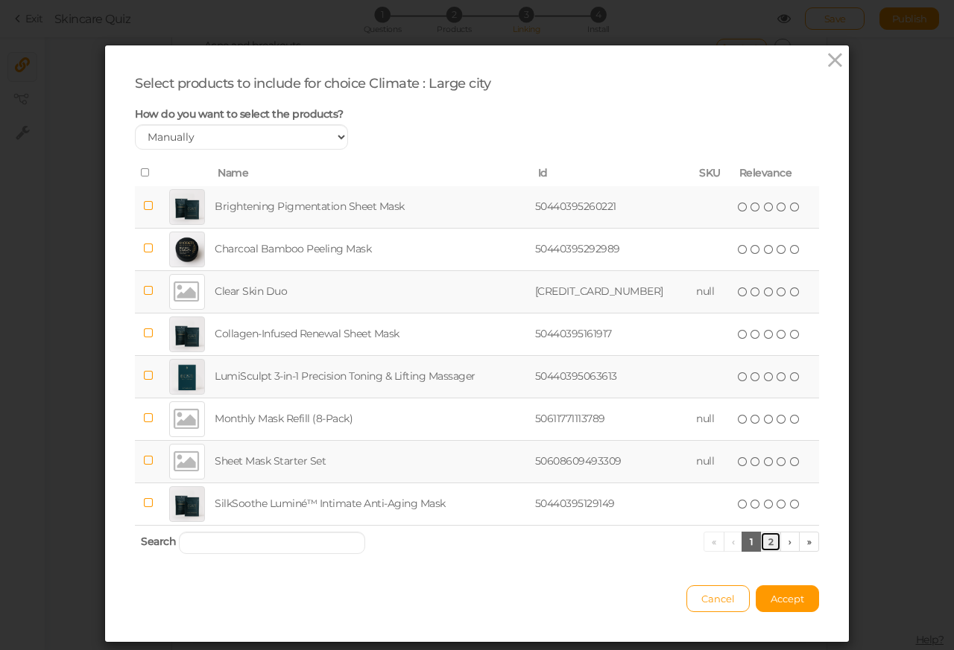
click at [760, 543] on link "2" at bounding box center [771, 542] width 22 height 20
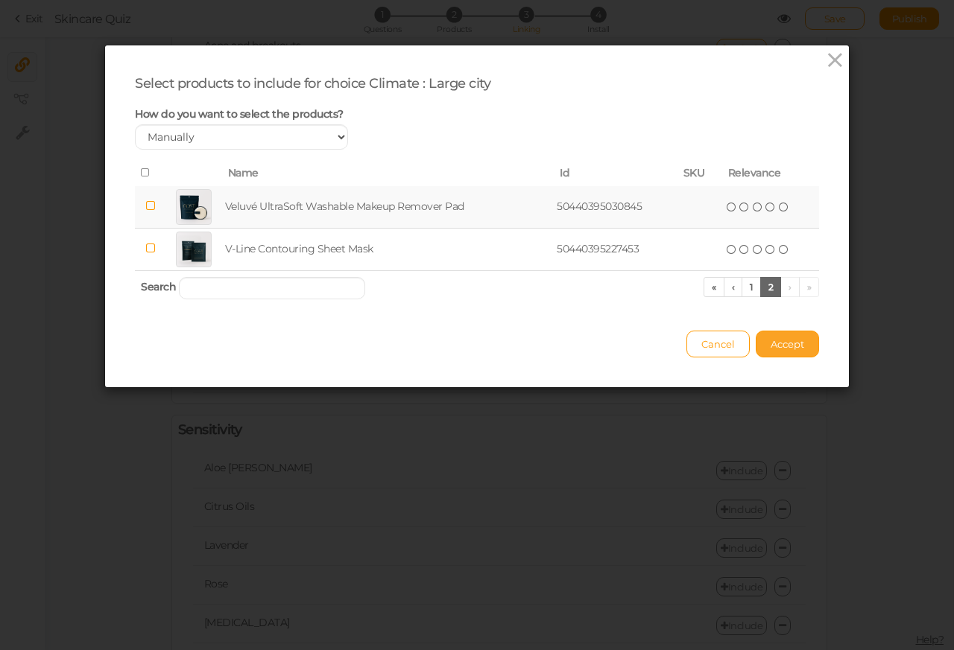
click at [779, 346] on span "Accept" at bounding box center [787, 344] width 34 height 12
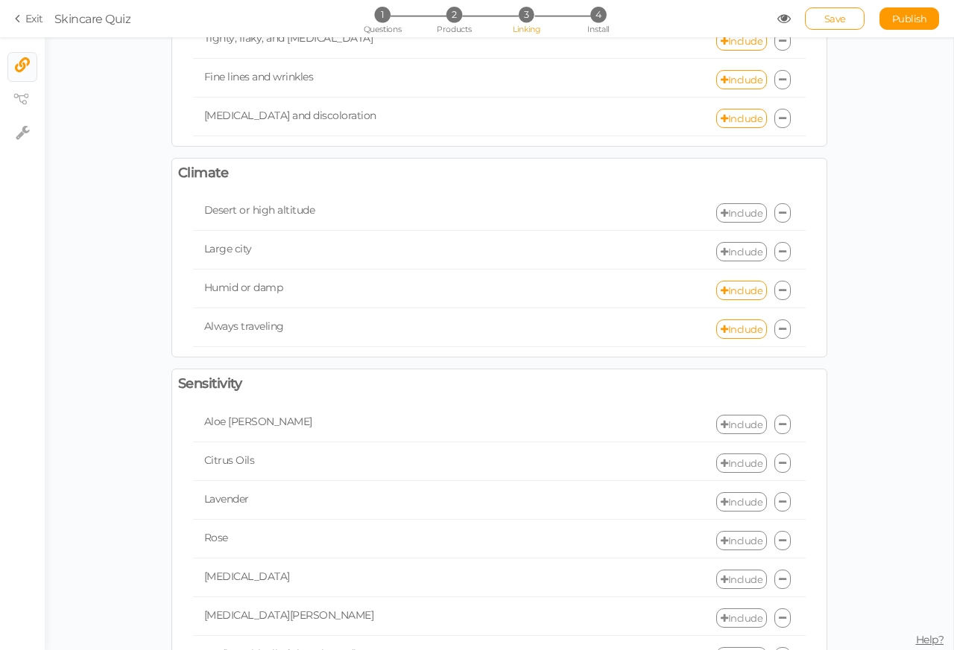
scroll to position [671, 0]
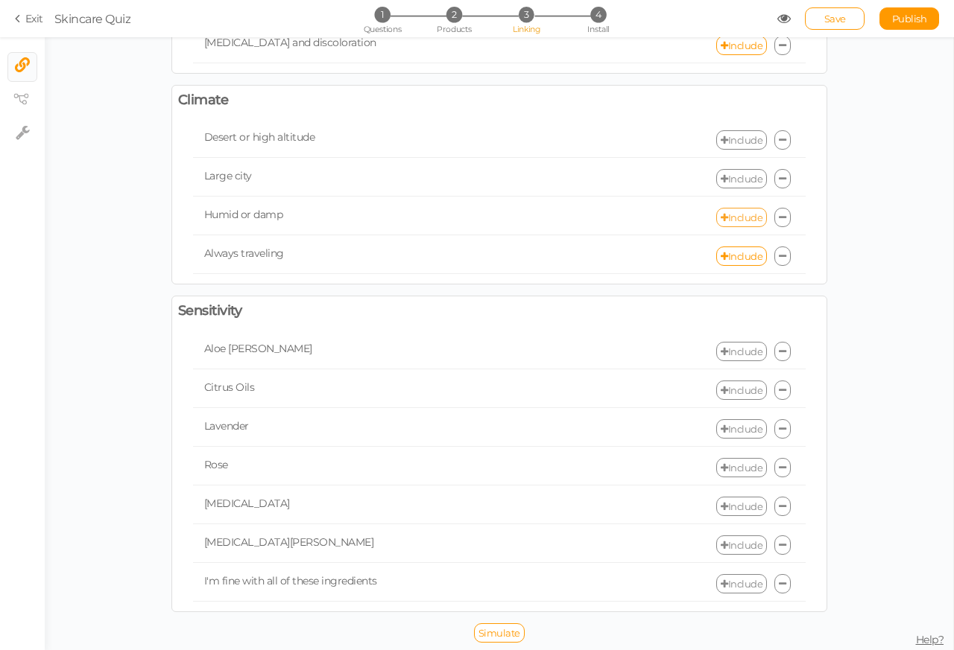
click at [732, 215] on link "Include" at bounding box center [741, 217] width 51 height 19
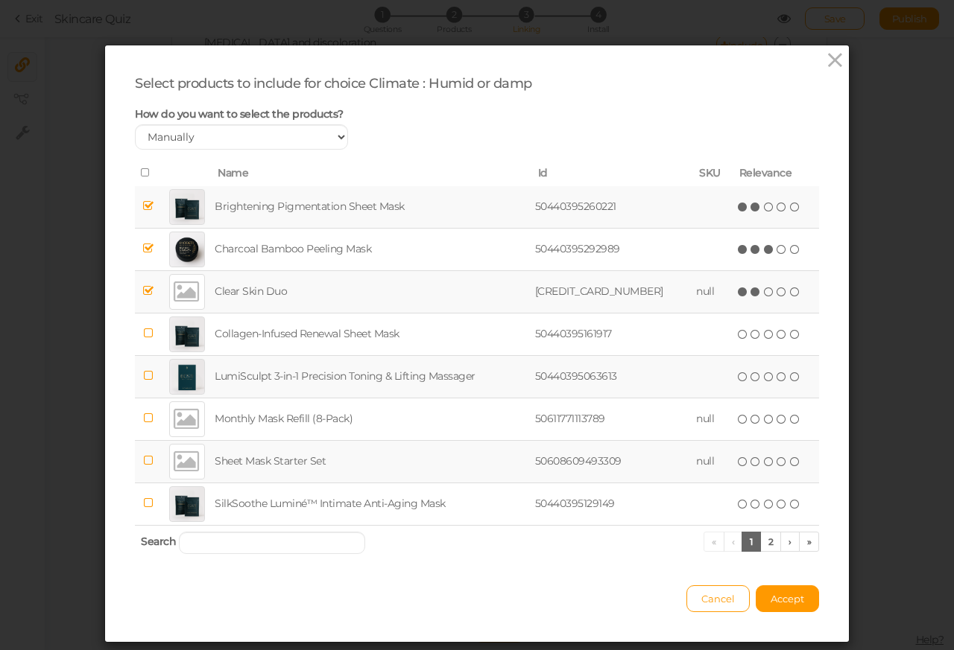
click at [171, 207] on div at bounding box center [187, 207] width 36 height 36
click at [172, 250] on div at bounding box center [187, 250] width 36 height 36
click at [171, 294] on div at bounding box center [187, 292] width 36 height 36
click at [750, 547] on link "1" at bounding box center [750, 542] width 19 height 20
click at [764, 545] on link "2" at bounding box center [771, 542] width 22 height 20
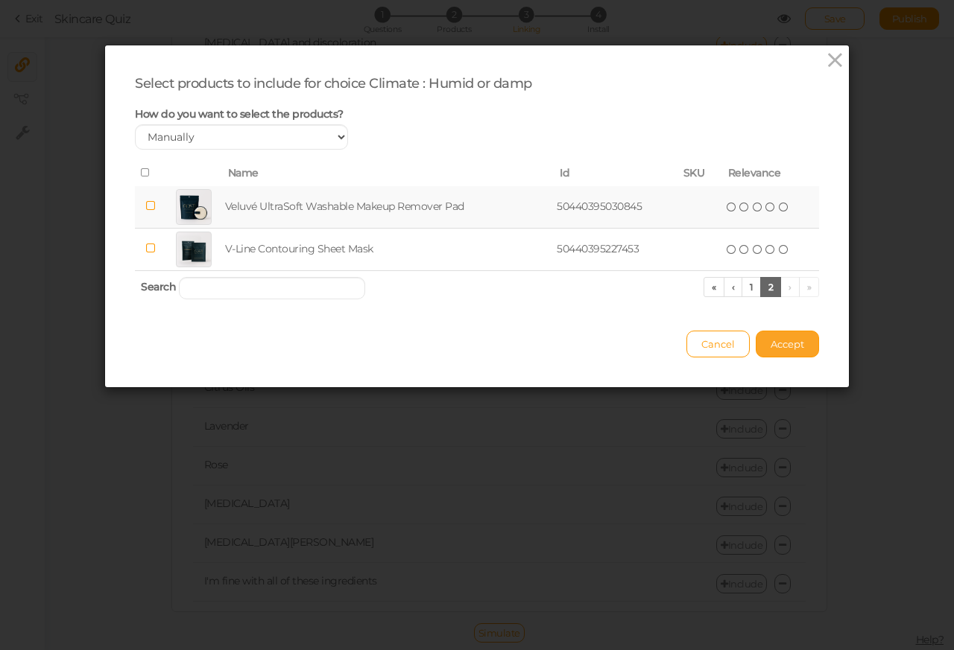
click at [773, 347] on span "Accept" at bounding box center [787, 344] width 34 height 12
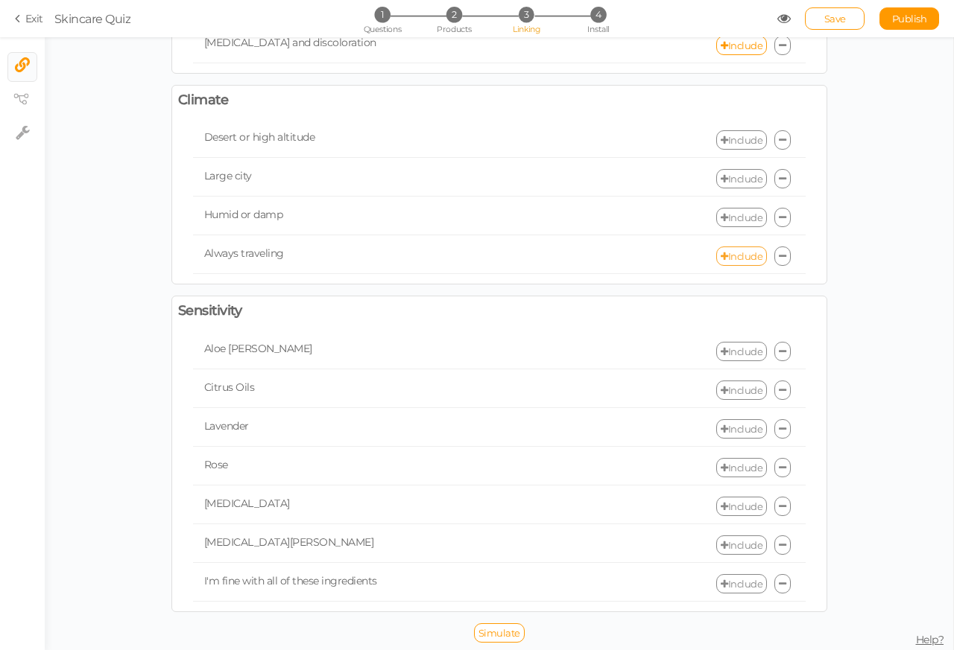
click at [735, 253] on link "Include" at bounding box center [741, 256] width 51 height 19
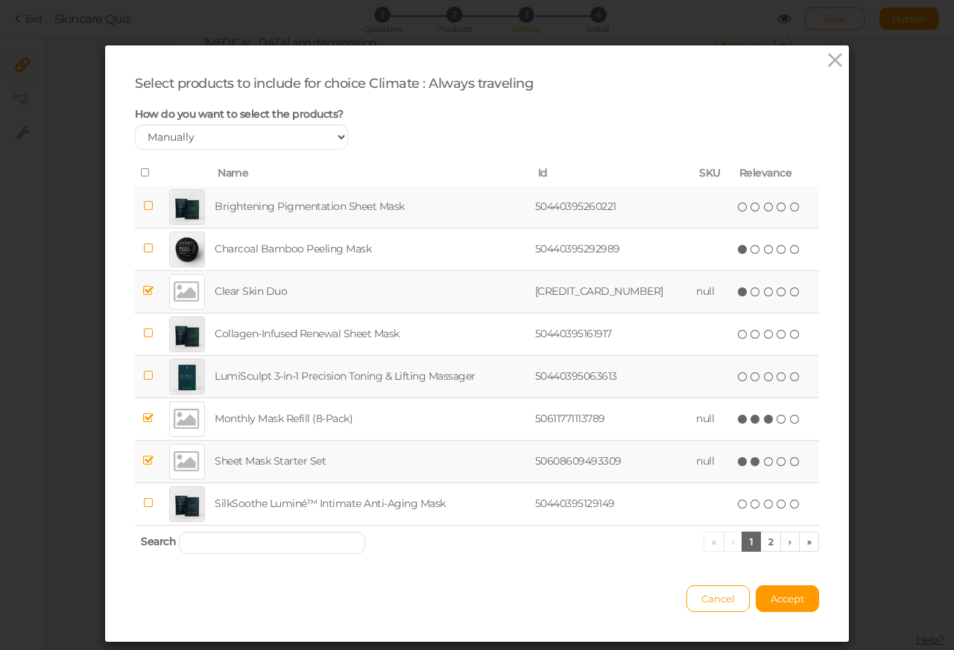
click at [174, 293] on div at bounding box center [187, 292] width 36 height 36
click at [174, 422] on div at bounding box center [187, 420] width 36 height 36
click at [171, 465] on div at bounding box center [187, 462] width 36 height 36
click at [764, 544] on link "2" at bounding box center [771, 542] width 22 height 20
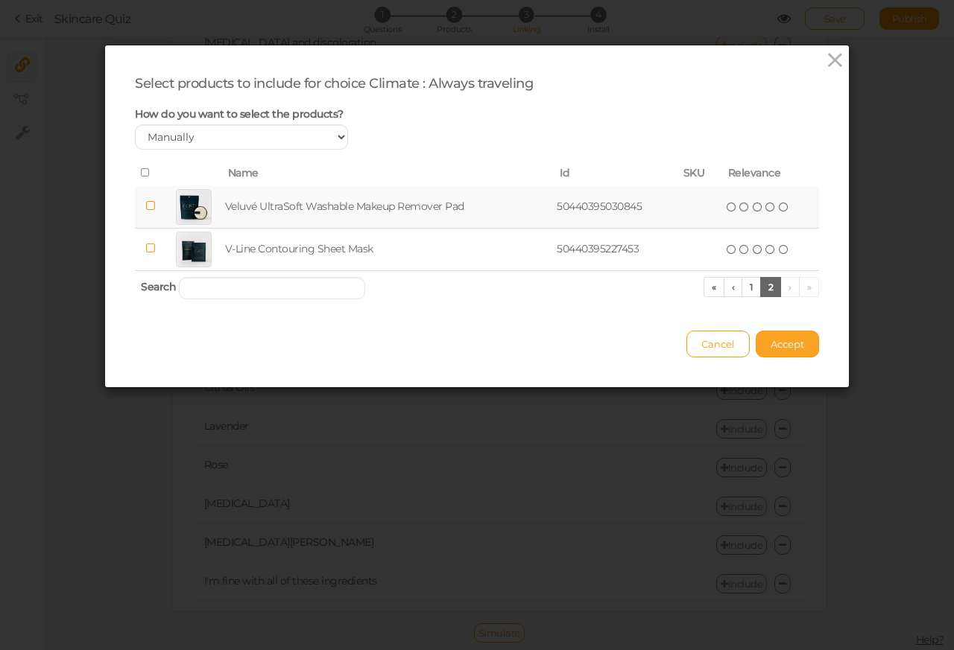
click at [773, 347] on span "Accept" at bounding box center [787, 344] width 34 height 12
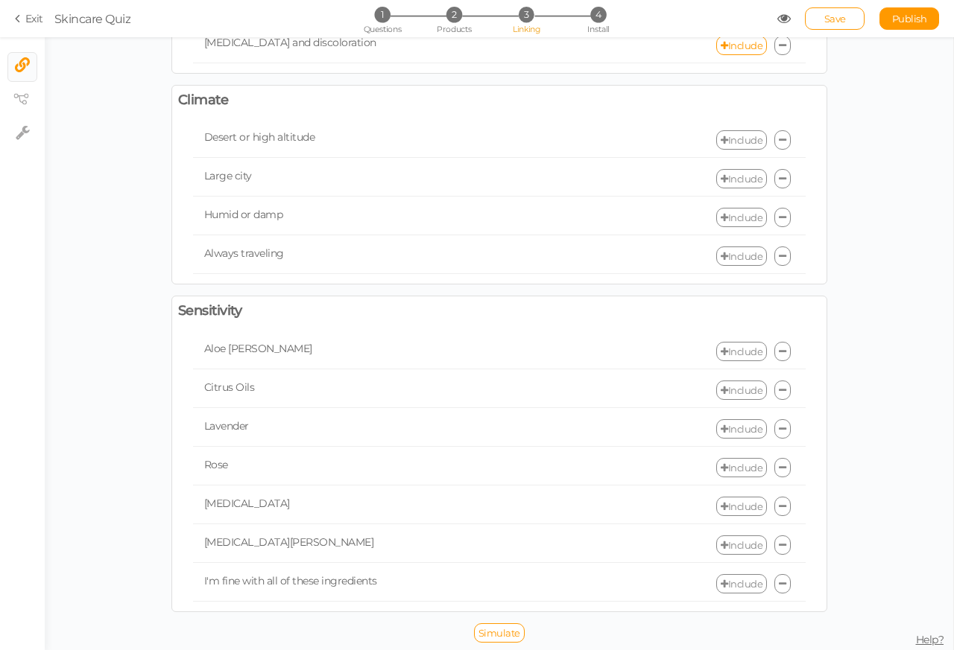
click at [732, 346] on link "Include" at bounding box center [741, 351] width 51 height 19
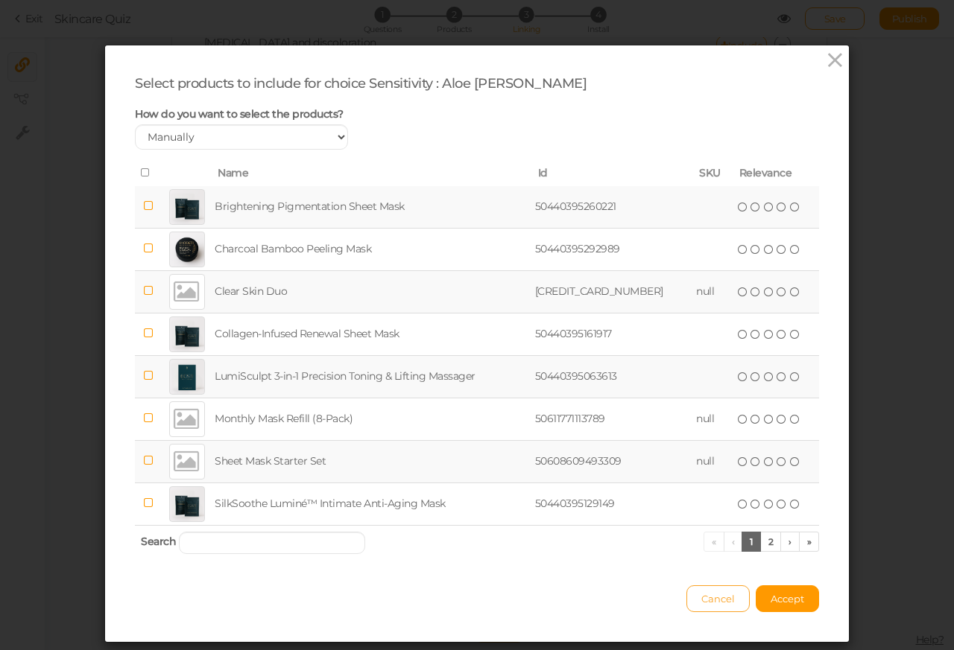
click at [701, 600] on span "Cancel" at bounding box center [718, 599] width 34 height 12
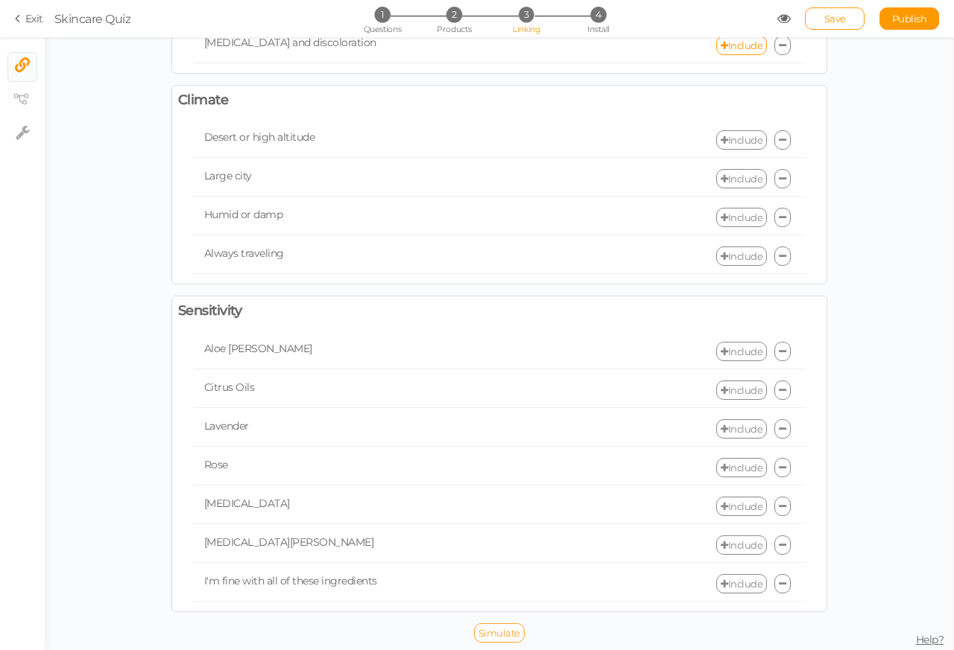
click at [488, 624] on link "Simulate" at bounding box center [499, 633] width 51 height 19
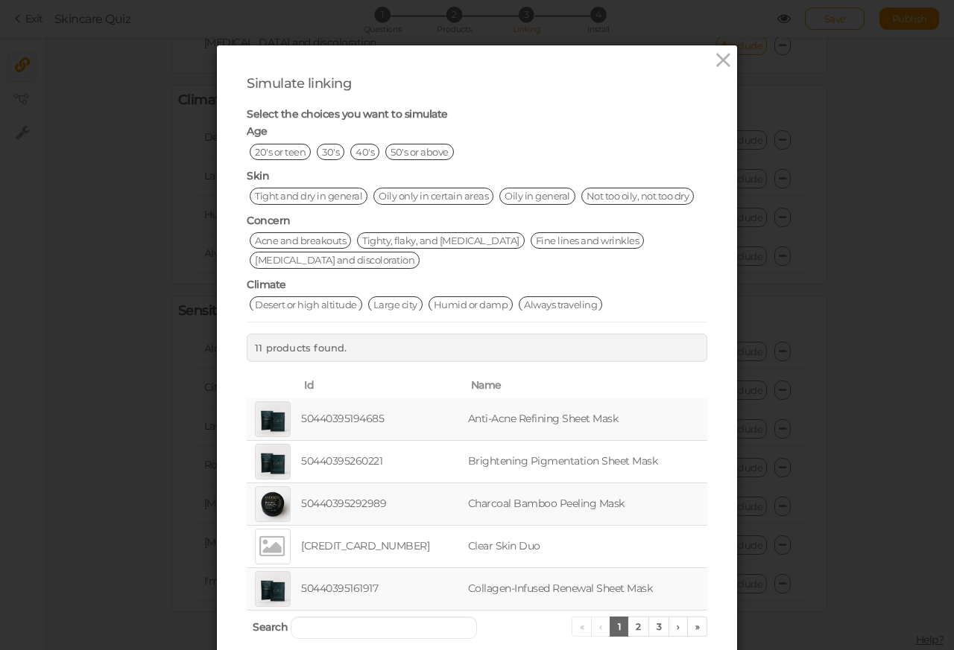
click at [314, 241] on span "Acne and breakouts" at bounding box center [300, 240] width 101 height 16
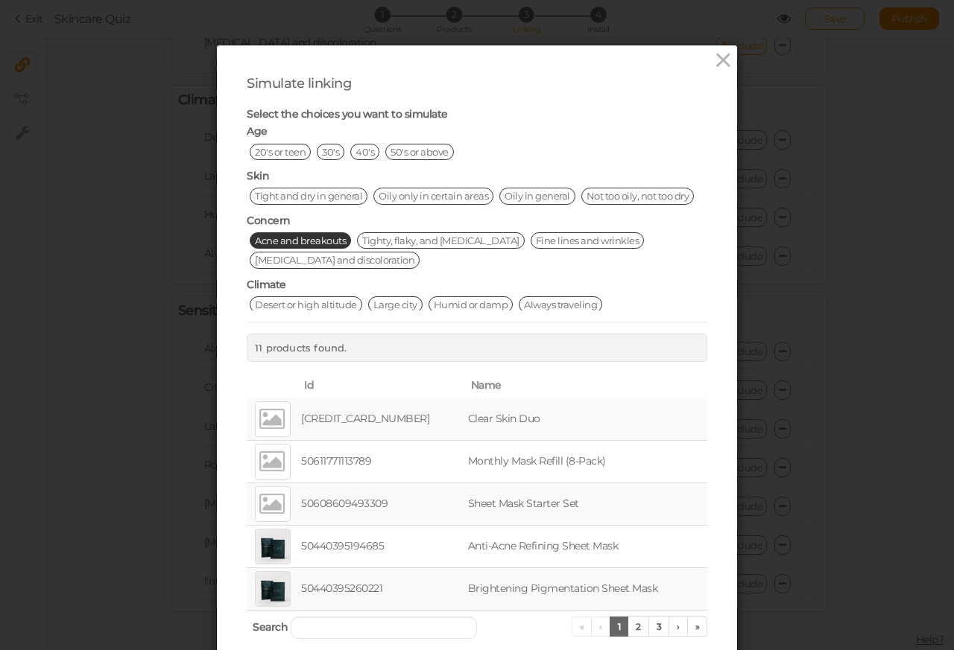
click at [715, 84] on div "Simulate linking Select the choices you want to simulate Age [DEMOGRAPHIC_DATA]…" at bounding box center [477, 360] width 520 height 630
click at [715, 60] on icon at bounding box center [723, 60] width 22 height 22
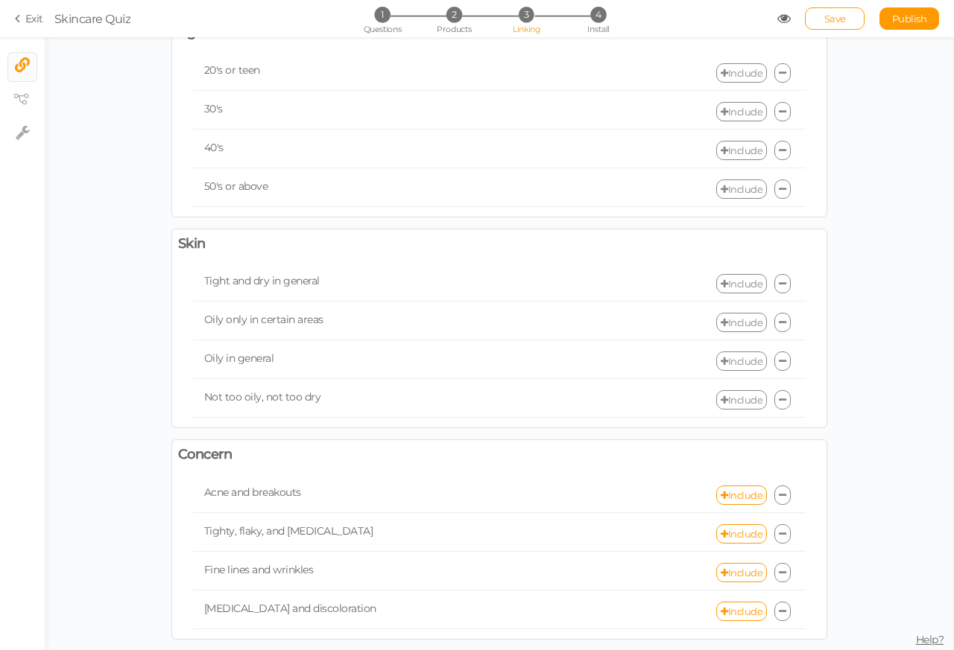
scroll to position [45, 0]
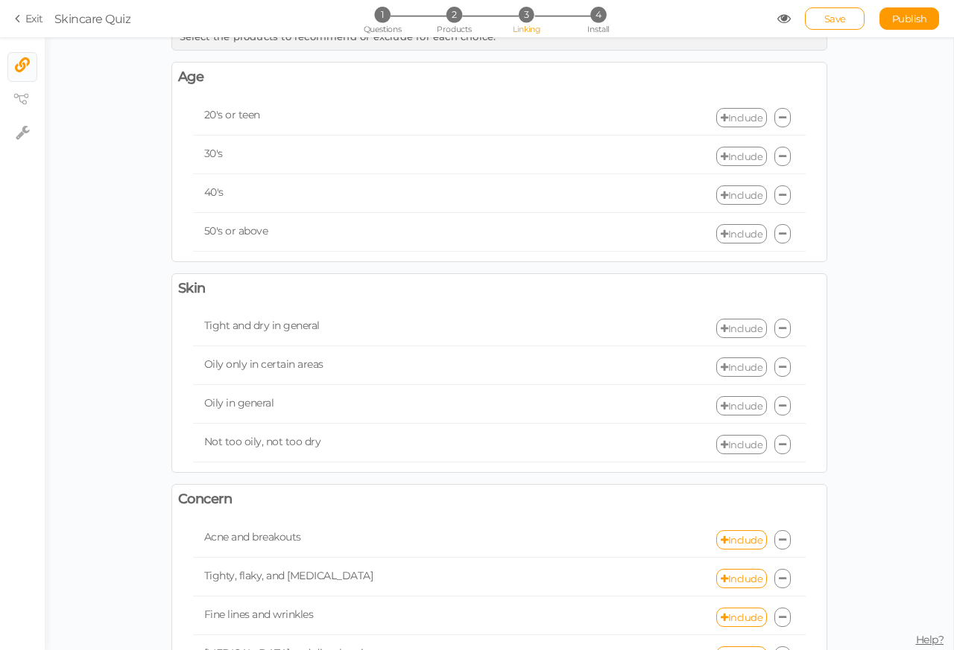
click at [732, 107] on div "20's or teen Include" at bounding box center [499, 118] width 612 height 35
click at [731, 119] on link "Include" at bounding box center [741, 117] width 51 height 19
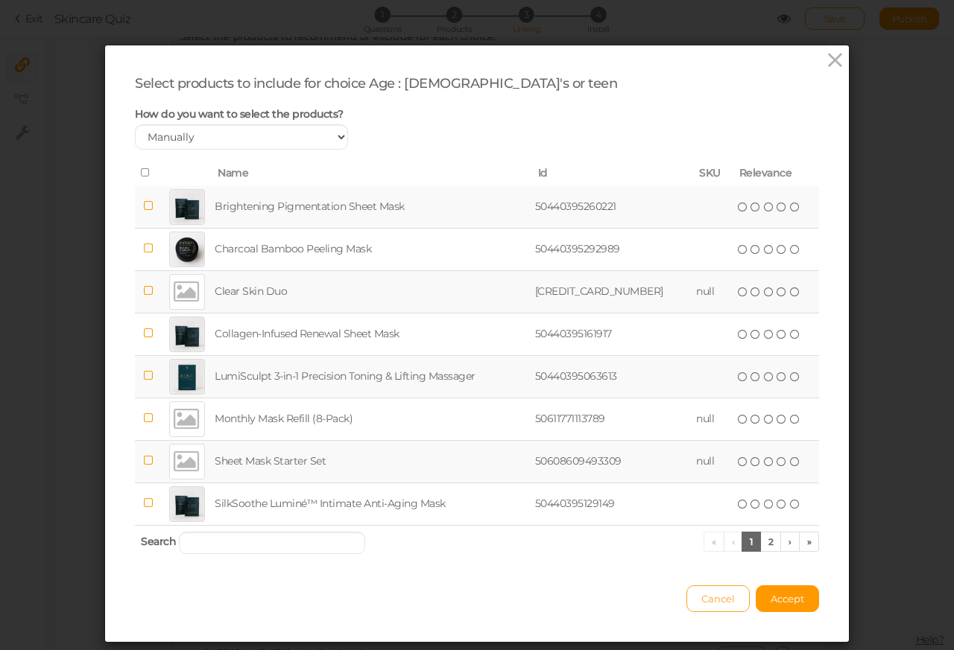
click at [701, 602] on span "Cancel" at bounding box center [718, 599] width 34 height 12
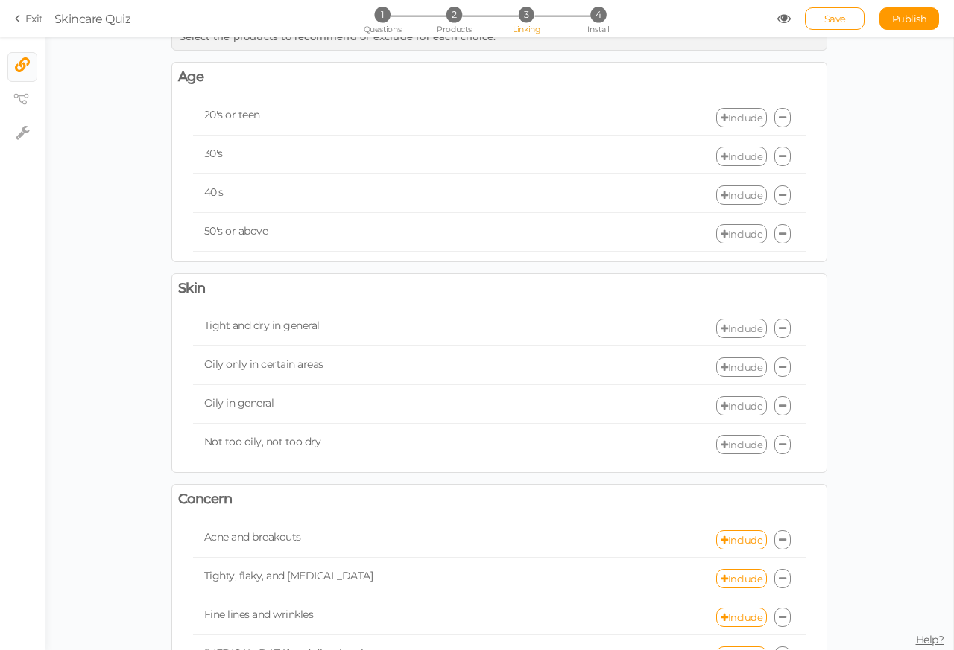
click at [731, 157] on link "Include" at bounding box center [741, 156] width 51 height 19
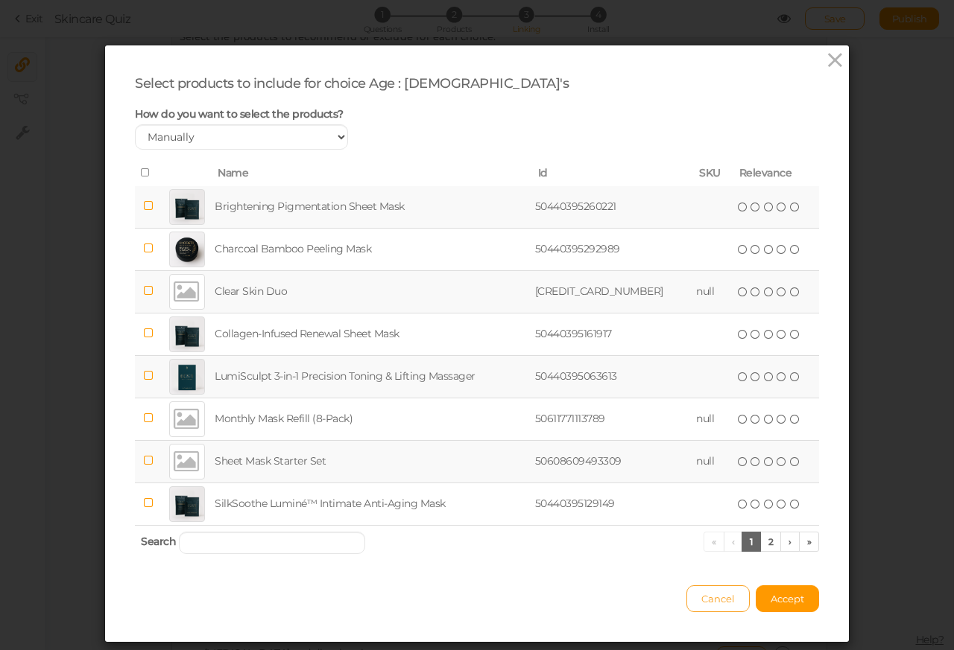
click at [701, 602] on span "Cancel" at bounding box center [718, 599] width 34 height 12
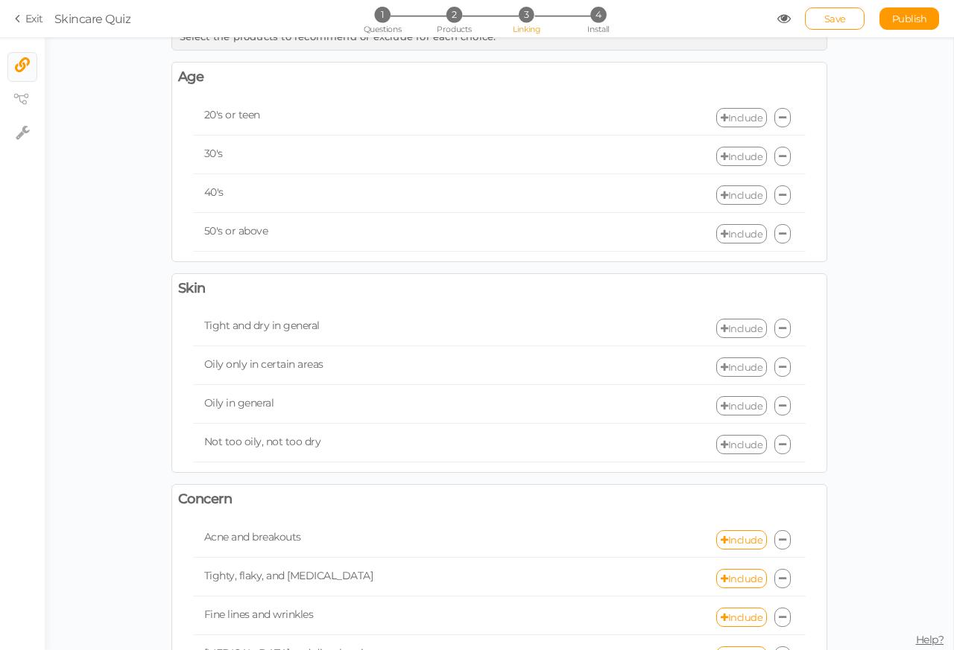
click at [731, 334] on link "Include" at bounding box center [741, 328] width 51 height 19
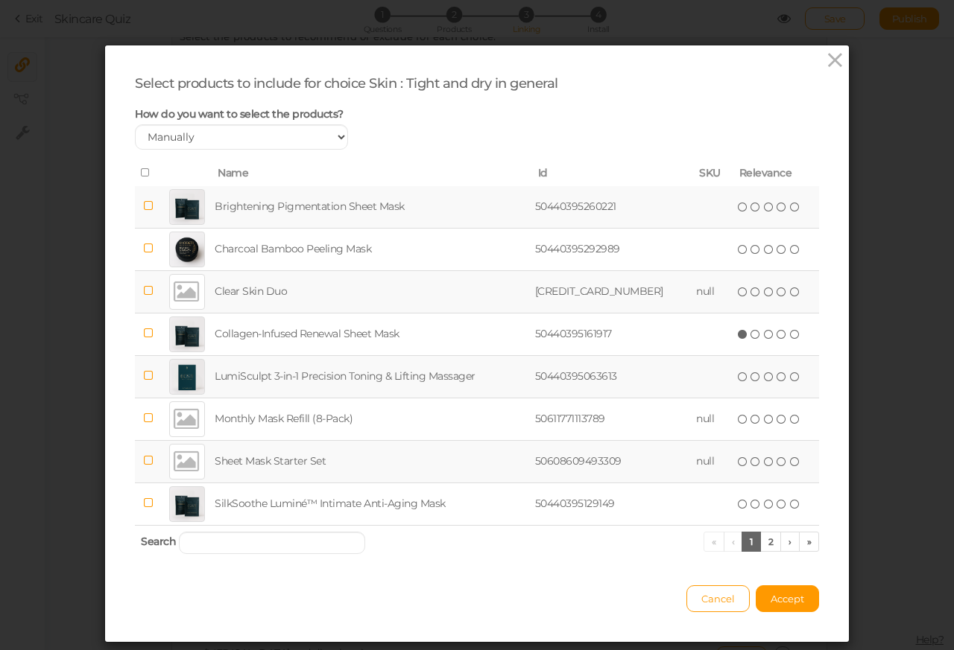
click at [839, 21] on div "Select products to include for choice Skin : Tight and dry in general How do yo…" at bounding box center [477, 325] width 954 height 650
click at [701, 602] on span "Cancel" at bounding box center [718, 599] width 34 height 12
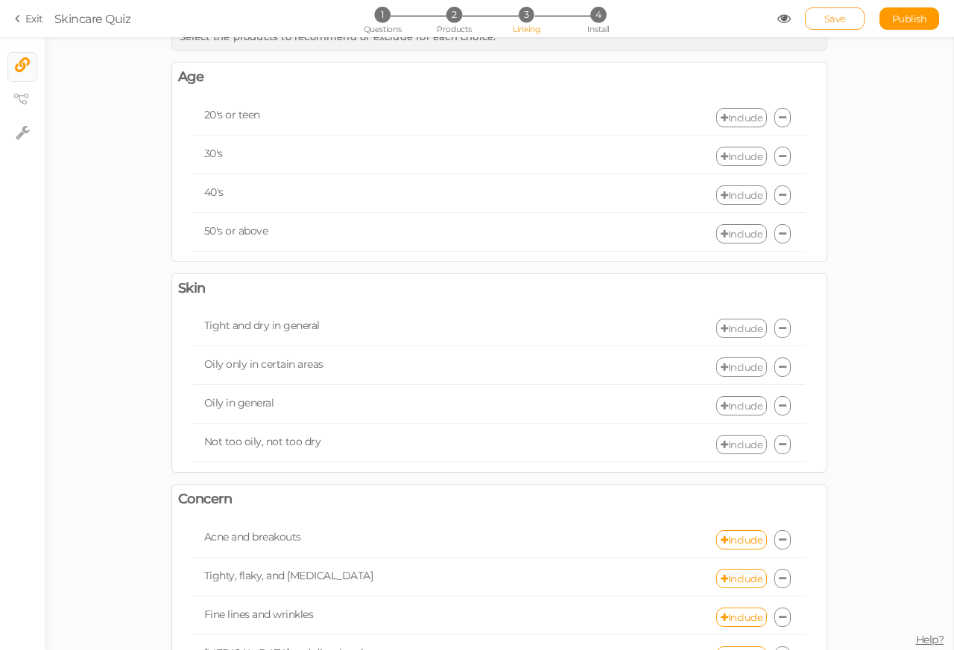
click at [835, 21] on span "Save" at bounding box center [835, 19] width 22 height 12
click at [839, 21] on span "Save" at bounding box center [835, 19] width 22 height 12
click at [437, 21] on li "2 Products" at bounding box center [453, 15] width 69 height 16
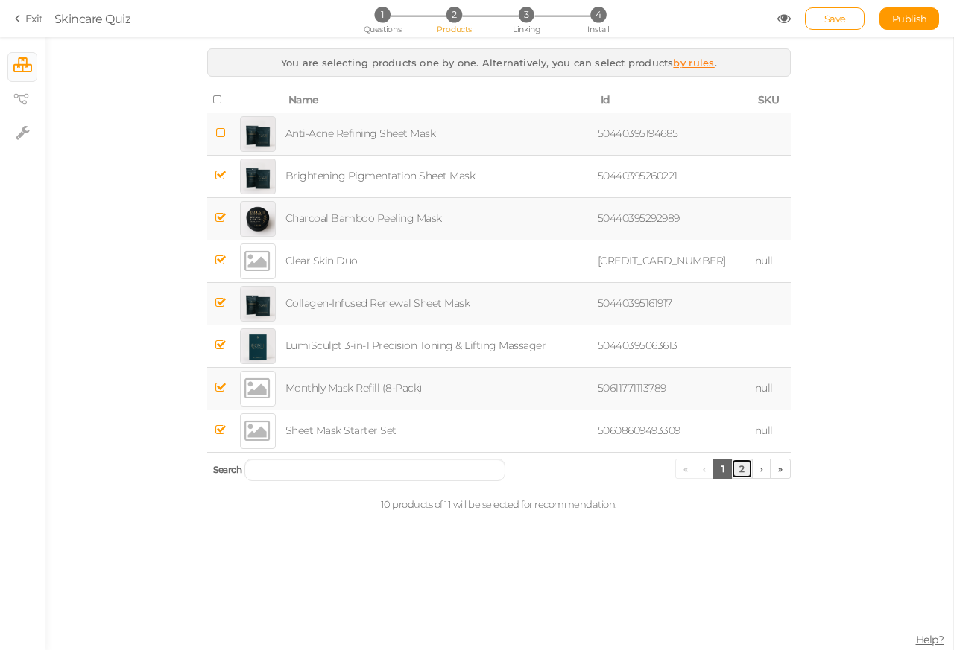
click at [738, 470] on link "2" at bounding box center [742, 469] width 22 height 20
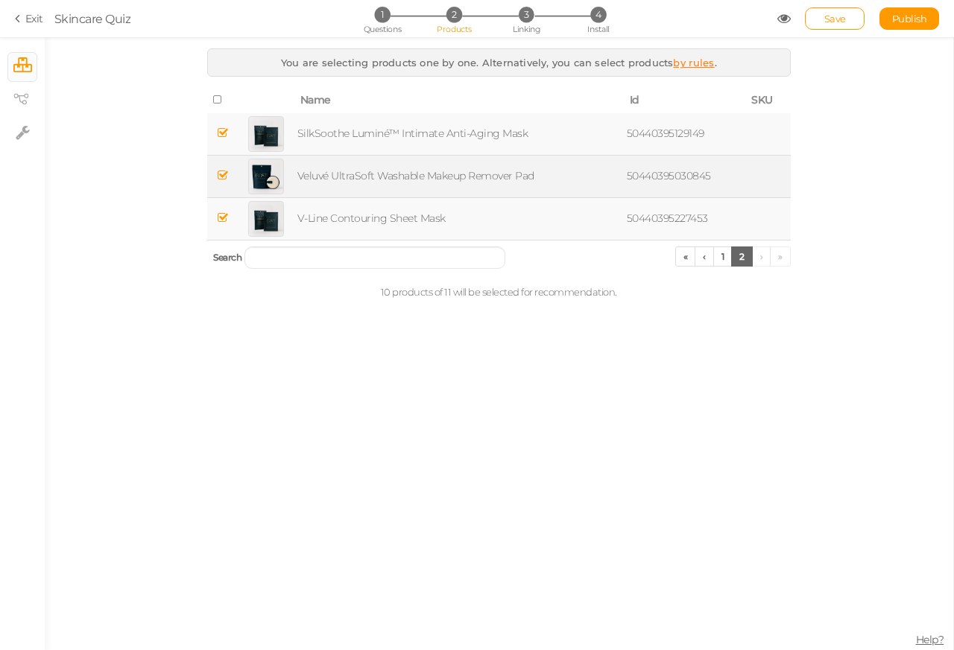
click at [215, 134] on td at bounding box center [222, 134] width 31 height 42
click at [215, 171] on td at bounding box center [222, 176] width 31 height 42
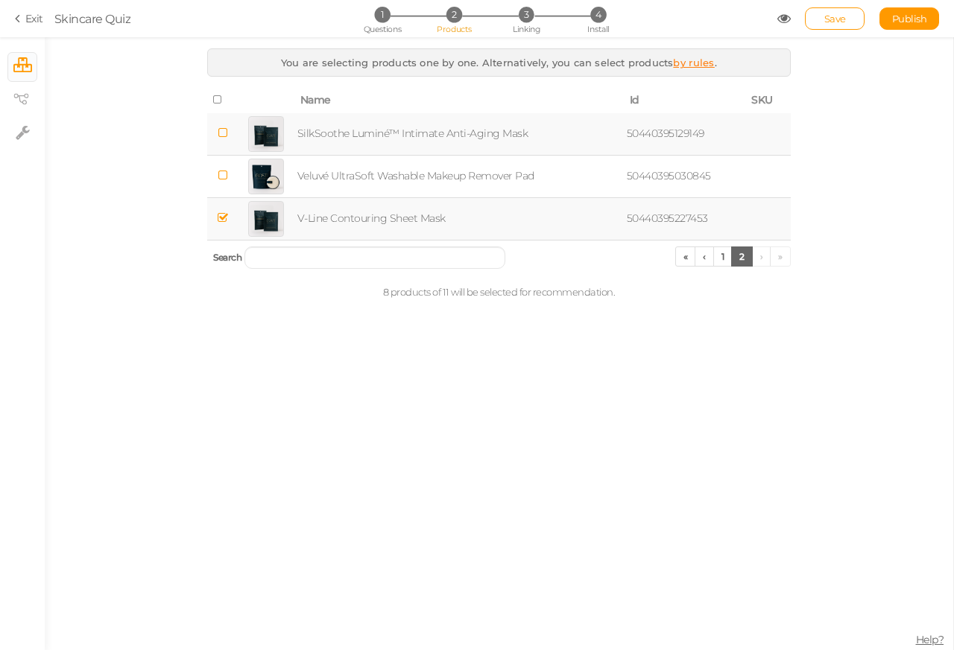
click at [213, 134] on td at bounding box center [222, 134] width 31 height 42
click at [213, 138] on td at bounding box center [222, 134] width 31 height 42
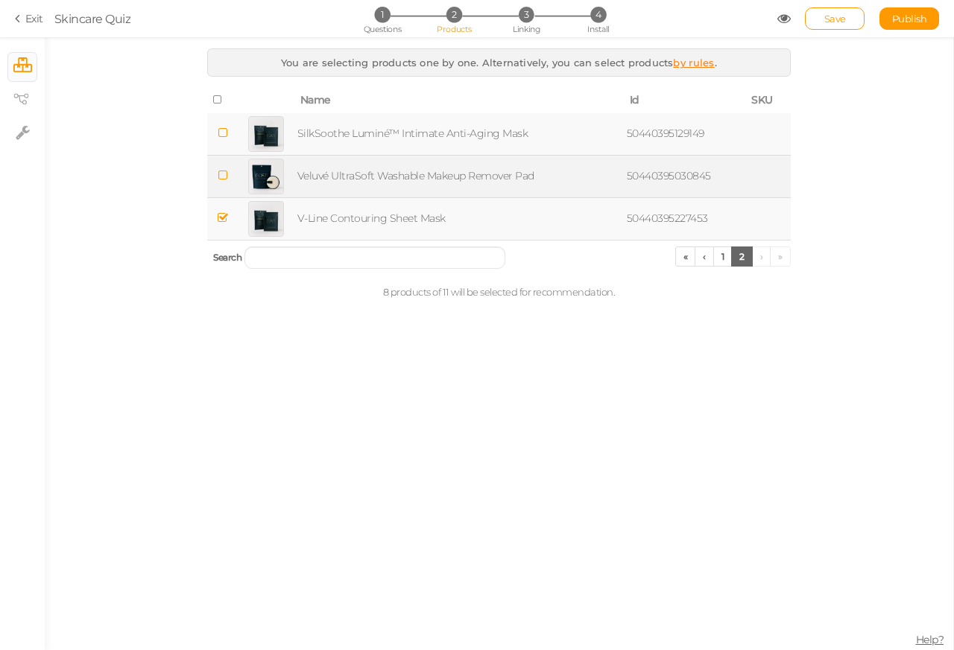
click at [212, 175] on td at bounding box center [222, 176] width 31 height 42
click at [212, 178] on td at bounding box center [222, 176] width 31 height 42
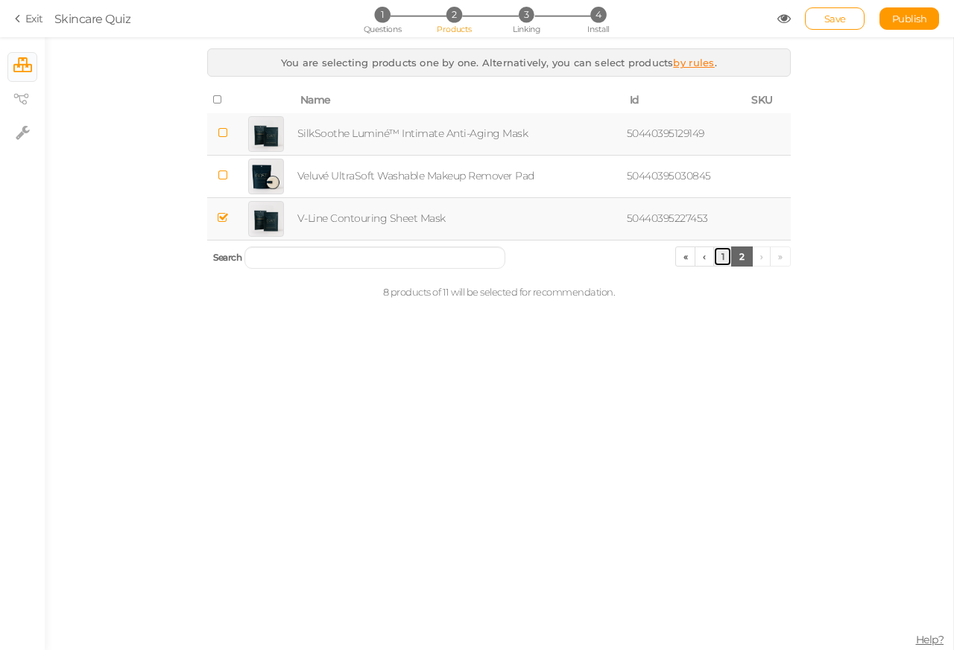
click at [719, 259] on link "1" at bounding box center [722, 257] width 19 height 20
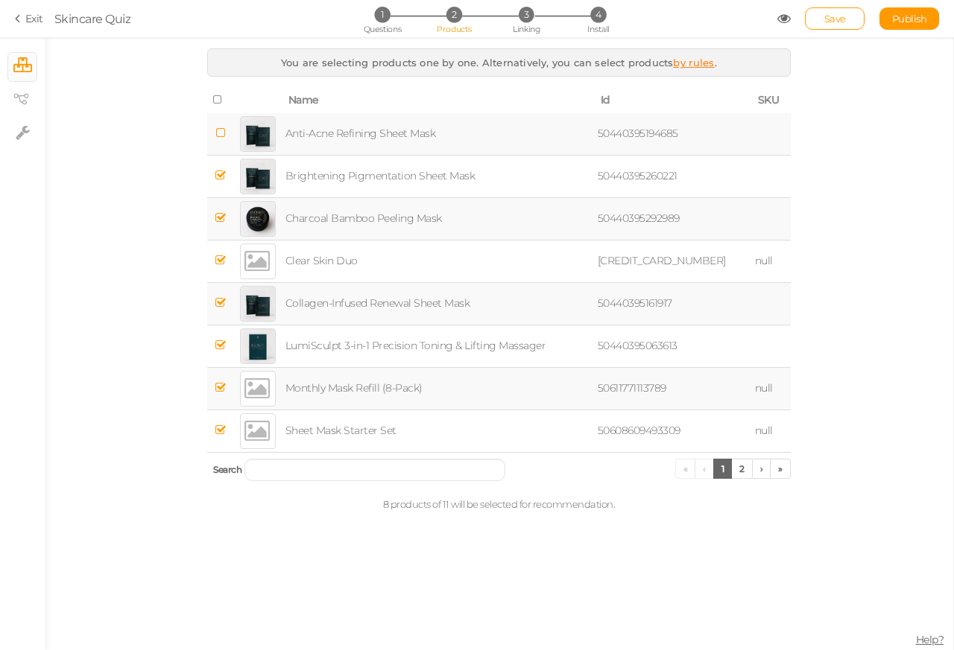
click at [211, 200] on td at bounding box center [220, 218] width 26 height 42
click at [211, 220] on td at bounding box center [220, 218] width 26 height 42
click at [221, 138] on icon at bounding box center [220, 132] width 10 height 11
click at [221, 227] on td at bounding box center [220, 218] width 26 height 42
click at [221, 317] on td at bounding box center [220, 303] width 26 height 42
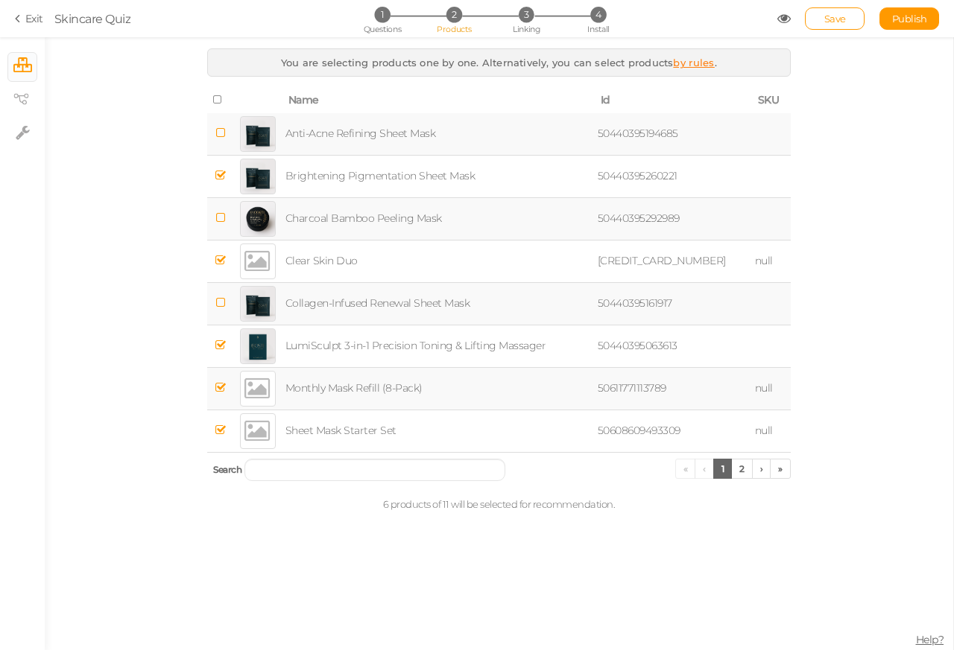
click at [221, 304] on icon at bounding box center [220, 302] width 10 height 11
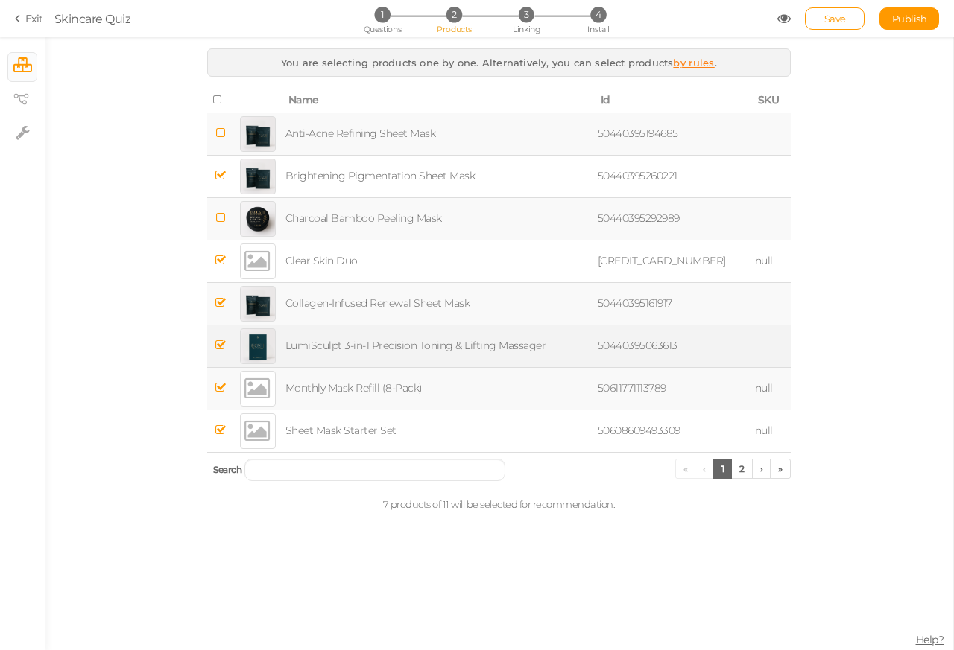
click at [221, 347] on icon at bounding box center [220, 345] width 10 height 11
click at [747, 470] on link "2" at bounding box center [742, 469] width 22 height 20
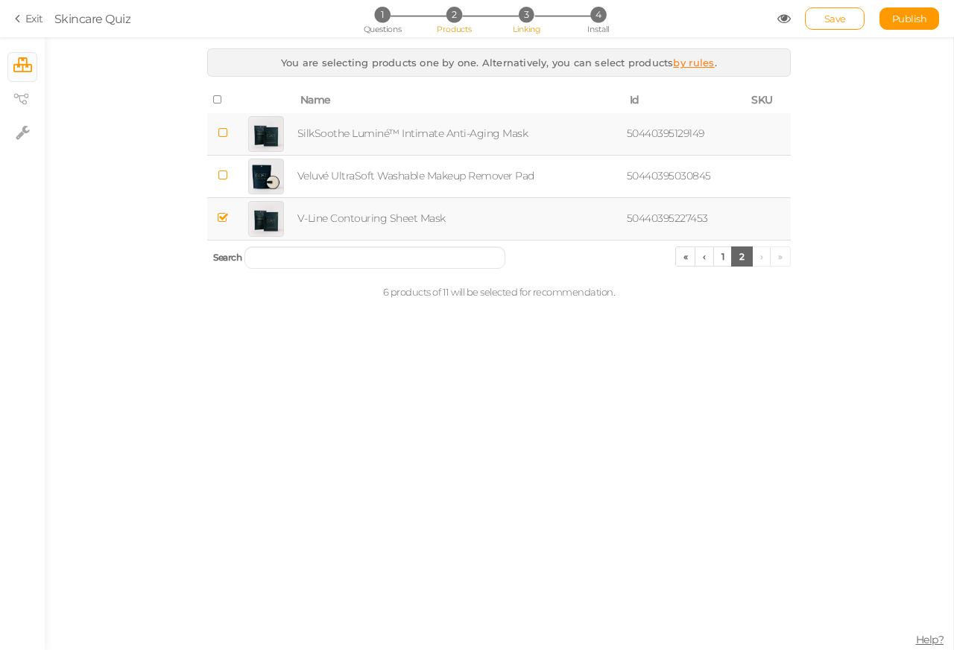
click at [510, 19] on li "3 Linking" at bounding box center [526, 15] width 69 height 16
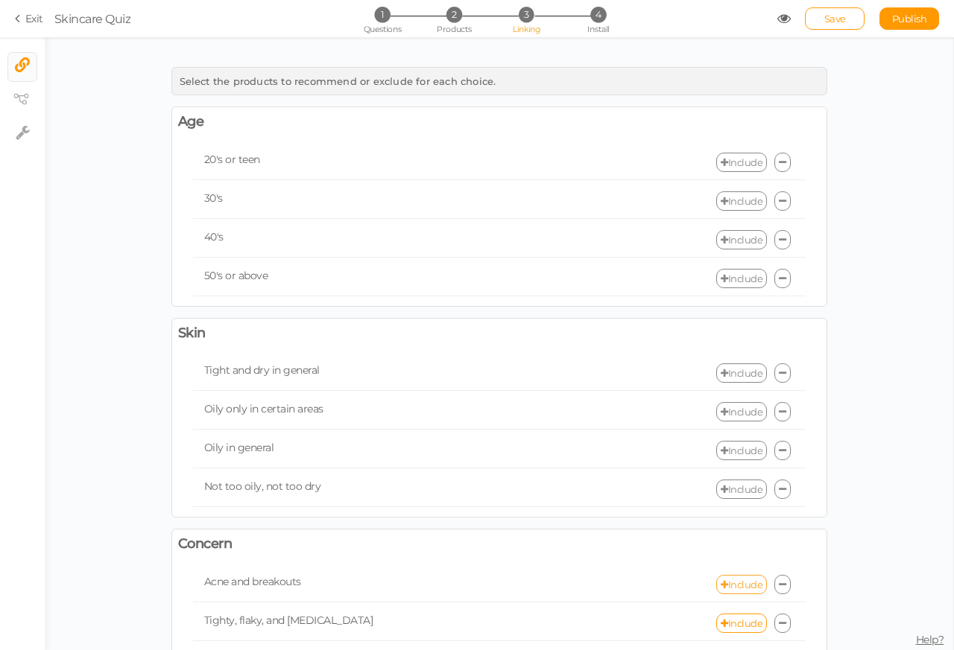
click at [734, 593] on link "Include" at bounding box center [741, 584] width 51 height 19
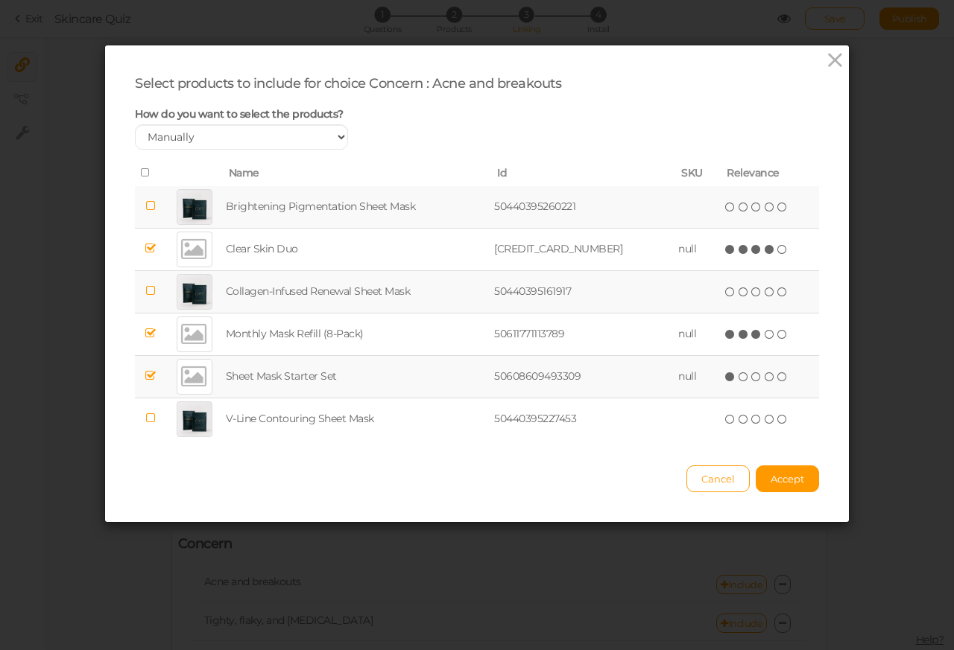
click at [150, 339] on icon at bounding box center [150, 333] width 10 height 11
click at [150, 379] on icon at bounding box center [150, 375] width 10 height 11
click at [773, 481] on span "Accept" at bounding box center [787, 479] width 34 height 12
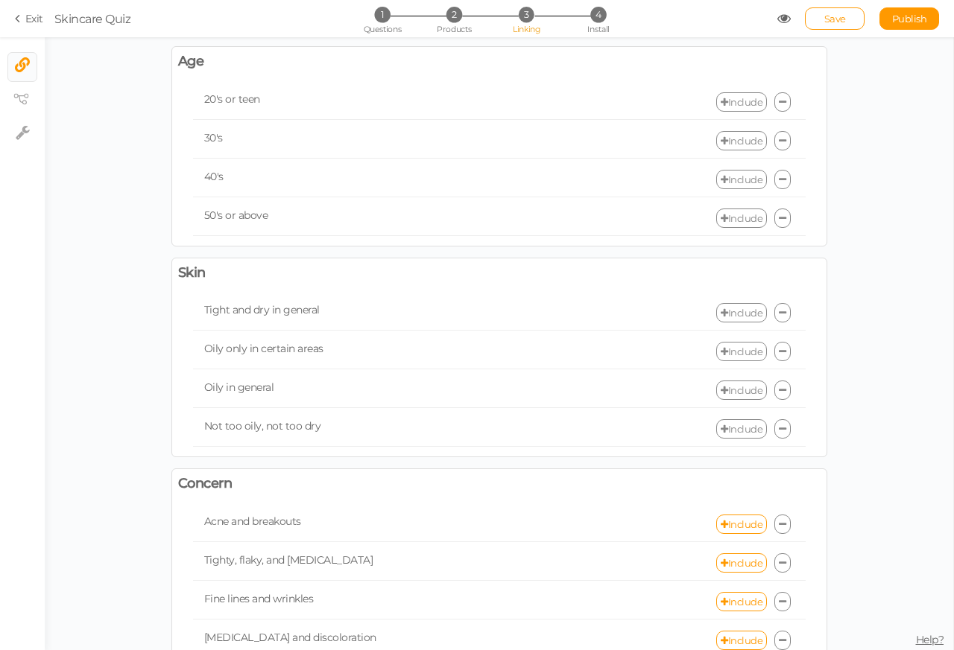
scroll to position [447, 0]
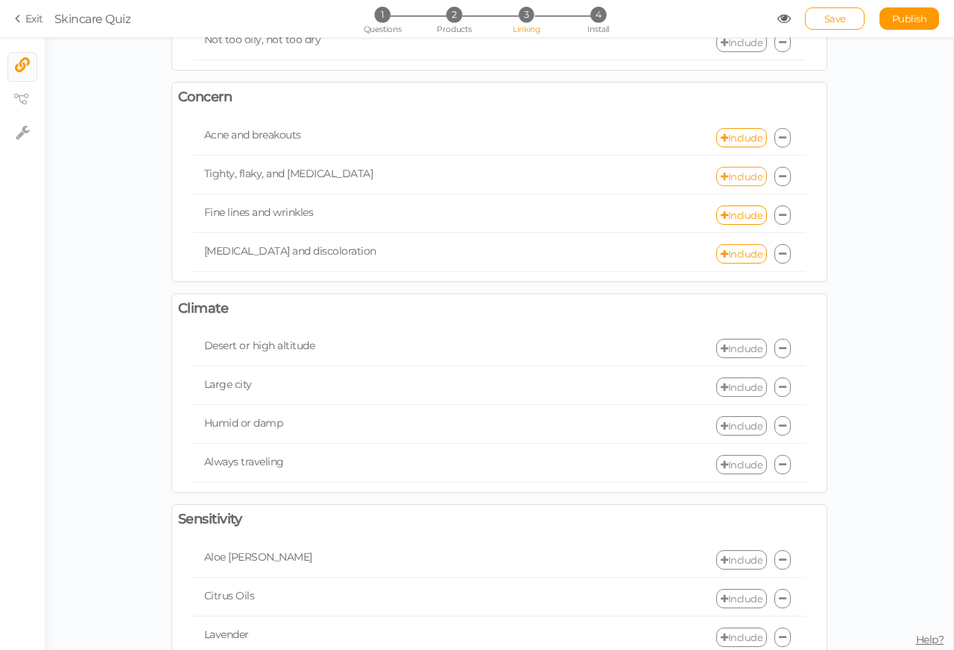
click at [732, 186] on link "Include" at bounding box center [741, 176] width 51 height 19
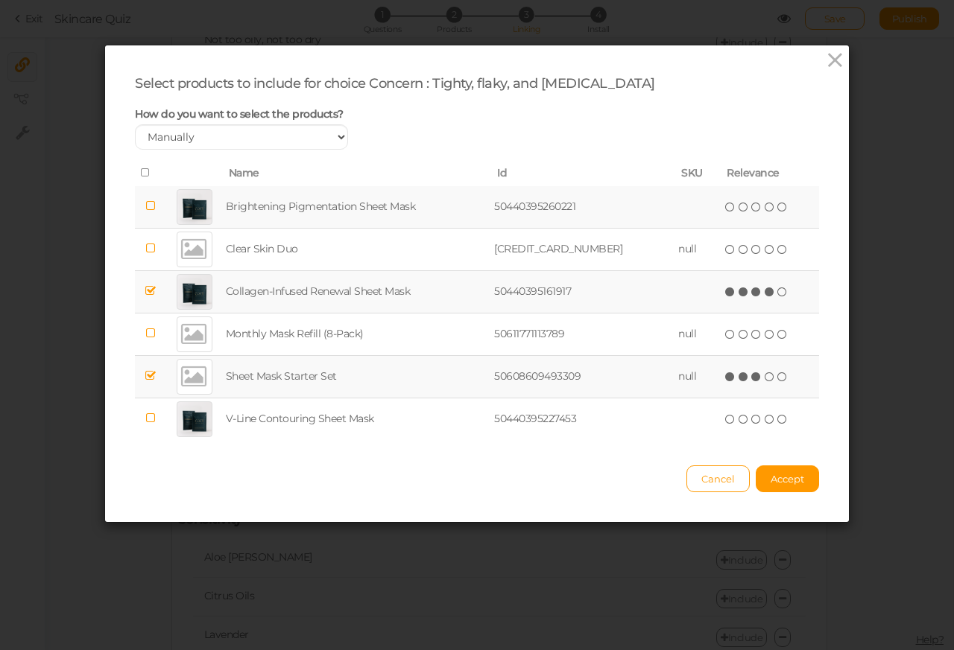
click at [150, 379] on icon at bounding box center [150, 375] width 10 height 11
click at [773, 481] on span "Accept" at bounding box center [787, 479] width 34 height 12
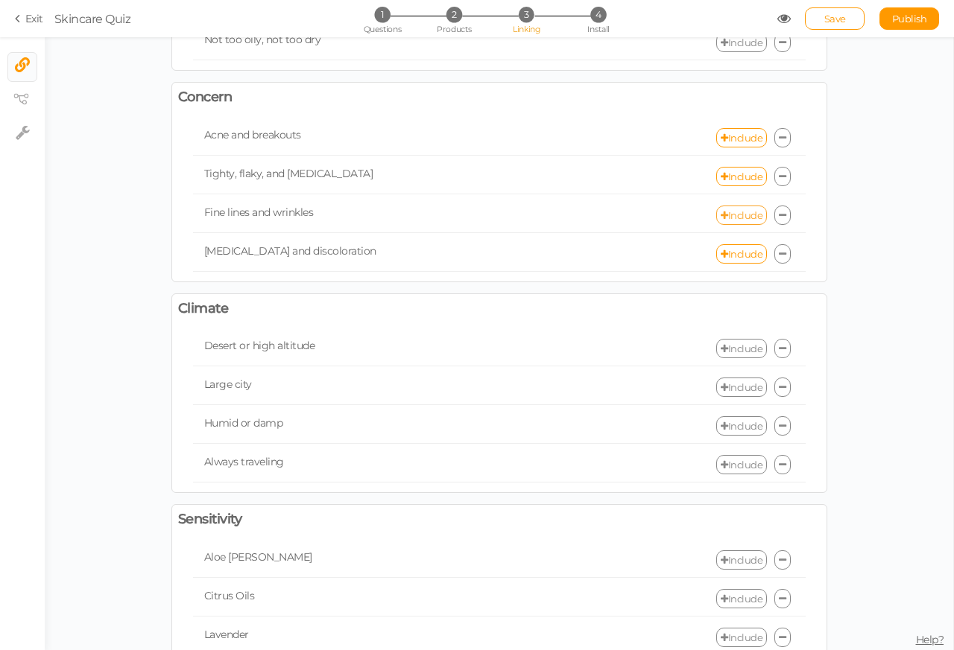
click at [732, 223] on link "Include" at bounding box center [741, 215] width 51 height 19
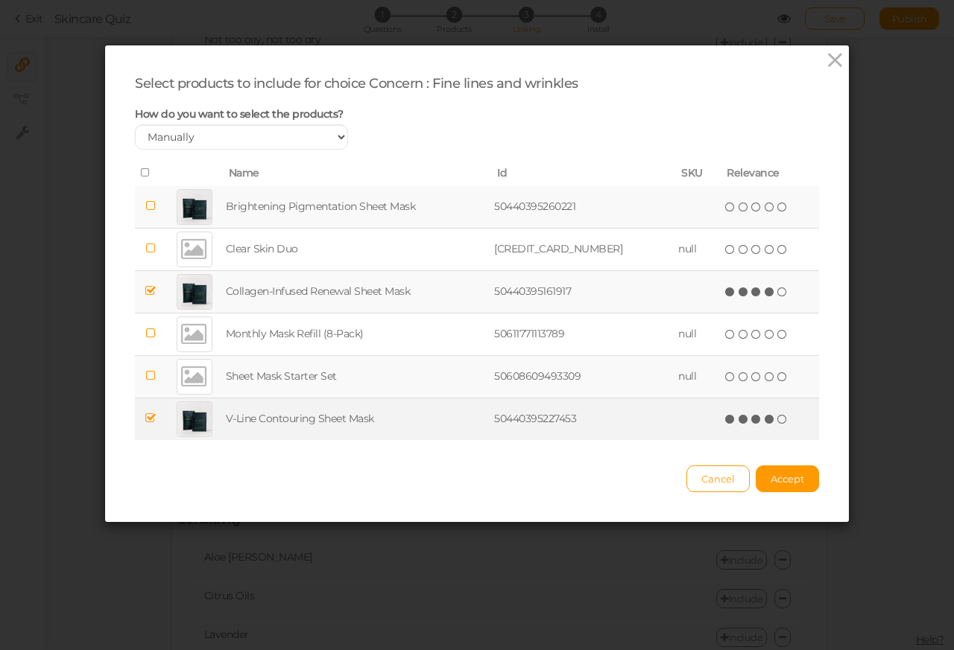
click at [149, 421] on icon at bounding box center [150, 418] width 10 height 11
click at [776, 481] on span "Accept" at bounding box center [787, 479] width 34 height 12
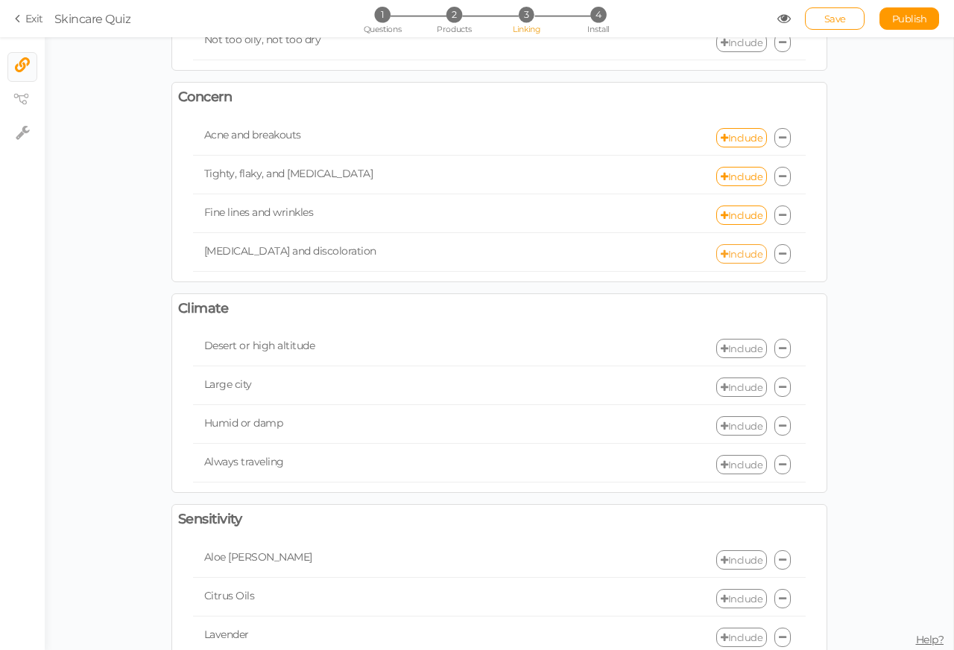
click at [732, 262] on link "Include" at bounding box center [741, 253] width 51 height 19
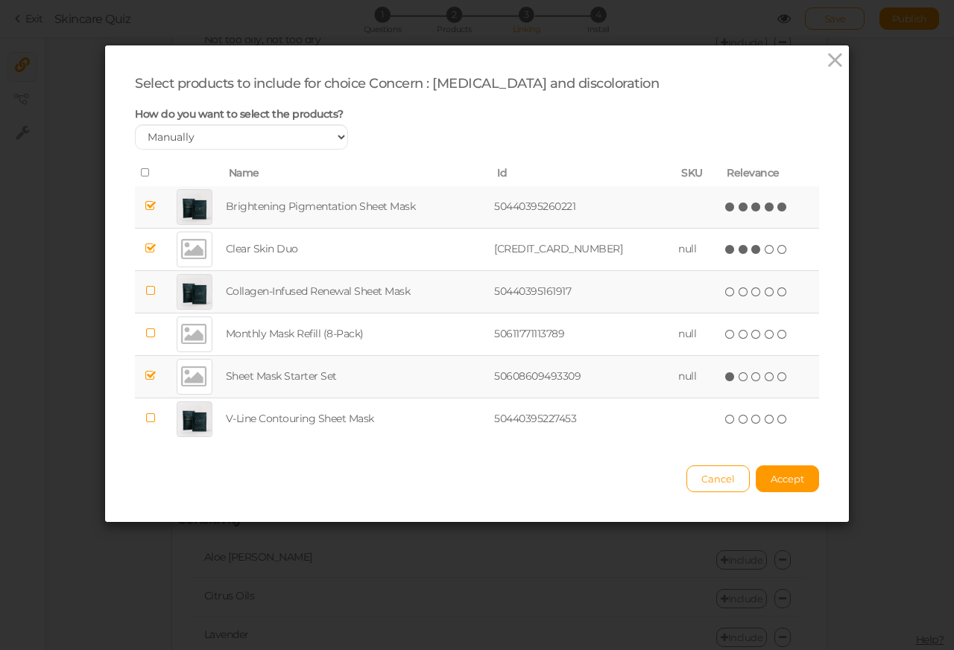
click at [150, 248] on icon at bounding box center [150, 248] width 10 height 11
click at [150, 377] on icon at bounding box center [150, 375] width 10 height 11
click at [776, 481] on span "Accept" at bounding box center [787, 479] width 34 height 12
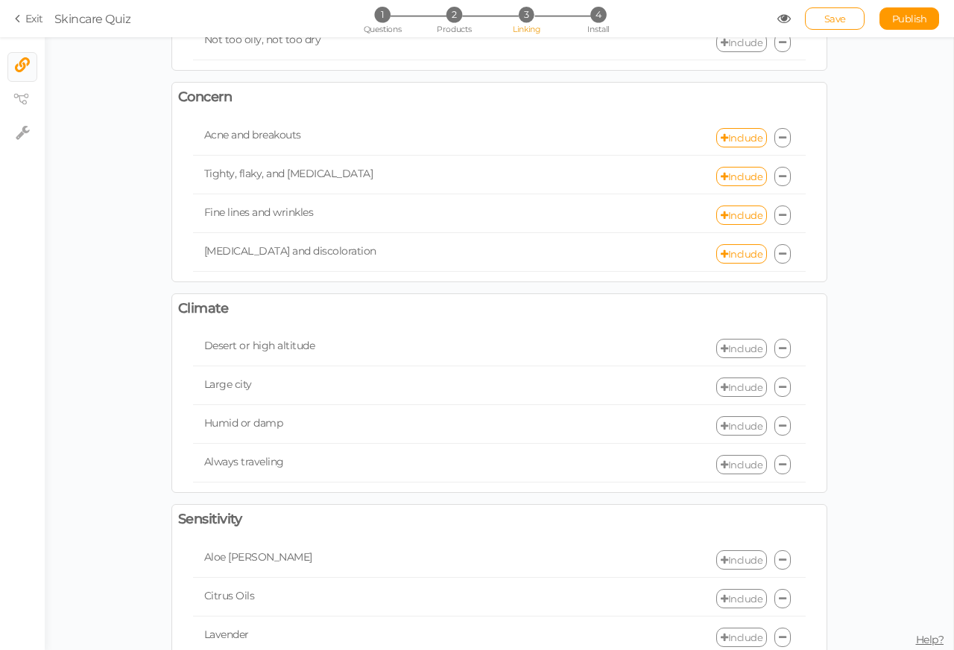
click at [732, 358] on link "Include" at bounding box center [741, 348] width 51 height 19
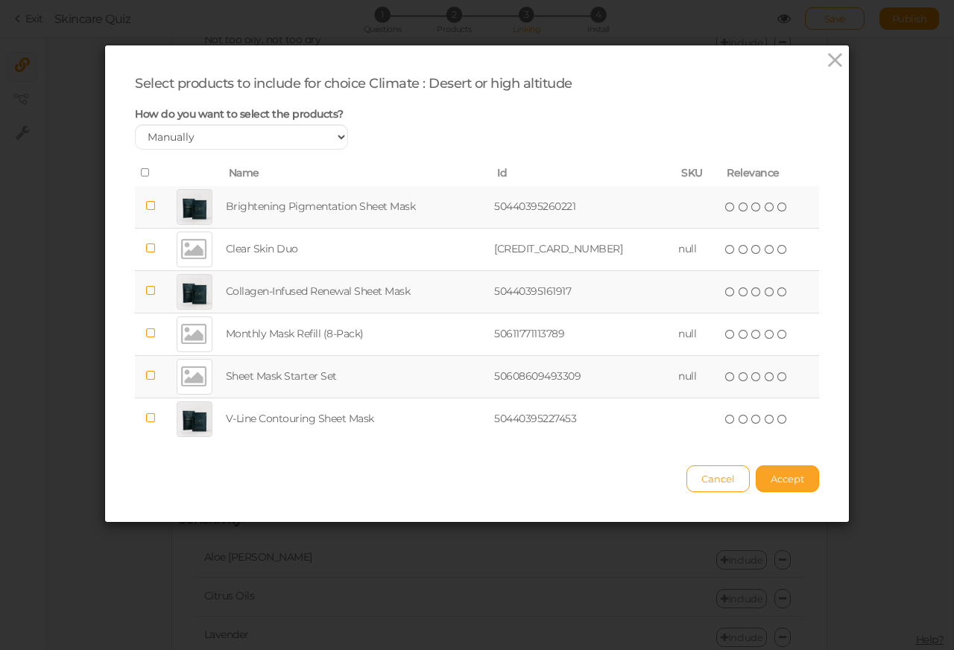
click at [776, 481] on span "Accept" at bounding box center [787, 479] width 34 height 12
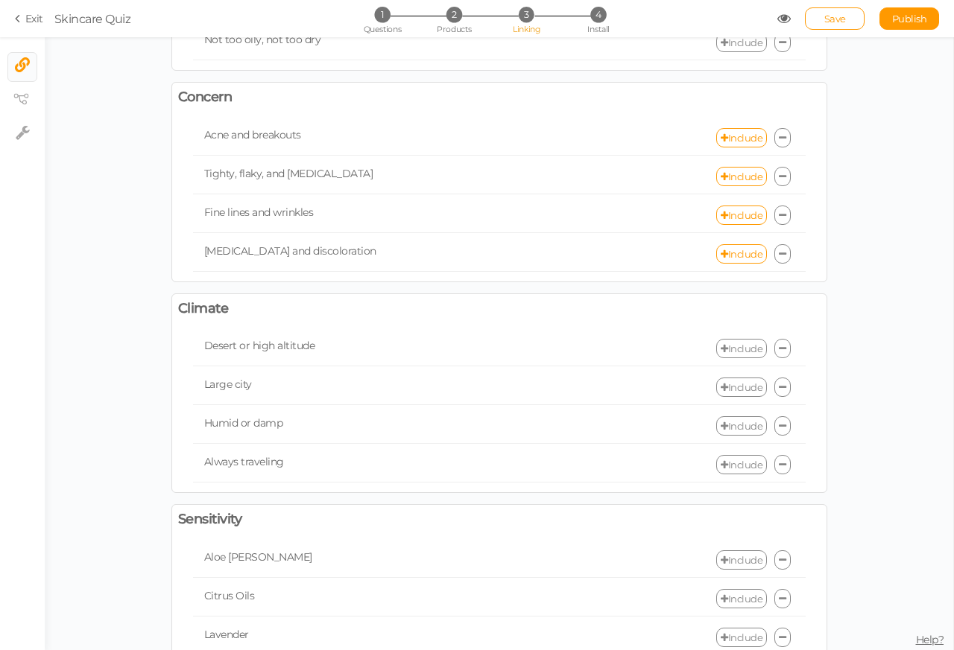
click at [732, 397] on link "Include" at bounding box center [741, 387] width 51 height 19
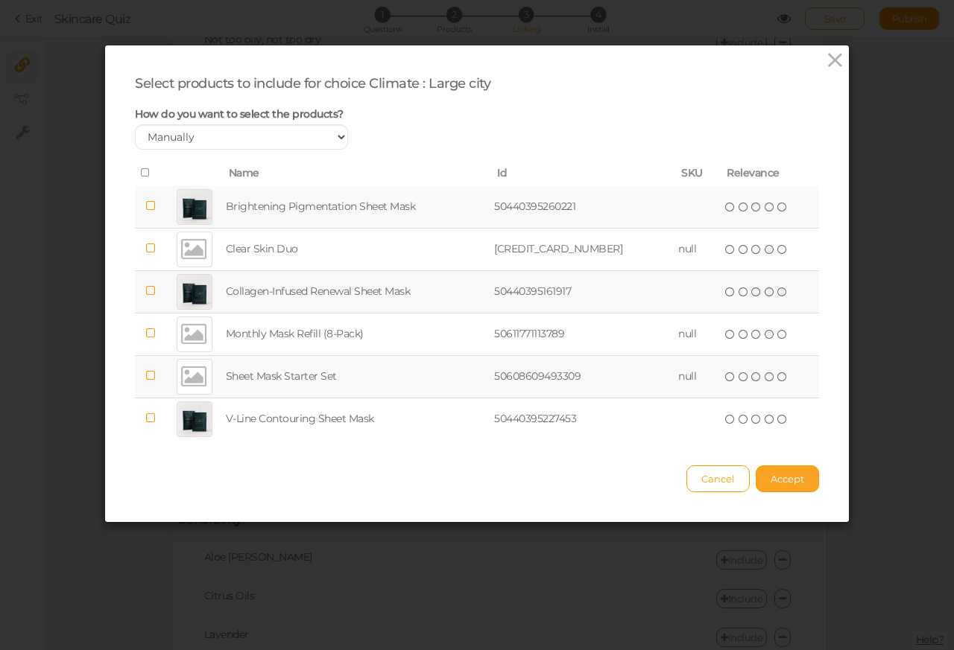
click at [776, 481] on span "Accept" at bounding box center [787, 479] width 34 height 12
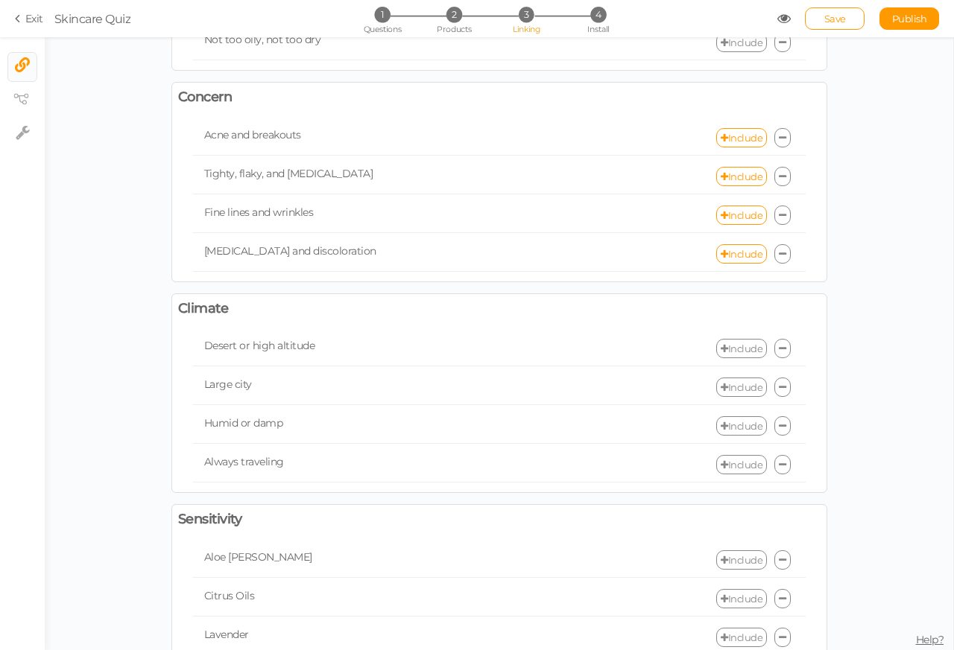
click at [732, 436] on link "Include" at bounding box center [741, 426] width 51 height 19
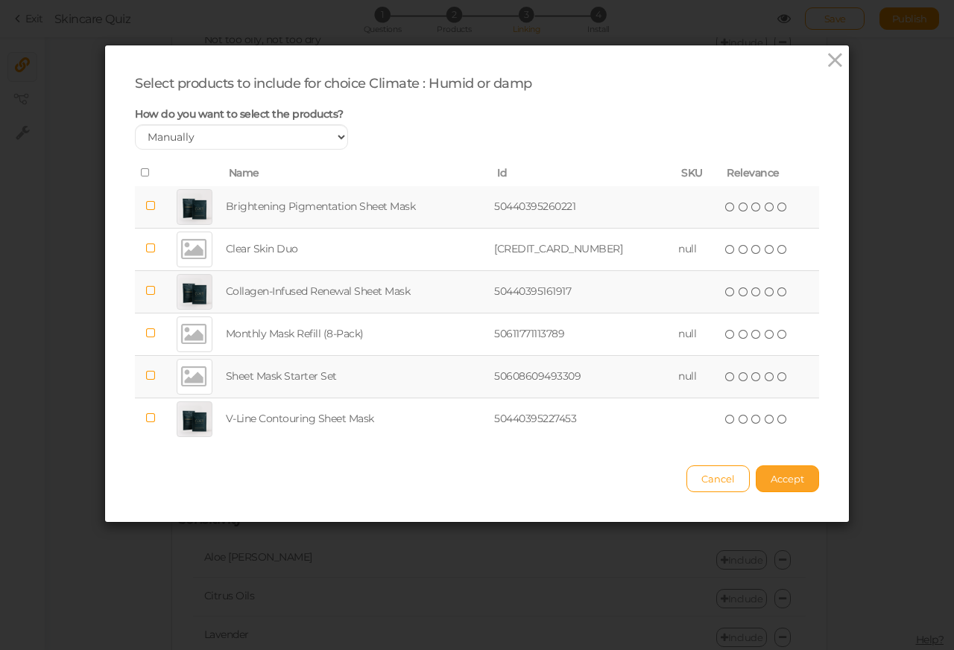
click at [776, 481] on span "Accept" at bounding box center [787, 479] width 34 height 12
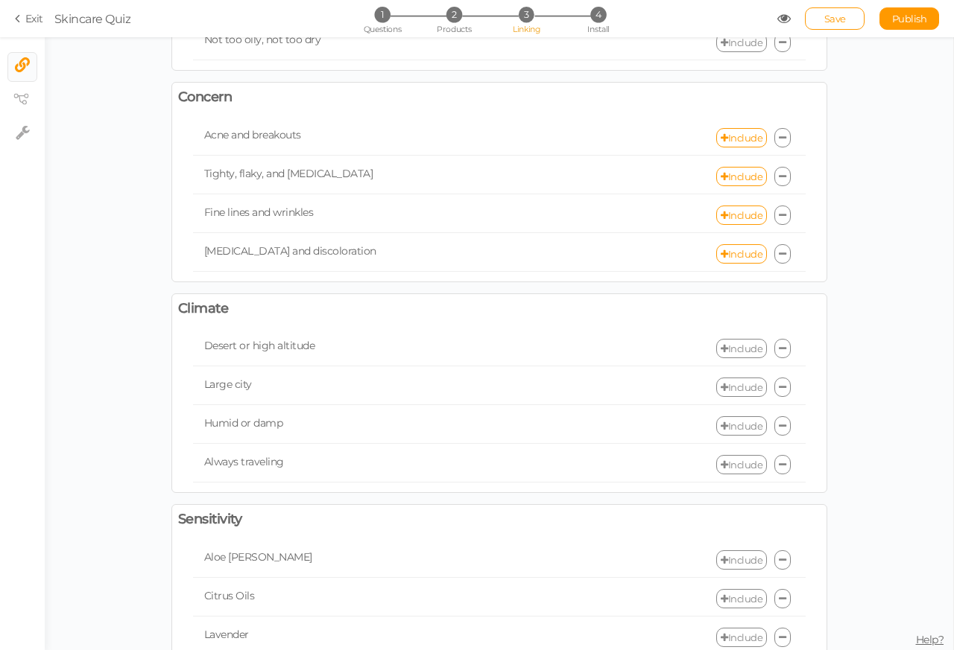
click at [732, 475] on link "Include" at bounding box center [741, 464] width 51 height 19
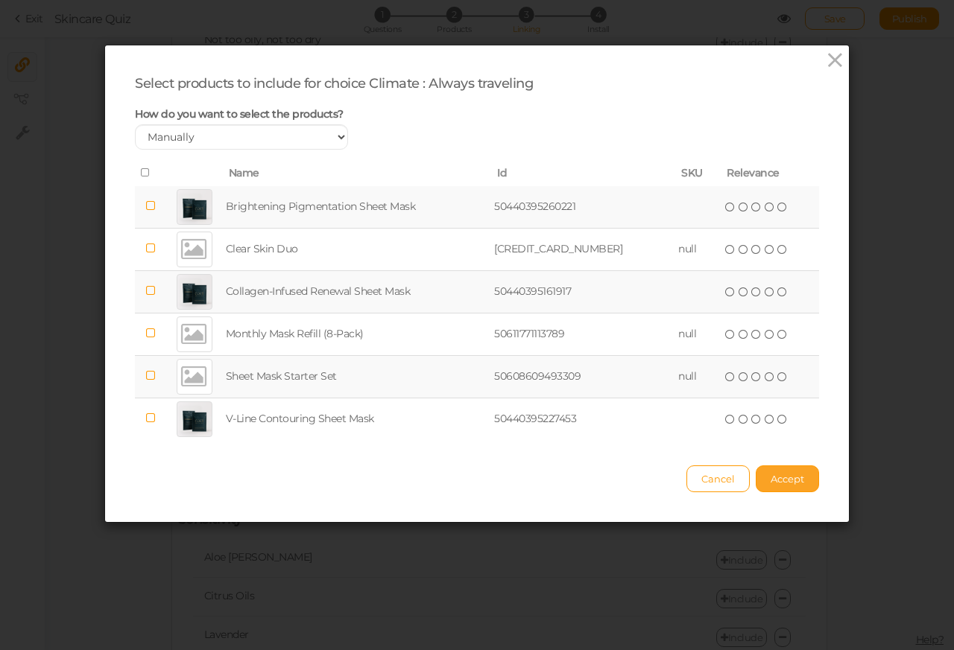
click at [776, 481] on span "Accept" at bounding box center [787, 479] width 34 height 12
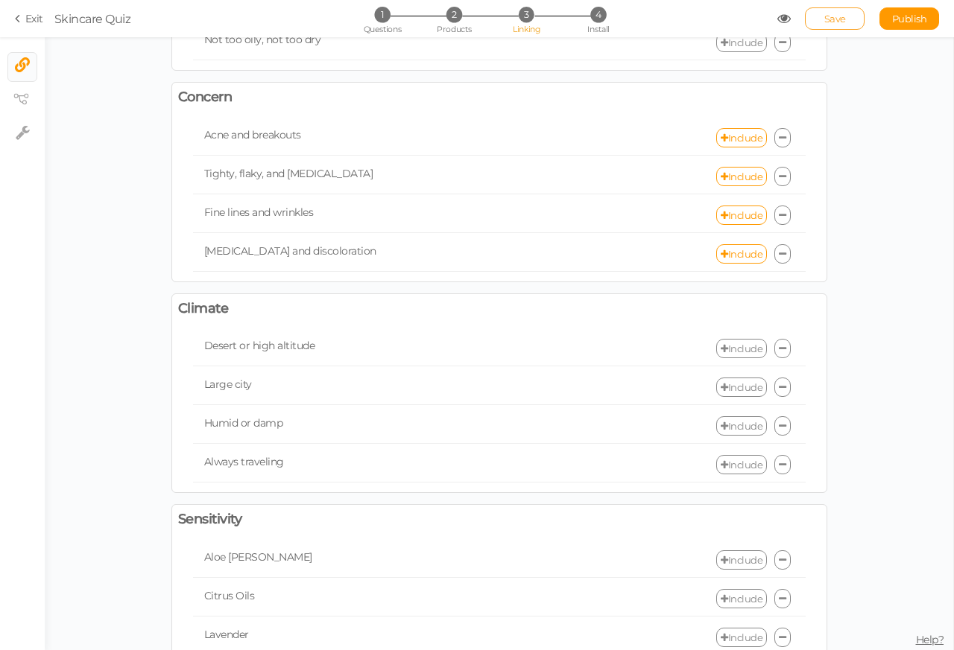
click at [835, 18] on span "Save" at bounding box center [835, 19] width 22 height 12
click at [835, 19] on span "Save" at bounding box center [835, 19] width 22 height 12
click at [835, 19] on section "Exit Skincare Quiz 1 Questions 2 Products 3 Linking 4 Install Save Publish View…" at bounding box center [477, 18] width 954 height 37
click at [835, 21] on span "Save" at bounding box center [835, 19] width 22 height 12
click at [19, 125] on icon at bounding box center [23, 132] width 14 height 15
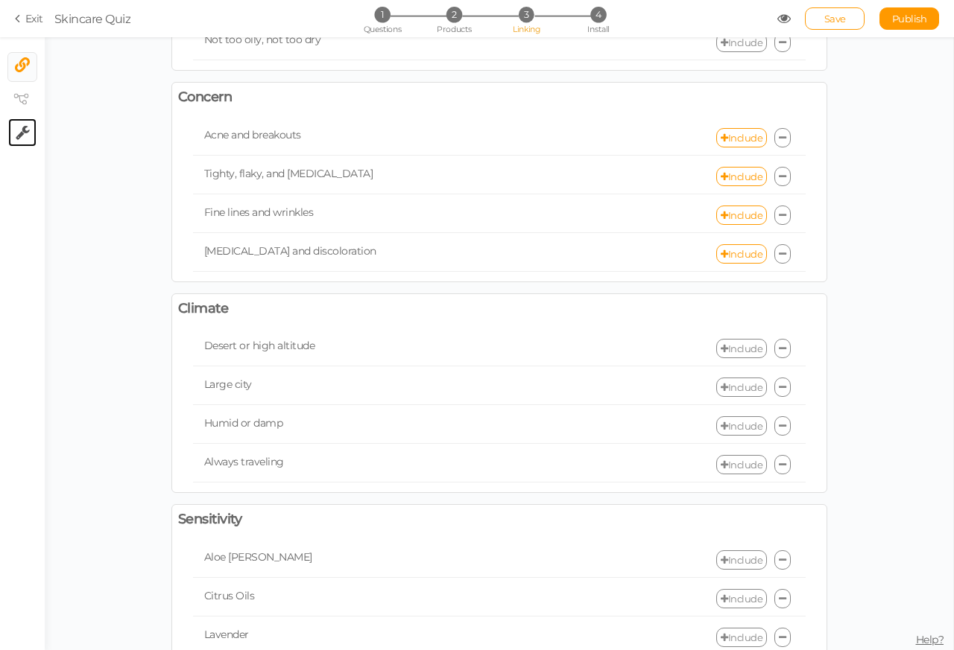
select select "en"
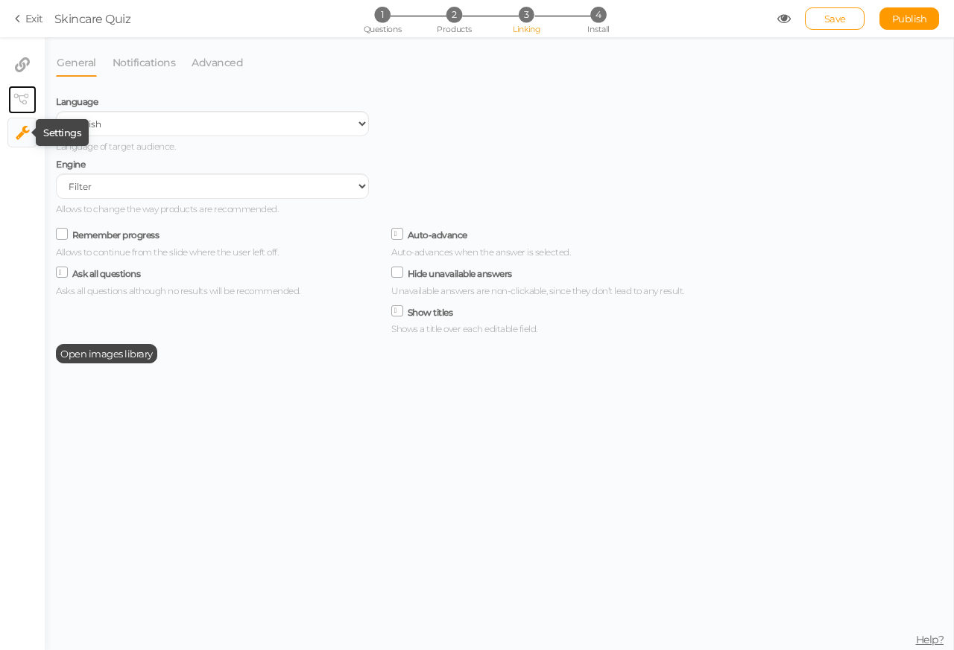
click at [19, 97] on icon at bounding box center [20, 99] width 15 height 11
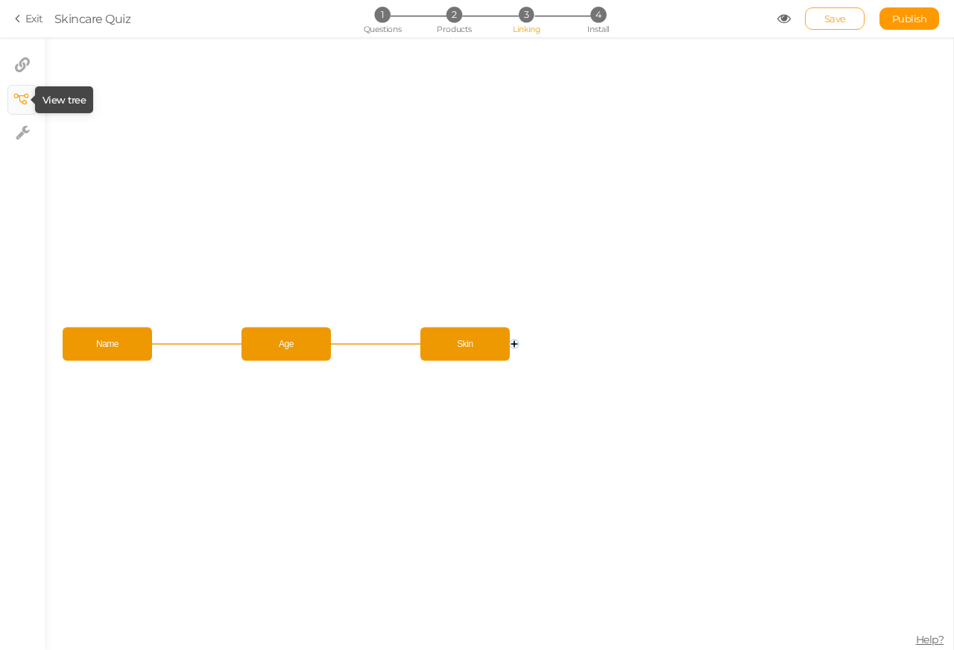
click at [835, 21] on span "Save" at bounding box center [835, 19] width 22 height 12
click at [596, 22] on span "4" at bounding box center [598, 15] width 16 height 16
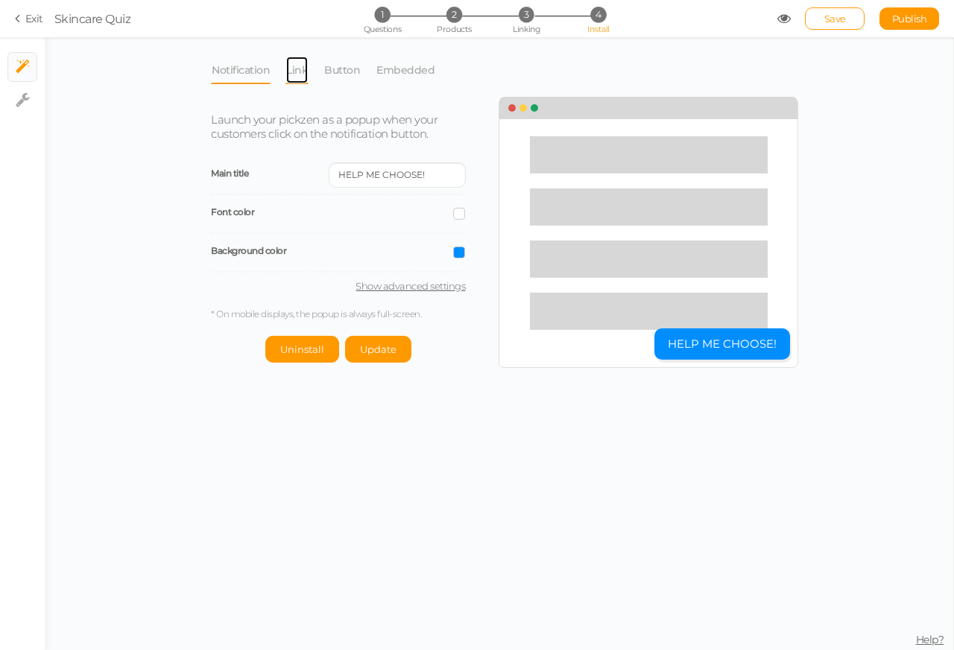
click at [296, 72] on link "Link" at bounding box center [296, 70] width 23 height 28
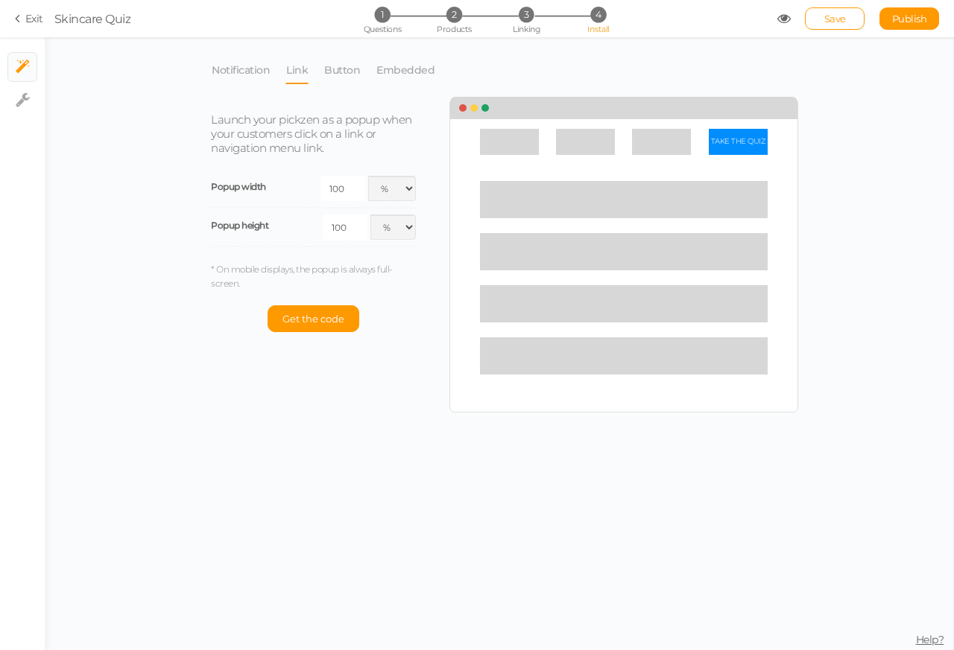
click at [773, 21] on span "Skincare Quiz" at bounding box center [415, 19] width 723 height 18
click at [835, 21] on span "Save" at bounding box center [835, 19] width 22 height 12
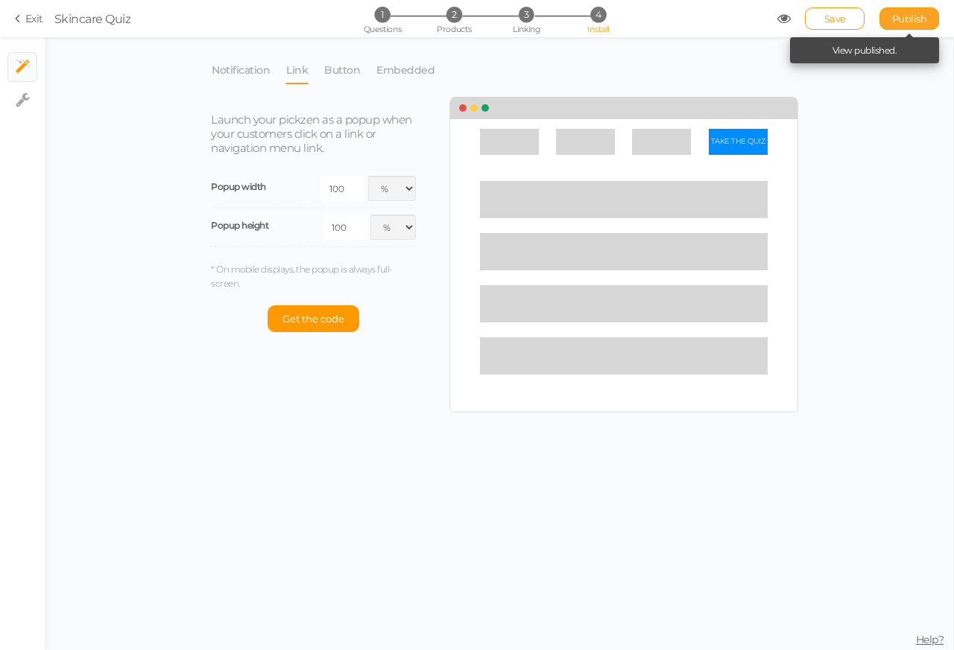
click at [900, 21] on span "Publish" at bounding box center [909, 19] width 35 height 12
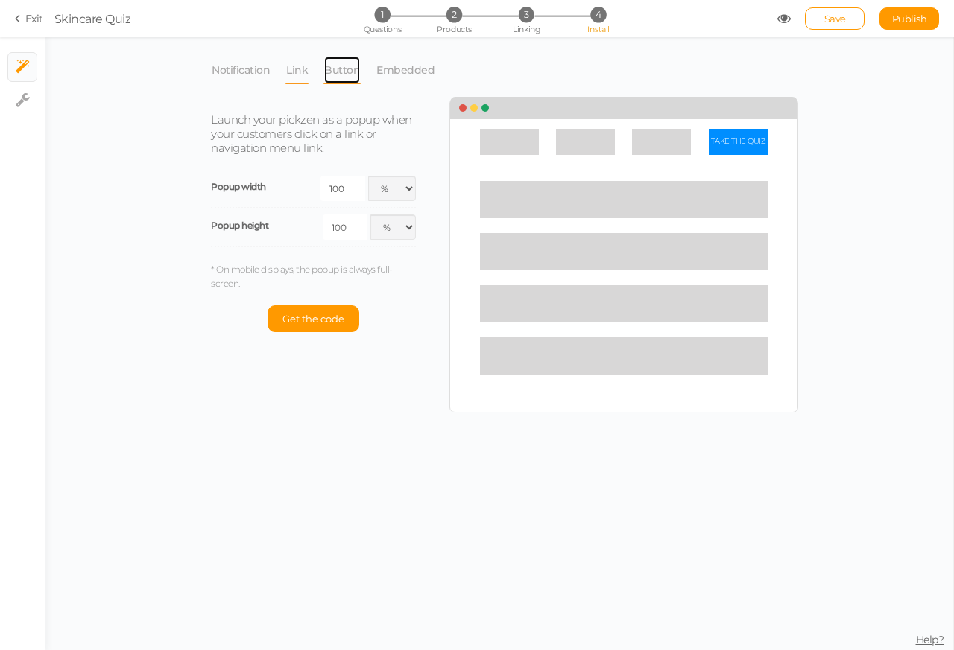
click at [349, 73] on link "Button" at bounding box center [341, 70] width 37 height 28
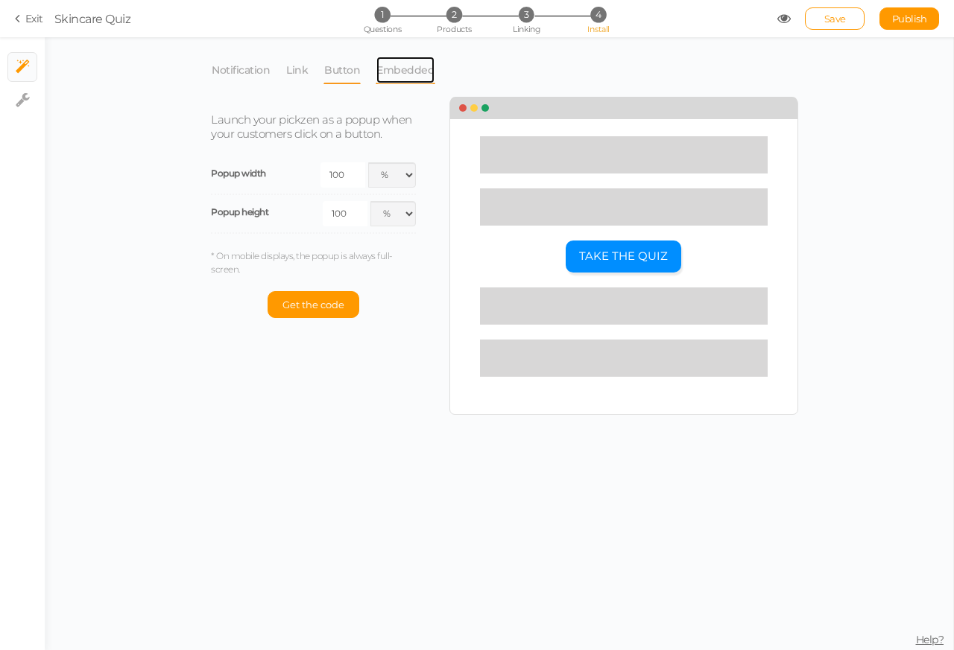
click at [402, 74] on link "Embedded" at bounding box center [406, 70] width 60 height 28
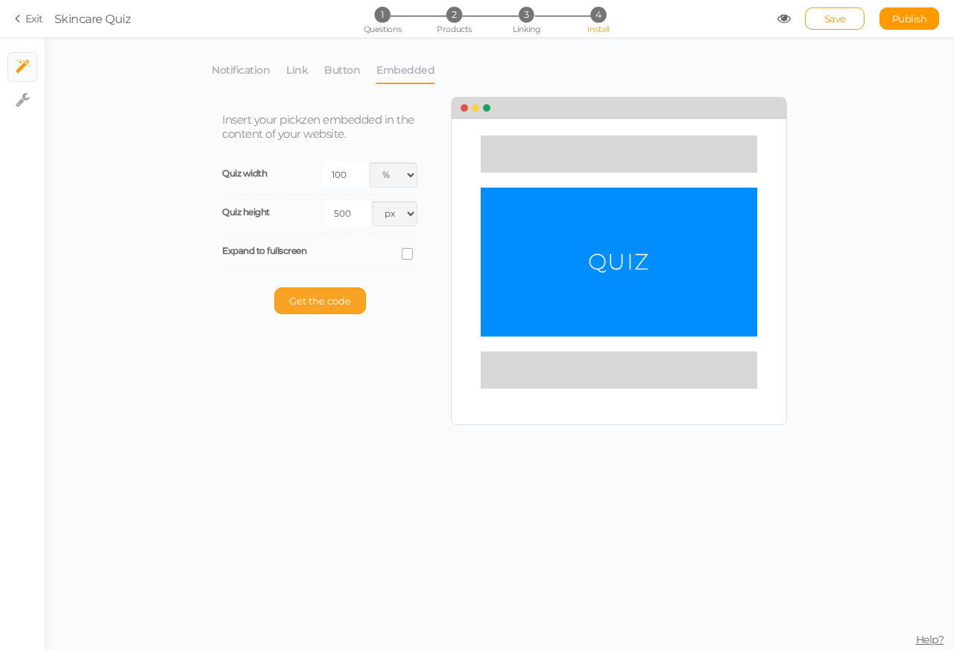
click at [314, 306] on button "Get the code" at bounding box center [320, 301] width 92 height 27
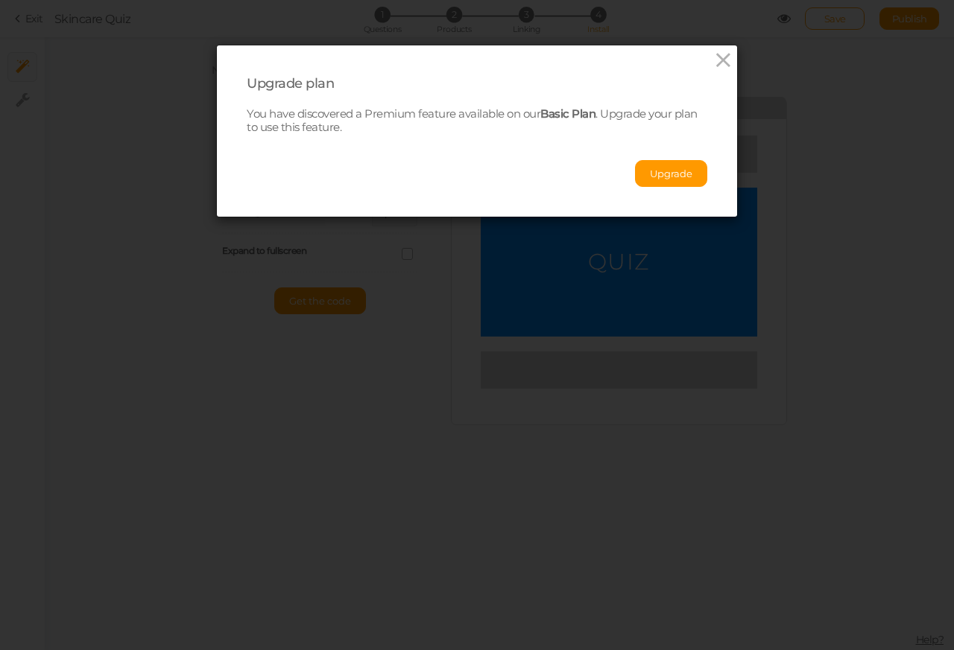
click at [267, 75] on div "Upgrade plan" at bounding box center [477, 83] width 460 height 17
click at [715, 59] on icon at bounding box center [723, 60] width 22 height 22
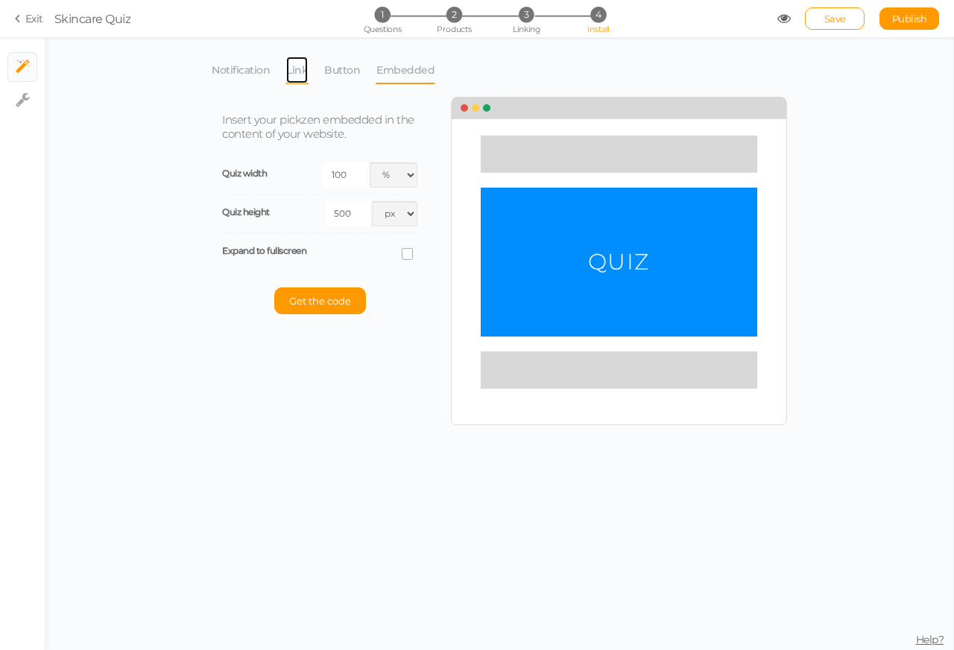
click at [300, 75] on link "Link" at bounding box center [296, 70] width 23 height 28
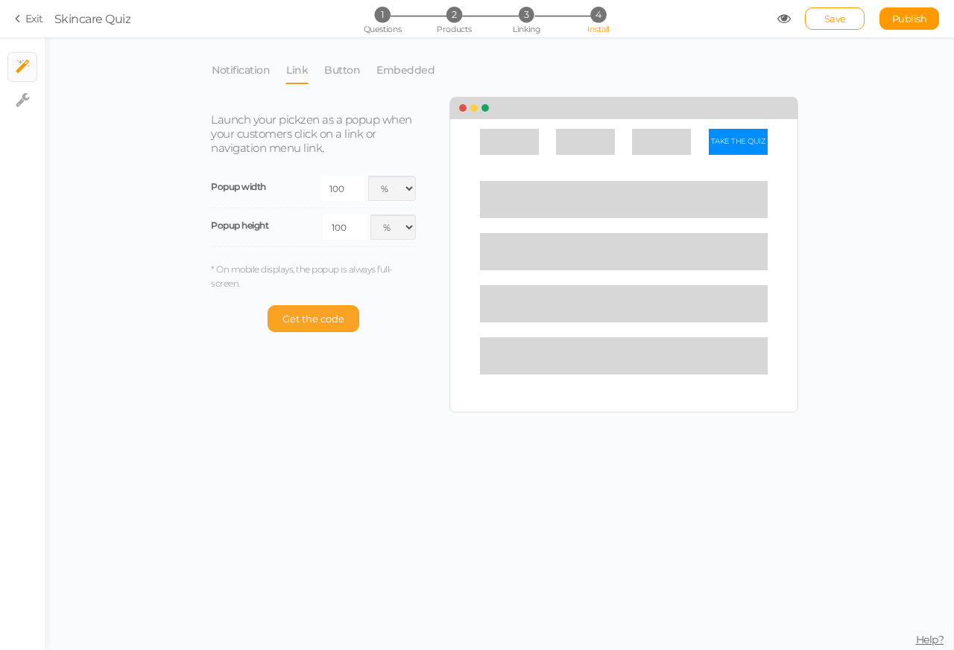
click at [314, 320] on span "Get the code" at bounding box center [313, 319] width 62 height 12
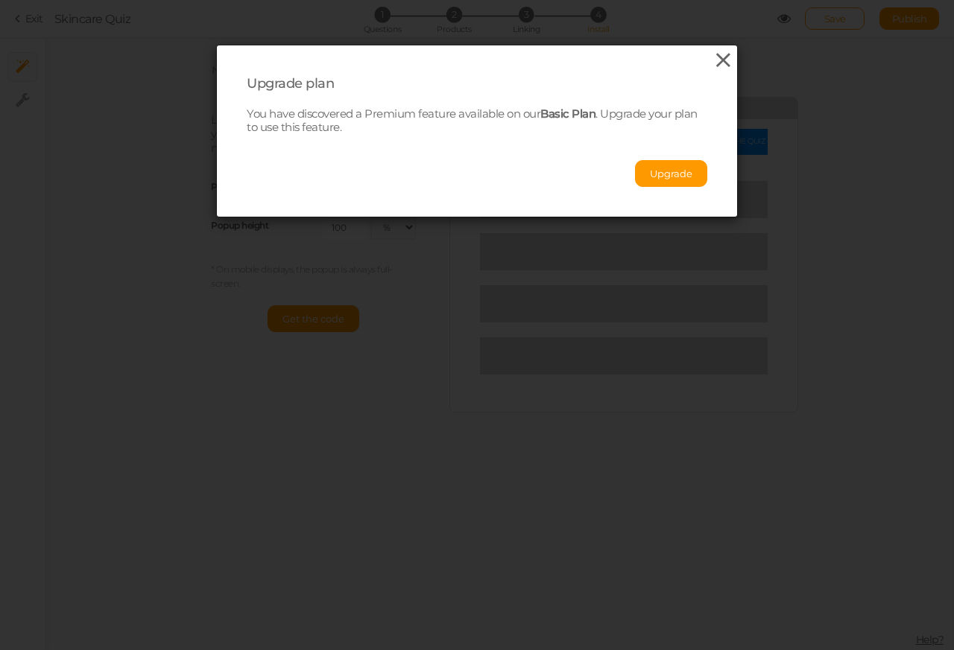
click at [715, 58] on icon at bounding box center [723, 60] width 22 height 22
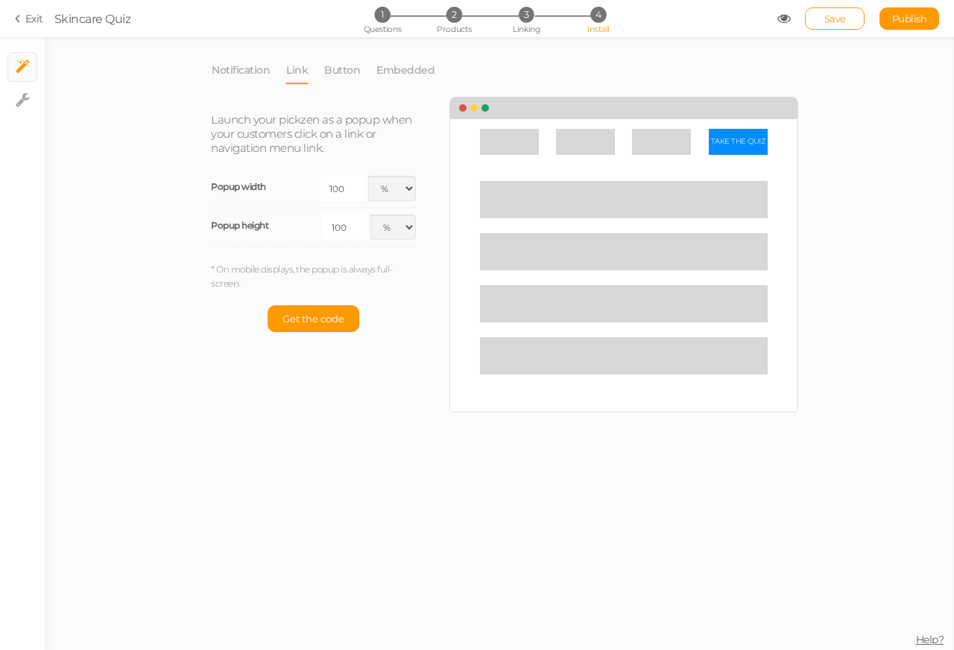
click at [770, 21] on span "Skincare Quiz" at bounding box center [415, 19] width 723 height 18
click at [452, 14] on span "2" at bounding box center [454, 15] width 16 height 16
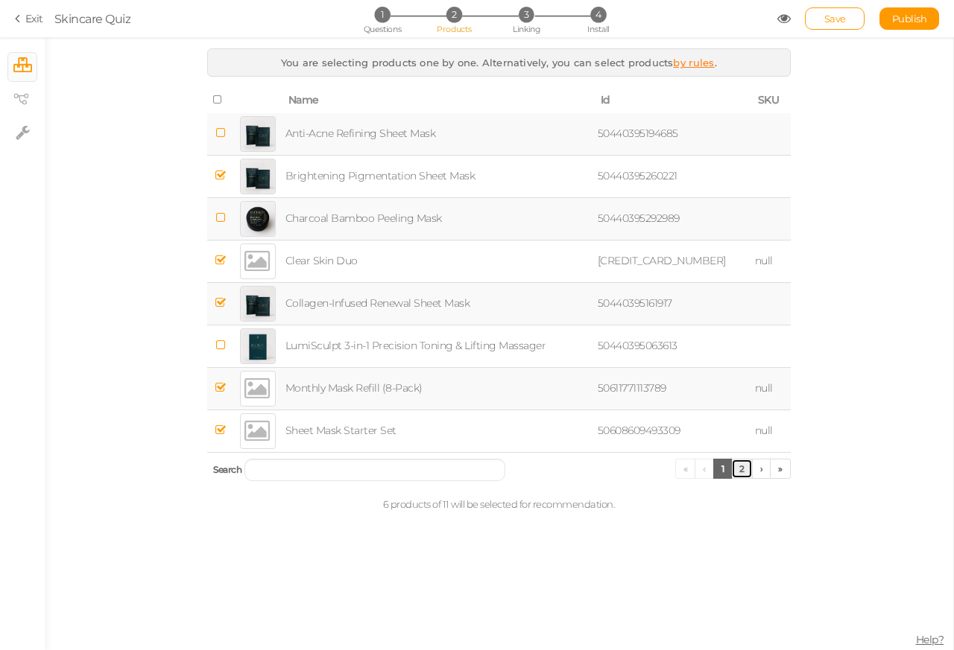
click at [745, 470] on link "2" at bounding box center [742, 469] width 22 height 20
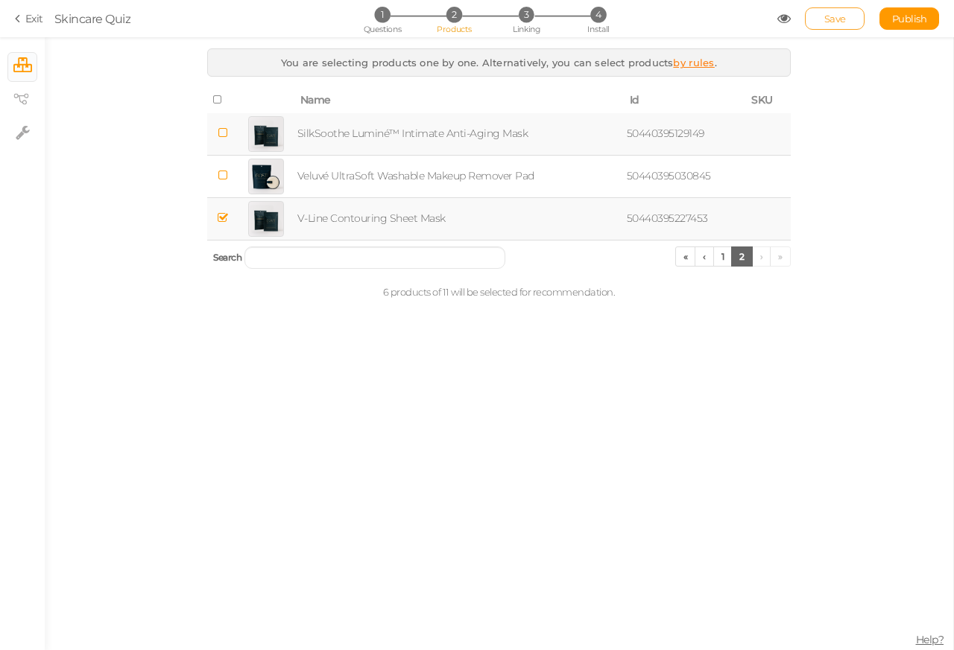
click at [840, 21] on span "Save" at bounding box center [835, 19] width 22 height 12
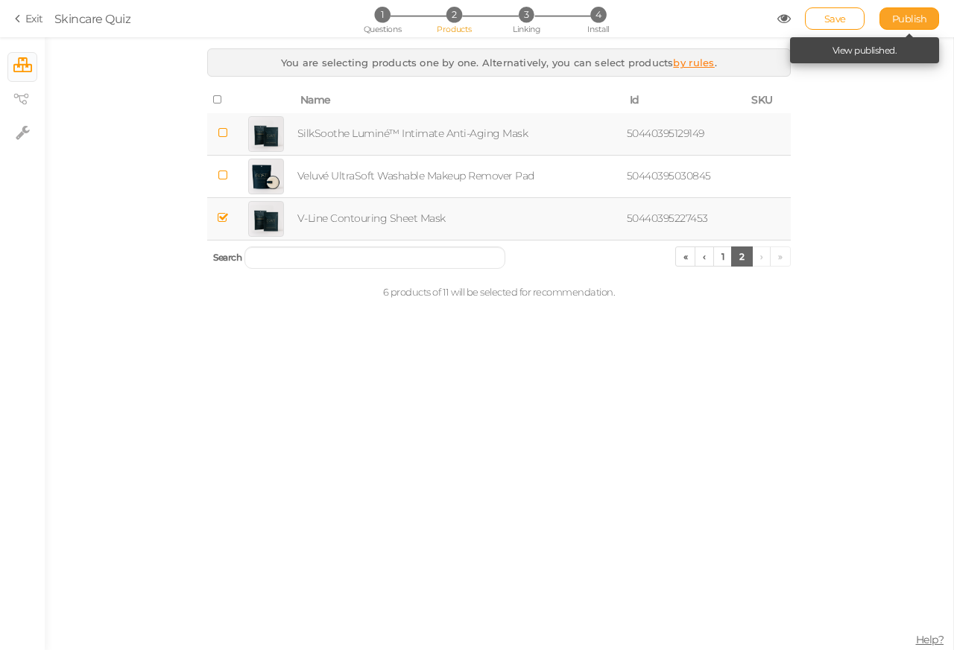
click at [905, 21] on span "Publish" at bounding box center [909, 19] width 35 height 12
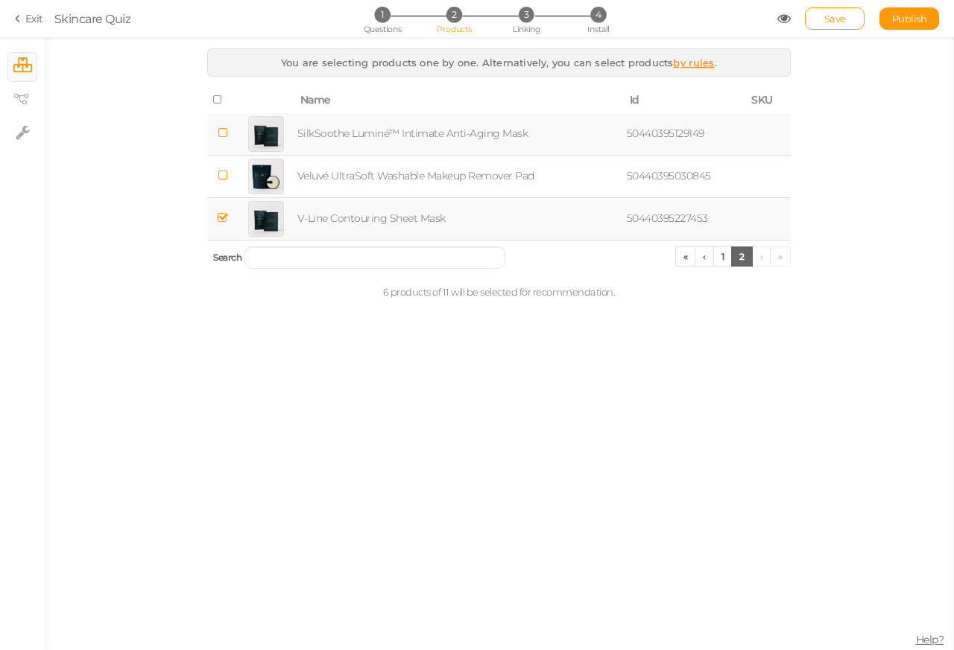
click at [215, 221] on td at bounding box center [222, 218] width 31 height 42
click at [715, 259] on link "1" at bounding box center [722, 257] width 19 height 20
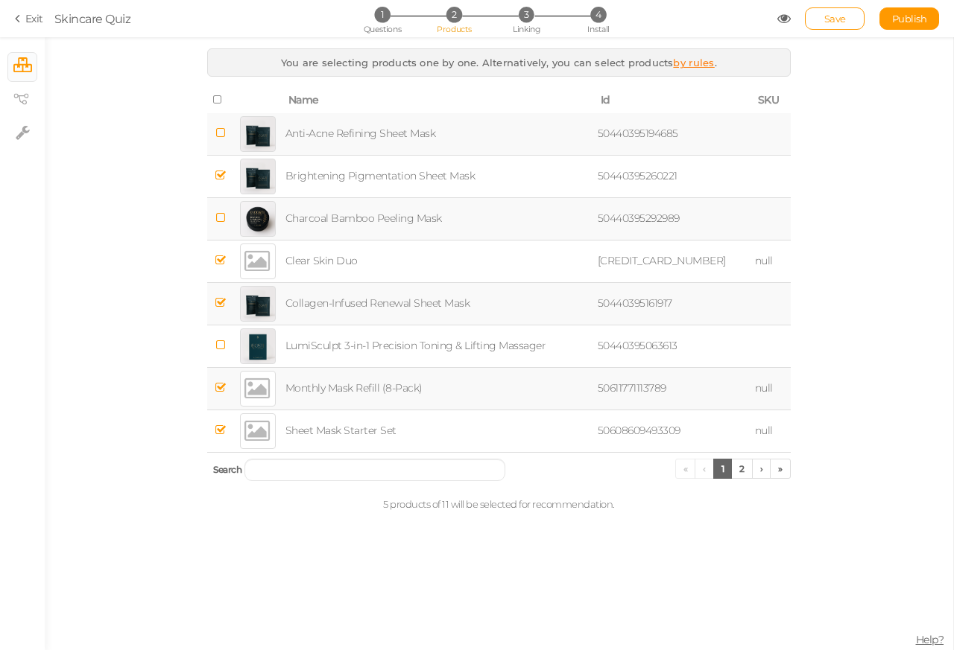
click at [221, 392] on icon at bounding box center [220, 387] width 10 height 11
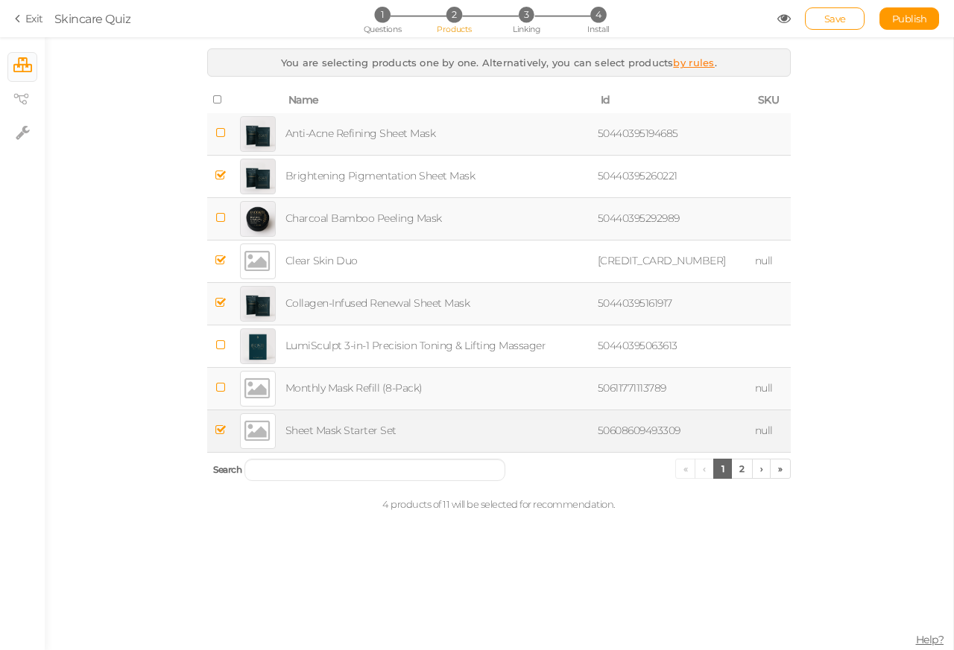
click at [222, 434] on icon at bounding box center [220, 430] width 10 height 11
click at [743, 470] on link "2" at bounding box center [742, 469] width 22 height 20
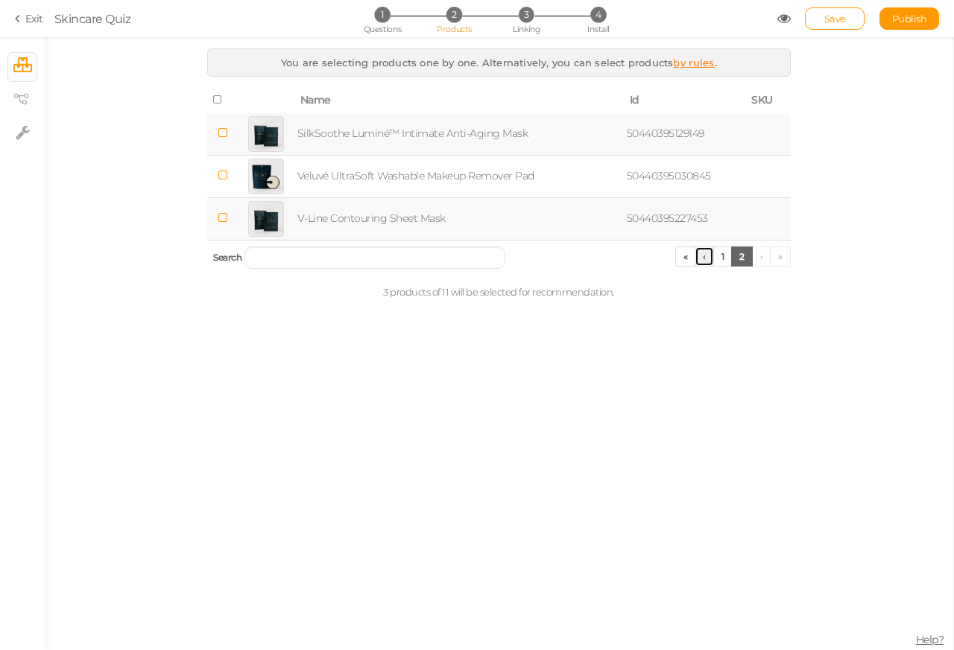
click at [709, 259] on link "‹" at bounding box center [703, 257] width 19 height 20
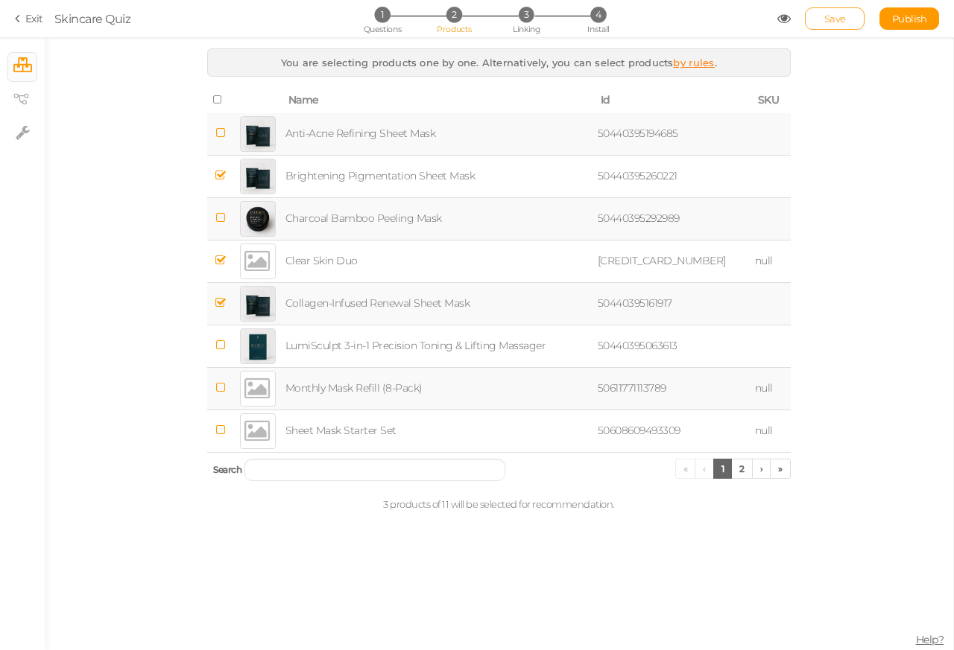
click at [835, 19] on span "Save" at bounding box center [835, 19] width 22 height 12
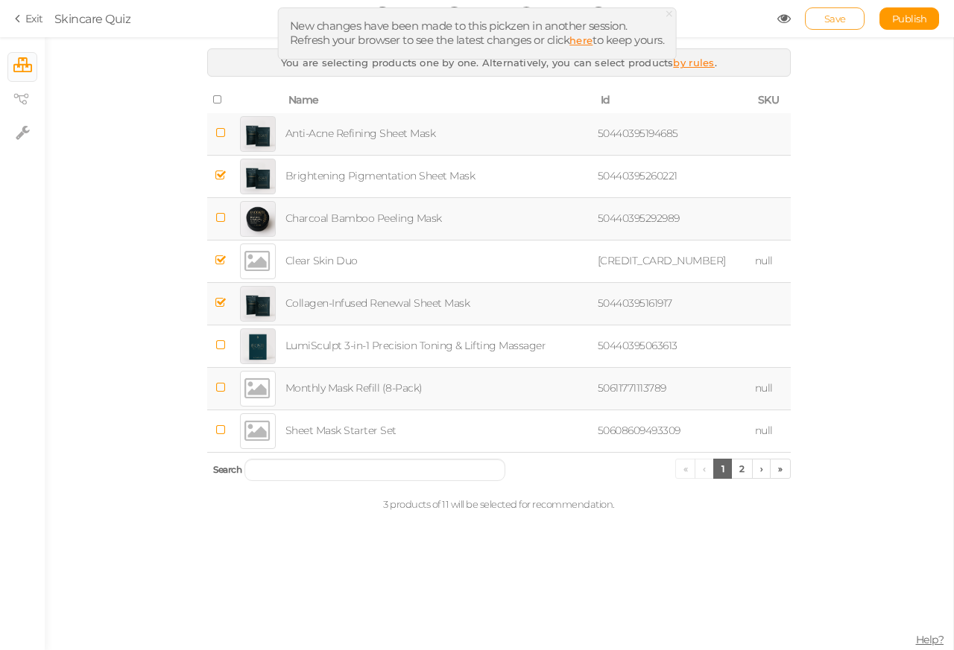
click at [835, 21] on span "Save" at bounding box center [835, 19] width 22 height 12
click at [638, 40] on span "to keep yours." at bounding box center [628, 40] width 72 height 14
click at [835, 19] on span "Save" at bounding box center [835, 19] width 22 height 12
click at [578, 40] on link "here" at bounding box center [580, 40] width 23 height 12
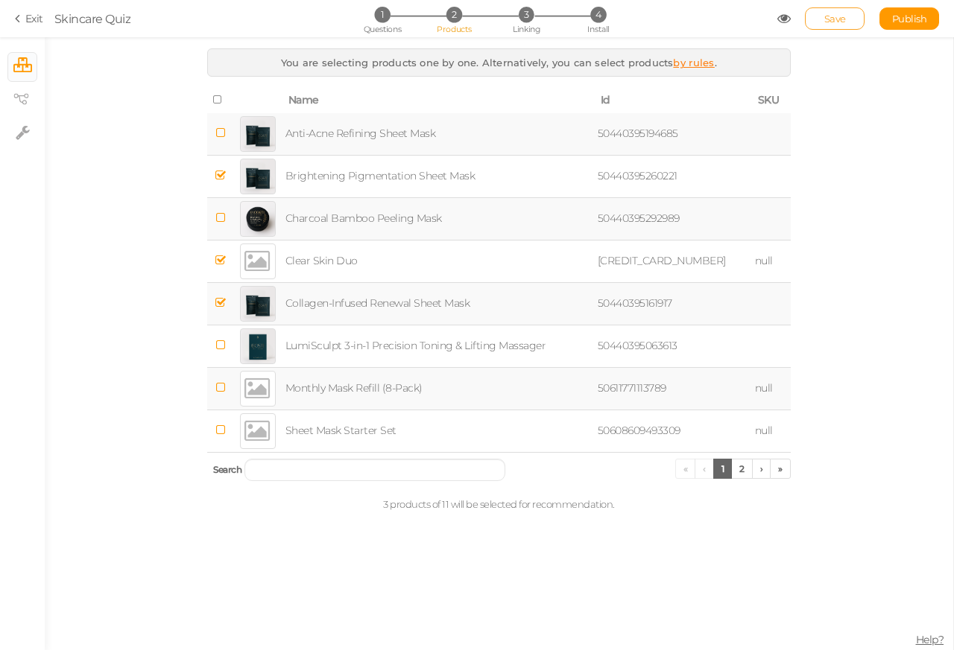
click at [835, 19] on span "Save" at bounding box center [835, 19] width 22 height 12
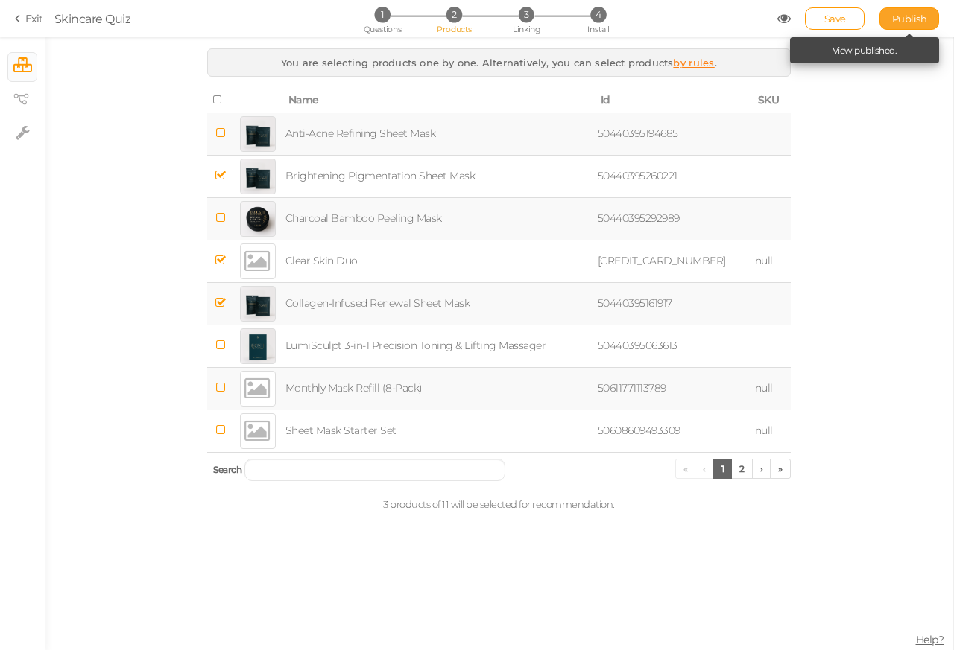
click at [902, 19] on span "Publish" at bounding box center [909, 19] width 35 height 12
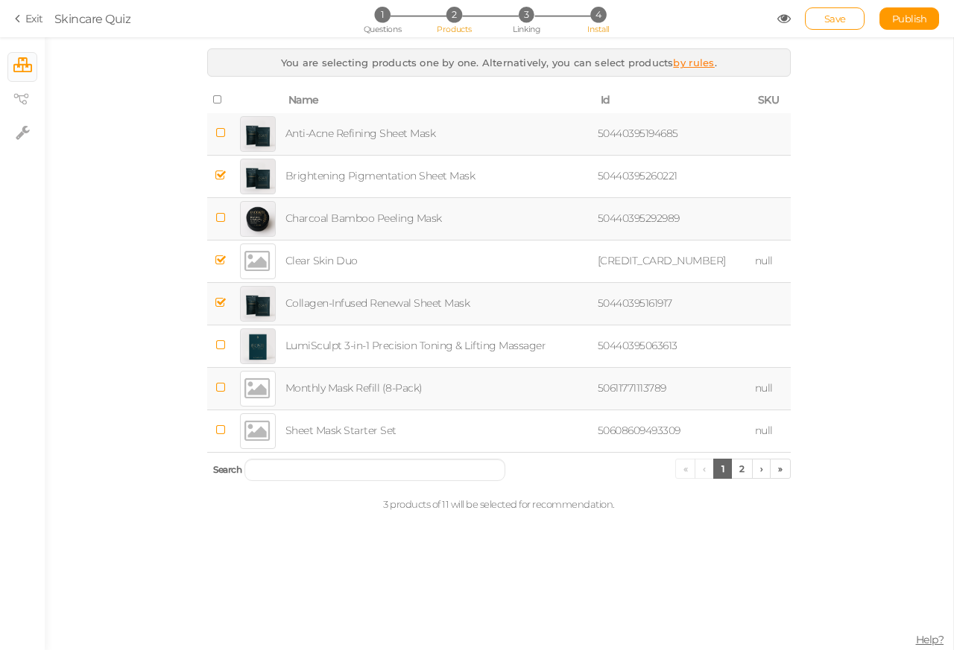
click at [604, 18] on span "4" at bounding box center [598, 15] width 16 height 16
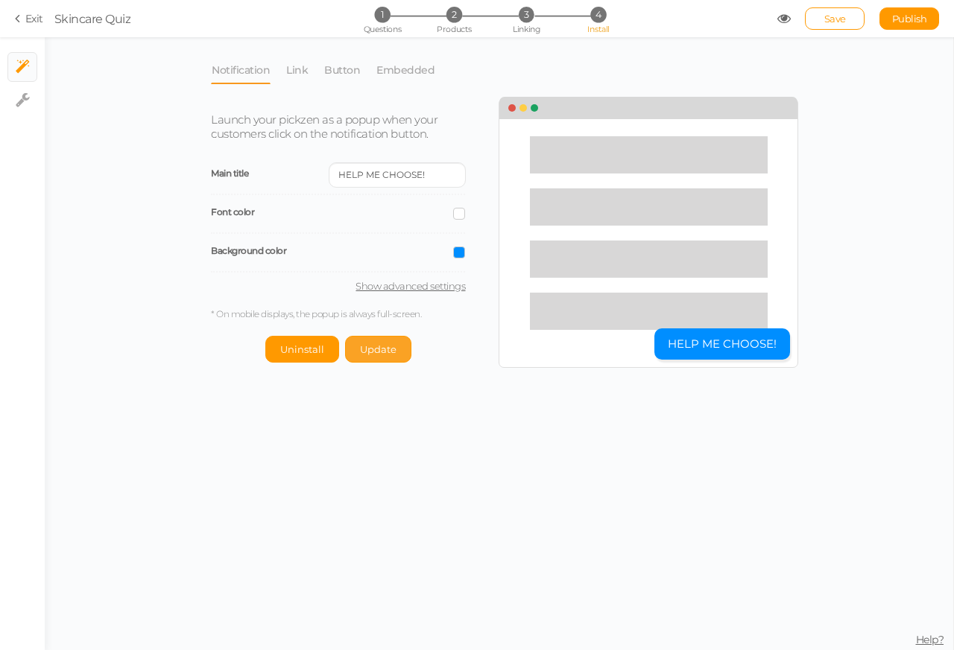
click at [373, 351] on span "Update" at bounding box center [378, 349] width 37 height 12
